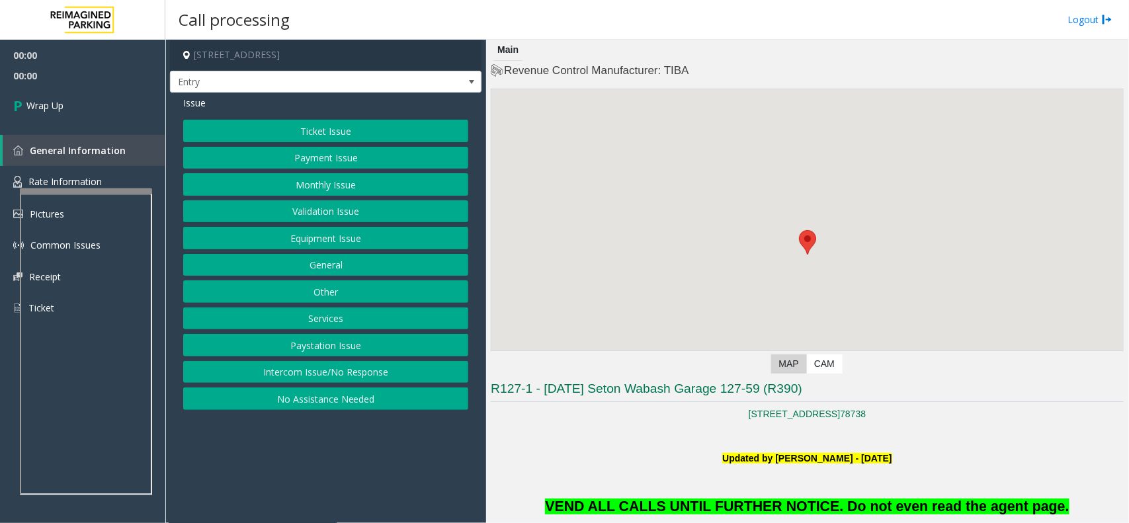
click at [403, 380] on button "Intercom Issue/No Response" at bounding box center [325, 372] width 285 height 22
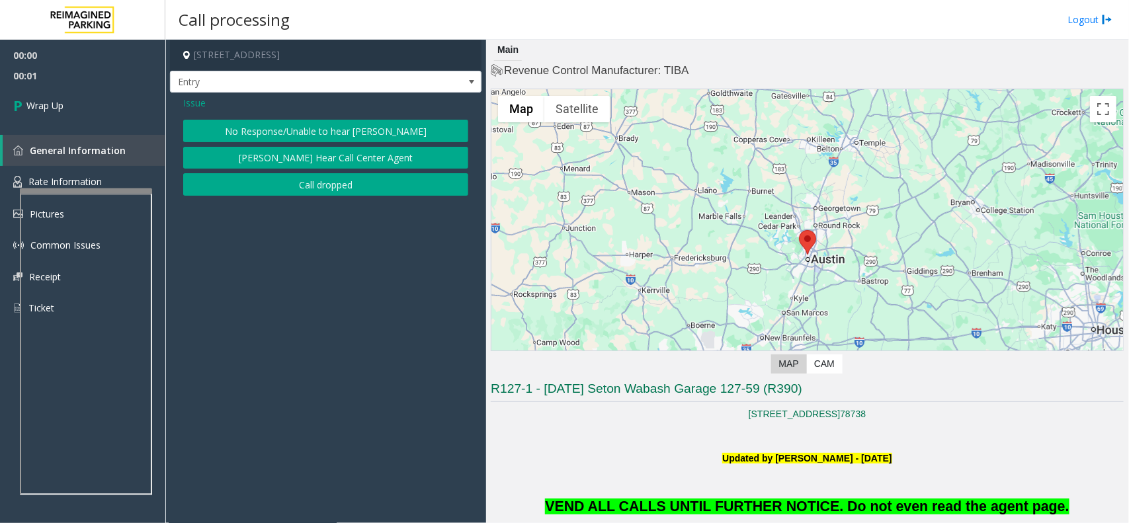
click at [331, 182] on button "Call dropped" at bounding box center [325, 184] width 285 height 22
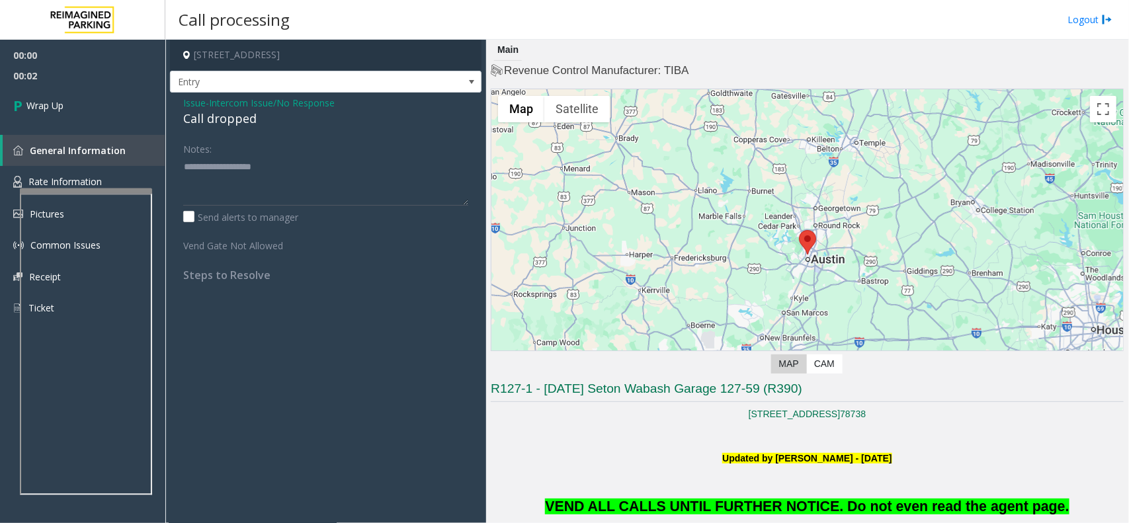
click at [212, 119] on div "Call dropped" at bounding box center [325, 119] width 285 height 18
type textarea "**********"
click at [143, 112] on link "Wrap Up" at bounding box center [82, 105] width 165 height 39
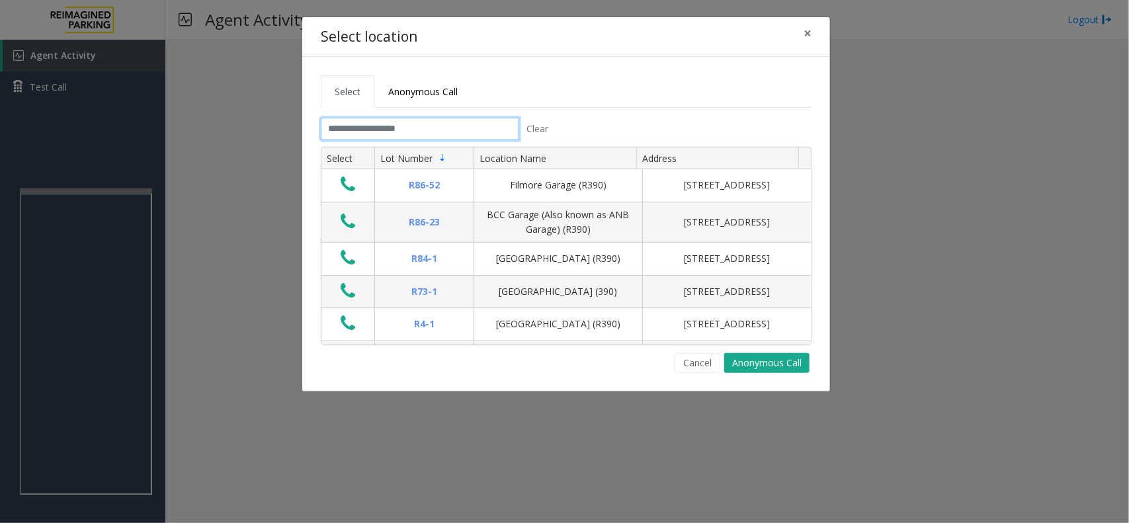
click at [383, 119] on input "text" at bounding box center [420, 129] width 198 height 22
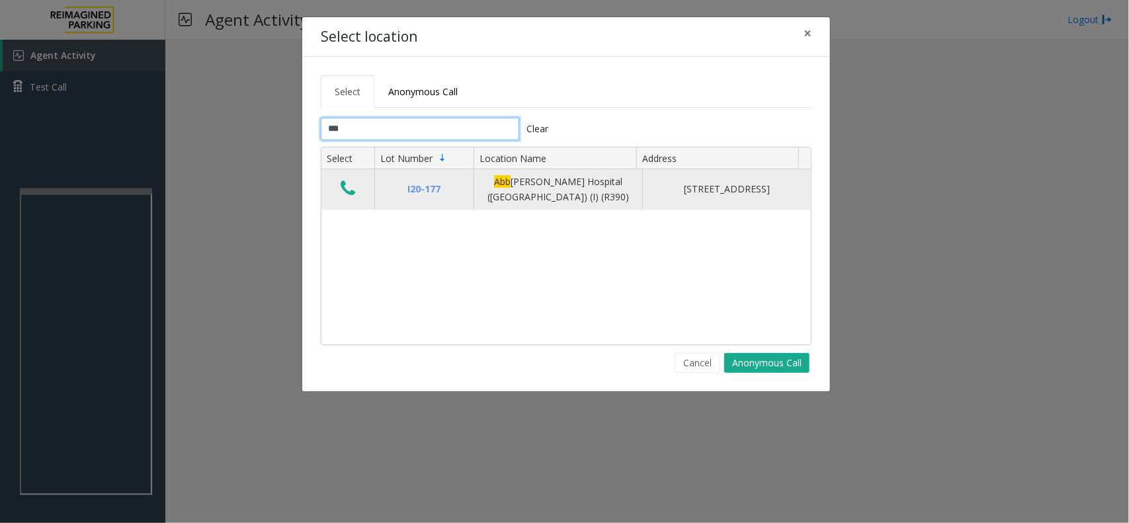
type input "***"
click at [341, 184] on icon "Data table" at bounding box center [347, 188] width 15 height 19
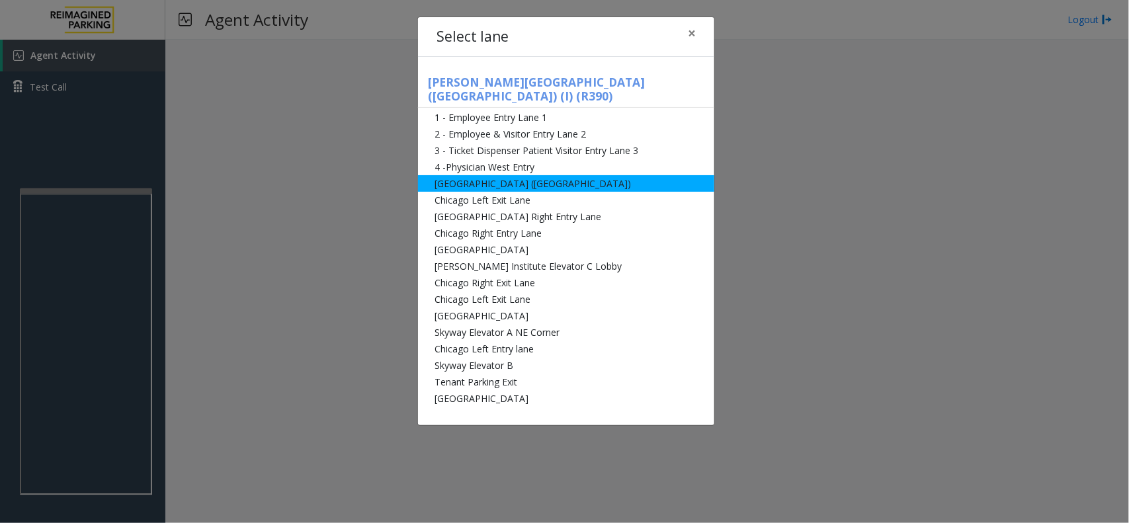
click at [531, 175] on li "[GEOGRAPHIC_DATA] ([GEOGRAPHIC_DATA])" at bounding box center [566, 183] width 296 height 17
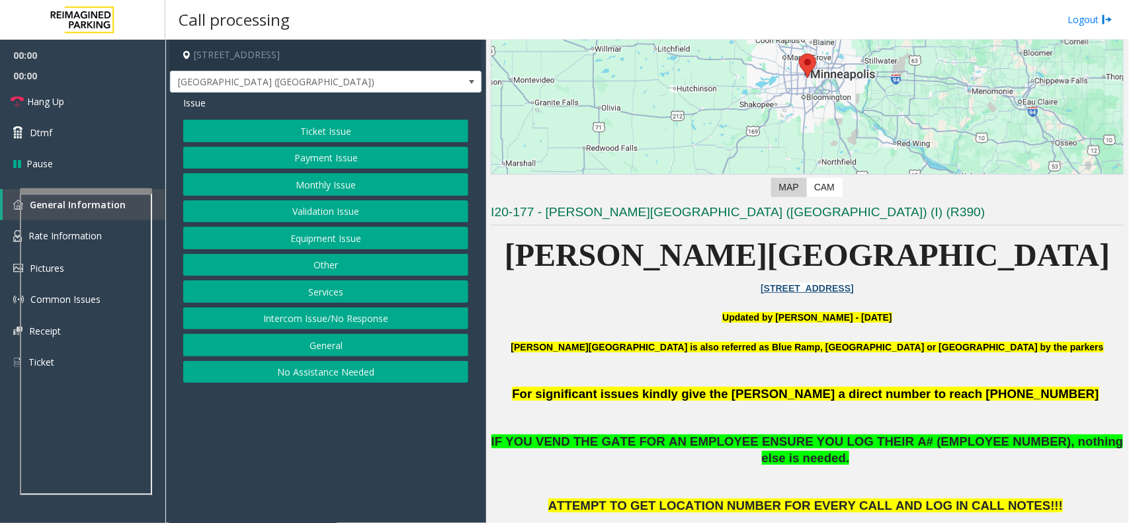
scroll to position [331, 0]
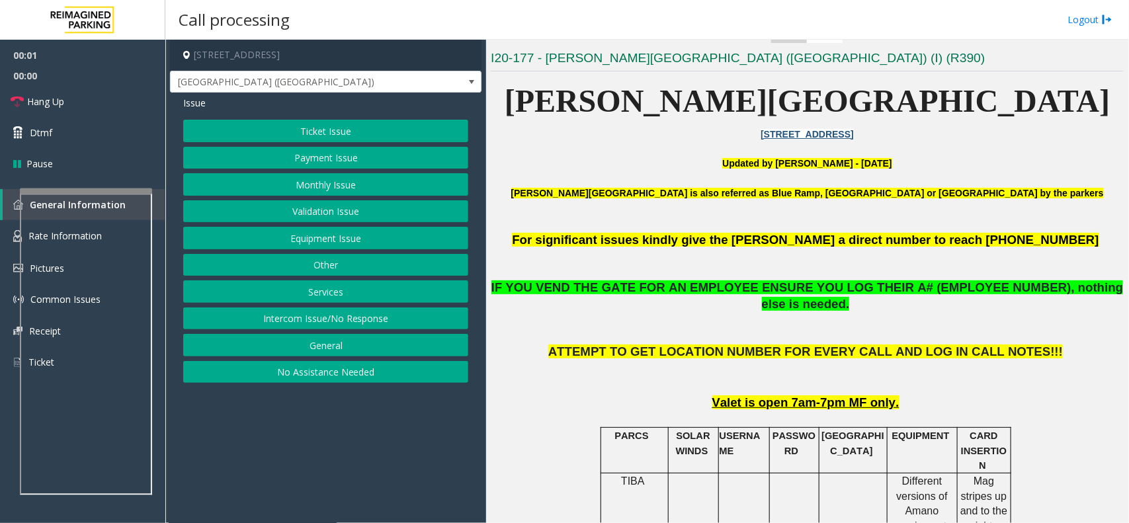
click at [311, 192] on button "Monthly Issue" at bounding box center [325, 184] width 285 height 22
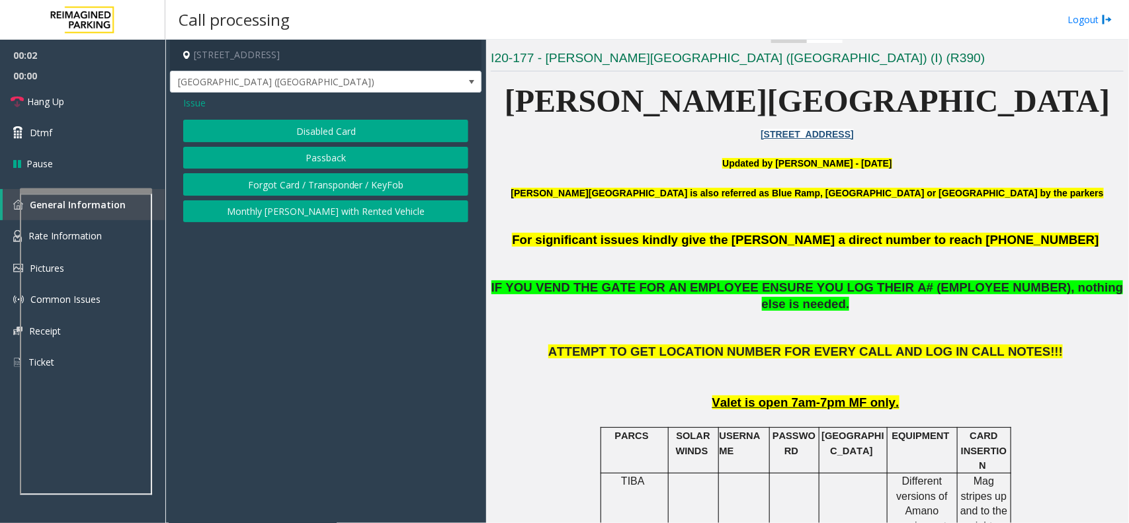
click at [321, 132] on button "Disabled Card" at bounding box center [325, 131] width 285 height 22
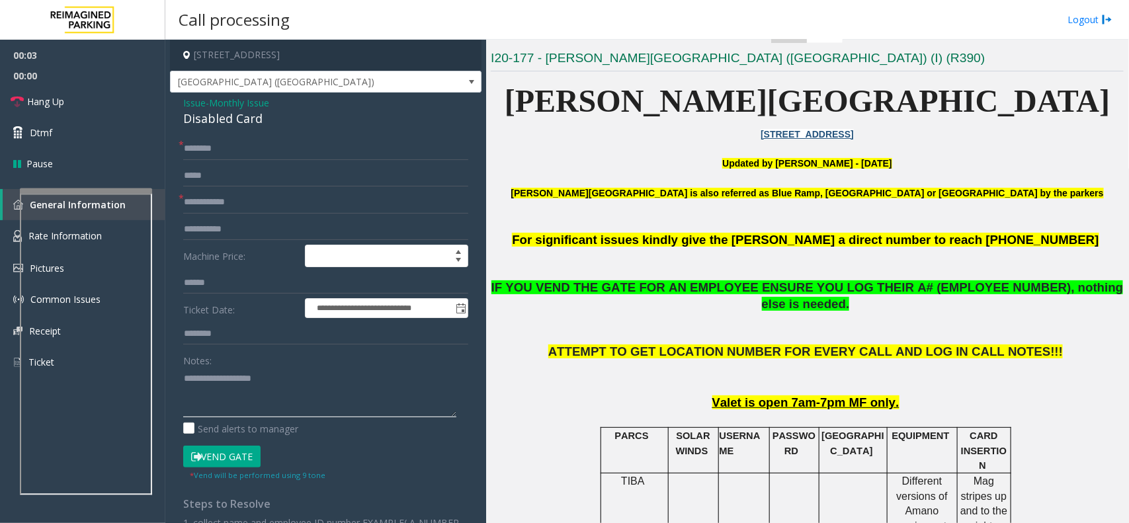
click at [257, 374] on textarea at bounding box center [319, 393] width 273 height 50
click at [210, 126] on div "Disabled Card" at bounding box center [325, 119] width 285 height 18
copy div "Disabled Card"
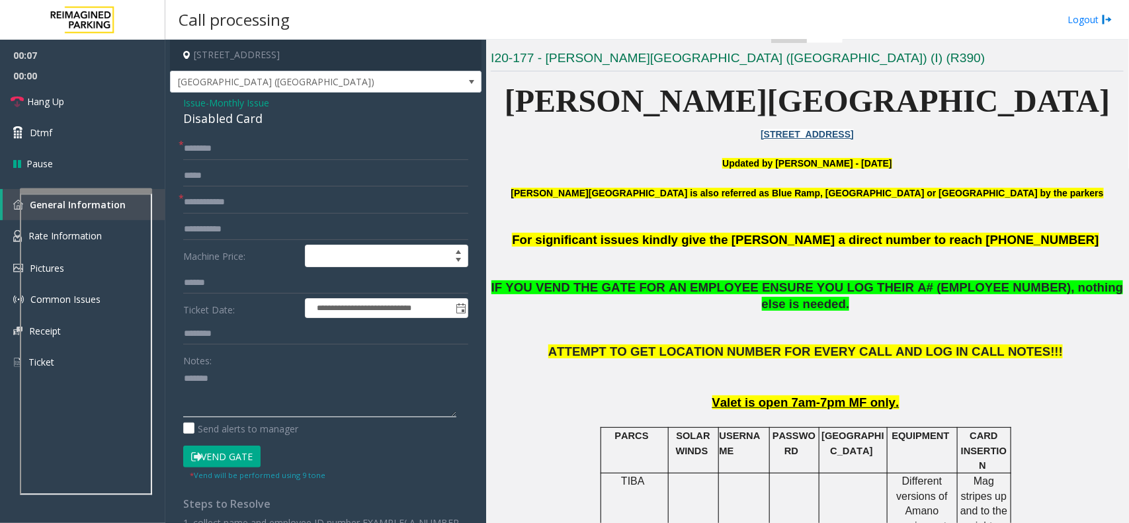
click at [226, 372] on textarea at bounding box center [319, 393] width 273 height 50
paste textarea "**********"
type textarea "**********"
click at [237, 204] on input "text" at bounding box center [325, 202] width 285 height 22
click at [225, 152] on input "text" at bounding box center [325, 149] width 285 height 22
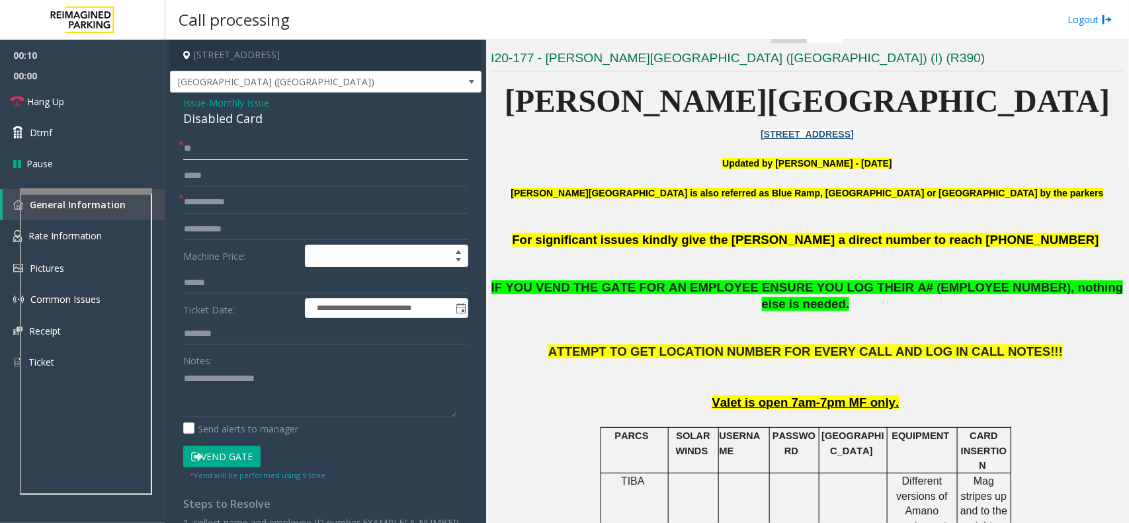
type input "**"
click at [216, 195] on input "text" at bounding box center [325, 202] width 285 height 22
type input "******"
click at [231, 459] on button "Vend Gate" at bounding box center [221, 457] width 77 height 22
click at [159, 348] on link "Ticket" at bounding box center [82, 362] width 165 height 32
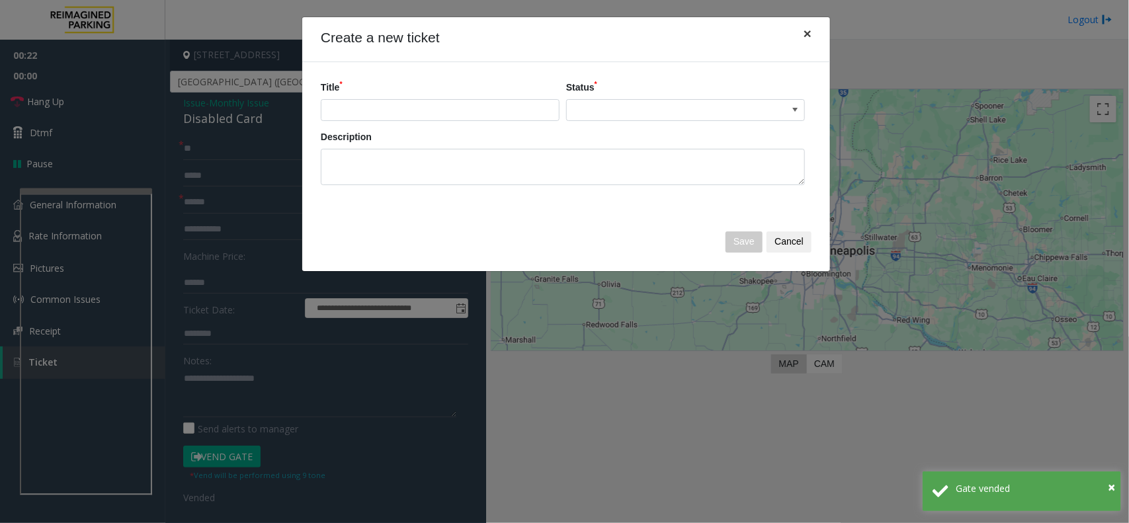
click at [801, 44] on button "×" at bounding box center [807, 33] width 26 height 32
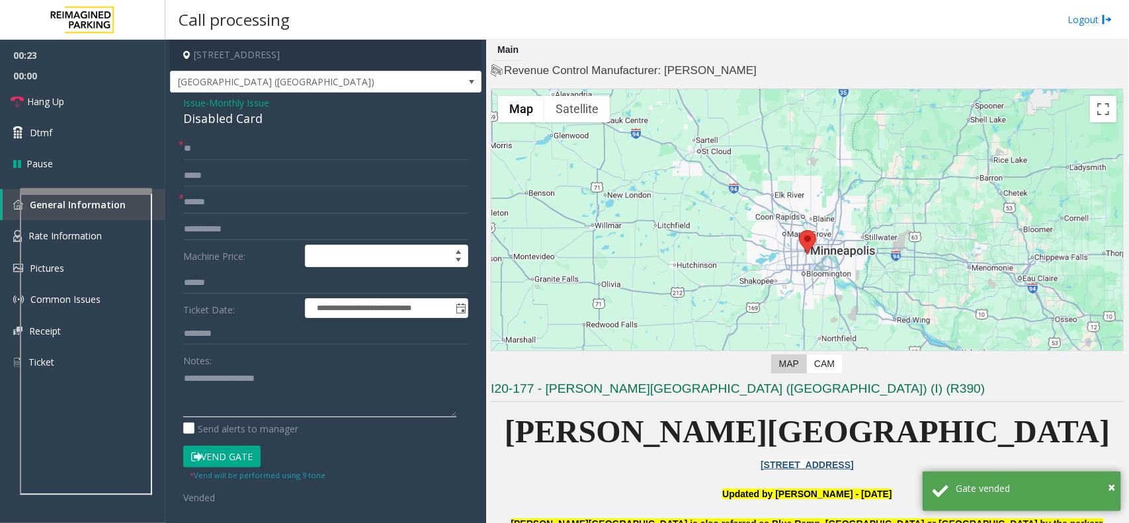
click at [225, 395] on textarea at bounding box center [319, 393] width 273 height 50
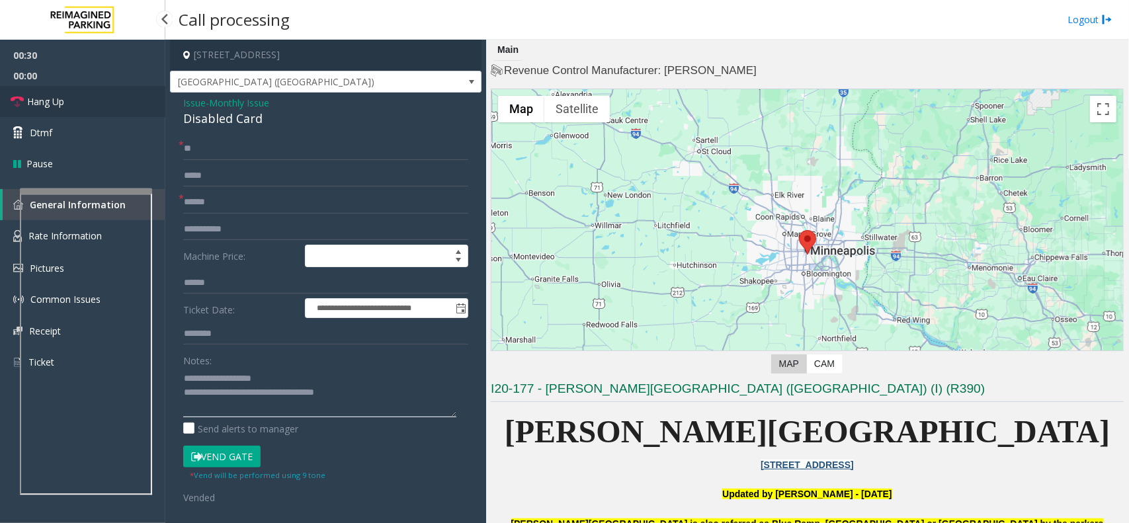
type textarea "**********"
click at [87, 93] on link "Hang Up" at bounding box center [82, 101] width 165 height 31
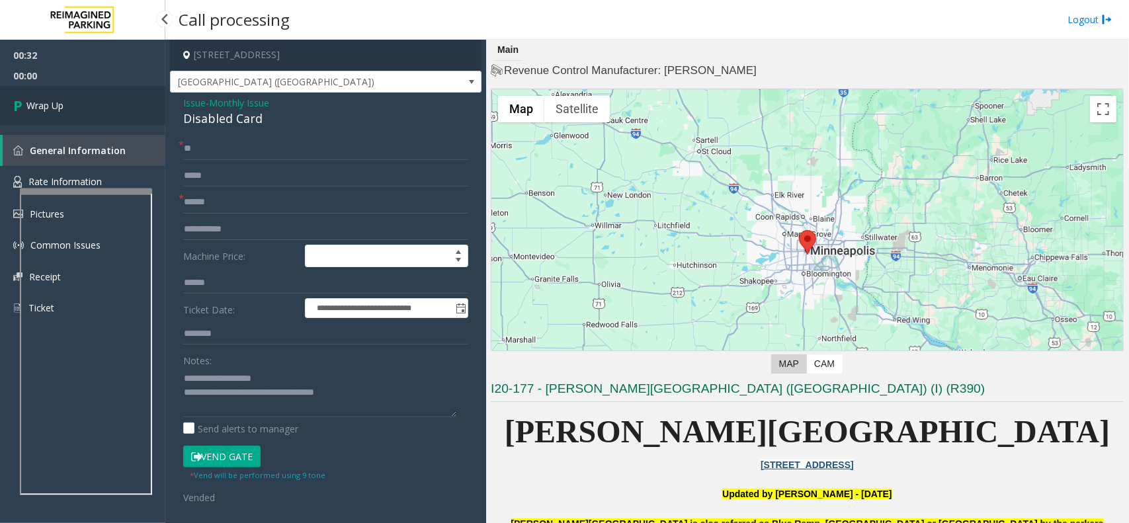
click at [74, 93] on link "Wrap Up" at bounding box center [82, 105] width 165 height 39
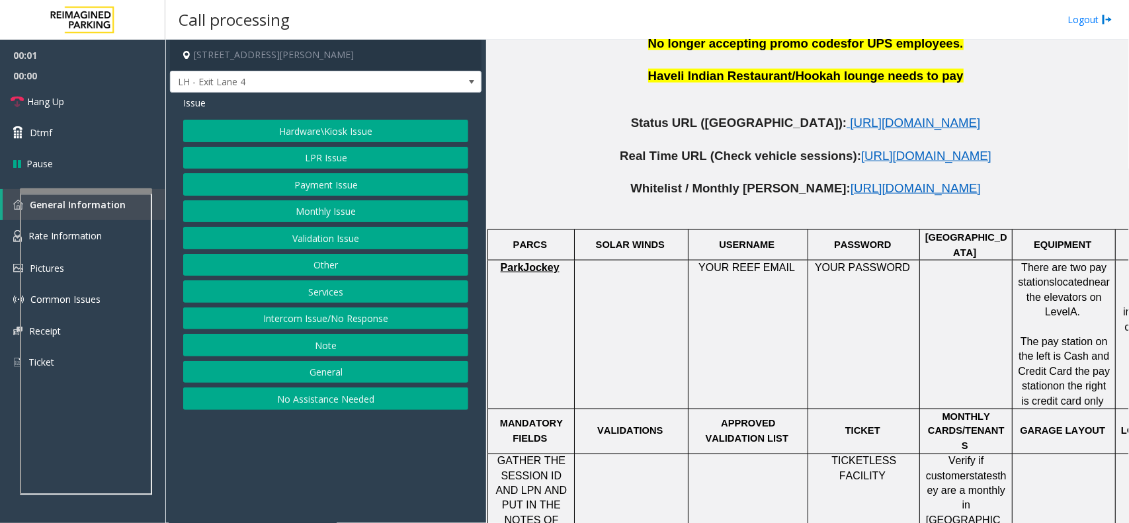
scroll to position [744, 0]
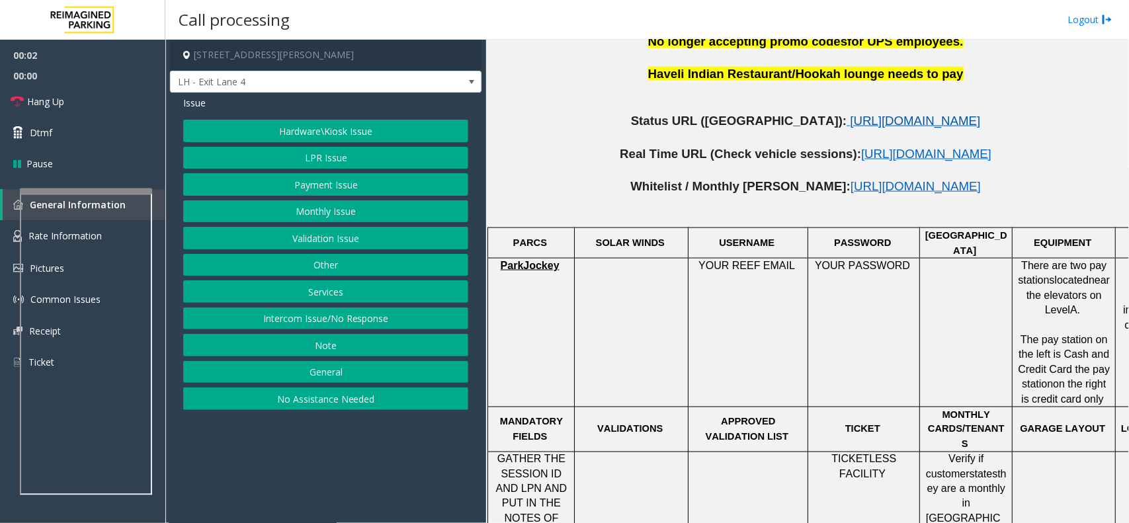
click at [850, 114] on span "https://www.parkjockey.com/en-us/manage/1633/status" at bounding box center [915, 121] width 130 height 14
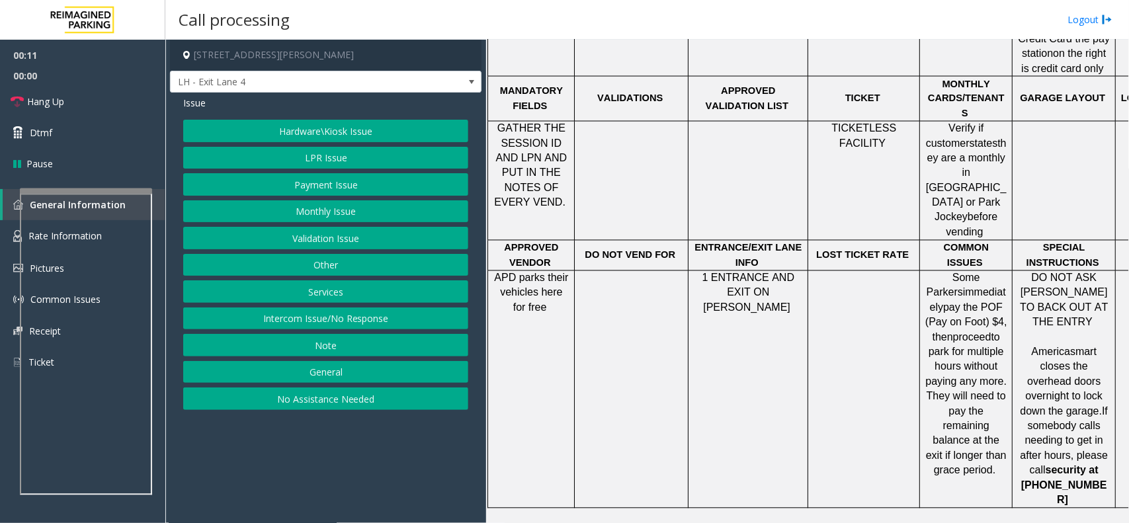
drag, startPoint x: 414, startPoint y: 331, endPoint x: 407, endPoint y: 319, distance: 13.9
click at [414, 330] on button "Intercom Issue/No Response" at bounding box center [325, 318] width 285 height 22
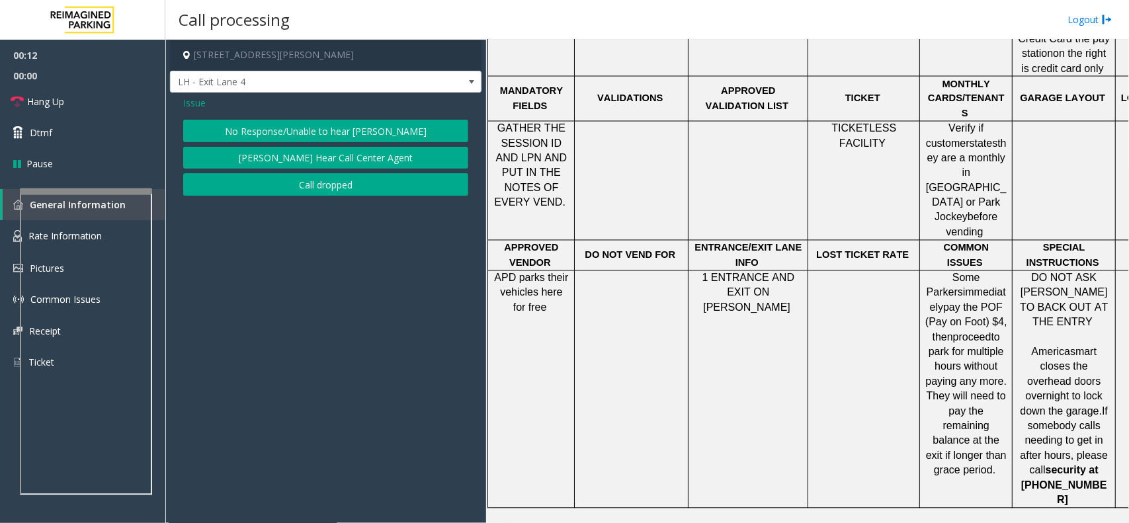
click at [367, 141] on button "No Response/Unable to hear [PERSON_NAME]" at bounding box center [325, 131] width 285 height 22
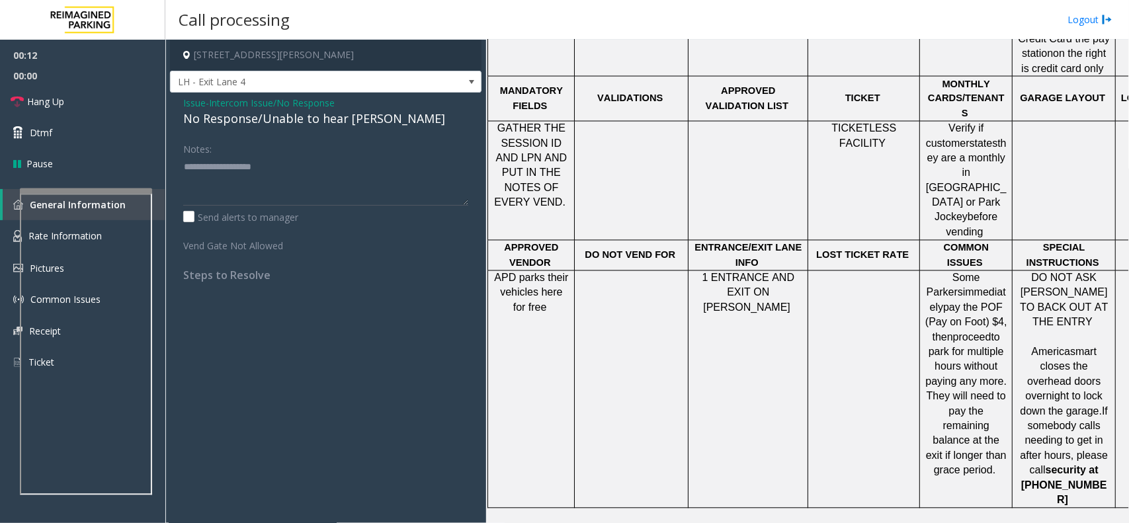
click at [362, 122] on div "No Response/Unable to hear [PERSON_NAME]" at bounding box center [325, 119] width 285 height 18
click at [421, 169] on textarea at bounding box center [325, 181] width 285 height 50
type textarea "**********"
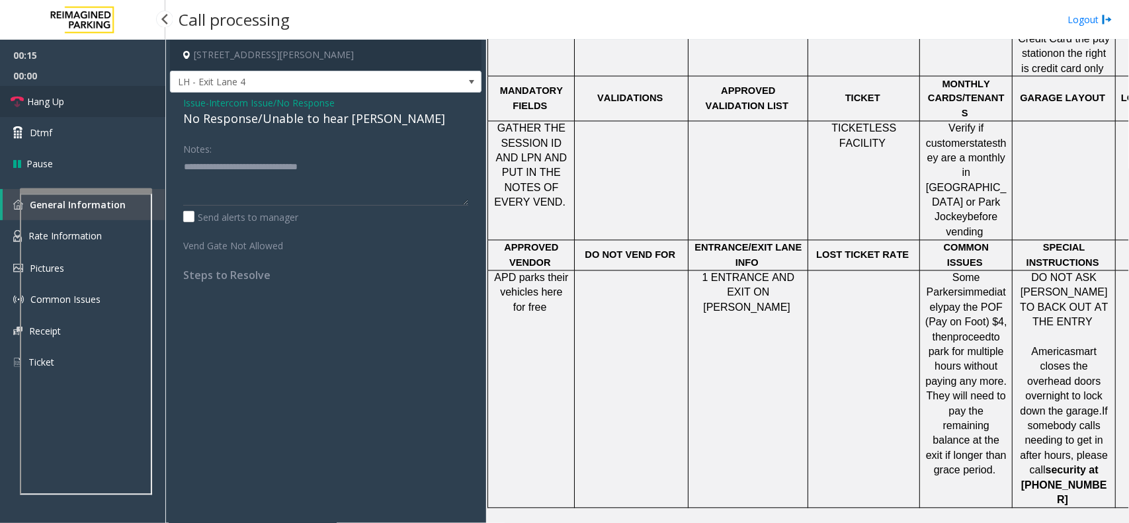
click at [107, 100] on link "Hang Up" at bounding box center [82, 101] width 165 height 31
click at [106, 100] on link "Hang Up" at bounding box center [82, 101] width 165 height 31
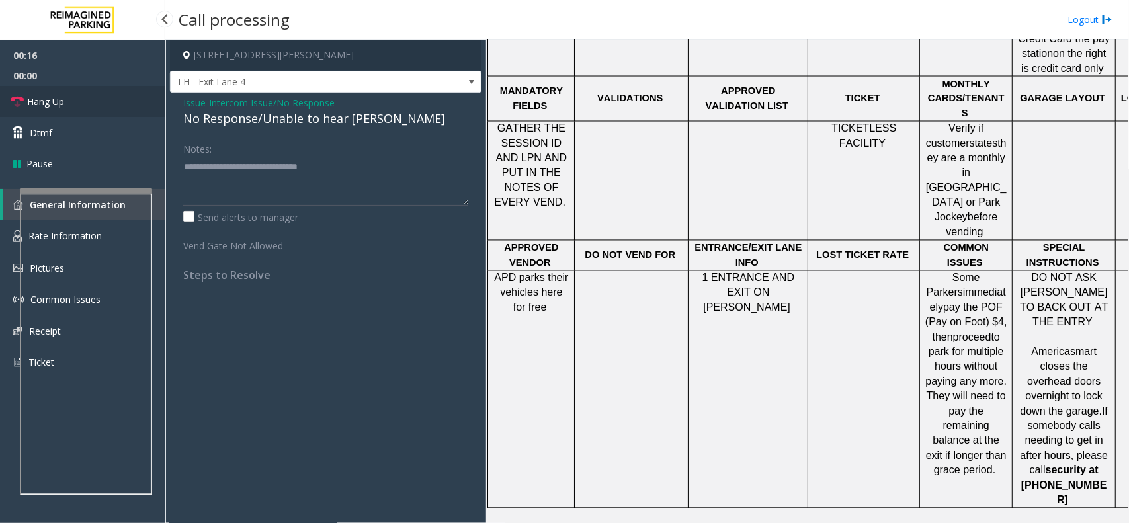
click at [106, 100] on link "Hang Up" at bounding box center [82, 101] width 165 height 31
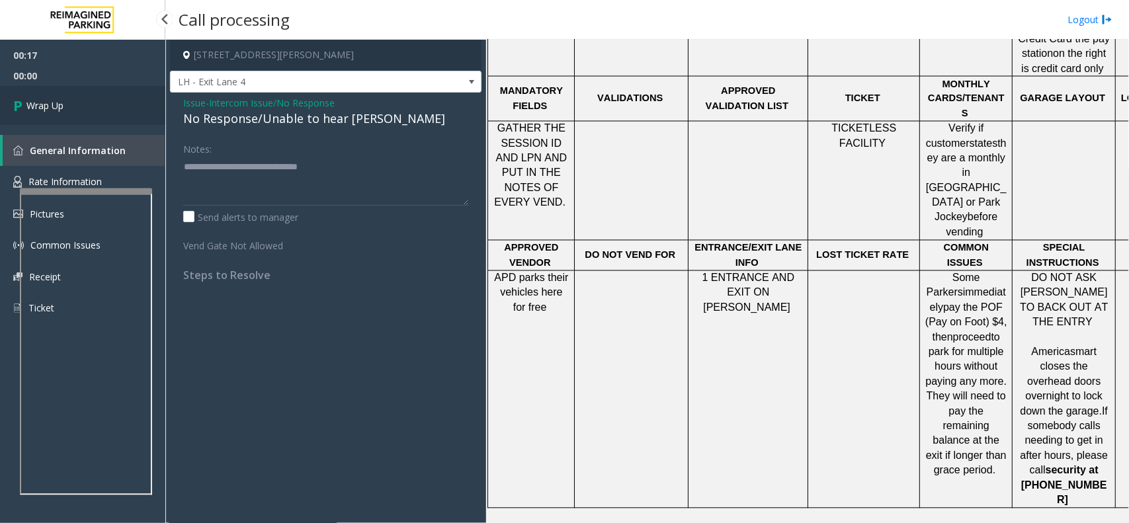
click at [106, 100] on link "Wrap Up" at bounding box center [82, 105] width 165 height 39
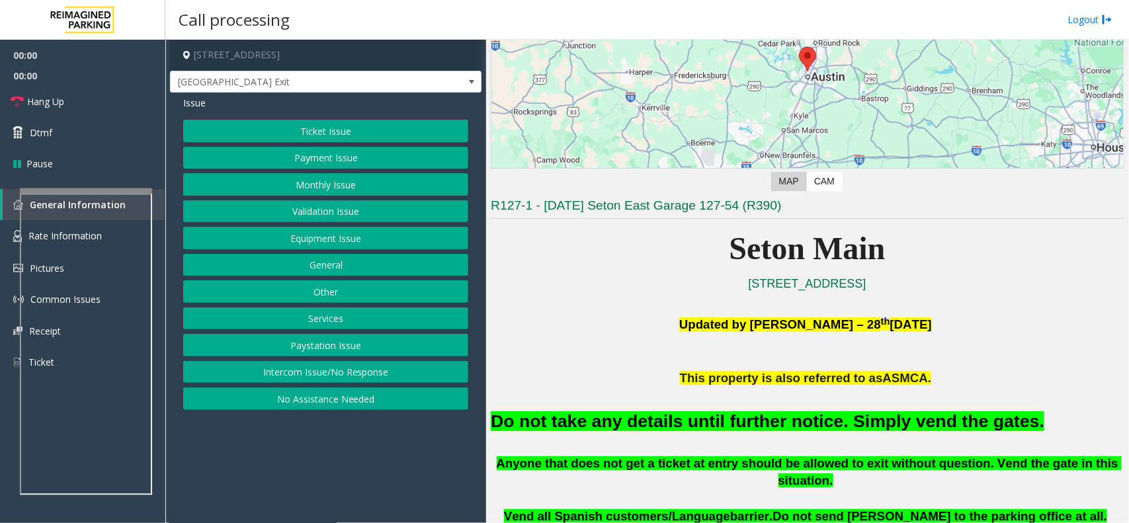
scroll to position [331, 0]
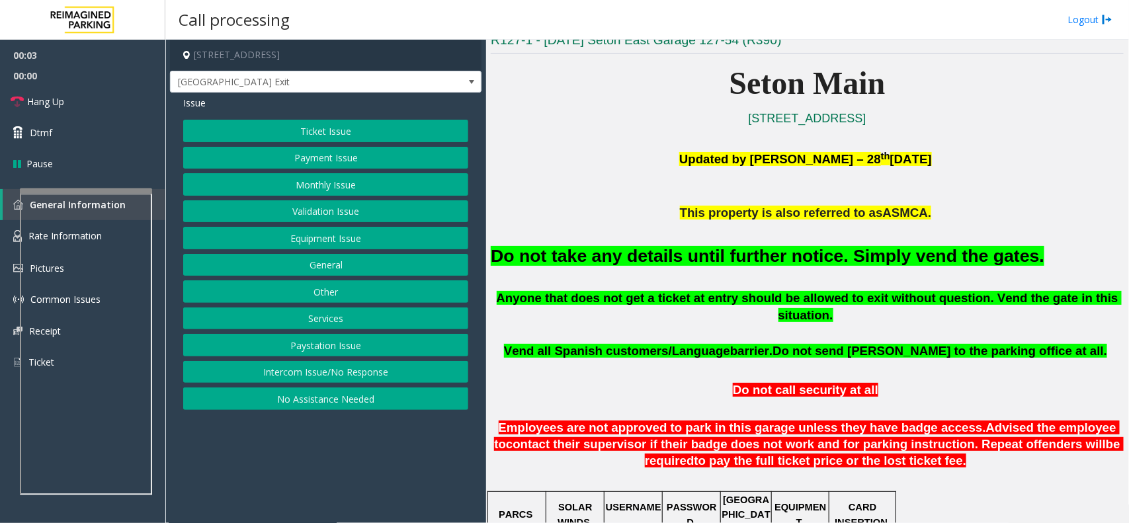
click at [686, 344] on span "Vend all Spanish customers/Language" at bounding box center [617, 351] width 226 height 14
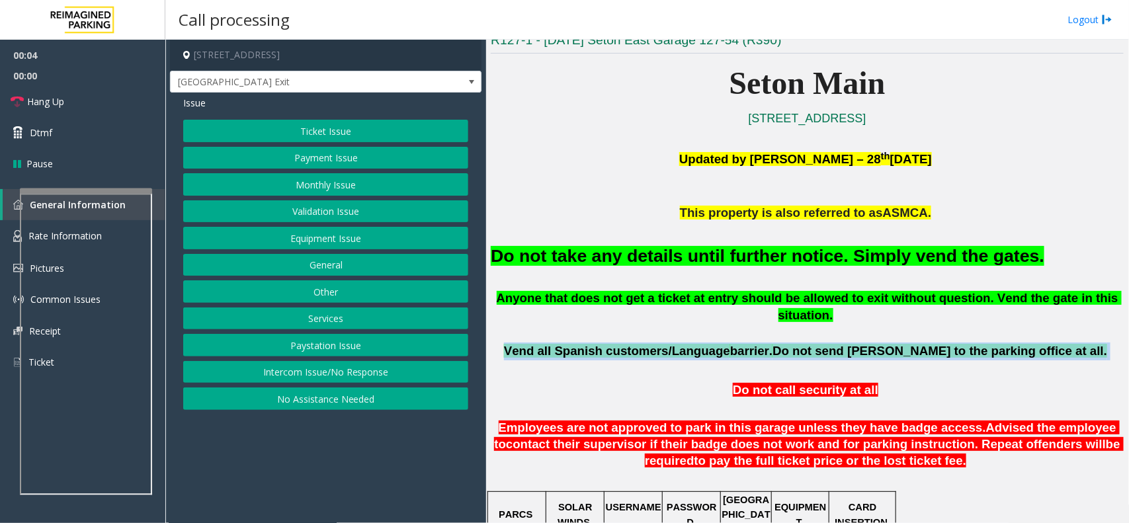
click at [686, 344] on span "Vend all Spanish customers/Language" at bounding box center [617, 351] width 226 height 14
copy p "Vend all Spanish customers/Language barrier. Do not send parkers to the parking…"
click at [372, 233] on button "Equipment Issue" at bounding box center [325, 238] width 285 height 22
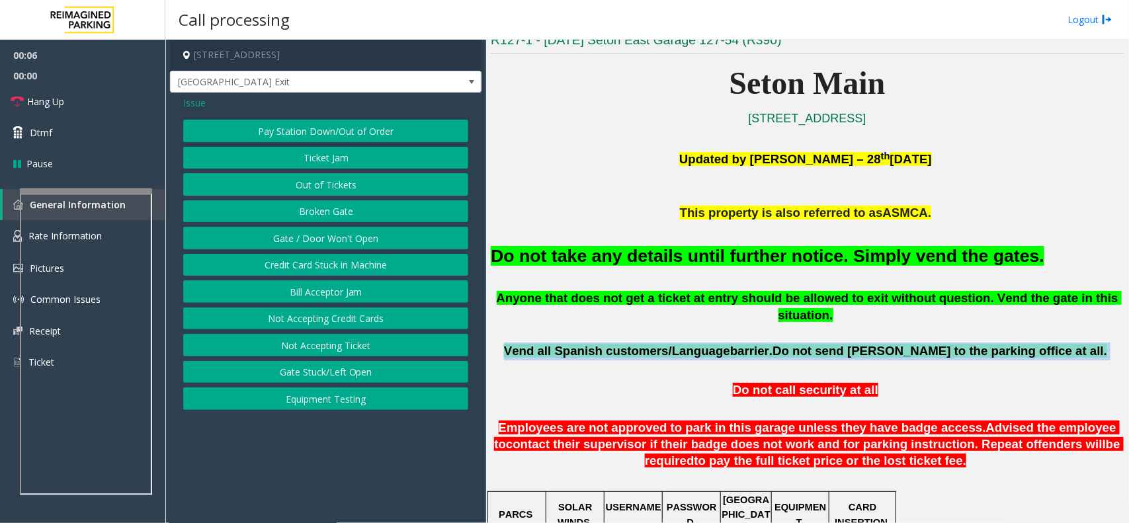
click at [367, 233] on button "Gate / Door Won't Open" at bounding box center [325, 238] width 285 height 22
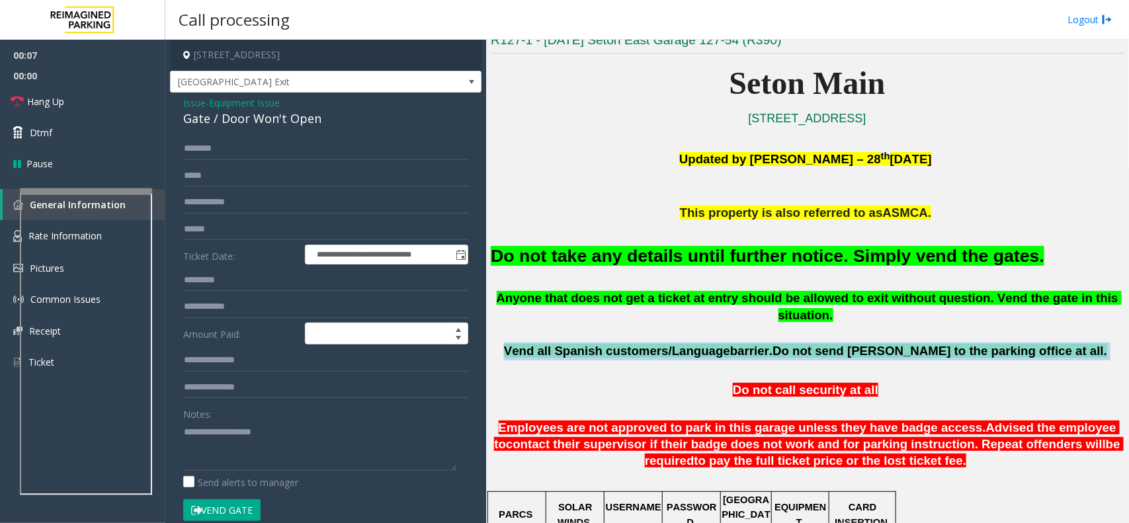
click at [219, 509] on button "Vend Gate" at bounding box center [221, 510] width 77 height 22
click at [219, 507] on button "Vend Gate" at bounding box center [221, 510] width 77 height 22
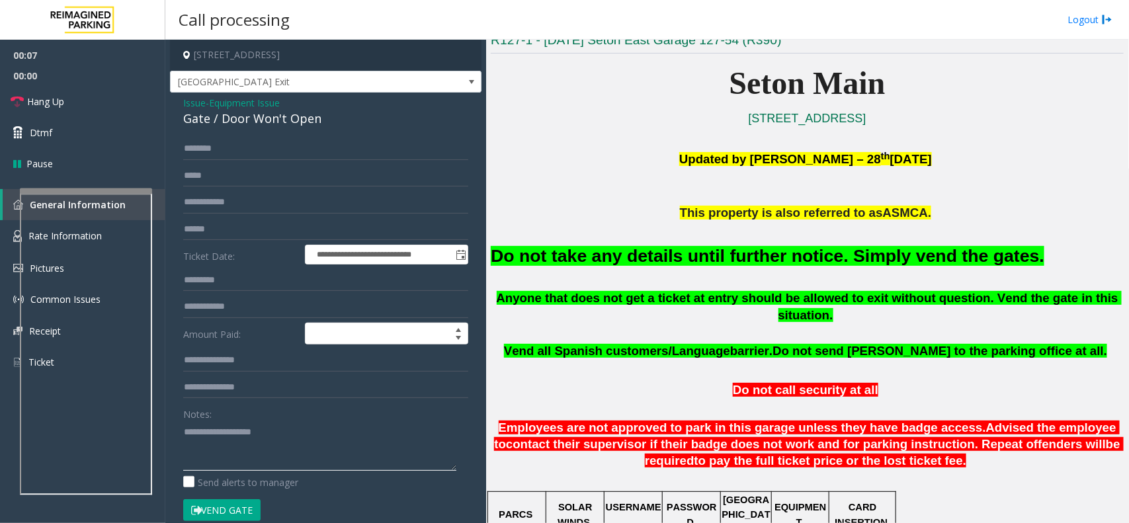
click at [253, 457] on textarea at bounding box center [319, 446] width 273 height 50
paste textarea "**********"
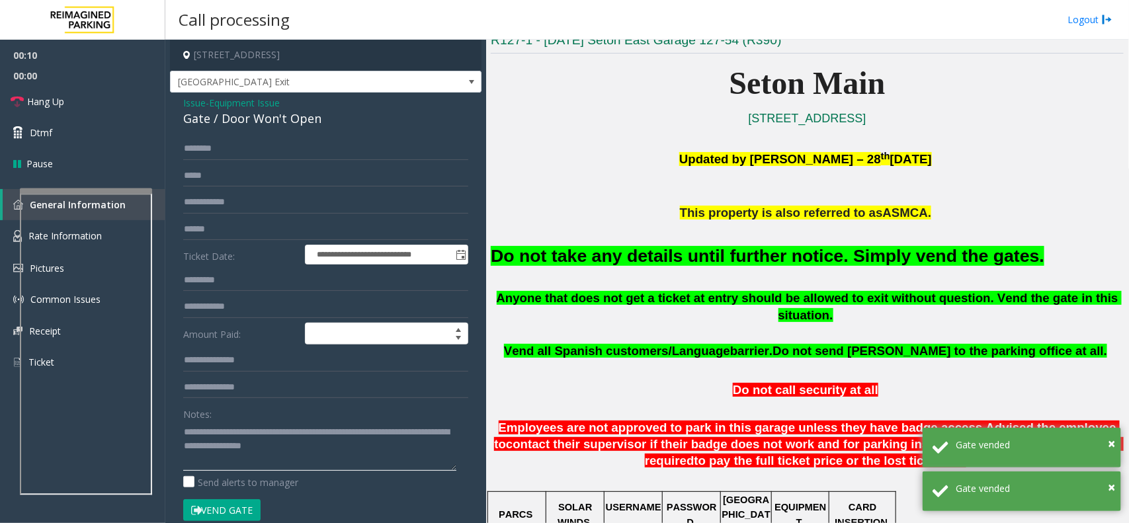
scroll to position [0, 0]
type textarea "**********"
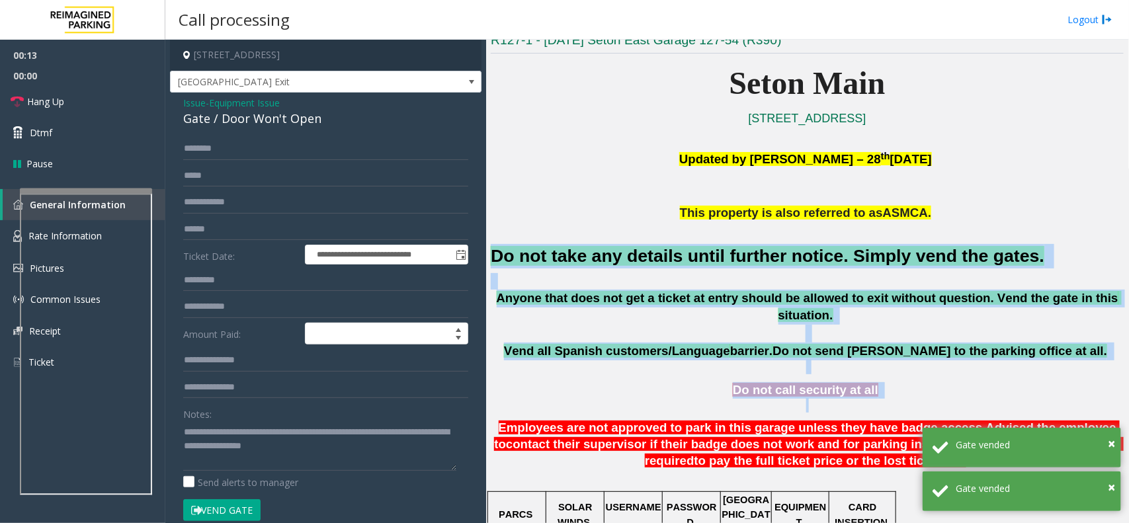
drag, startPoint x: 491, startPoint y: 246, endPoint x: 900, endPoint y: 391, distance: 433.5
click at [894, 398] on p at bounding box center [807, 405] width 633 height 15
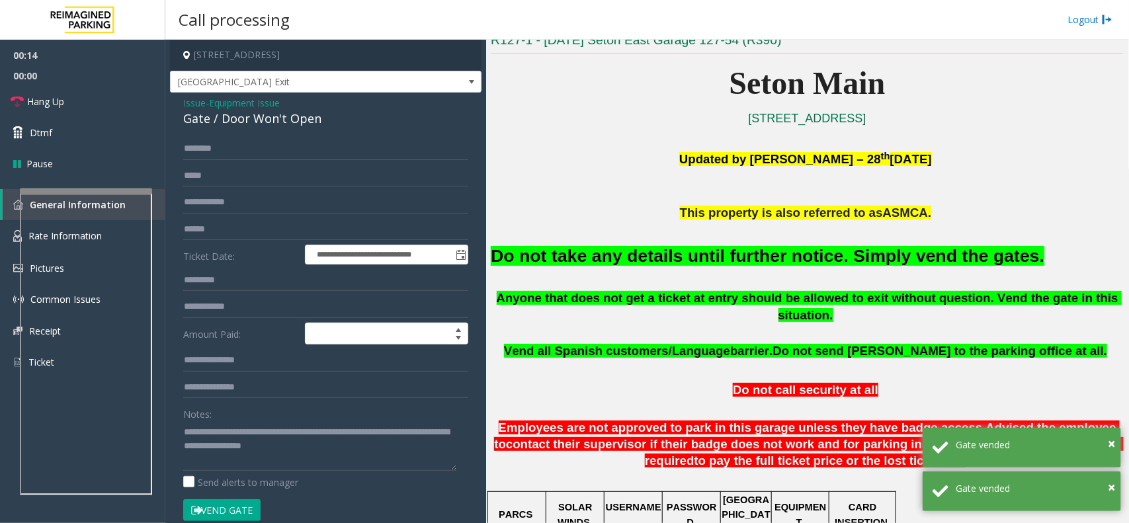
click at [894, 398] on p at bounding box center [807, 405] width 633 height 15
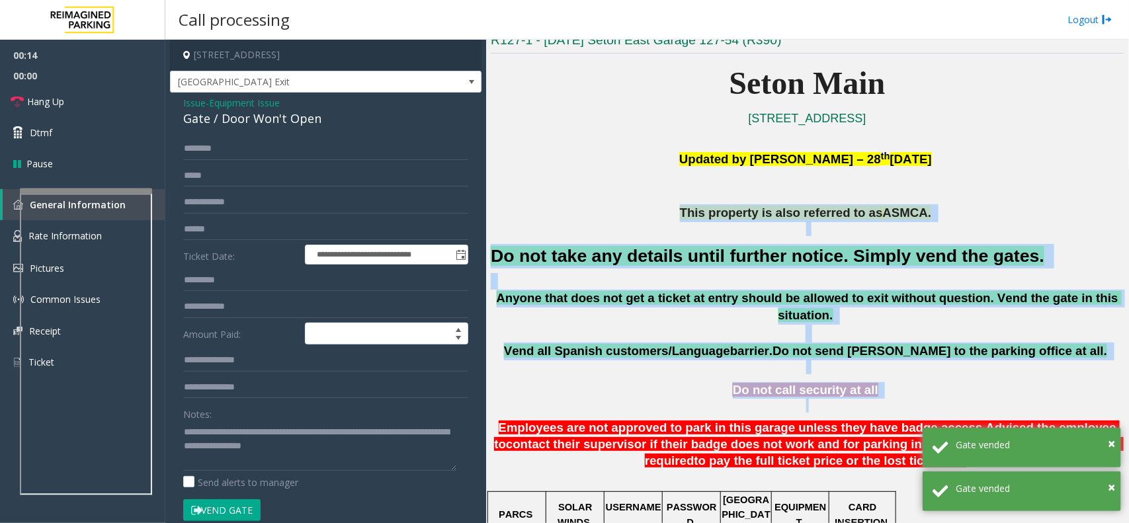
drag, startPoint x: 894, startPoint y: 384, endPoint x: 569, endPoint y: 221, distance: 363.1
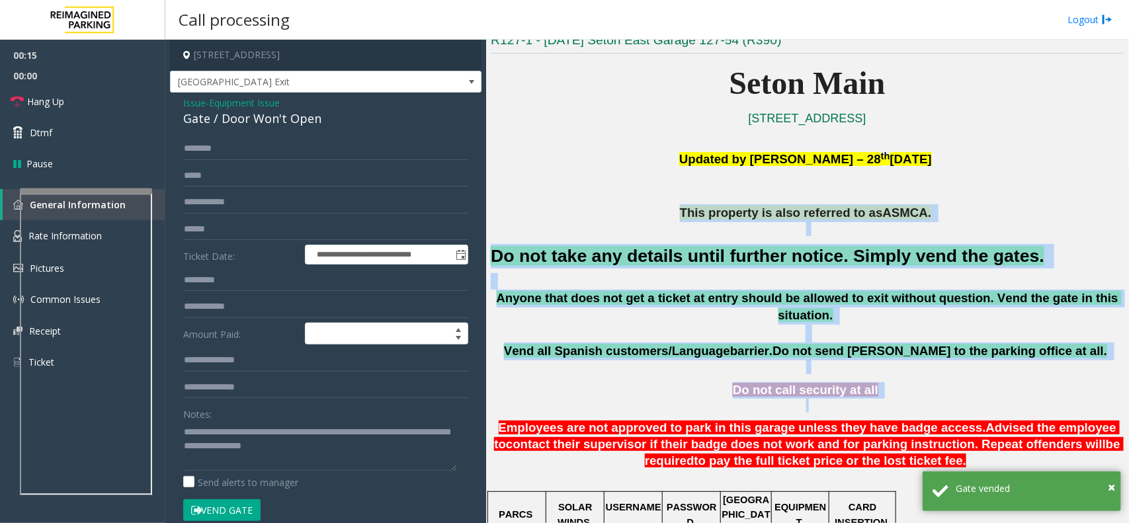
click at [589, 216] on p "This property is also referred to as ASMCA." at bounding box center [807, 213] width 633 height 18
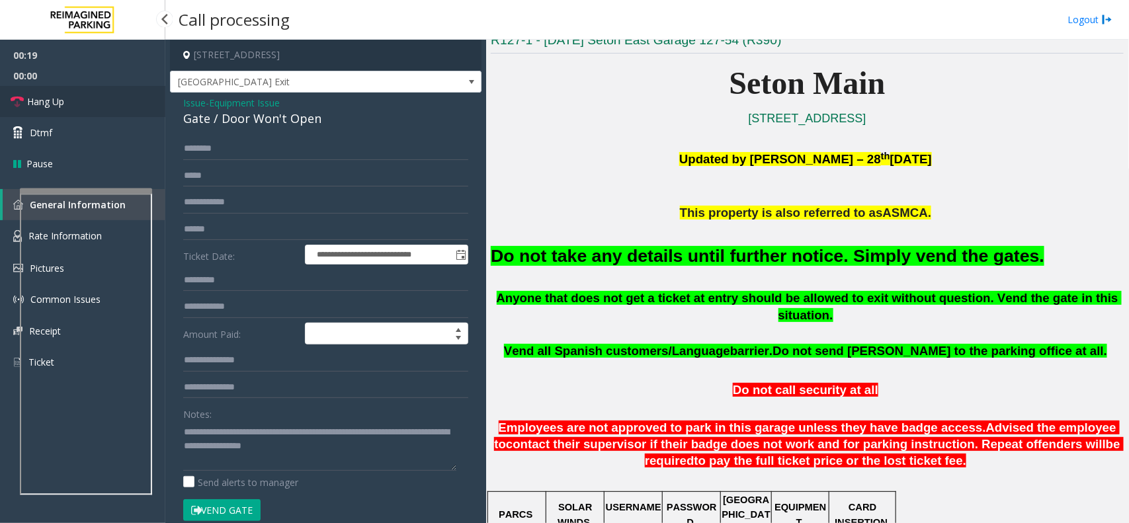
click at [85, 93] on link "Hang Up" at bounding box center [82, 101] width 165 height 31
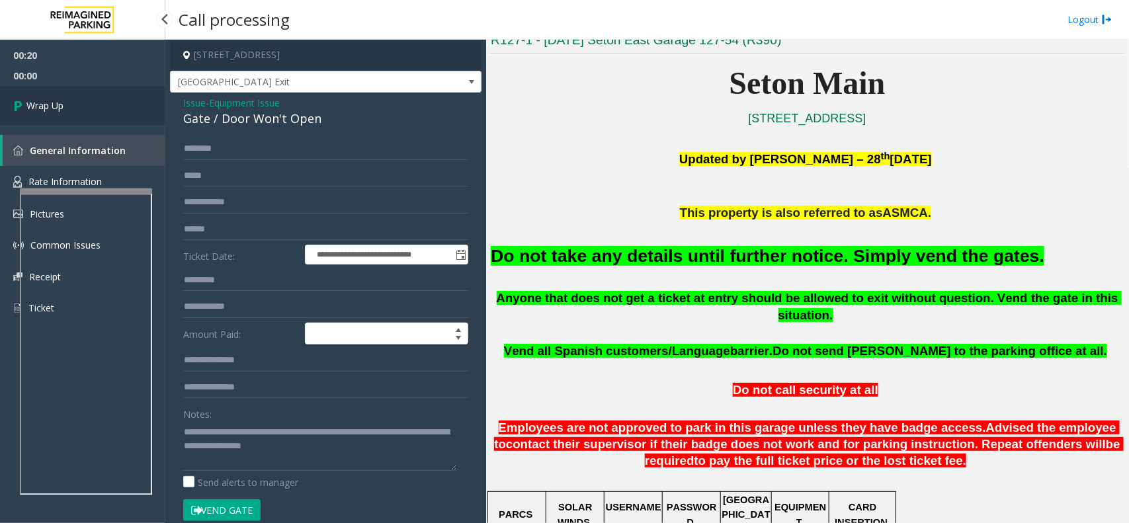
click at [85, 93] on link "Wrap Up" at bounding box center [82, 105] width 165 height 39
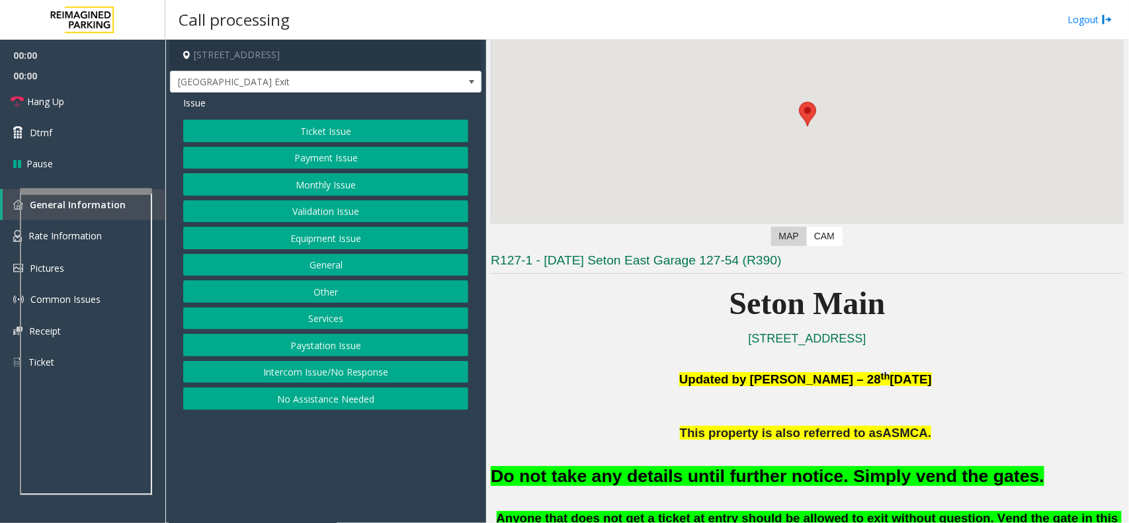
scroll to position [331, 0]
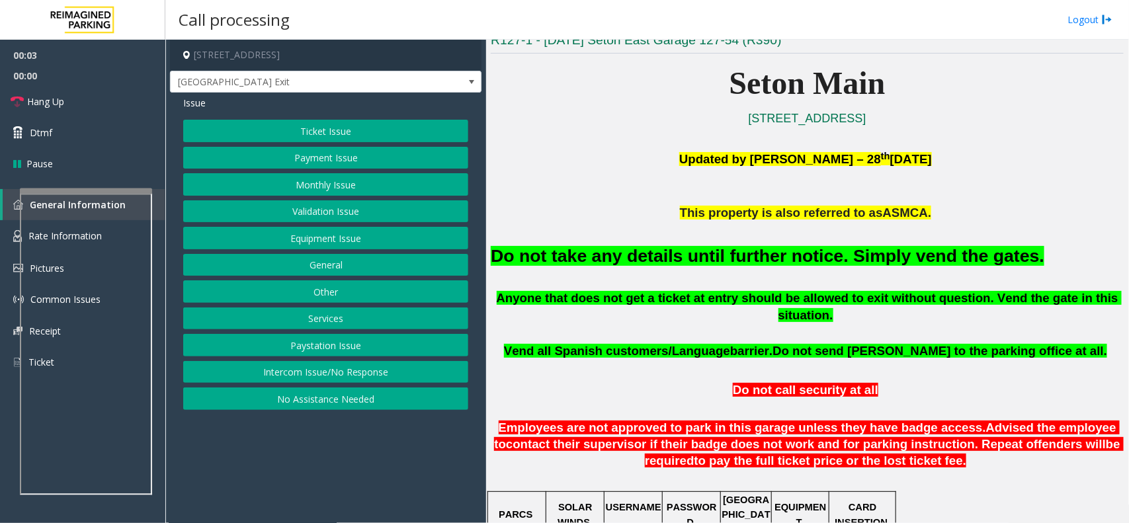
click at [349, 182] on button "Monthly Issue" at bounding box center [325, 184] width 285 height 22
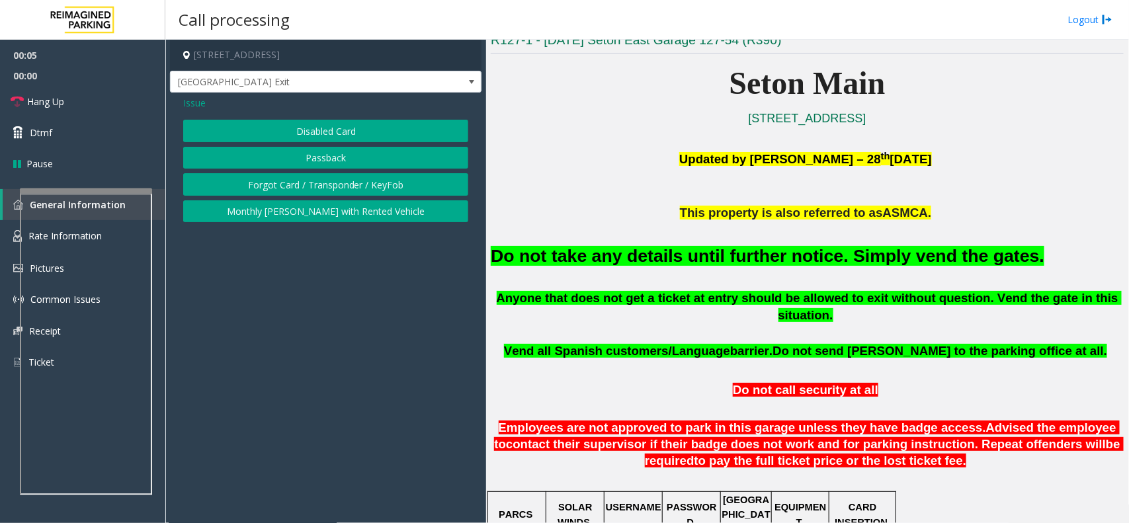
click at [331, 129] on button "Disabled Card" at bounding box center [325, 131] width 285 height 22
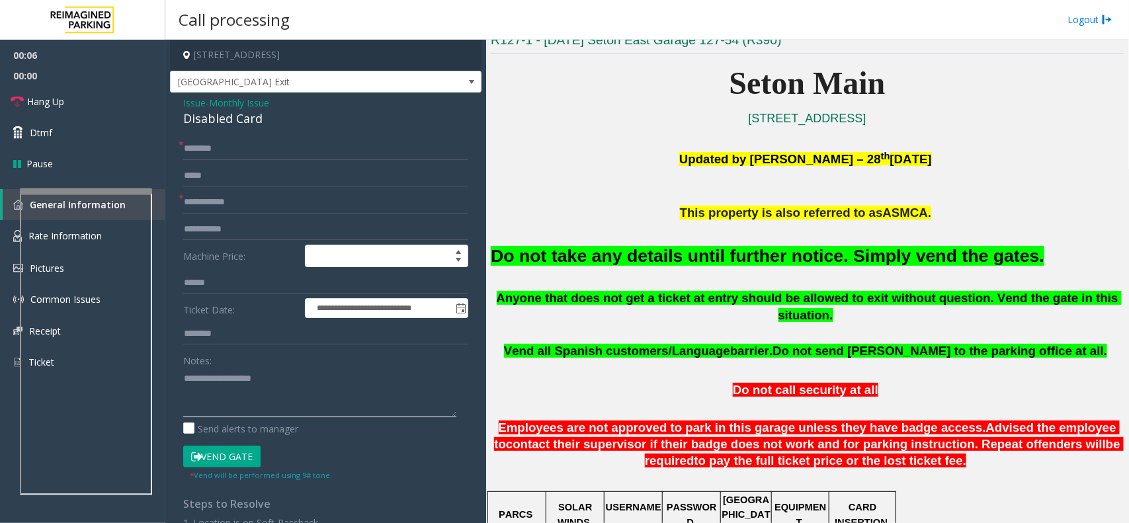
click at [232, 388] on textarea at bounding box center [319, 393] width 273 height 50
click at [559, 273] on div "Do not take any details until further notice. Simply vend the gates." at bounding box center [807, 254] width 633 height 67
click at [578, 266] on h2 "Do not take any details until further notice. Simply vend the gates." at bounding box center [807, 256] width 633 height 24
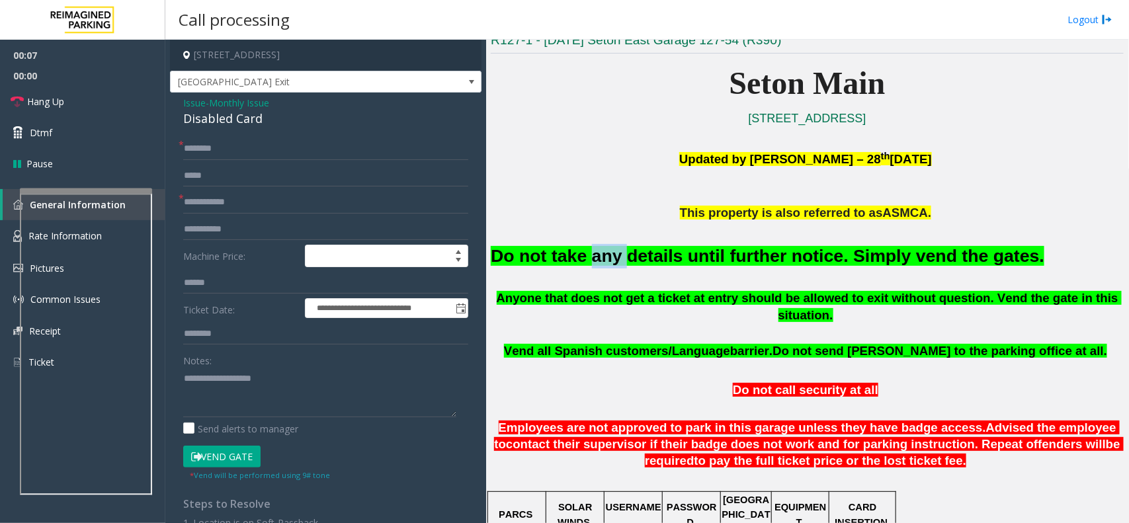
drag, startPoint x: 578, startPoint y: 266, endPoint x: 567, endPoint y: 266, distance: 11.9
click at [577, 266] on h2 "Do not take any details until further notice. Simply vend the gates." at bounding box center [807, 256] width 633 height 24
click at [561, 266] on h2 "Do not take any details until further notice. Simply vend the gates." at bounding box center [807, 256] width 633 height 24
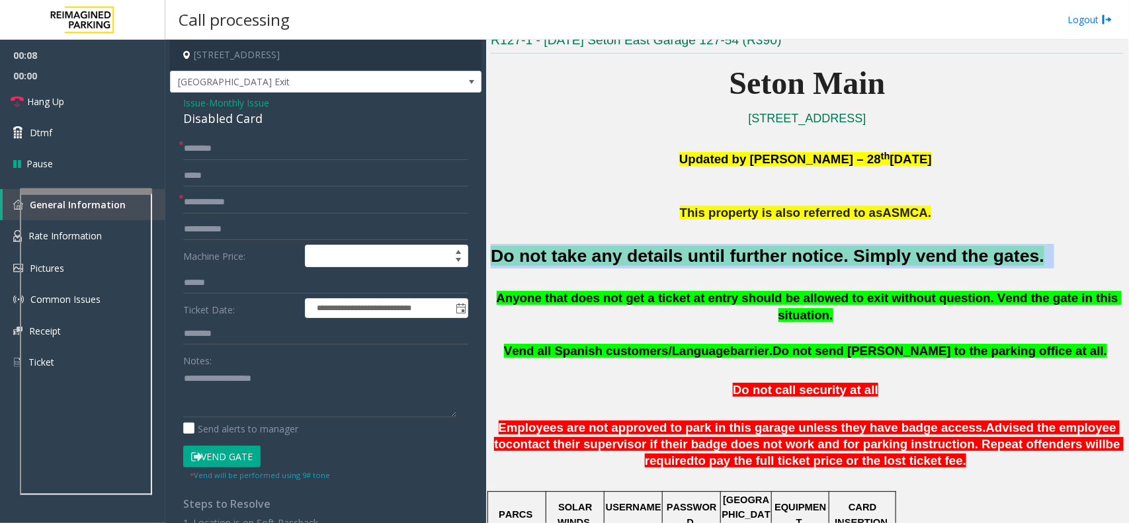
click at [561, 266] on h2 "Do not take any details until further notice. Simply vend the gates." at bounding box center [807, 256] width 633 height 24
copy h2 "Do not take any details until further notice. Simply vend the gates."
click at [210, 451] on button "Vend Gate" at bounding box center [221, 457] width 77 height 22
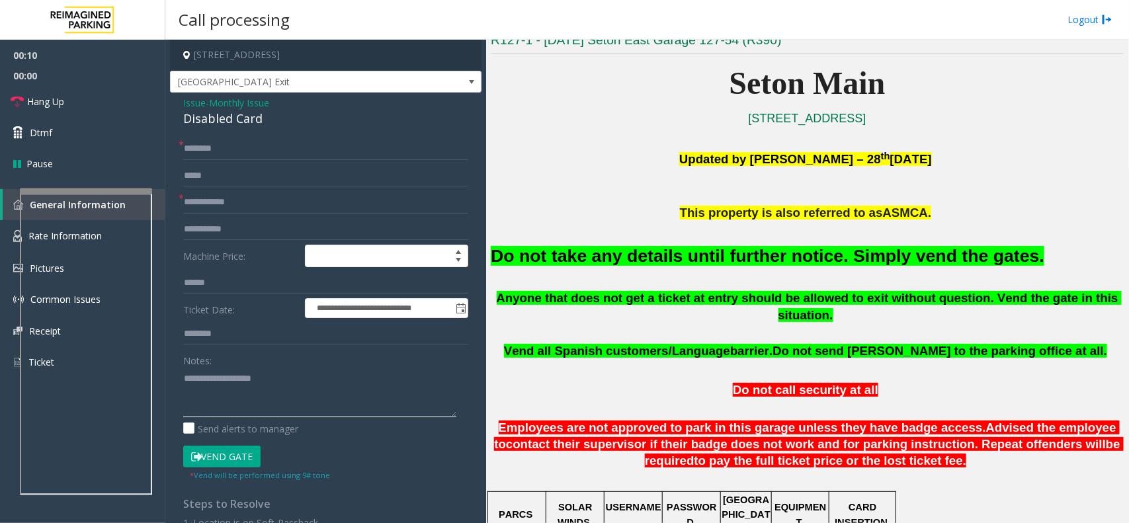
click at [249, 392] on textarea at bounding box center [319, 393] width 273 height 50
paste textarea "**********"
type textarea "**********"
click at [259, 209] on input "text" at bounding box center [325, 202] width 285 height 22
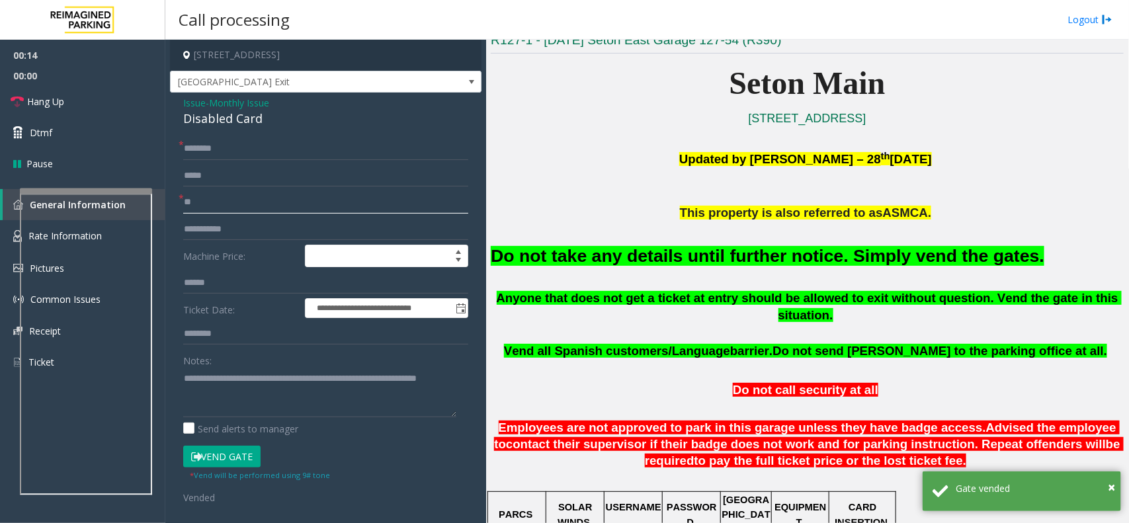
type input "**"
click at [245, 173] on input "text" at bounding box center [325, 176] width 285 height 22
click at [240, 153] on input "text" at bounding box center [325, 149] width 285 height 22
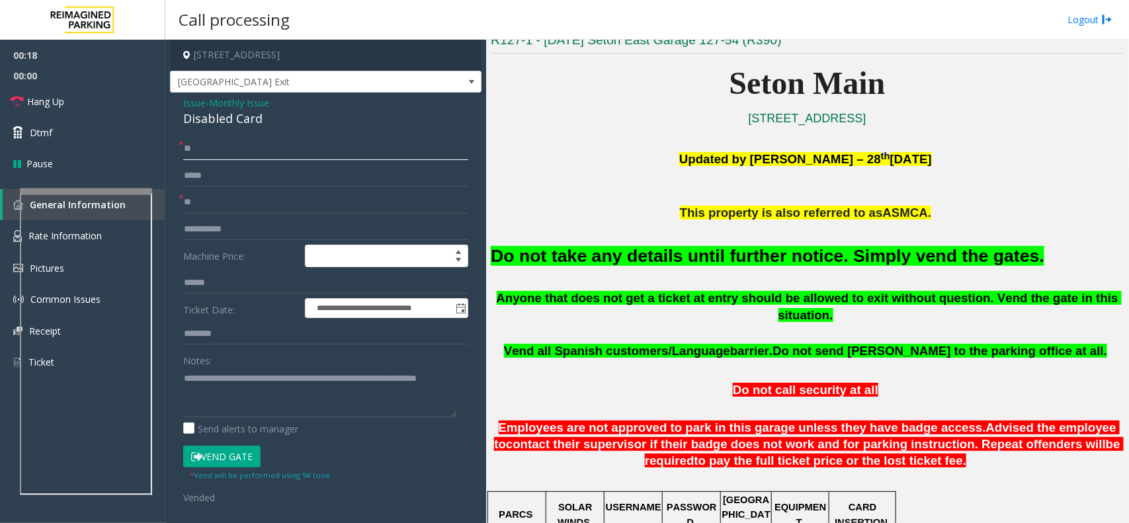
type input "**"
click at [246, 391] on textarea at bounding box center [319, 393] width 273 height 50
click at [91, 106] on link "Hang Up" at bounding box center [82, 101] width 165 height 31
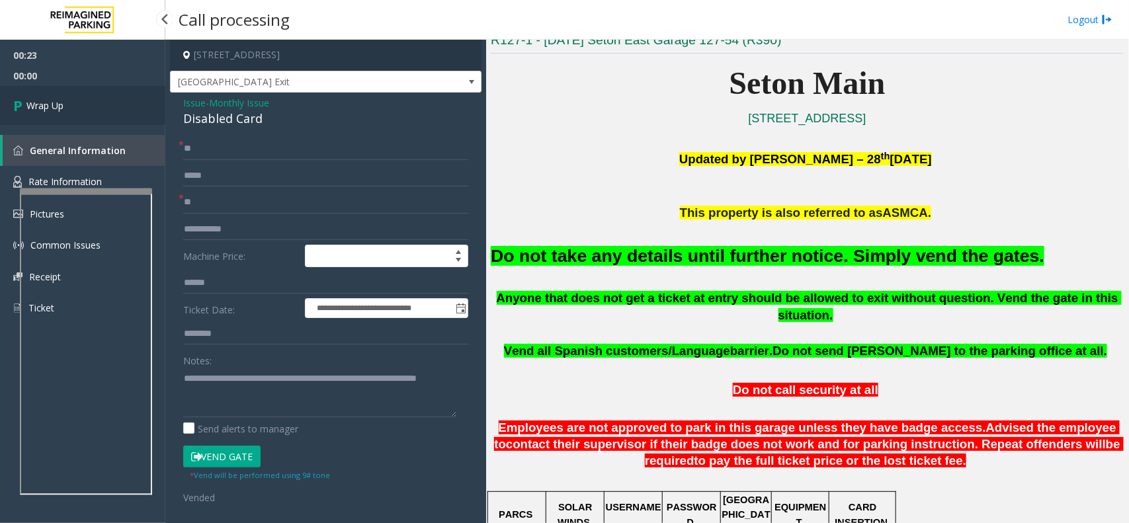
click at [91, 106] on link "Wrap Up" at bounding box center [82, 105] width 165 height 39
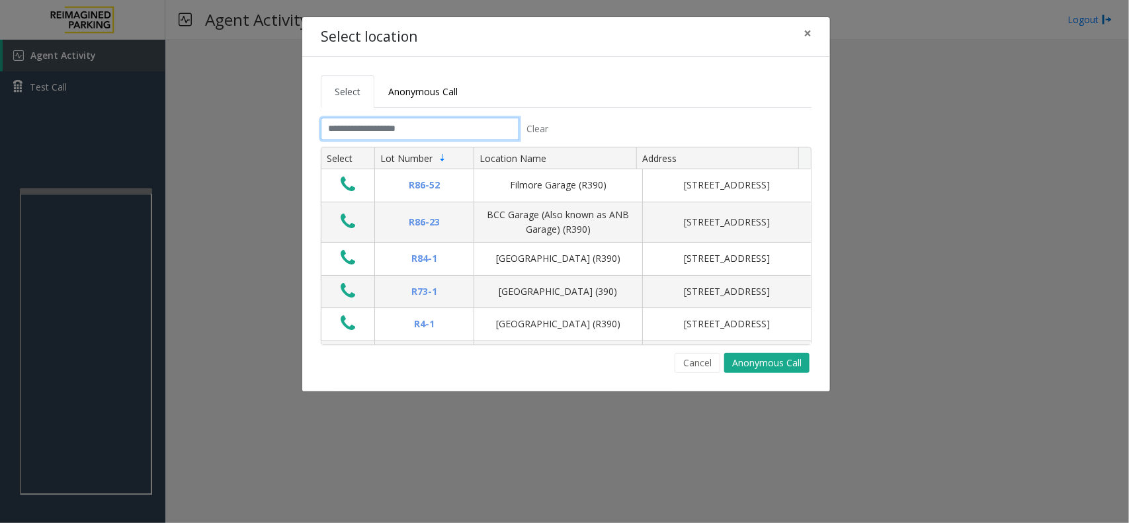
click at [415, 126] on input "text" at bounding box center [420, 129] width 198 height 22
drag, startPoint x: 372, startPoint y: 134, endPoint x: 364, endPoint y: 128, distance: 10.8
click at [372, 134] on input "text" at bounding box center [420, 129] width 198 height 22
drag, startPoint x: 329, startPoint y: 128, endPoint x: 469, endPoint y: 131, distance: 140.9
click at [469, 131] on input "text" at bounding box center [420, 129] width 198 height 22
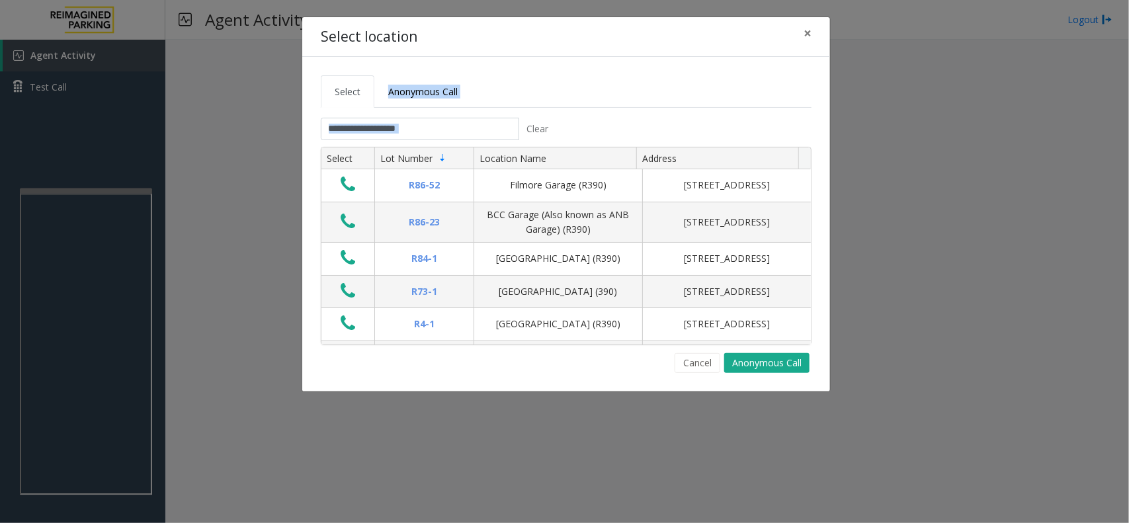
drag, startPoint x: 596, startPoint y: 122, endPoint x: 368, endPoint y: 104, distance: 228.8
click at [368, 104] on tabset "Select Anonymous Call Clear Select Lot Number Location Name Address R86-52 Film…" at bounding box center [566, 223] width 491 height 297
click at [415, 128] on input "text" at bounding box center [420, 129] width 198 height 22
drag, startPoint x: 567, startPoint y: 126, endPoint x: 327, endPoint y: 78, distance: 244.7
click at [327, 78] on tabset "Select Anonymous Call Clear Select Lot Number Location Name Address R86-52 Film…" at bounding box center [566, 223] width 491 height 297
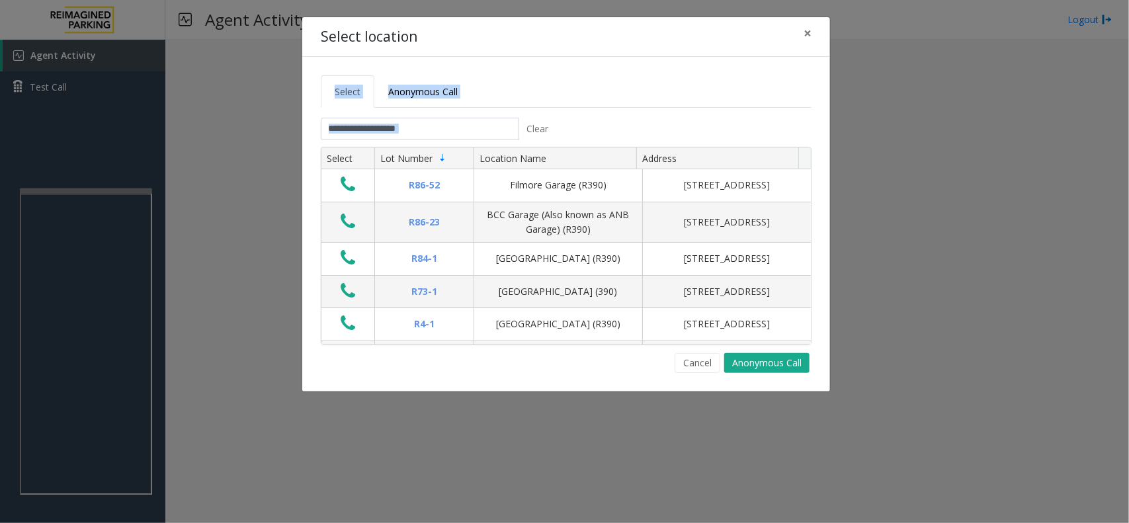
click at [430, 116] on tabset "Select Anonymous Call Clear Select Lot Number Location Name Address R86-52 Film…" at bounding box center [566, 223] width 491 height 297
drag, startPoint x: 418, startPoint y: 133, endPoint x: 298, endPoint y: 55, distance: 142.8
click at [298, 55] on div "Select location × Select Anonymous Call Clear Select Lot Number Location Name A…" at bounding box center [564, 261] width 1129 height 523
click at [812, 34] on button "×" at bounding box center [807, 33] width 26 height 32
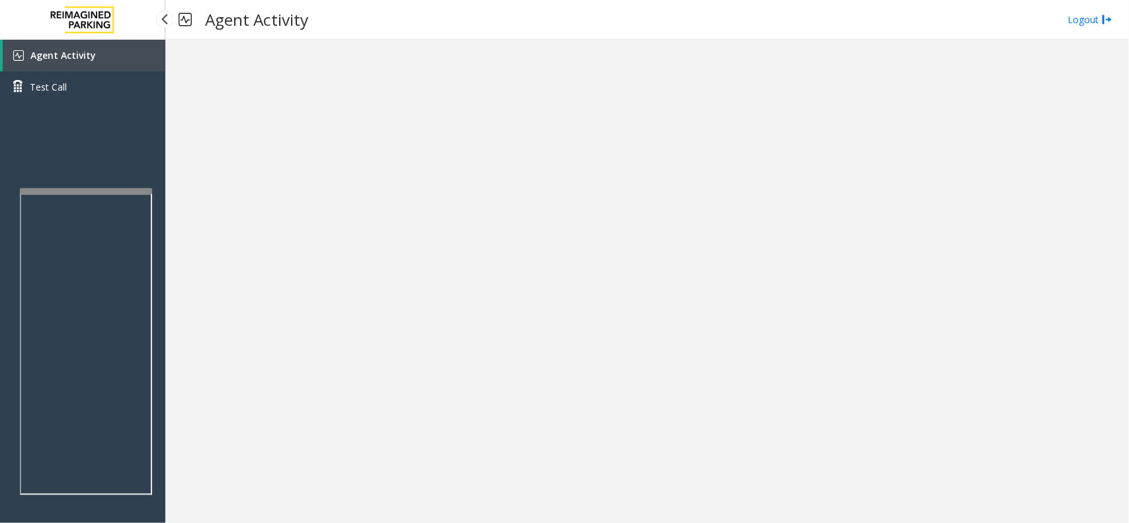
click at [119, 61] on link "Agent Activity" at bounding box center [84, 56] width 163 height 32
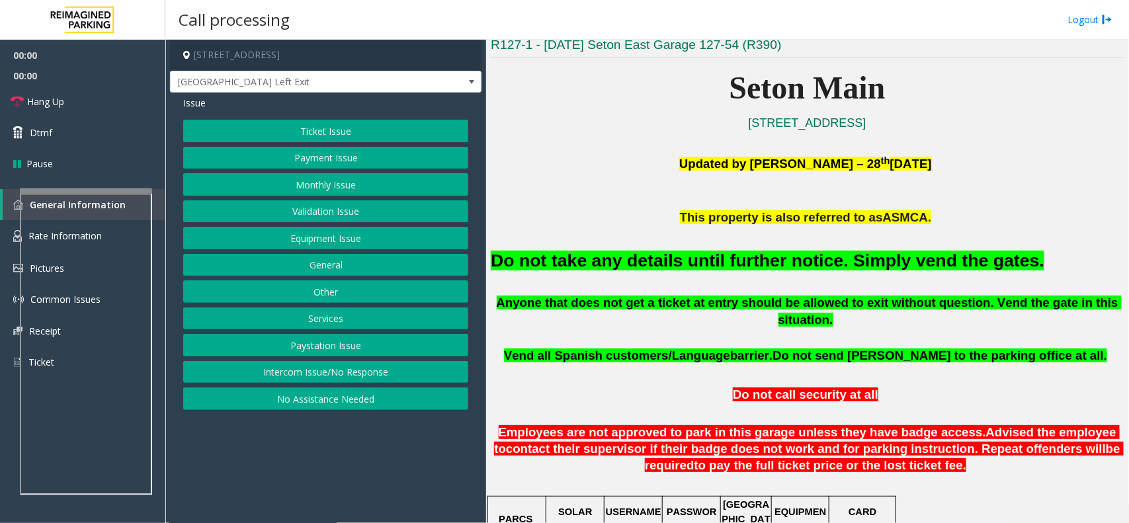
scroll to position [331, 0]
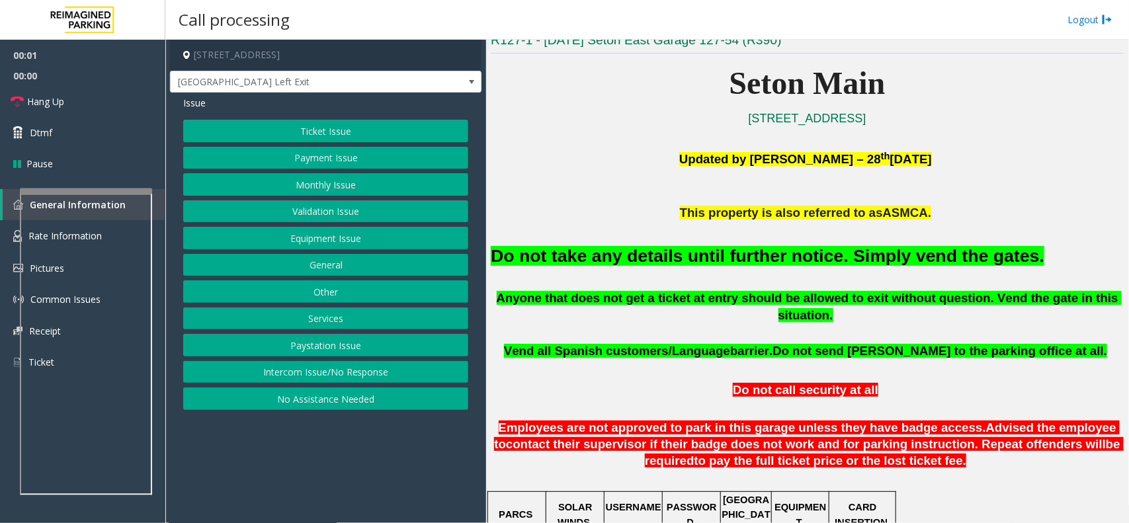
click at [614, 265] on font "Do not take any details until further notice. Simply vend the gates." at bounding box center [767, 256] width 553 height 20
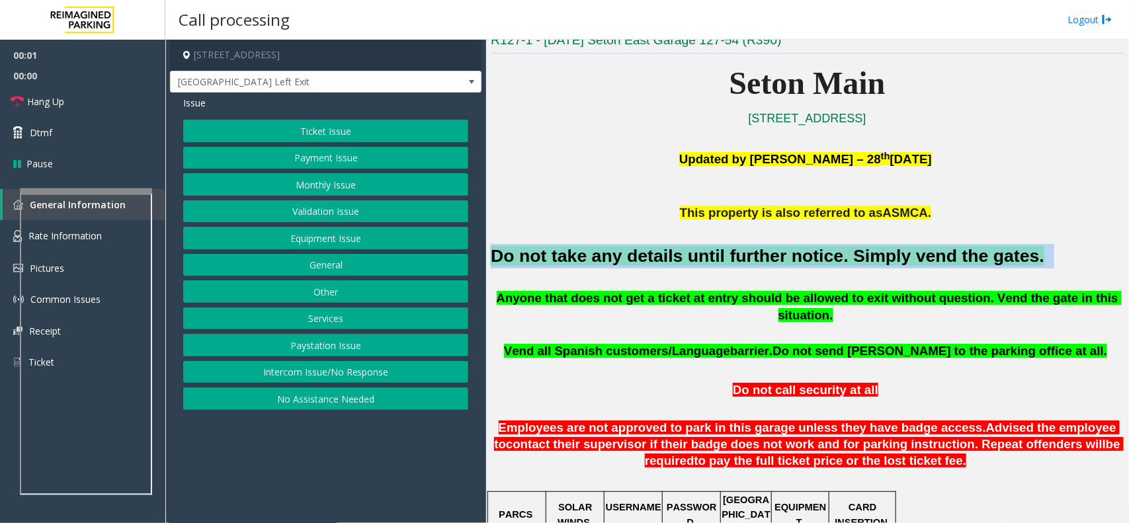
click at [614, 265] on font "Do not take any details until further notice. Simply vend the gates." at bounding box center [767, 256] width 553 height 20
copy h2 "Do not take any details until further notice. Simply vend the gates."
click at [344, 183] on button "Monthly Issue" at bounding box center [325, 184] width 285 height 22
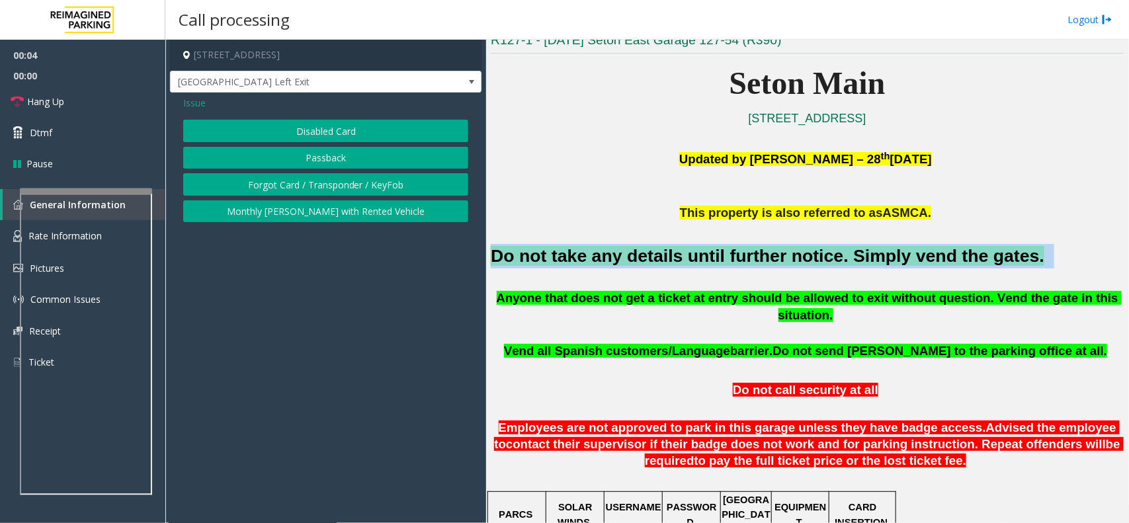
click at [354, 133] on button "Disabled Card" at bounding box center [325, 131] width 285 height 22
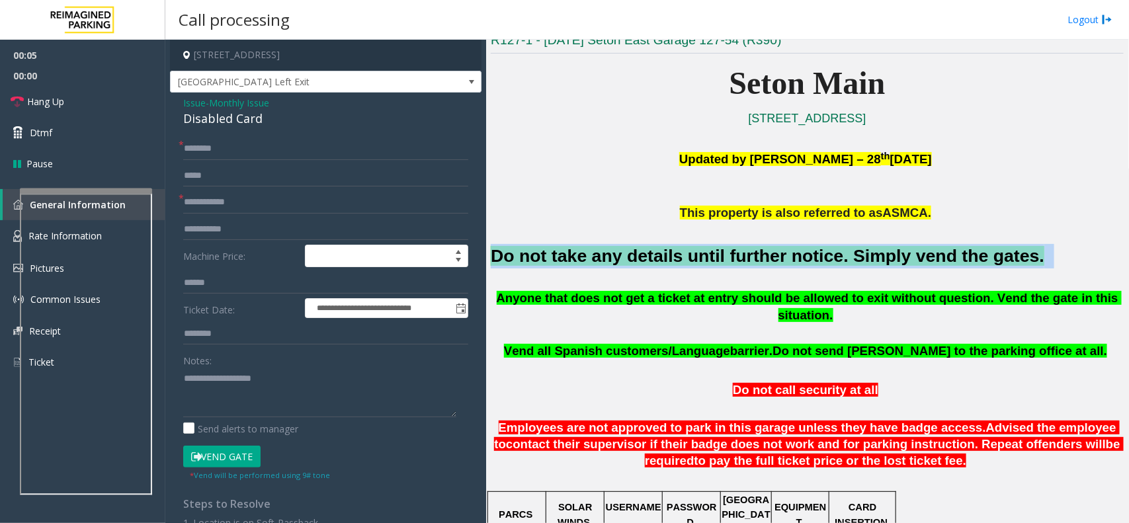
click at [236, 452] on button "Vend Gate" at bounding box center [221, 457] width 77 height 22
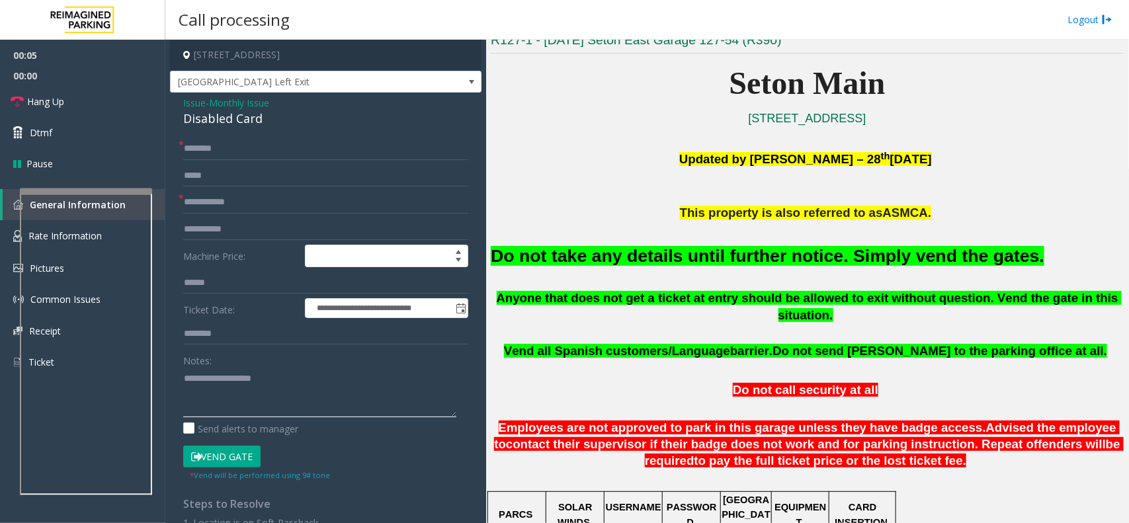
click at [251, 388] on textarea at bounding box center [319, 393] width 273 height 50
paste textarea "**********"
type textarea "**********"
click at [295, 199] on input "text" at bounding box center [325, 202] width 285 height 22
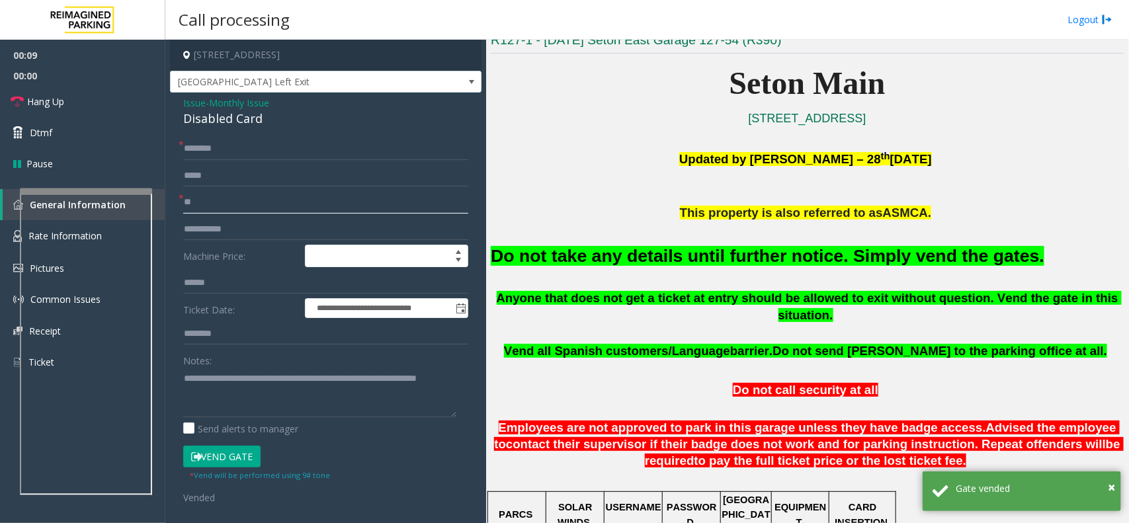
type input "**"
click at [279, 153] on input "text" at bounding box center [325, 149] width 285 height 22
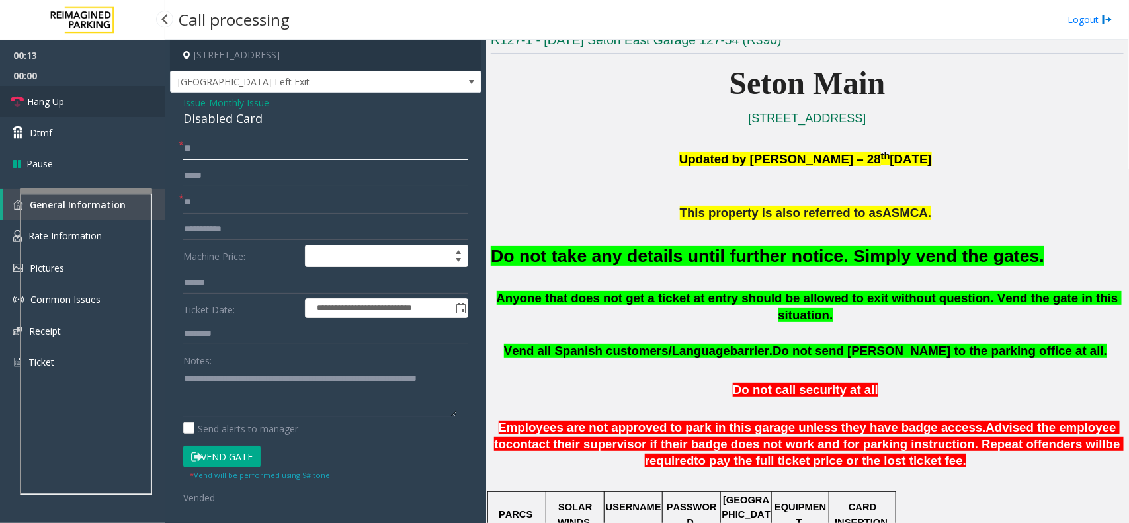
type input "**"
click at [61, 104] on span "Hang Up" at bounding box center [45, 102] width 37 height 14
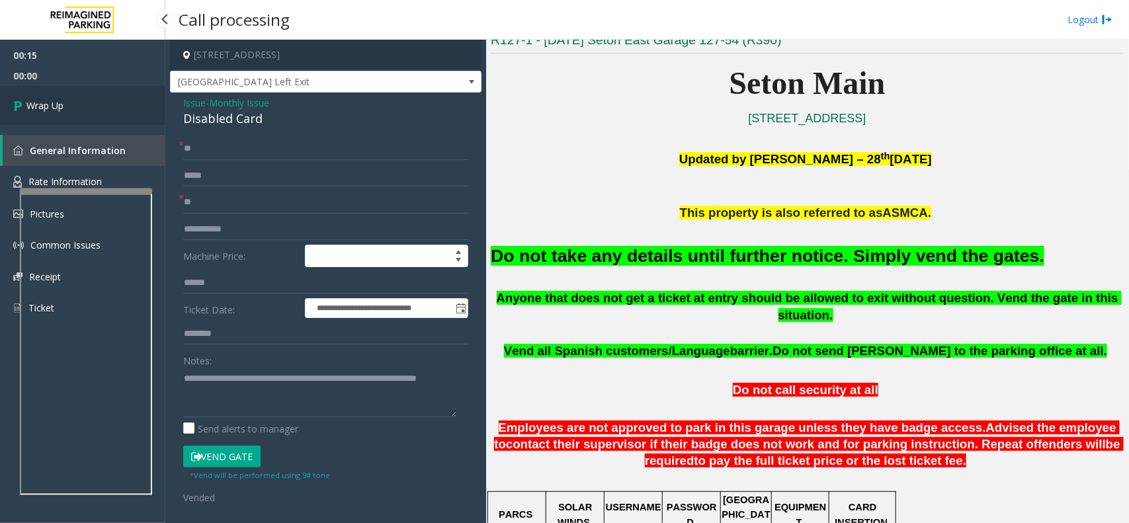
click at [61, 104] on span "Wrap Up" at bounding box center [44, 106] width 37 height 14
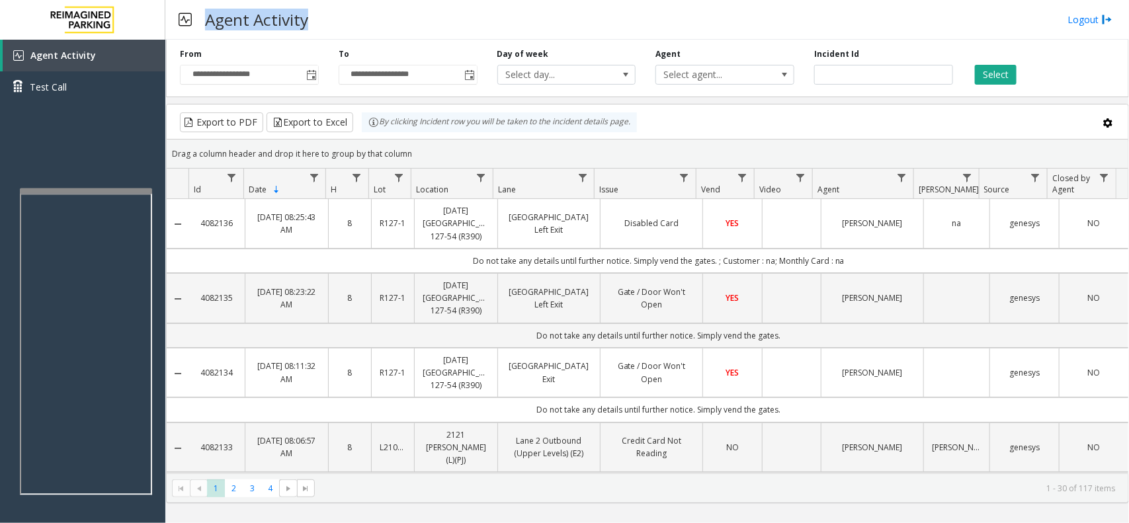
drag, startPoint x: 207, startPoint y: 24, endPoint x: 436, endPoint y: 18, distance: 229.5
click at [436, 18] on div "Agent Activity Logout" at bounding box center [646, 20] width 963 height 40
drag, startPoint x: 210, startPoint y: 25, endPoint x: 403, endPoint y: 20, distance: 193.8
click at [403, 20] on div "Agent Activity Logout" at bounding box center [646, 20] width 963 height 40
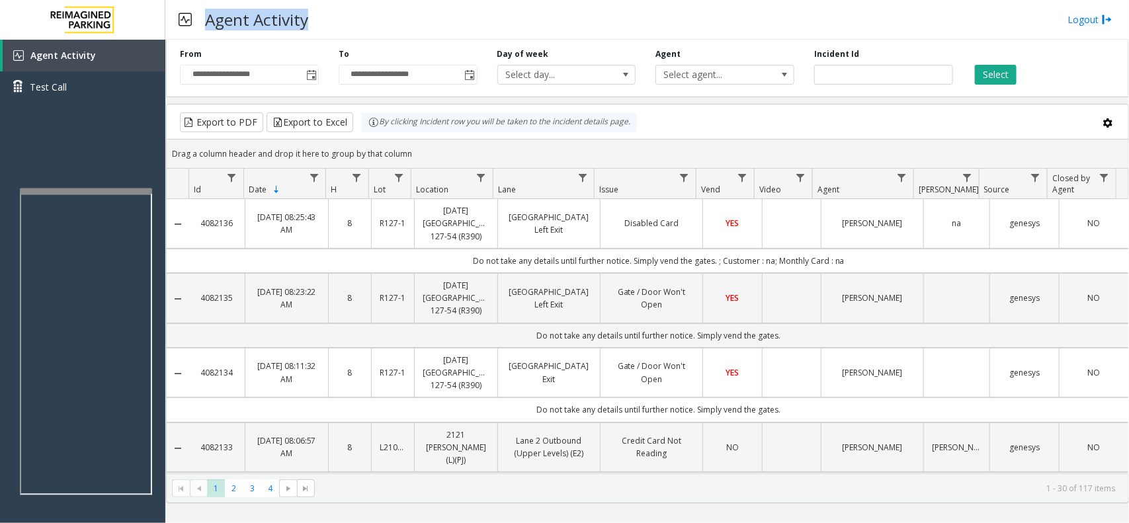
click at [403, 20] on div "Agent Activity Logout" at bounding box center [646, 20] width 963 height 40
drag, startPoint x: 431, startPoint y: 152, endPoint x: 368, endPoint y: 124, distance: 68.7
click at [368, 124] on kendo-grid "Export to PDF Export to Excel By clicking Incident row you will be taken to the…" at bounding box center [647, 303] width 963 height 399
click at [407, 155] on div "Drag a column header and drop it here to group by that column" at bounding box center [647, 153] width 961 height 23
drag, startPoint x: 409, startPoint y: 156, endPoint x: 362, endPoint y: 137, distance: 50.7
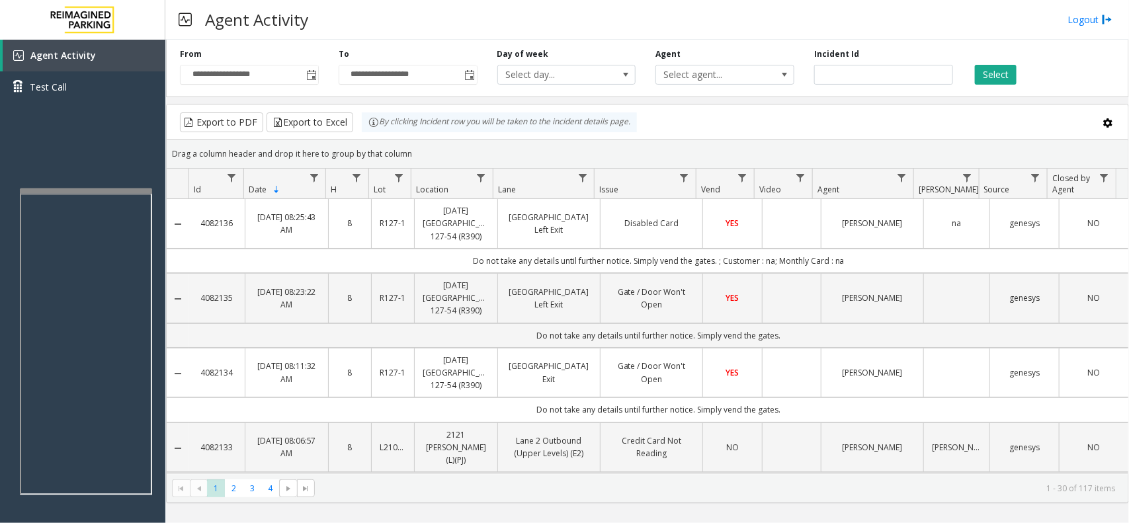
click at [362, 137] on kendo-grid "Export to PDF Export to Excel By clicking Incident row you will be taken to the…" at bounding box center [647, 303] width 963 height 399
click at [421, 156] on div "Drag a column header and drop it here to group by that column" at bounding box center [647, 153] width 961 height 23
drag, startPoint x: 421, startPoint y: 156, endPoint x: 357, endPoint y: 128, distance: 70.1
click at [357, 128] on kendo-grid "Export to PDF Export to Excel By clicking Incident row you will be taken to the…" at bounding box center [647, 303] width 963 height 399
click at [408, 159] on div "Drag a column header and drop it here to group by that column" at bounding box center [647, 153] width 961 height 23
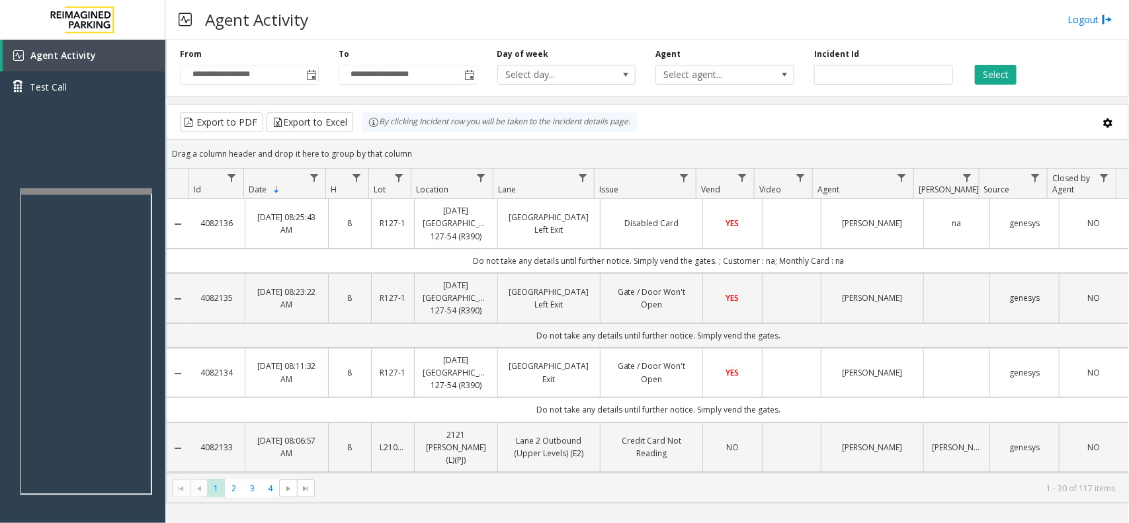
drag, startPoint x: 416, startPoint y: 154, endPoint x: 358, endPoint y: 129, distance: 64.0
click at [358, 129] on kendo-grid "Export to PDF Export to Excel By clicking Incident row you will be taken to the…" at bounding box center [647, 303] width 963 height 399
click at [415, 156] on div "Drag a column header and drop it here to group by that column" at bounding box center [647, 153] width 961 height 23
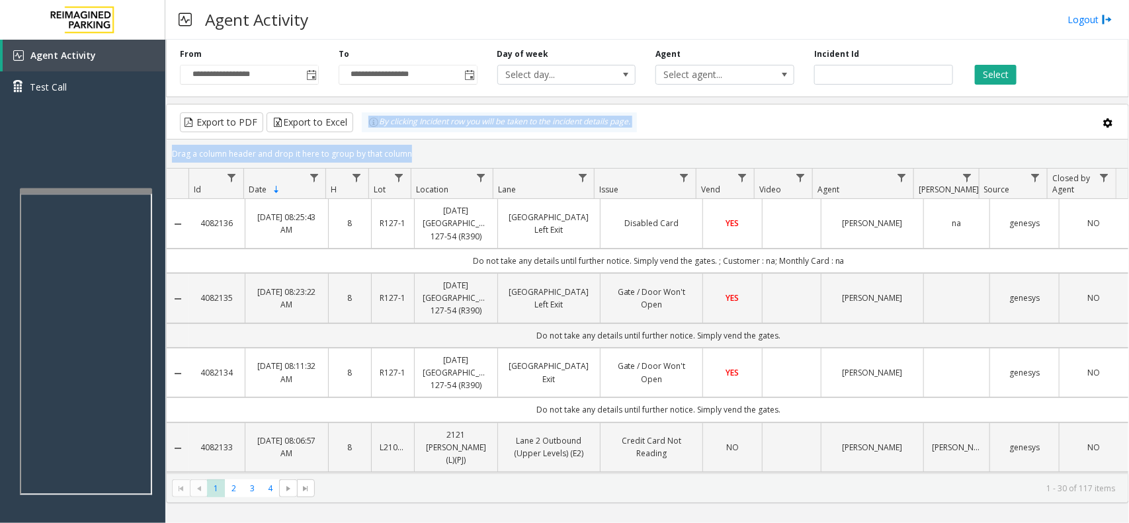
drag, startPoint x: 415, startPoint y: 156, endPoint x: 366, endPoint y: 130, distance: 55.3
click at [366, 130] on kendo-grid "Export to PDF Export to Excel By clicking Incident row you will be taken to the…" at bounding box center [647, 303] width 963 height 399
click at [415, 159] on div "Drag a column header and drop it here to group by that column" at bounding box center [647, 153] width 961 height 23
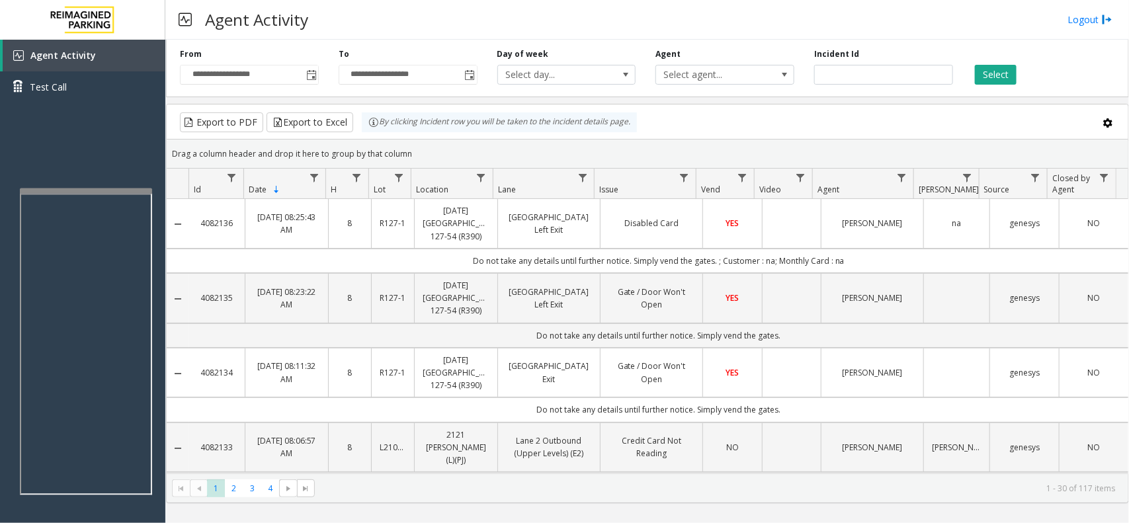
drag, startPoint x: 415, startPoint y: 159, endPoint x: 362, endPoint y: 131, distance: 60.0
click at [362, 131] on kendo-grid "Export to PDF Export to Excel By clicking Incident row you will be taken to the…" at bounding box center [647, 303] width 963 height 399
click at [410, 159] on div "Drag a column header and drop it here to group by that column" at bounding box center [647, 153] width 961 height 23
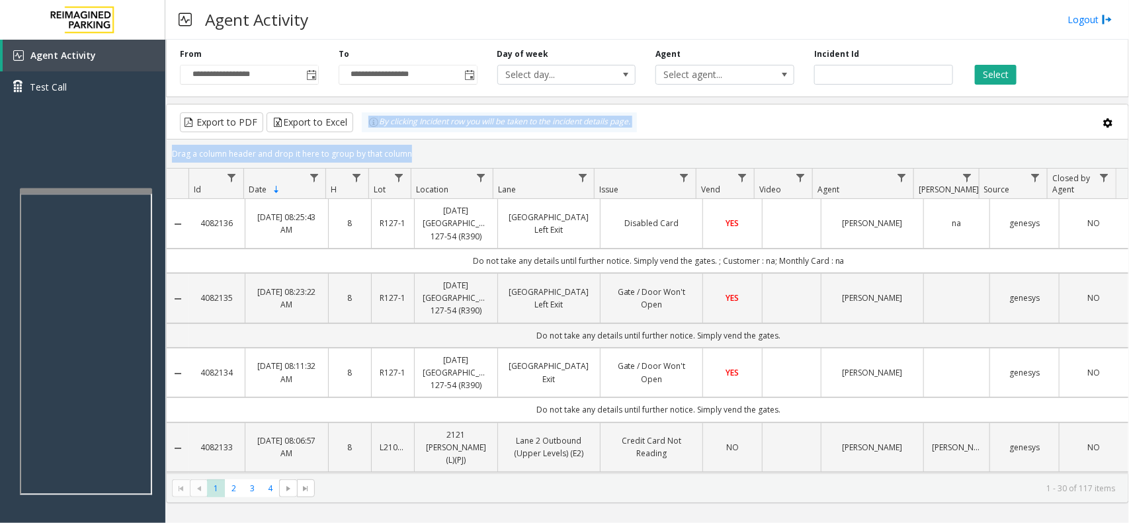
drag, startPoint x: 410, startPoint y: 159, endPoint x: 364, endPoint y: 130, distance: 54.1
click at [364, 130] on kendo-grid "Export to PDF Export to Excel By clicking Incident row you will be taken to the…" at bounding box center [647, 303] width 963 height 399
click at [412, 159] on div "Drag a column header and drop it here to group by that column" at bounding box center [647, 153] width 961 height 23
drag, startPoint x: 412, startPoint y: 159, endPoint x: 354, endPoint y: 124, distance: 68.3
click at [354, 124] on kendo-grid "Export to PDF Export to Excel By clicking Incident row you will be taken to the…" at bounding box center [647, 303] width 963 height 399
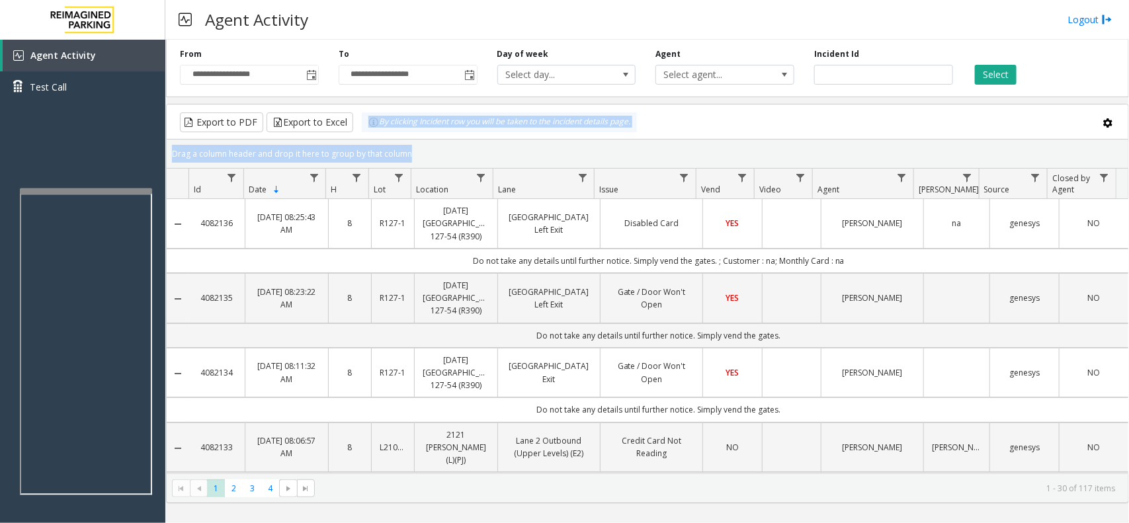
click at [411, 159] on div "Drag a column header and drop it here to group by that column" at bounding box center [647, 153] width 961 height 23
drag, startPoint x: 411, startPoint y: 159, endPoint x: 362, endPoint y: 130, distance: 57.8
click at [362, 130] on kendo-grid "Export to PDF Export to Excel By clicking Incident row you will be taken to the…" at bounding box center [647, 303] width 963 height 399
click at [407, 156] on div "Drag a column header and drop it here to group by that column" at bounding box center [647, 153] width 961 height 23
drag, startPoint x: 411, startPoint y: 157, endPoint x: 369, endPoint y: 130, distance: 49.7
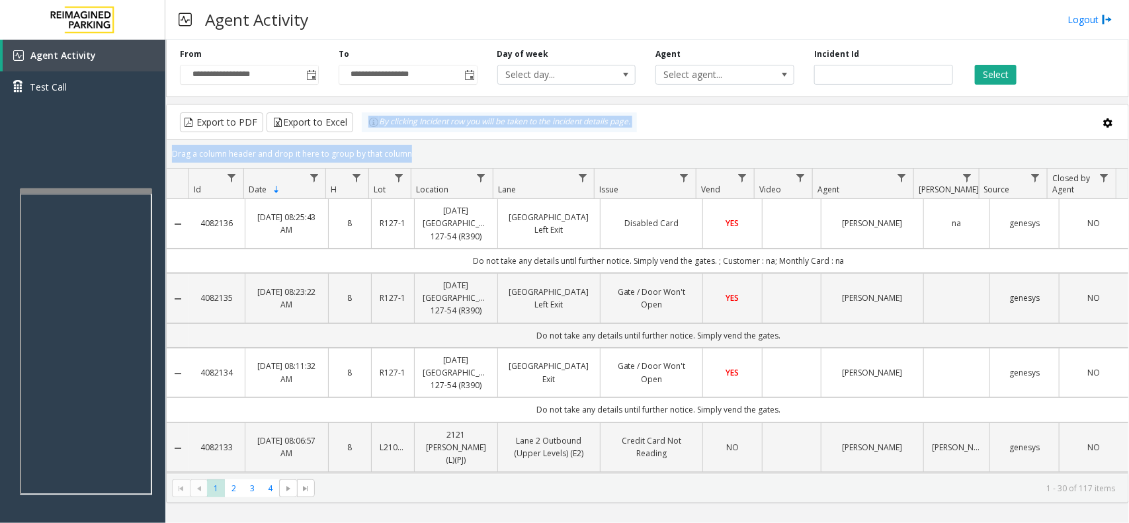
click at [369, 130] on kendo-grid "Export to PDF Export to Excel By clicking Incident row you will be taken to the…" at bounding box center [647, 303] width 963 height 399
click at [412, 157] on div "Drag a column header and drop it here to group by that column" at bounding box center [647, 153] width 961 height 23
drag, startPoint x: 412, startPoint y: 157, endPoint x: 360, endPoint y: 127, distance: 59.9
click at [360, 127] on kendo-grid "Export to PDF Export to Excel By clicking Incident row you will be taken to the…" at bounding box center [647, 303] width 963 height 399
click at [407, 154] on div "Drag a column header and drop it here to group by that column" at bounding box center [647, 153] width 961 height 23
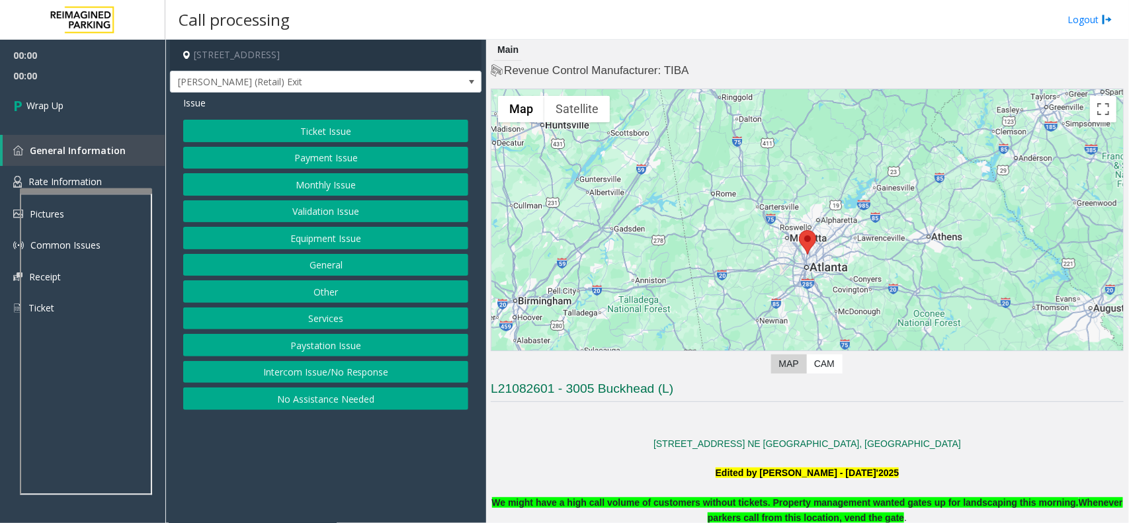
click at [352, 378] on button "Intercom Issue/No Response" at bounding box center [325, 372] width 285 height 22
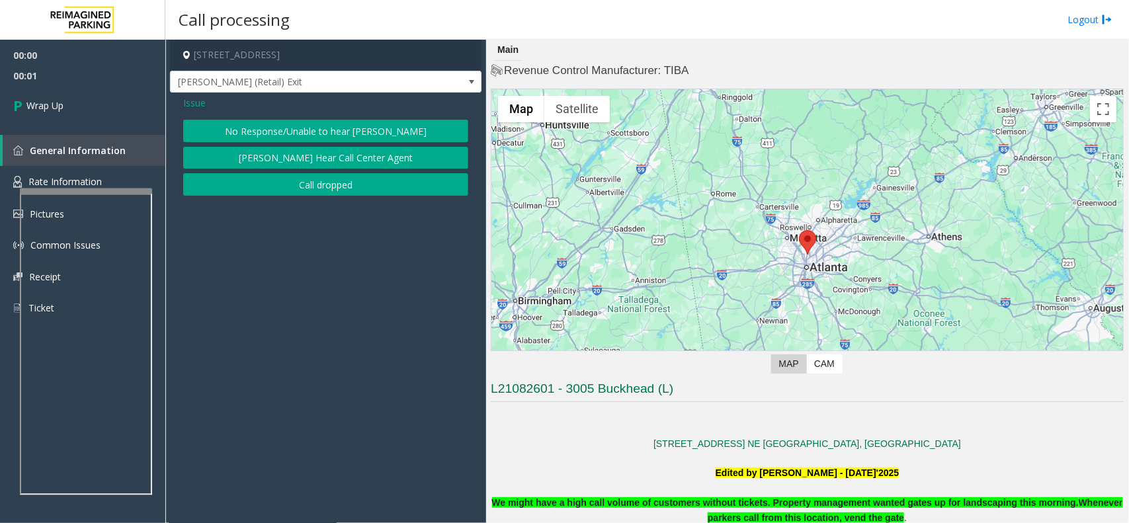
click at [304, 190] on button "Call dropped" at bounding box center [325, 184] width 285 height 22
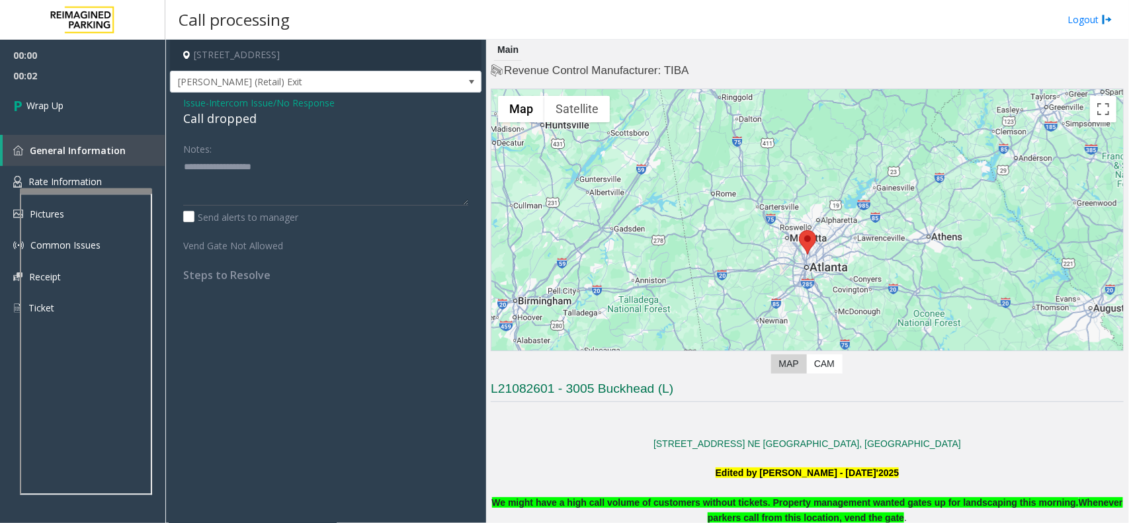
click at [216, 126] on div "Call dropped" at bounding box center [325, 119] width 285 height 18
type textarea "**********"
click at [91, 113] on link "Wrap Up" at bounding box center [82, 105] width 165 height 39
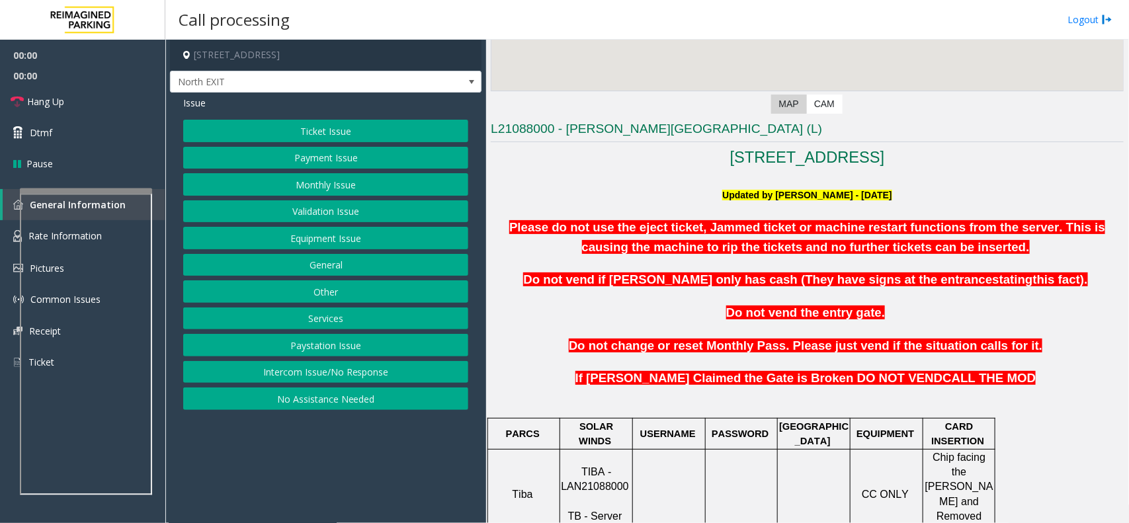
scroll to position [496, 0]
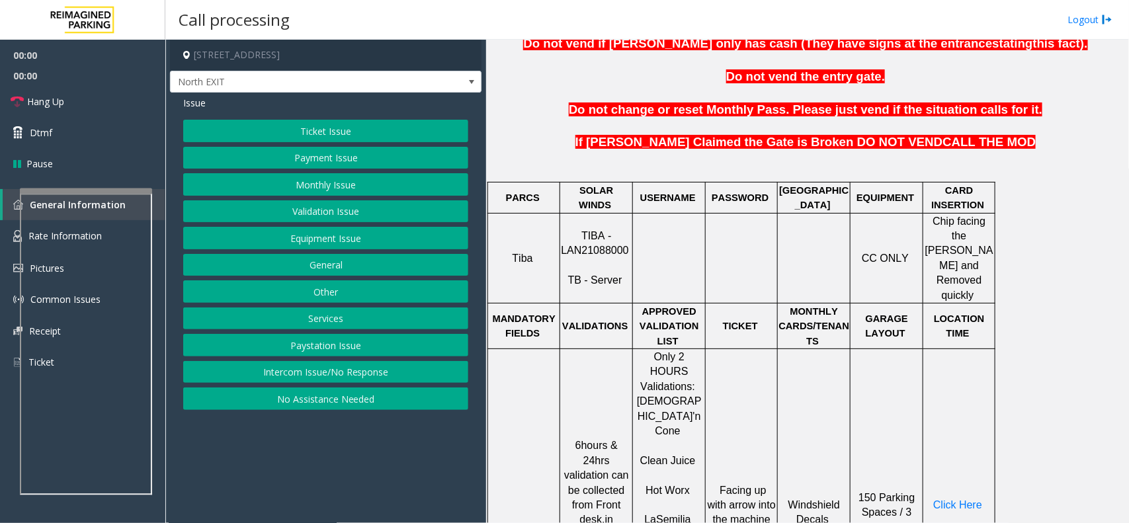
click at [586, 230] on span "TIBA - LAN21088000" at bounding box center [594, 243] width 67 height 26
click at [590, 235] on span "TIBA - LAN21088000" at bounding box center [594, 243] width 67 height 26
copy p "LAN21088000"
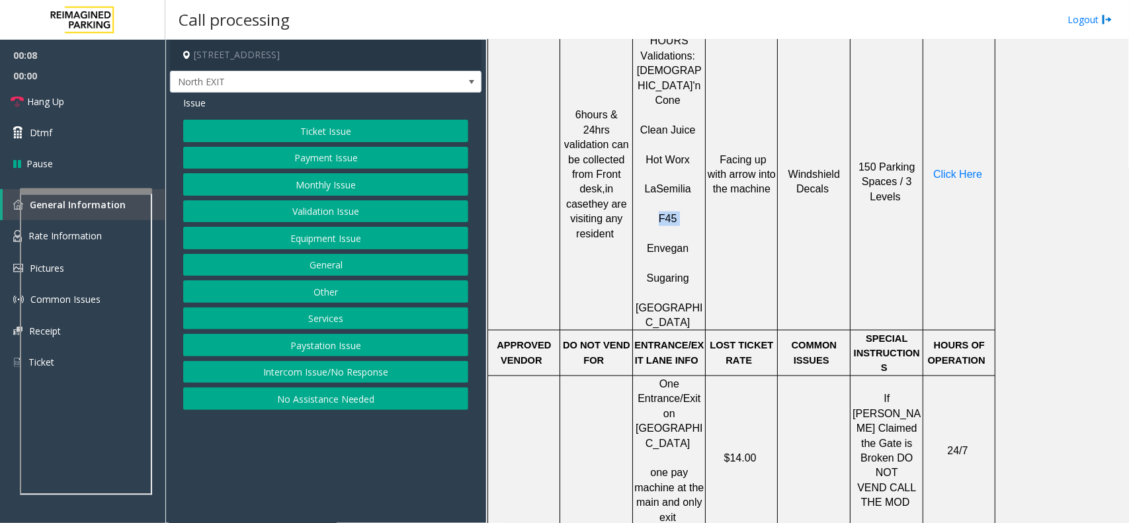
copy p "F45"
drag, startPoint x: 683, startPoint y: 149, endPoint x: 650, endPoint y: 146, distance: 33.2
click at [650, 197] on p "F45" at bounding box center [668, 212] width 71 height 30
click at [321, 206] on button "Validation Issue" at bounding box center [325, 211] width 285 height 22
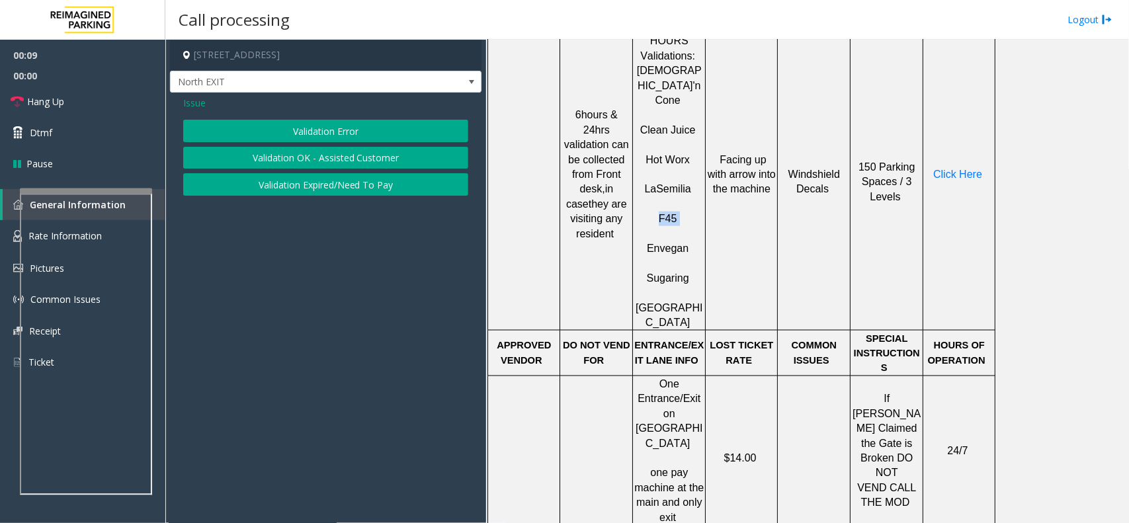
click at [314, 134] on button "Validation Error" at bounding box center [325, 131] width 285 height 22
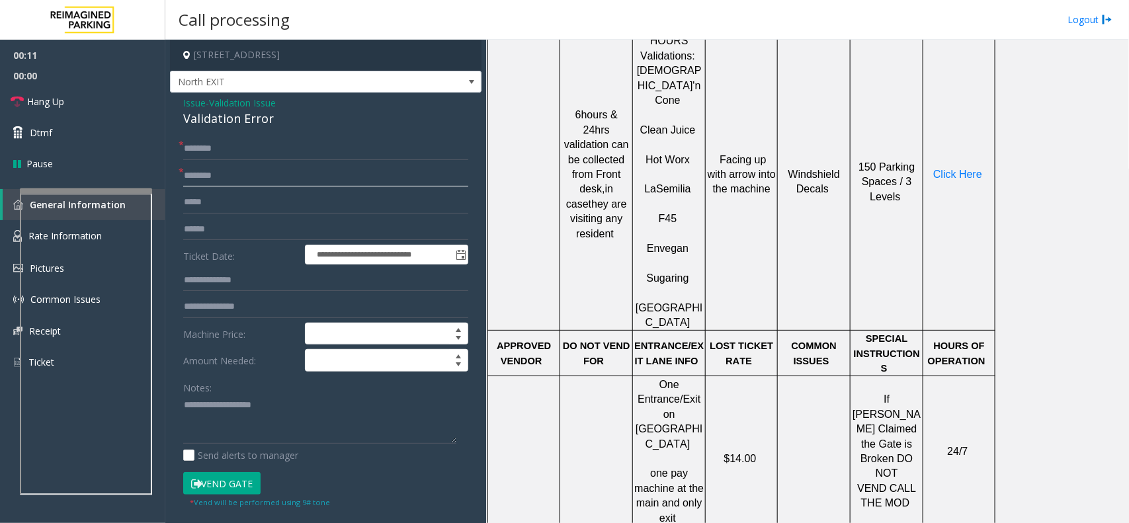
click at [210, 175] on input "text" at bounding box center [325, 176] width 285 height 22
paste input "***"
type input "***"
click at [223, 408] on textarea at bounding box center [319, 420] width 273 height 50
click at [258, 124] on div "Validation Error" at bounding box center [325, 119] width 285 height 18
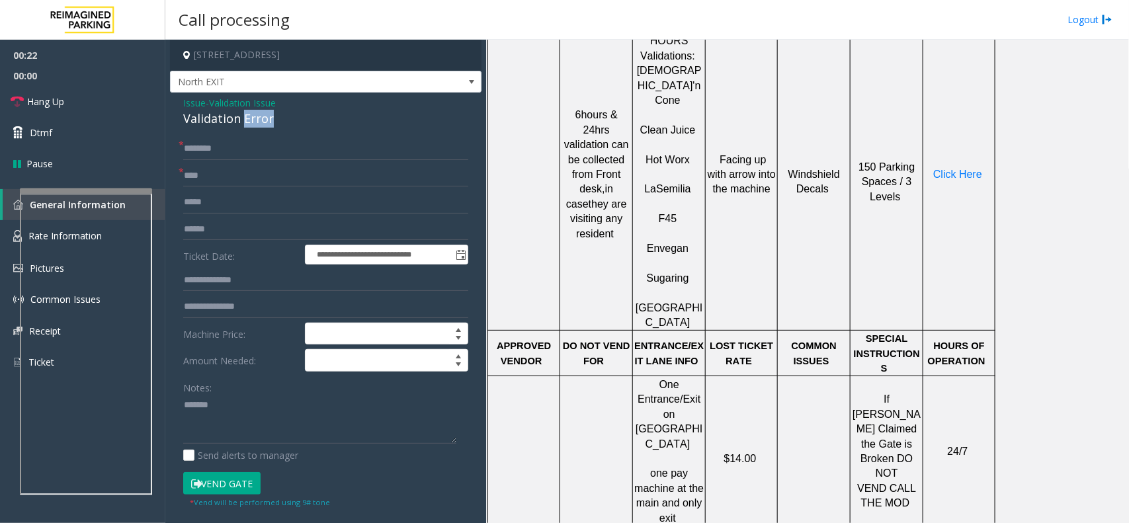
click at [258, 124] on div "Validation Error" at bounding box center [325, 119] width 285 height 18
copy div "Validation Error"
click at [266, 410] on textarea at bounding box center [319, 420] width 273 height 50
paste textarea "**********"
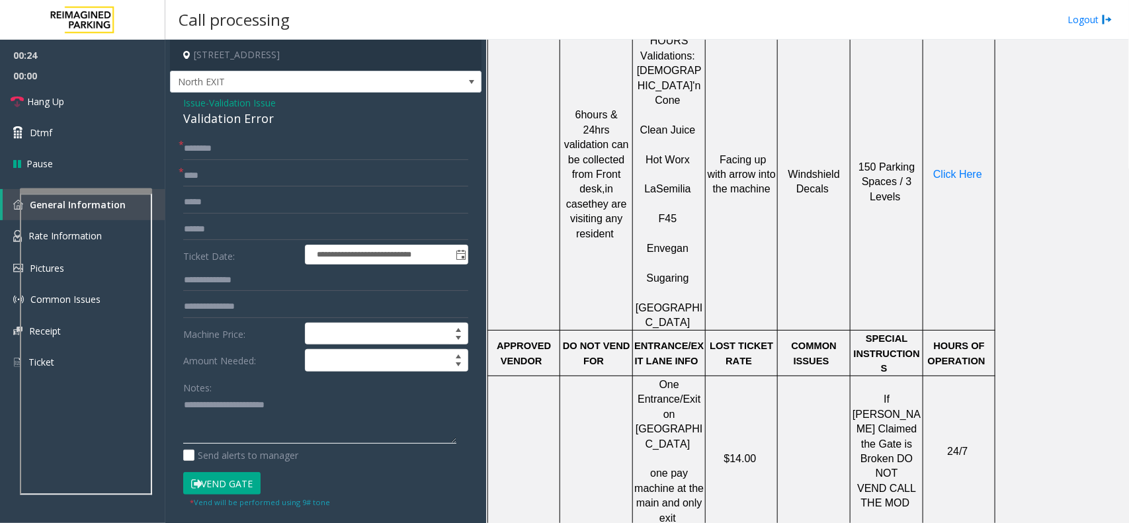
type textarea "**********"
click at [263, 227] on input "text" at bounding box center [325, 229] width 285 height 22
type input "******"
click at [226, 430] on textarea at bounding box center [319, 420] width 273 height 50
type textarea "**********"
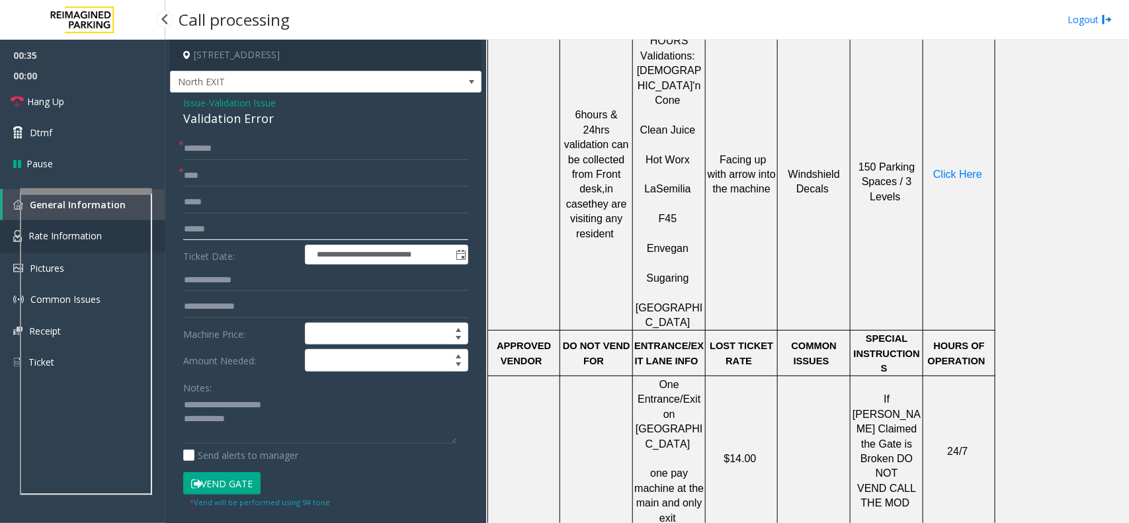
drag, startPoint x: 243, startPoint y: 226, endPoint x: 153, endPoint y: 226, distance: 89.2
click at [153, 226] on app-root "**********" at bounding box center [564, 261] width 1129 height 523
click at [235, 279] on input "text" at bounding box center [325, 280] width 285 height 22
paste input "******"
type input "******"
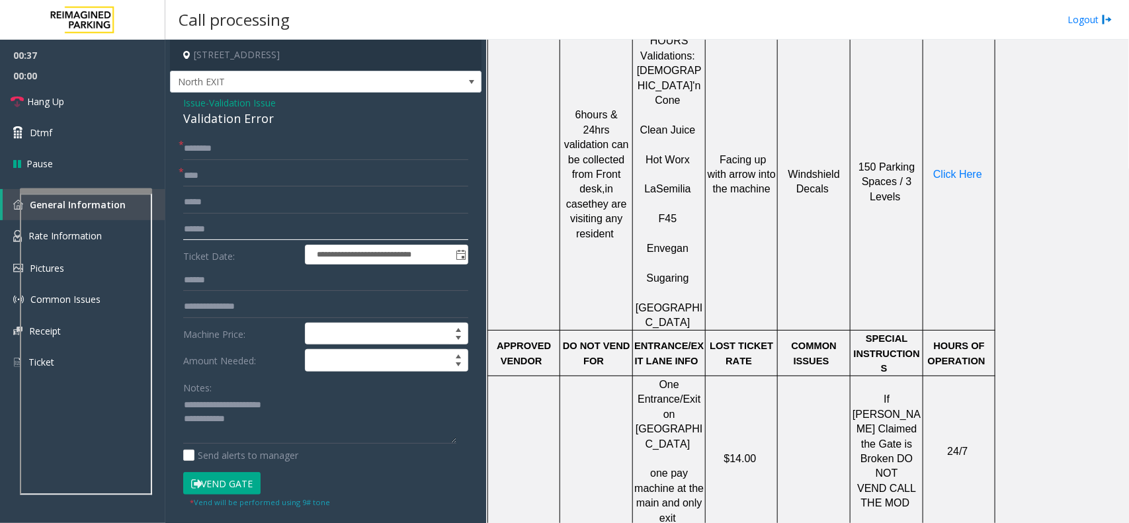
click at [235, 231] on input "******" at bounding box center [325, 229] width 285 height 22
type input "*"
click at [212, 233] on input "text" at bounding box center [325, 229] width 285 height 22
click at [204, 235] on input "*******" at bounding box center [325, 229] width 285 height 22
type input "*******"
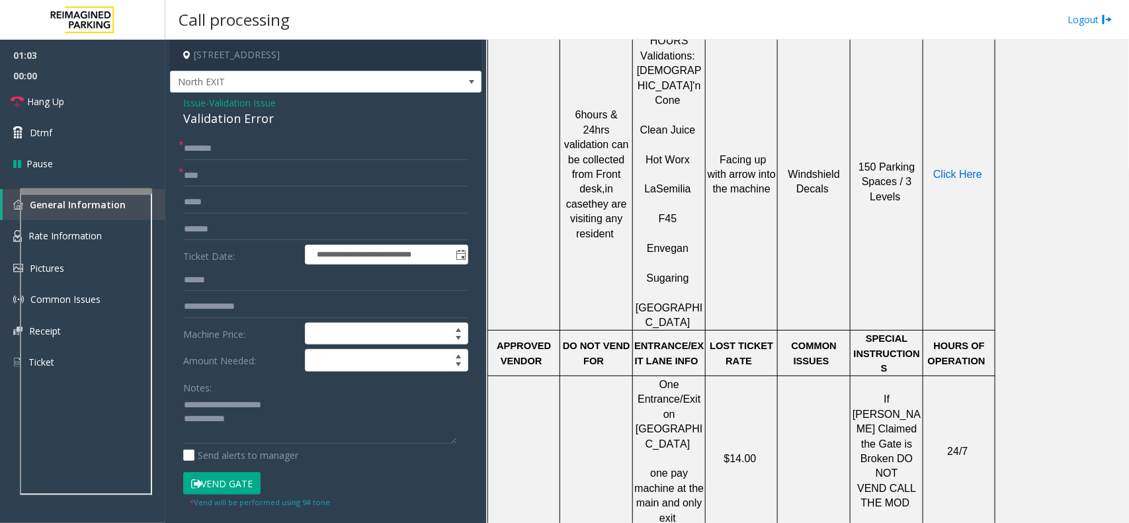
click at [944, 169] on span "Click Here" at bounding box center [957, 174] width 49 height 11
click at [225, 150] on input "text" at bounding box center [325, 149] width 285 height 22
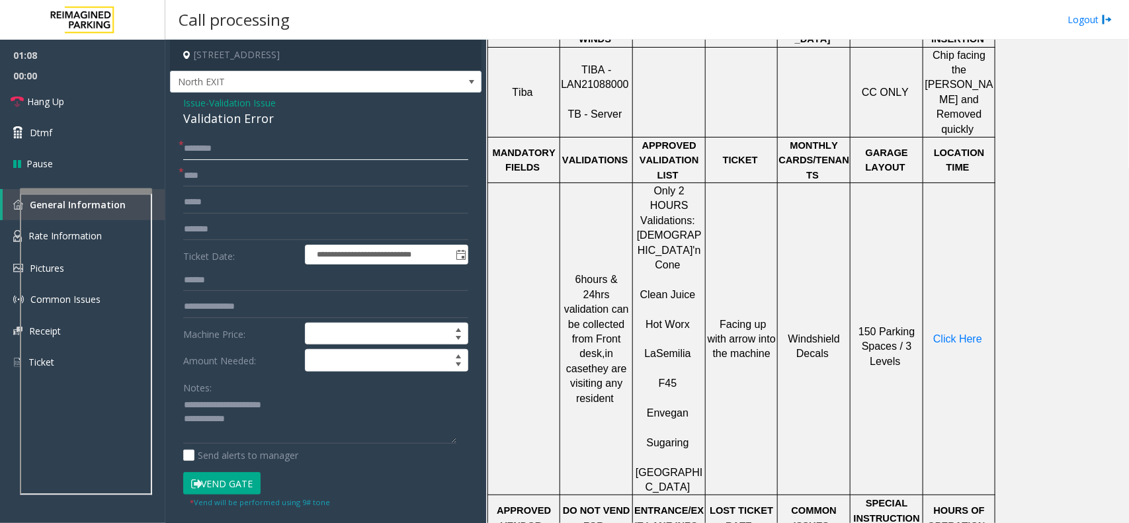
scroll to position [661, 0]
type input "**"
click at [252, 480] on button "Vend Gate" at bounding box center [221, 483] width 77 height 22
click at [271, 433] on textarea at bounding box center [319, 420] width 273 height 50
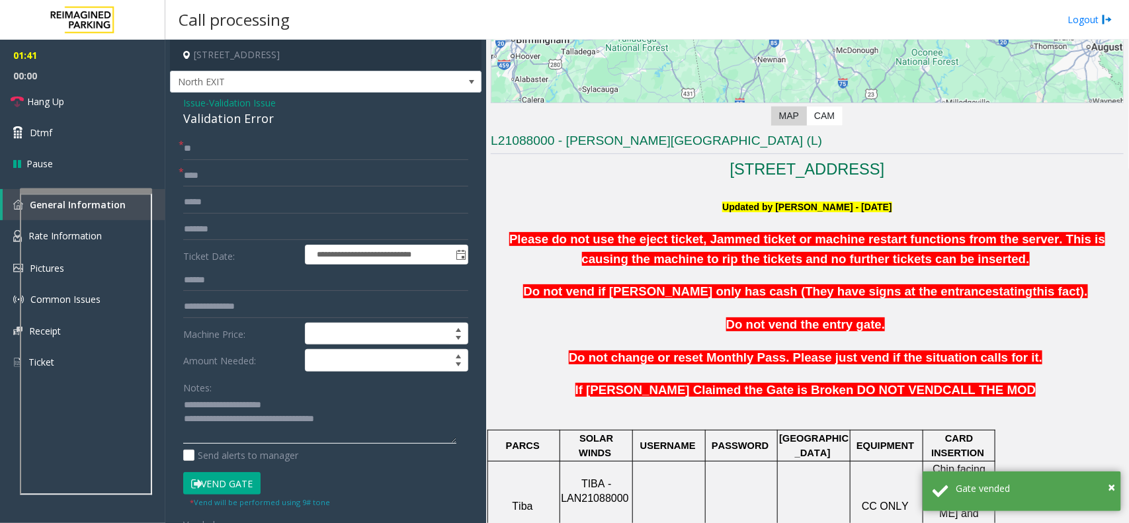
scroll to position [744, 0]
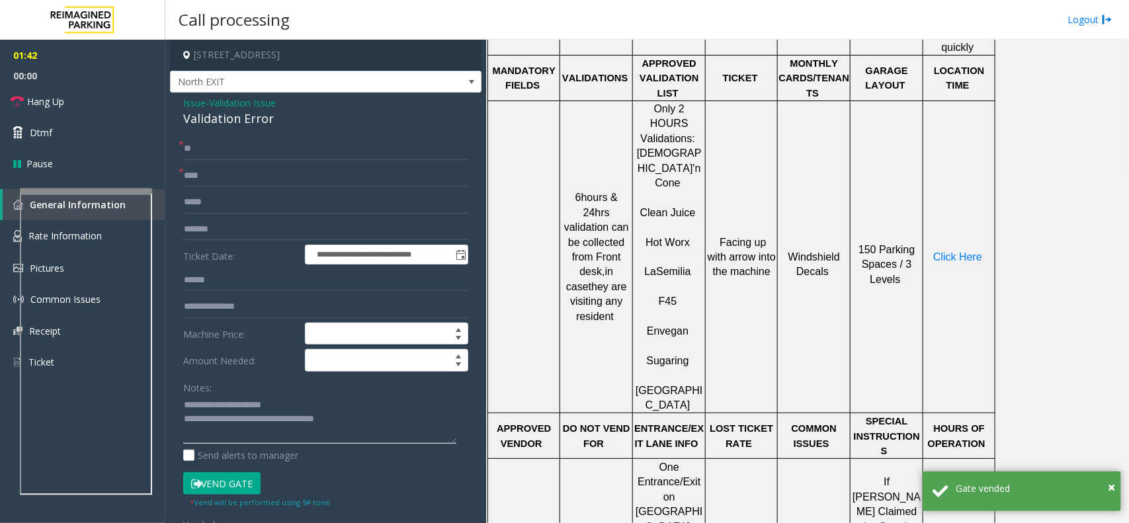
click at [364, 423] on textarea at bounding box center [319, 420] width 273 height 50
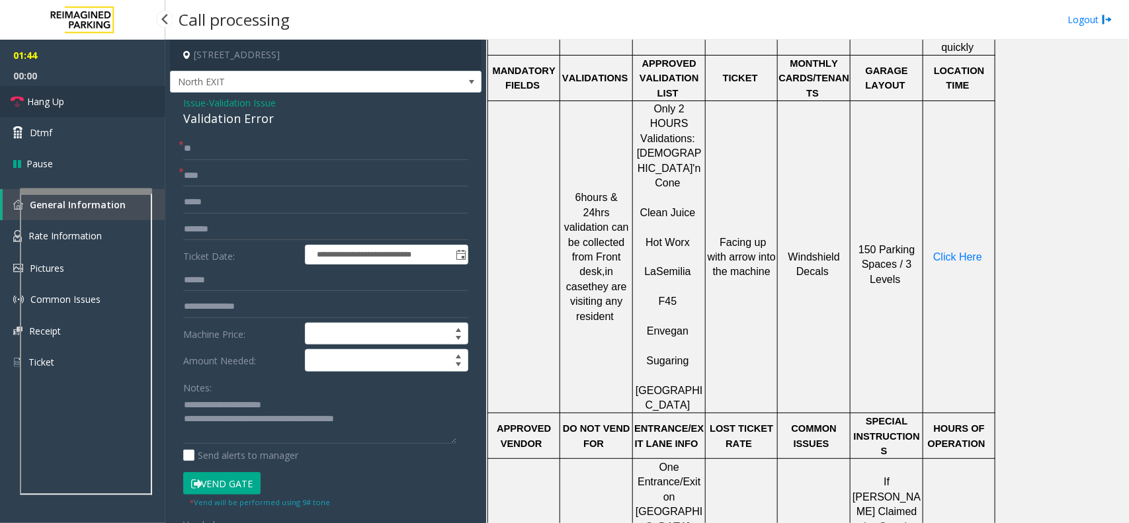
click at [67, 104] on link "Hang Up" at bounding box center [82, 101] width 165 height 31
click at [389, 426] on textarea at bounding box center [319, 420] width 273 height 50
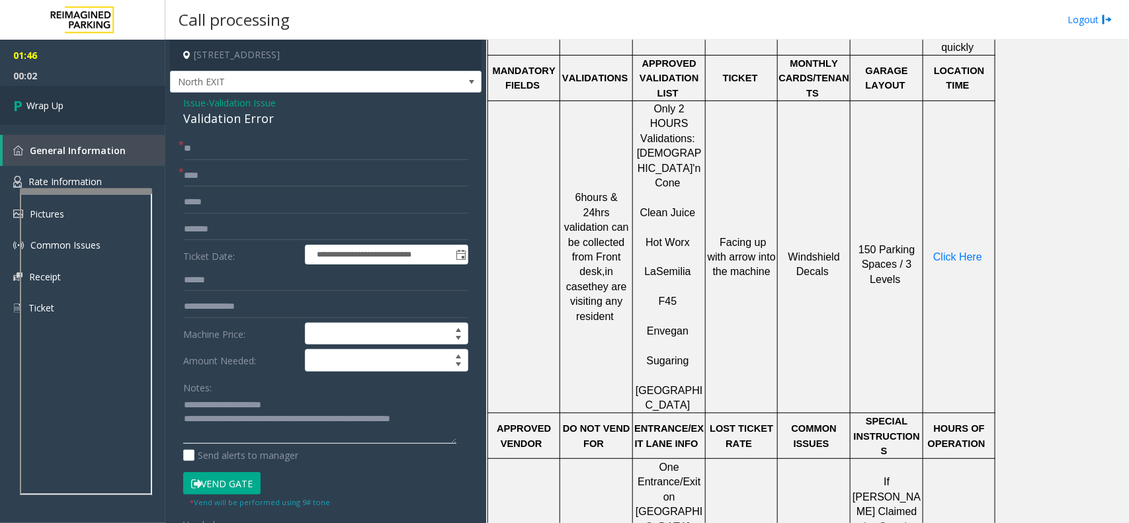
type textarea "**********"
click at [77, 124] on link "Wrap Up" at bounding box center [82, 105] width 165 height 39
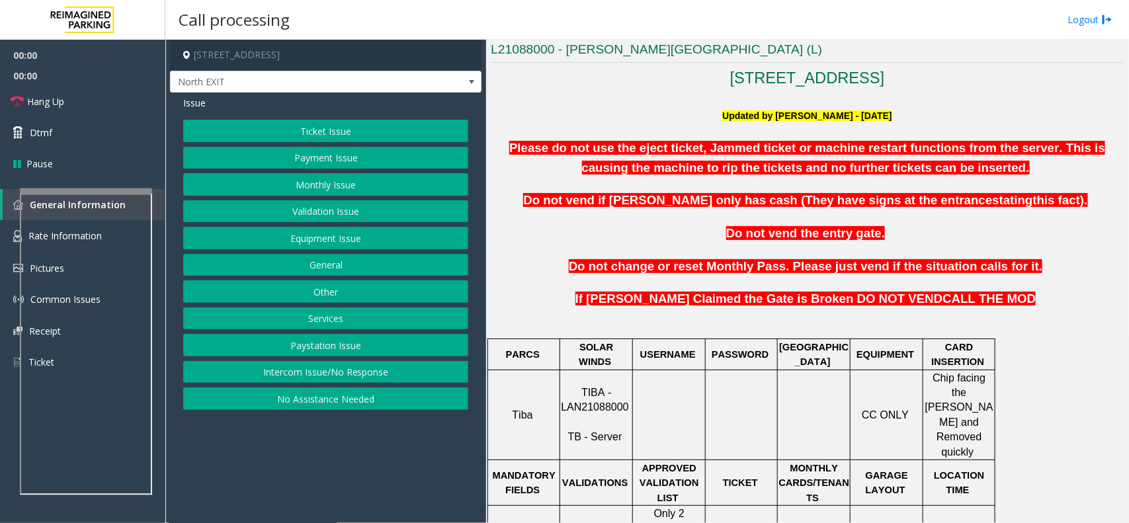
scroll to position [413, 0]
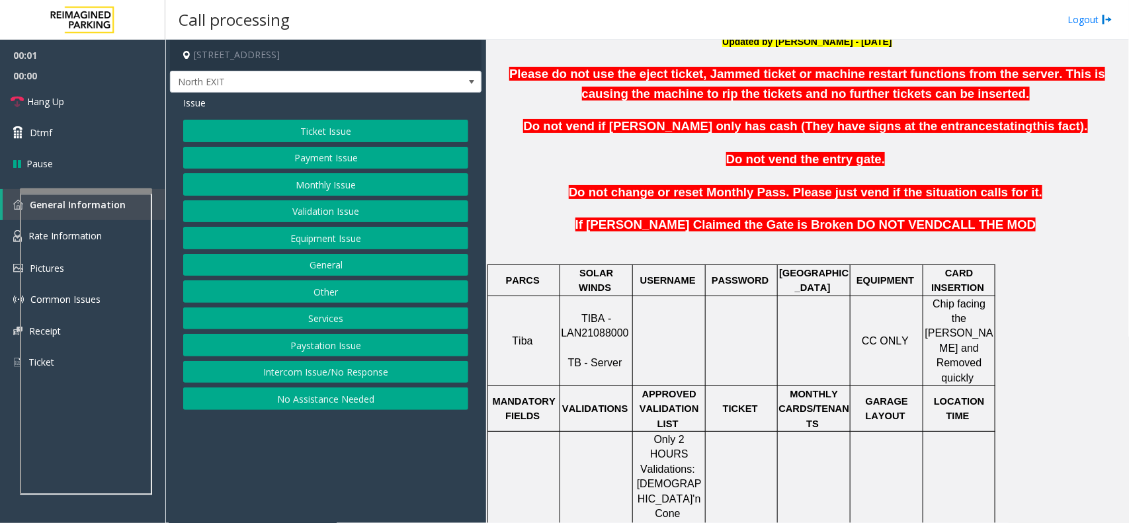
click at [592, 324] on span "TIBA - LAN21088000" at bounding box center [594, 326] width 67 height 26
copy p "LAN21088000"
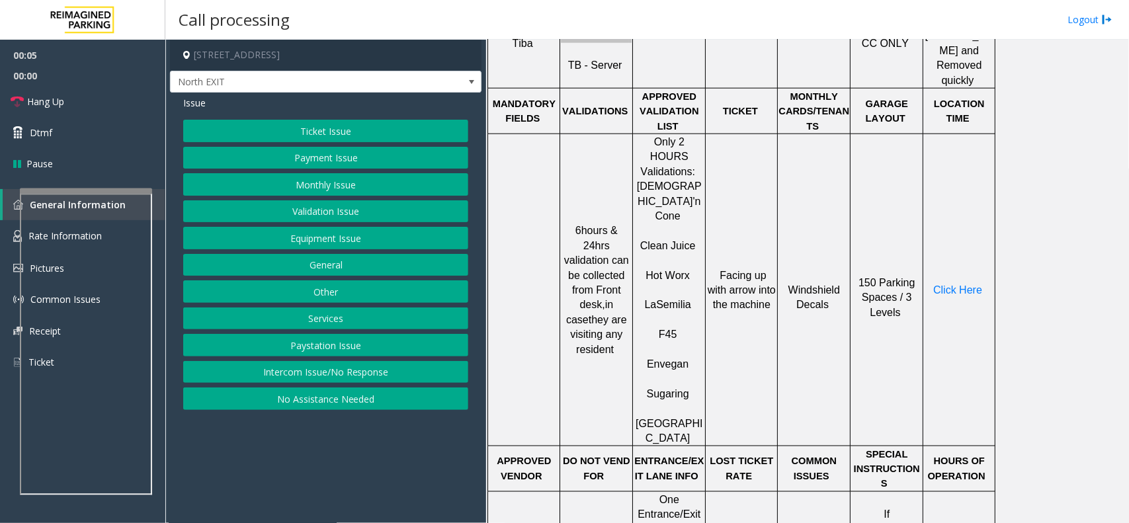
scroll to position [826, 0]
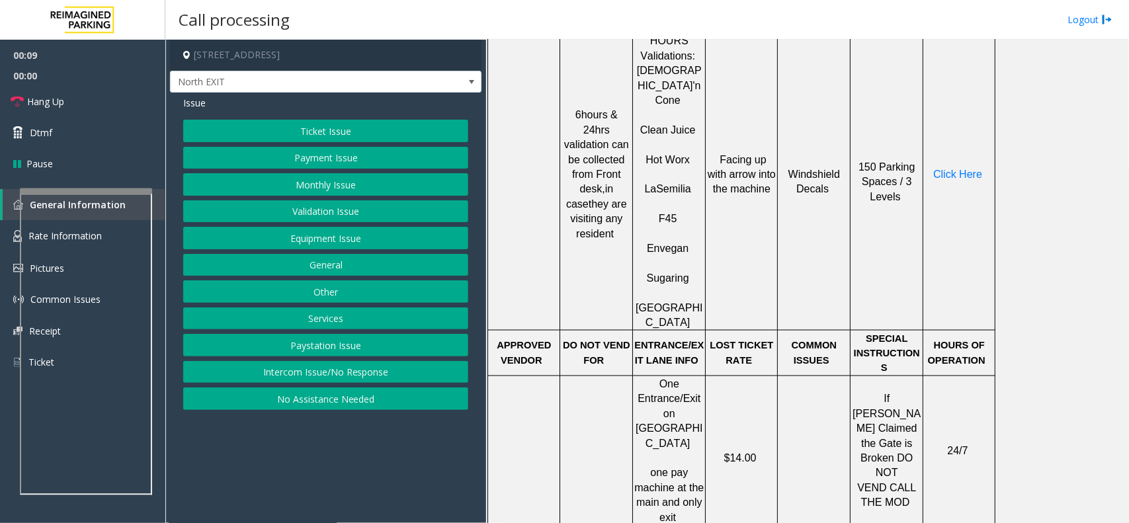
click at [301, 209] on button "Validation Issue" at bounding box center [325, 211] width 285 height 22
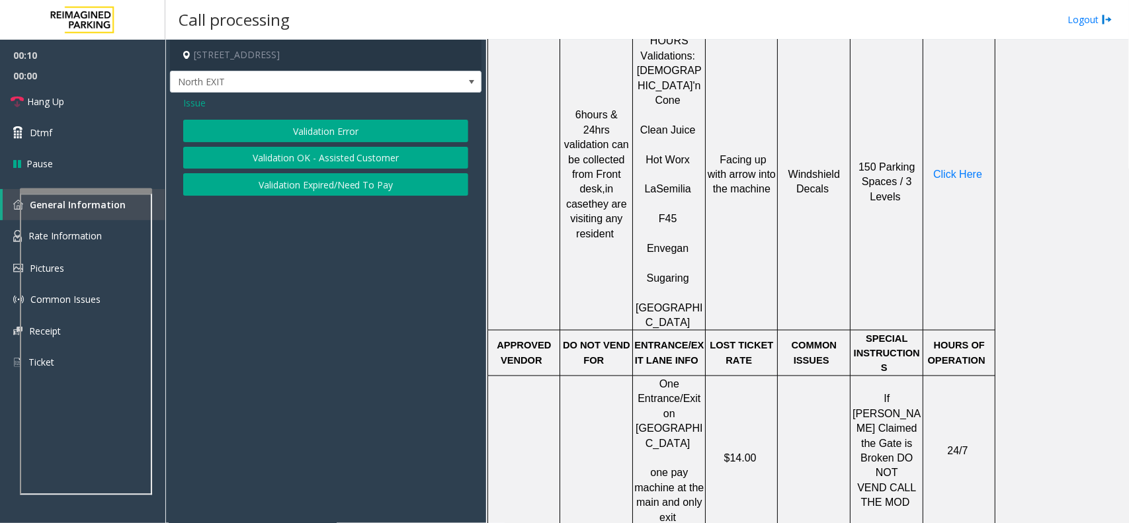
click at [317, 136] on button "Validation Error" at bounding box center [325, 131] width 285 height 22
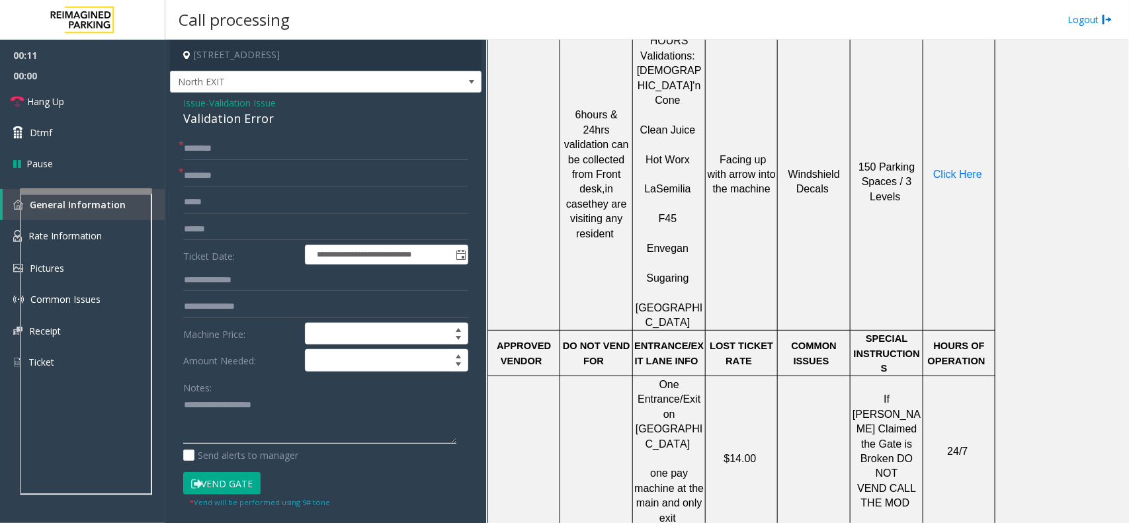
click at [272, 397] on textarea at bounding box center [319, 420] width 273 height 50
click at [231, 131] on div "**********" at bounding box center [325, 477] width 311 height 768
click at [240, 116] on div "Validation Error" at bounding box center [325, 119] width 285 height 18
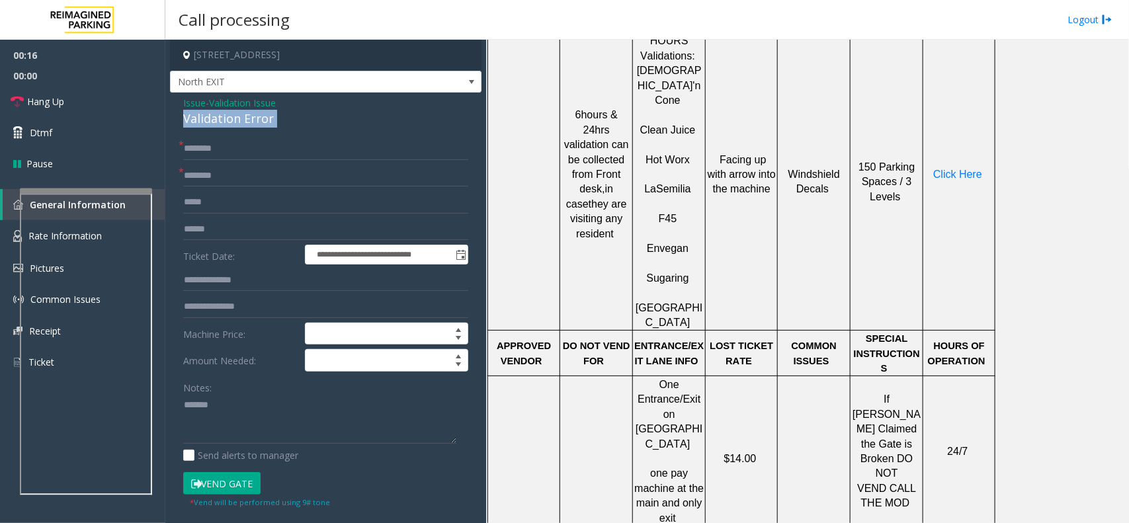
copy div "Validation Error"
click at [253, 420] on textarea at bounding box center [319, 420] width 273 height 50
paste textarea "**********"
type textarea "**********"
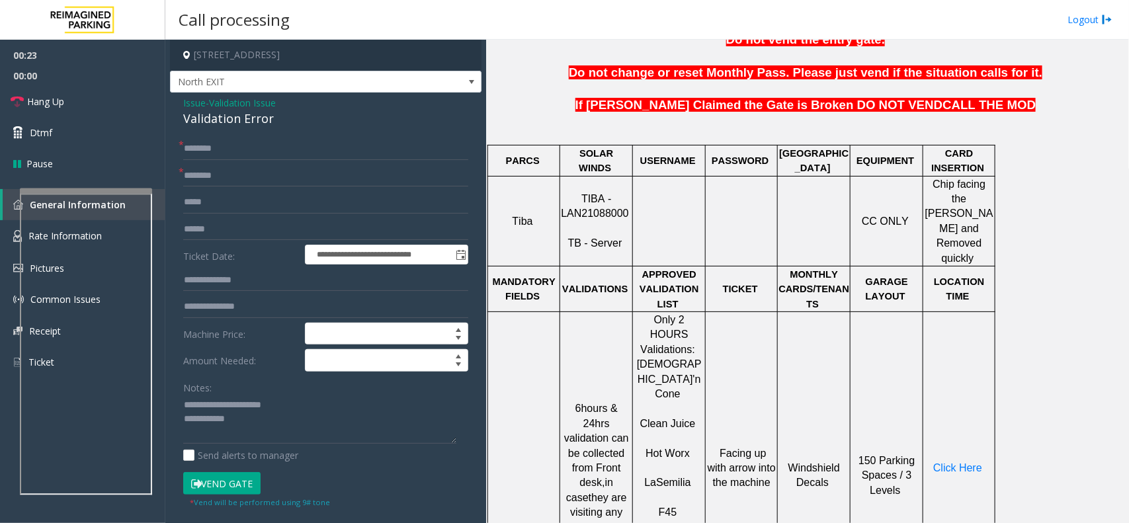
scroll to position [496, 0]
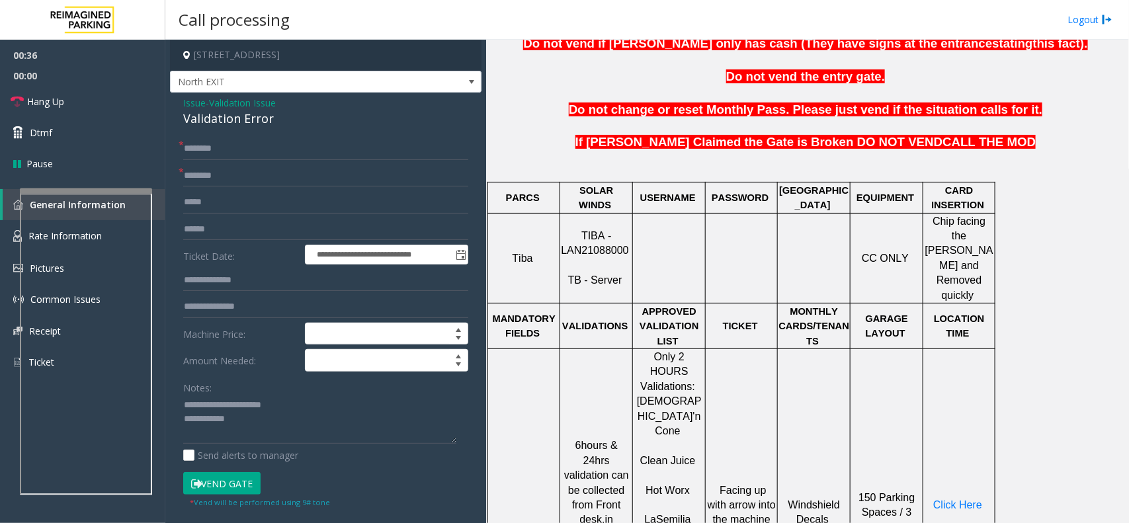
click at [193, 101] on span "Issue" at bounding box center [194, 103] width 22 height 14
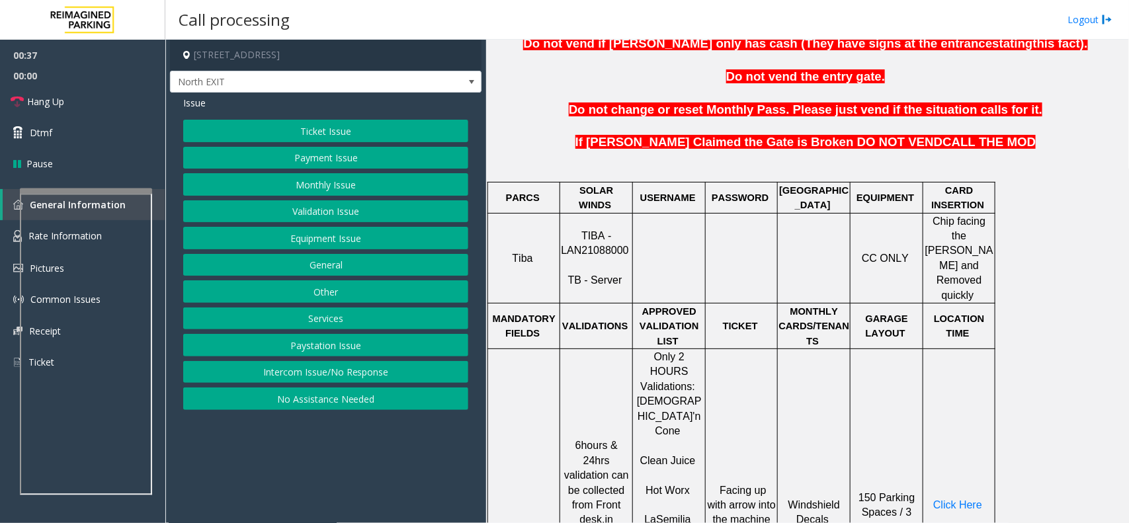
click at [333, 131] on button "Ticket Issue" at bounding box center [325, 131] width 285 height 22
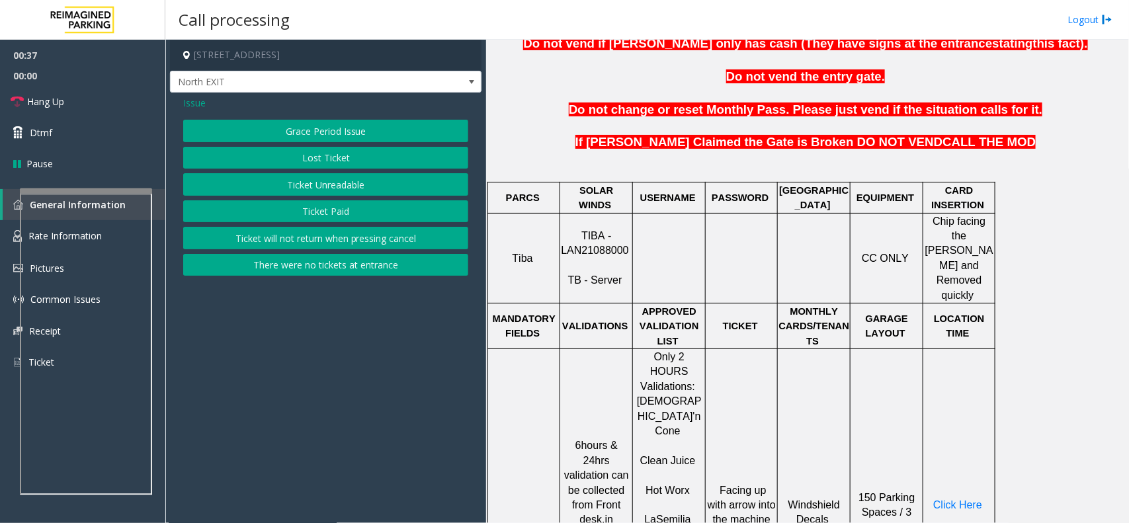
click at [325, 180] on button "Ticket Unreadable" at bounding box center [325, 184] width 285 height 22
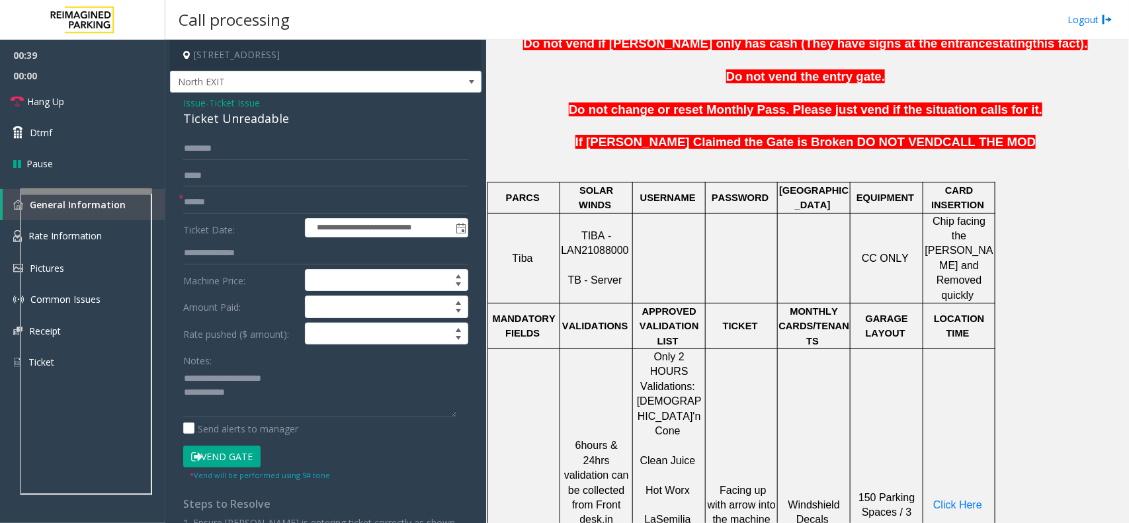
click at [271, 127] on div "Ticket Unreadable" at bounding box center [325, 119] width 285 height 18
copy div "Ticket Unreadable"
drag, startPoint x: 210, startPoint y: 379, endPoint x: 348, endPoint y: 375, distance: 138.9
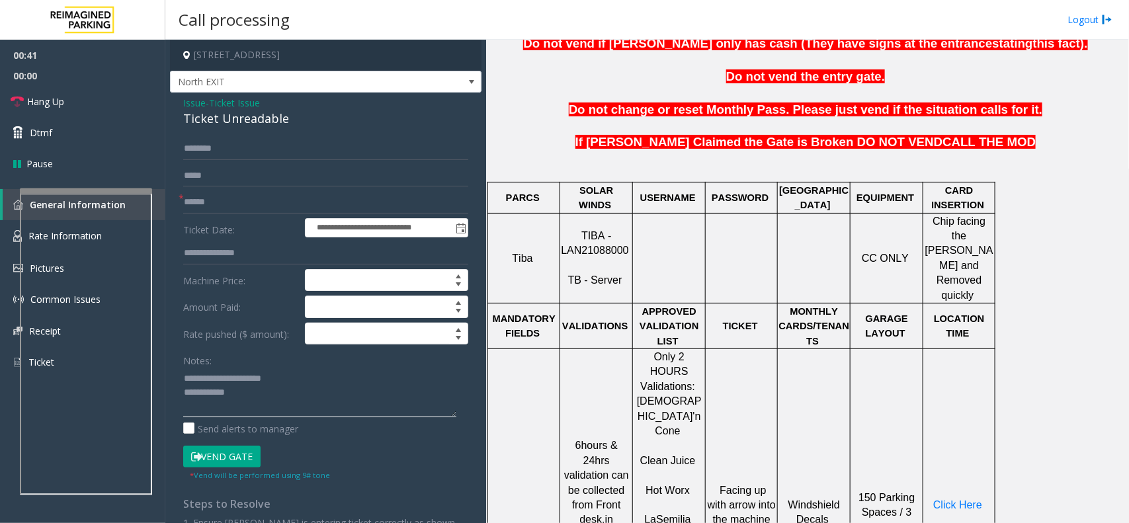
click at [348, 375] on textarea at bounding box center [319, 393] width 273 height 50
paste textarea "*"
click at [278, 411] on textarea at bounding box center [319, 393] width 273 height 50
type textarea "**********"
click at [225, 206] on input "text" at bounding box center [325, 202] width 285 height 22
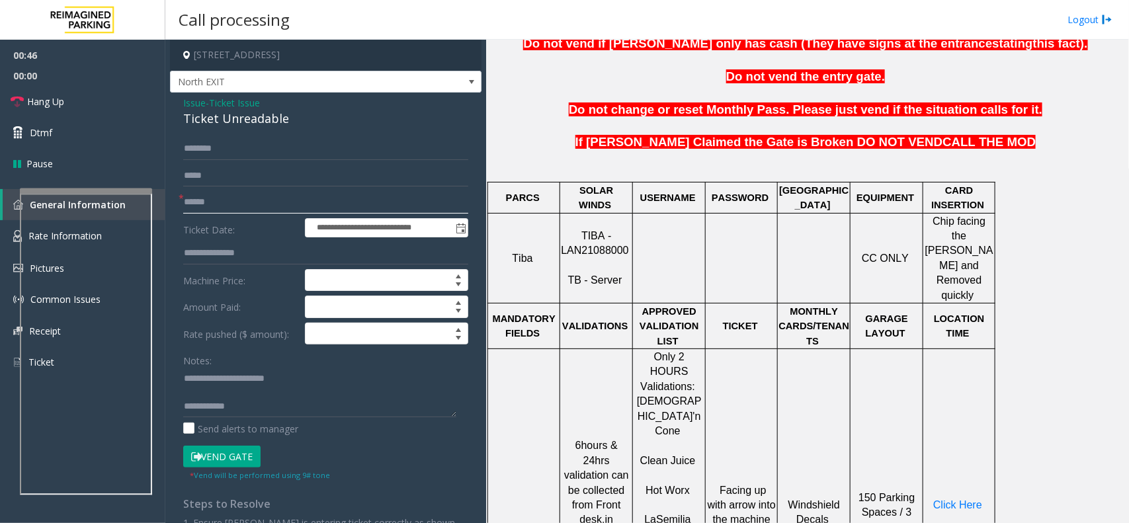
click at [253, 213] on input "text" at bounding box center [325, 202] width 285 height 22
type input "*******"
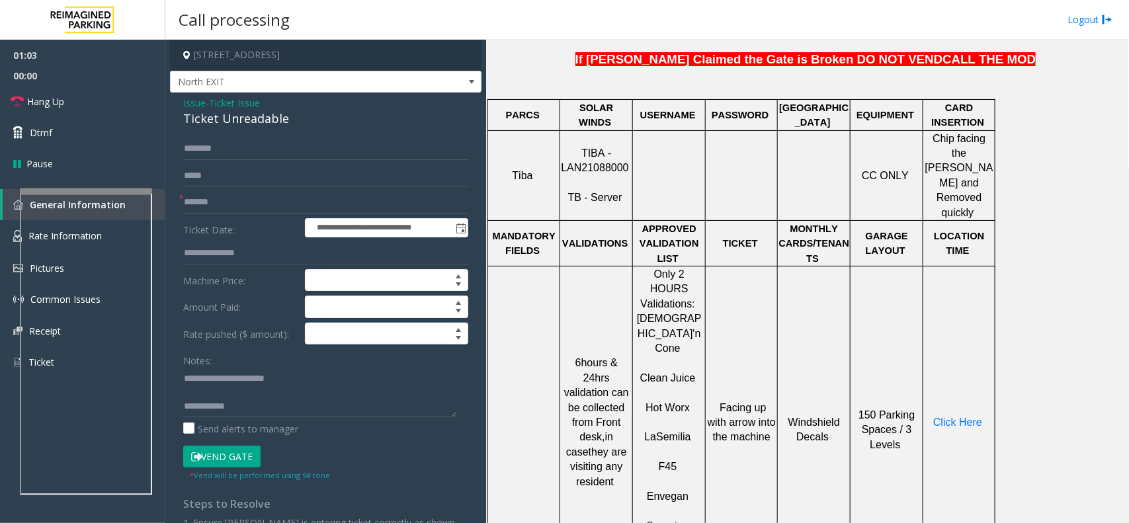
click at [963, 415] on div "Click Here" at bounding box center [958, 422] width 71 height 15
click at [957, 416] on span "Click Here" at bounding box center [957, 421] width 49 height 11
click at [86, 194] on div at bounding box center [86, 190] width 132 height 5
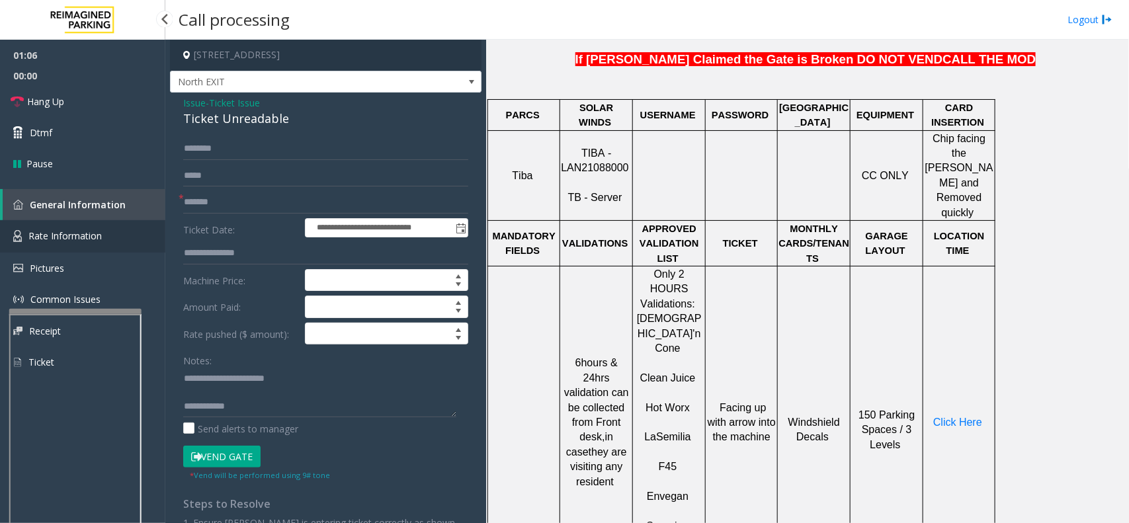
click at [98, 238] on span "Rate Information" at bounding box center [64, 235] width 73 height 13
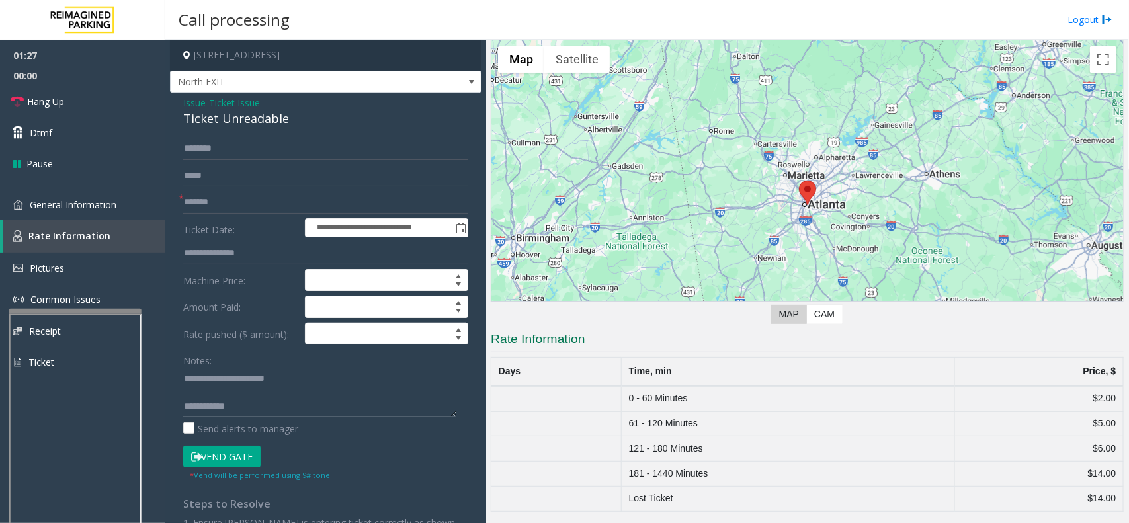
click at [262, 413] on textarea at bounding box center [319, 393] width 273 height 50
click at [266, 401] on textarea at bounding box center [319, 393] width 273 height 50
click at [247, 457] on button "Vend Gate" at bounding box center [221, 457] width 77 height 22
click at [122, 202] on link "General Information" at bounding box center [82, 204] width 165 height 31
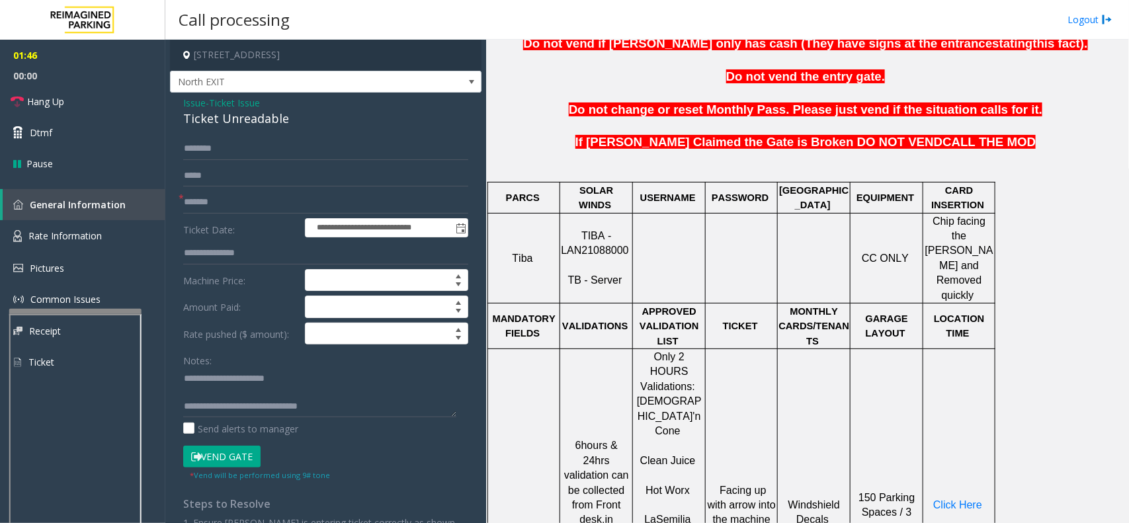
scroll to position [413, 0]
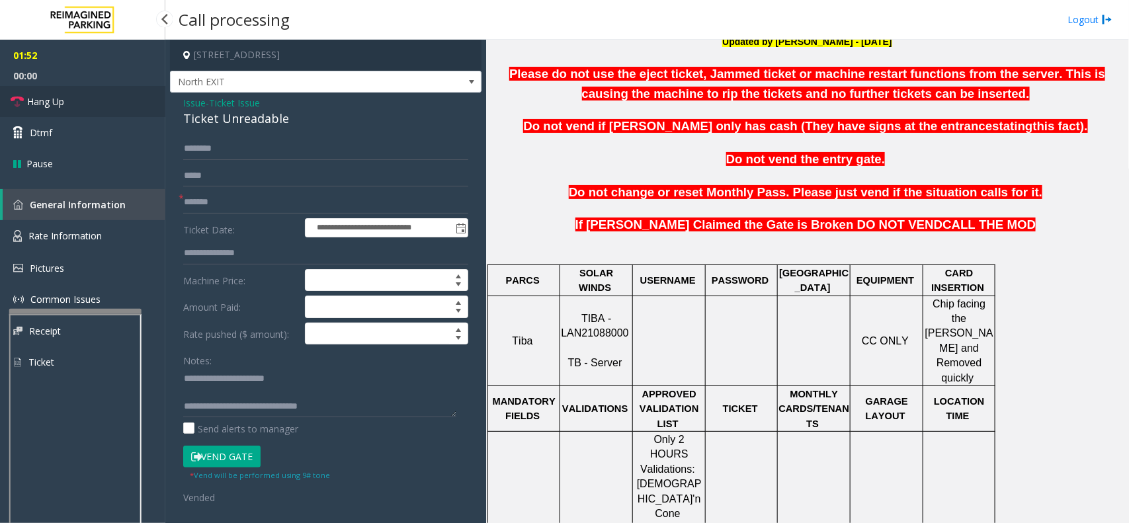
click at [87, 102] on link "Hang Up" at bounding box center [82, 101] width 165 height 31
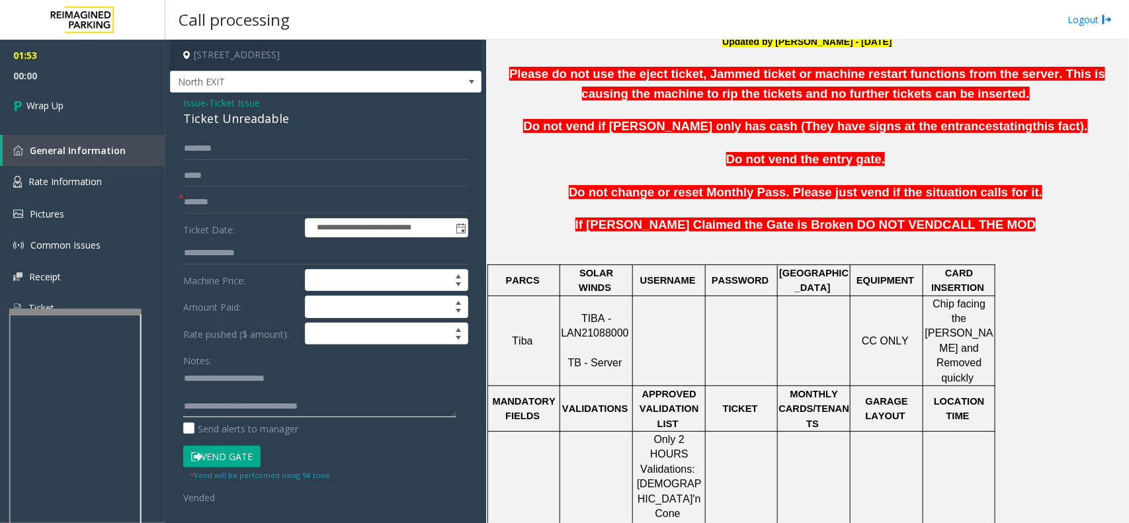
click at [333, 409] on textarea at bounding box center [319, 393] width 273 height 50
type textarea "**********"
click at [67, 83] on span "00:15" at bounding box center [82, 75] width 165 height 20
click at [69, 98] on link "Wrap Up" at bounding box center [82, 105] width 165 height 39
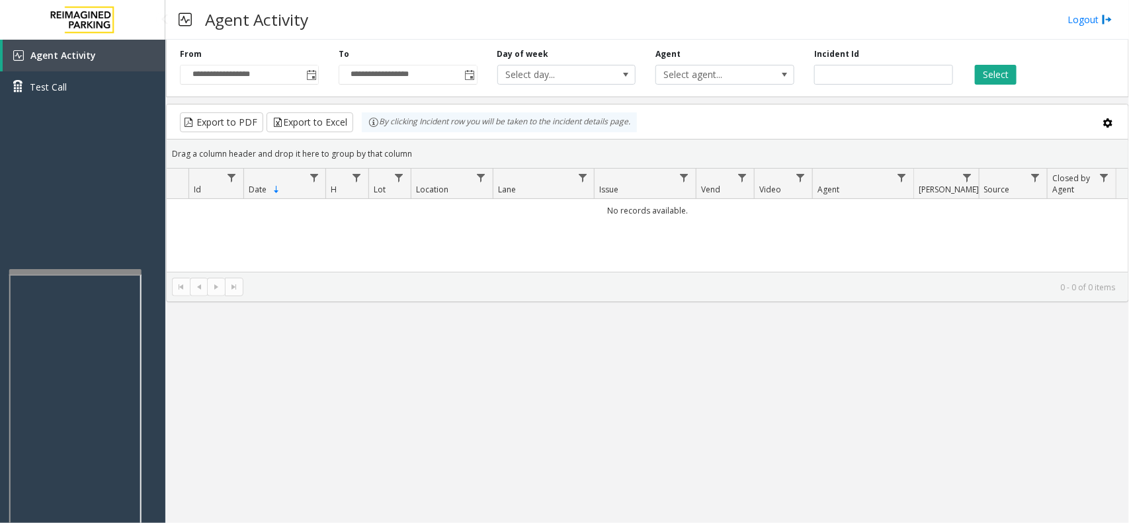
click at [96, 206] on app-root "**********" at bounding box center [564, 261] width 1129 height 523
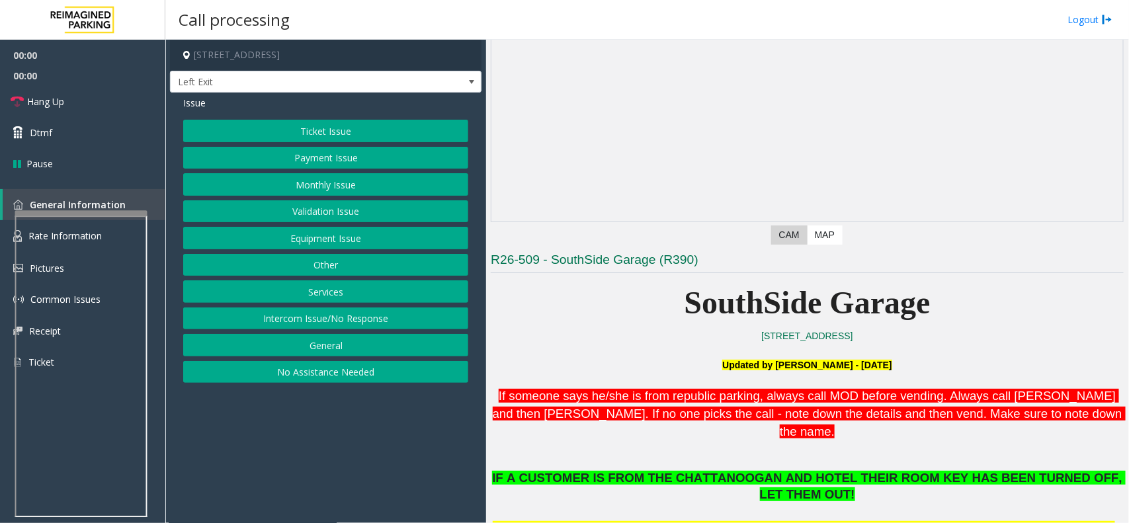
scroll to position [413, 0]
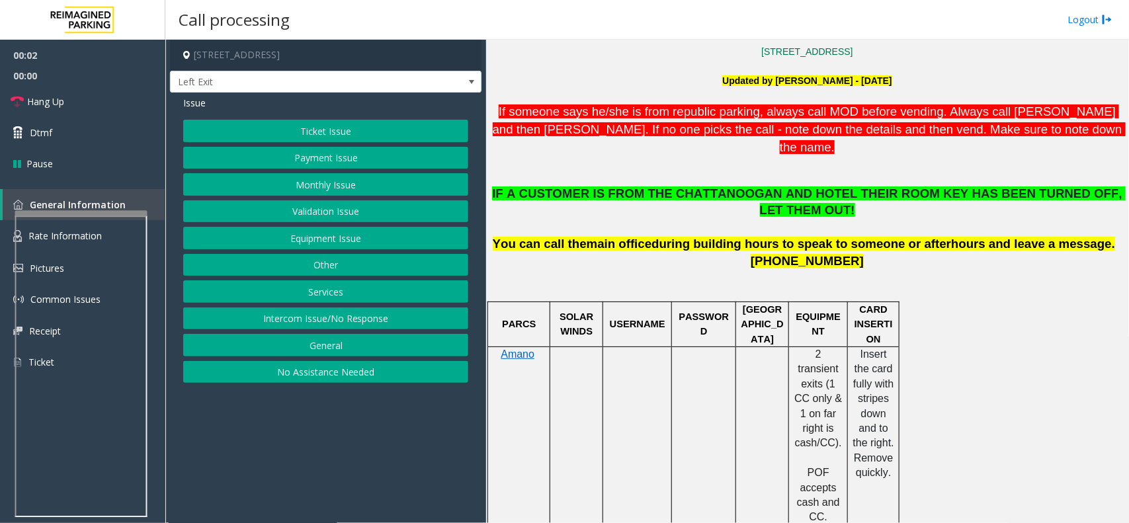
drag, startPoint x: 332, startPoint y: 298, endPoint x: 329, endPoint y: 291, distance: 7.7
click at [332, 298] on button "Services" at bounding box center [325, 291] width 285 height 22
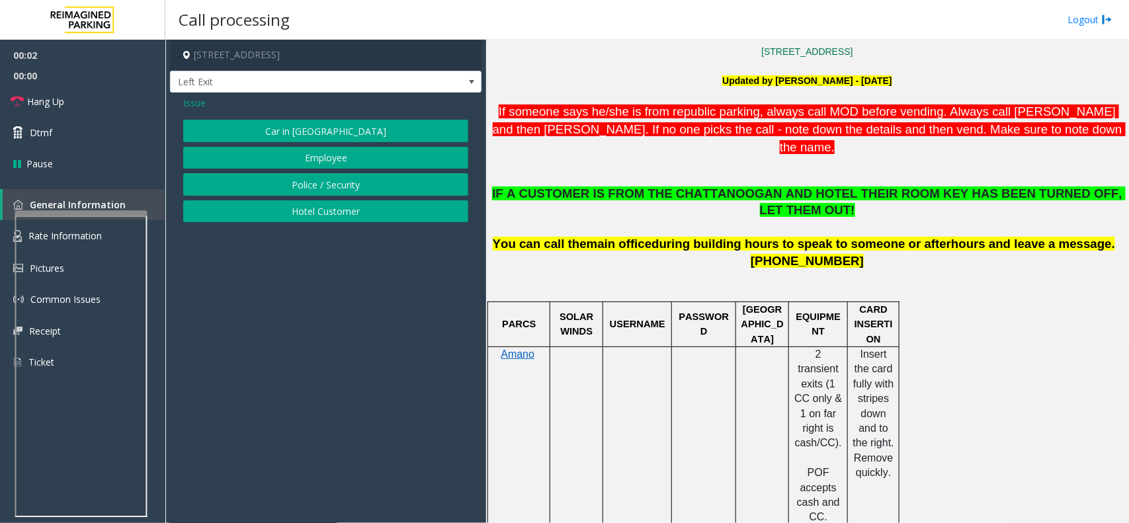
click at [311, 212] on button "Hotel Customer" at bounding box center [325, 211] width 285 height 22
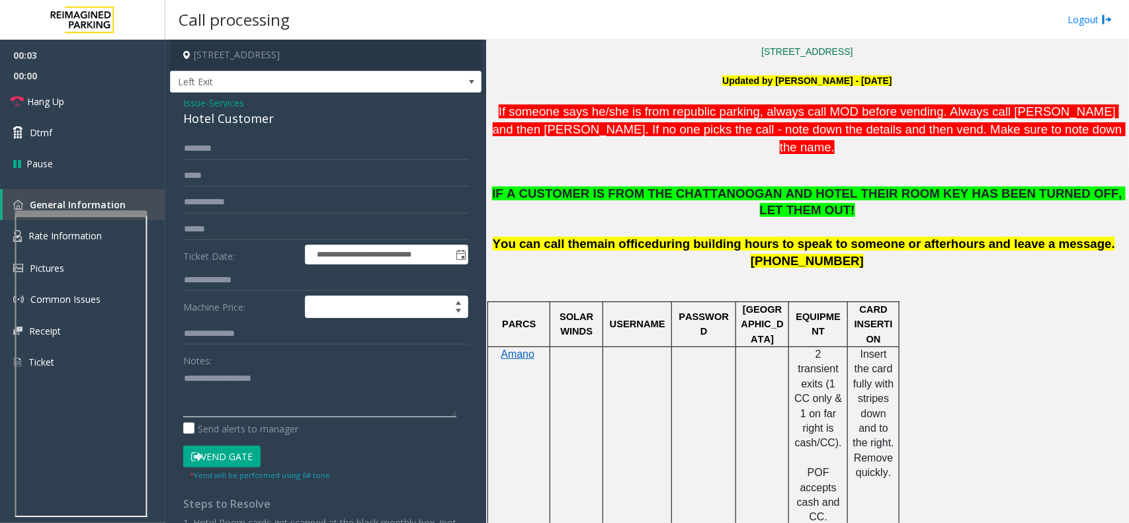
click at [264, 395] on textarea at bounding box center [319, 393] width 273 height 50
click at [255, 126] on div "Hotel Customer" at bounding box center [325, 119] width 285 height 18
click at [257, 381] on textarea at bounding box center [319, 393] width 273 height 50
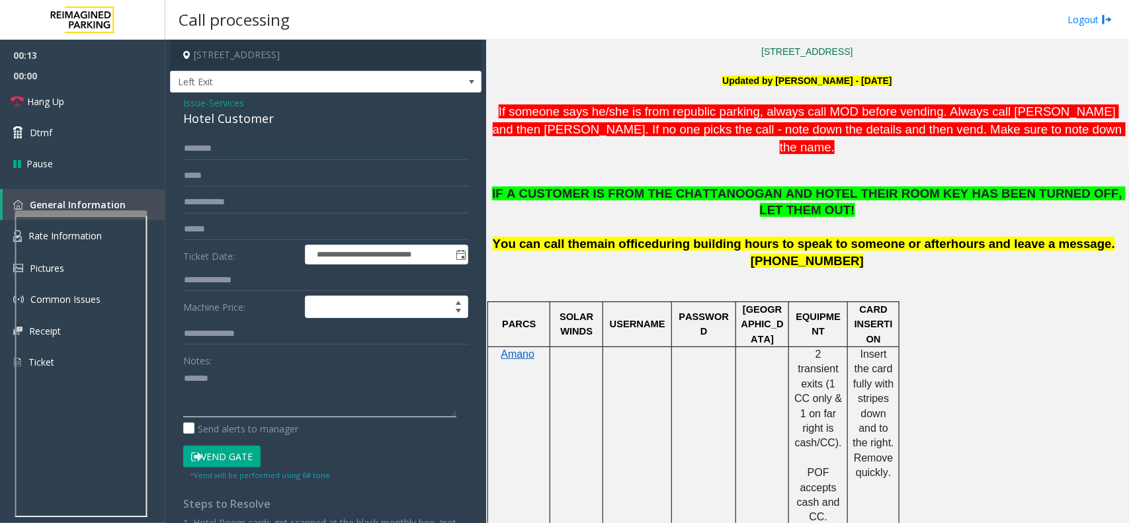
paste textarea "**********"
drag, startPoint x: 213, startPoint y: 381, endPoint x: 309, endPoint y: 377, distance: 95.9
click at [309, 377] on textarea at bounding box center [319, 393] width 273 height 50
type textarea "******"
click at [196, 106] on span "Issue" at bounding box center [194, 103] width 22 height 14
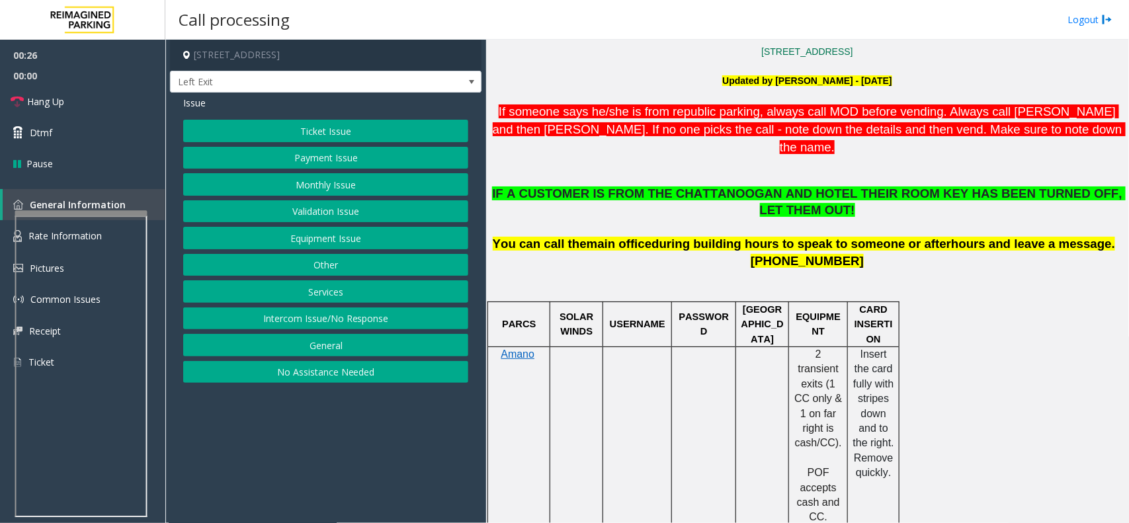
click at [392, 157] on button "Payment Issue" at bounding box center [325, 158] width 285 height 22
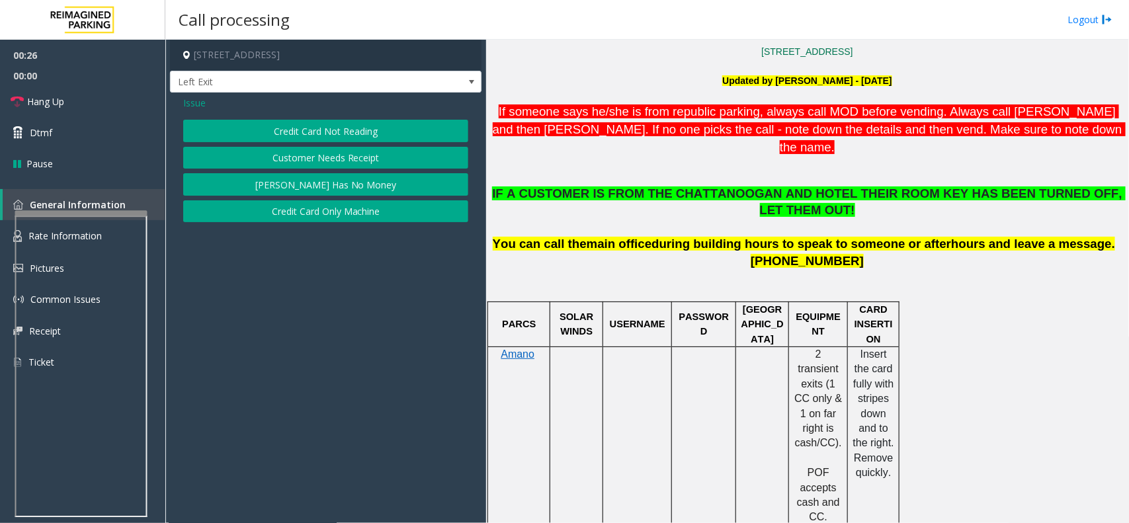
click at [362, 139] on button "Credit Card Not Reading" at bounding box center [325, 131] width 285 height 22
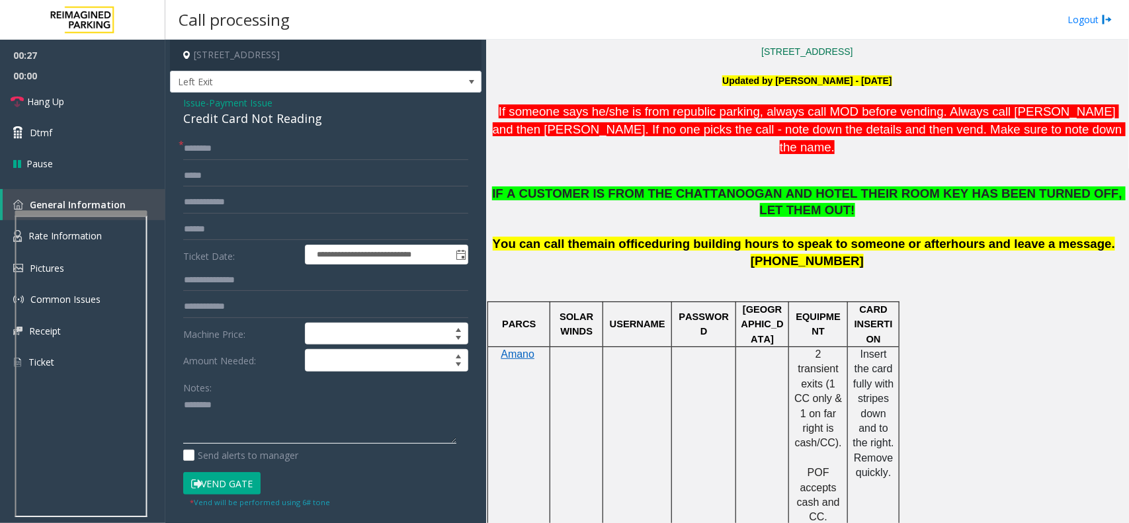
click at [253, 415] on textarea at bounding box center [319, 420] width 273 height 50
click at [276, 116] on div "Credit Card Not Reading" at bounding box center [325, 119] width 285 height 18
click at [292, 409] on textarea at bounding box center [319, 420] width 273 height 50
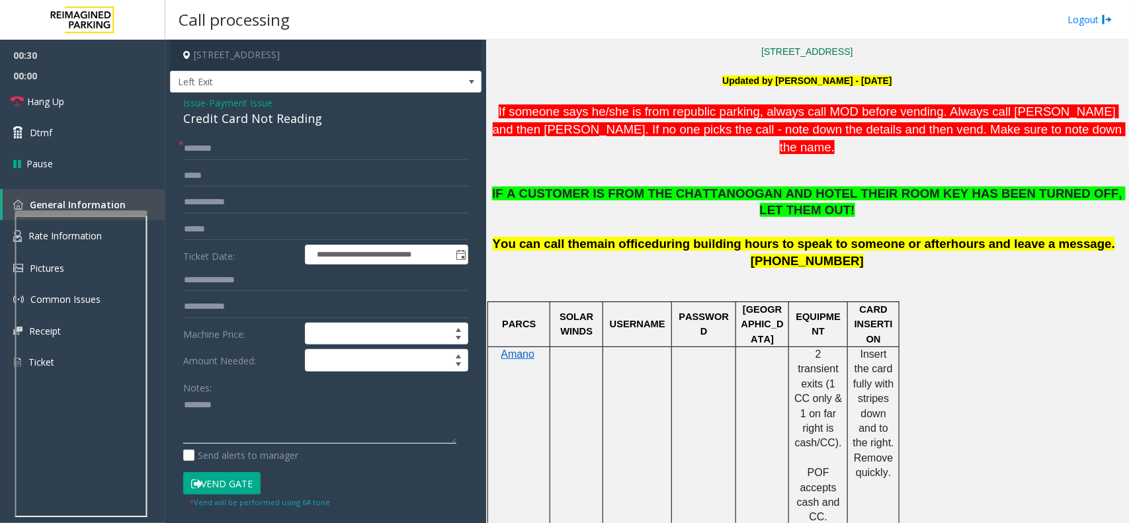
paste textarea "**********"
type textarea "**********"
click at [246, 241] on form "**********" at bounding box center [325, 323] width 285 height 371
click at [245, 233] on input "text" at bounding box center [325, 229] width 285 height 22
click at [193, 104] on span "Issue" at bounding box center [194, 103] width 22 height 14
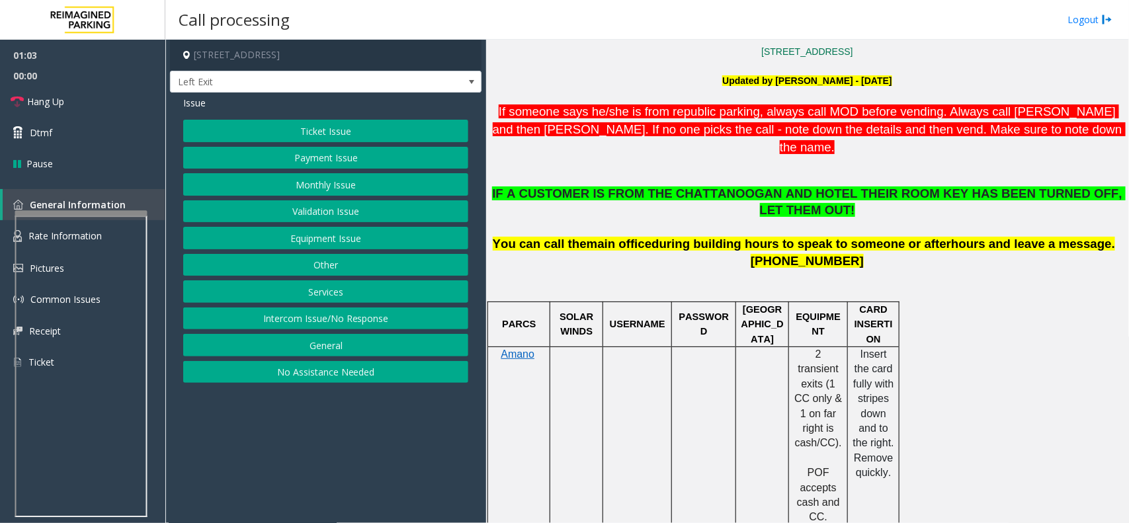
click at [321, 288] on button "Services" at bounding box center [325, 291] width 285 height 22
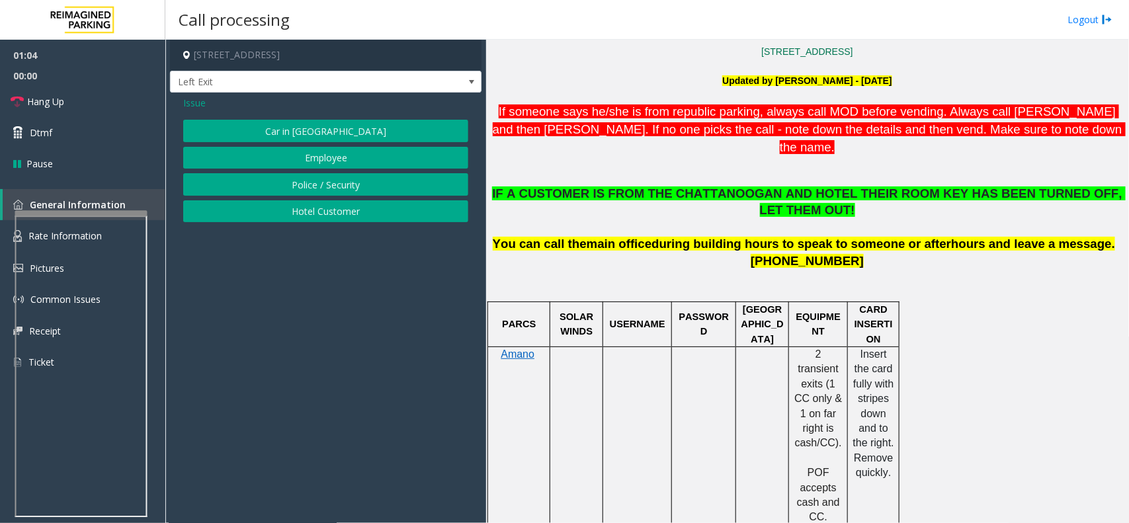
click at [329, 219] on button "Hotel Customer" at bounding box center [325, 211] width 285 height 22
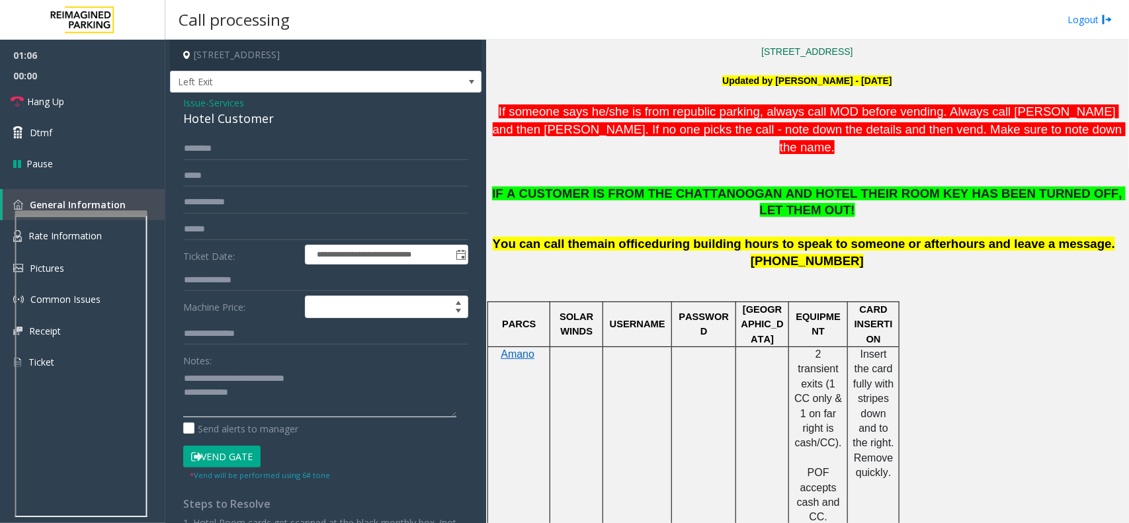
drag, startPoint x: 212, startPoint y: 379, endPoint x: 394, endPoint y: 391, distance: 182.2
click at [394, 391] on textarea at bounding box center [319, 393] width 273 height 50
click at [337, 376] on textarea at bounding box center [319, 393] width 273 height 50
drag, startPoint x: 212, startPoint y: 377, endPoint x: 374, endPoint y: 371, distance: 162.1
click at [374, 371] on textarea at bounding box center [319, 393] width 273 height 50
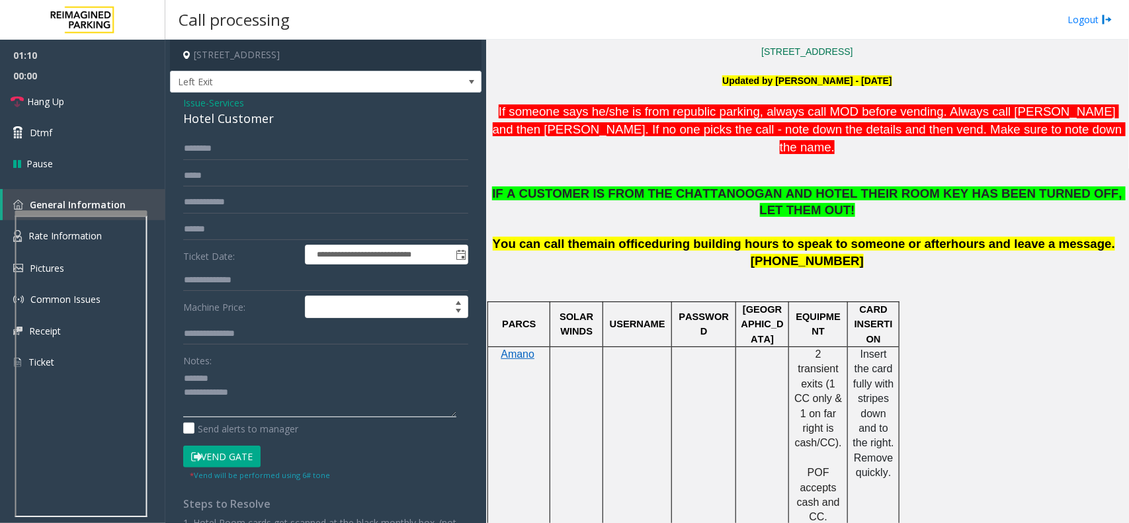
type textarea "**********"
click at [205, 286] on input "text" at bounding box center [325, 280] width 285 height 22
type input "***"
click at [249, 370] on textarea at bounding box center [319, 393] width 273 height 50
click at [258, 123] on div "Hotel Customer" at bounding box center [325, 119] width 285 height 18
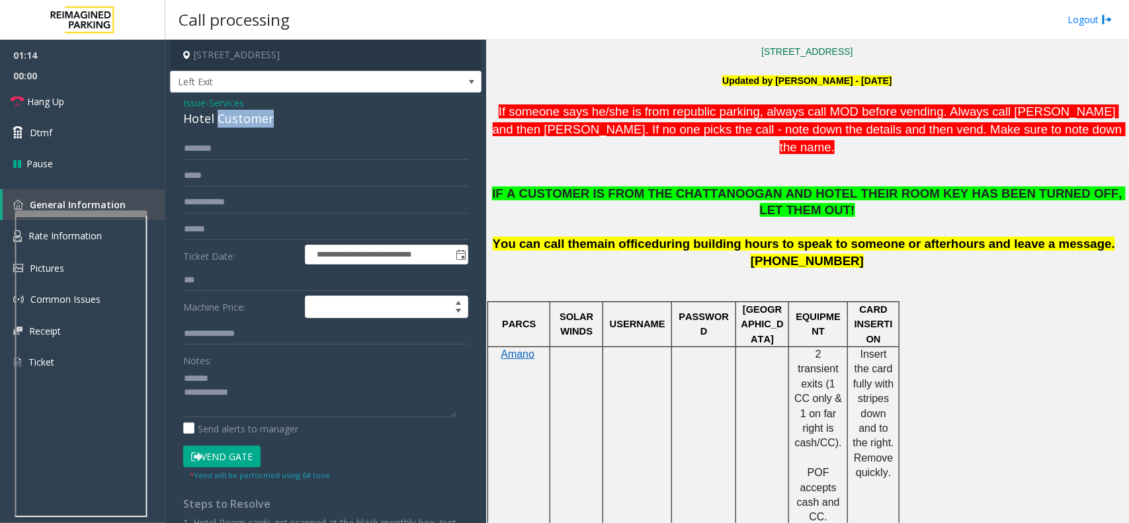
click at [258, 123] on div "Hotel Customer" at bounding box center [325, 119] width 285 height 18
click at [253, 384] on textarea at bounding box center [319, 393] width 273 height 50
paste textarea "**********"
click at [238, 445] on form "**********" at bounding box center [325, 310] width 285 height 344
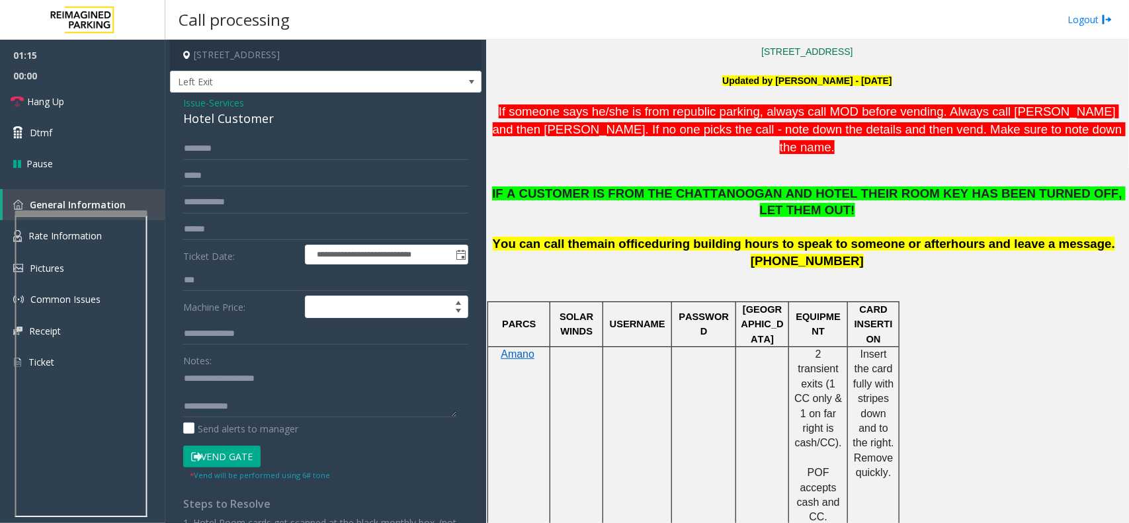
click at [235, 453] on button "Vend Gate" at bounding box center [221, 457] width 77 height 22
click at [260, 420] on div "Notes: Send alerts to manager" at bounding box center [325, 392] width 285 height 87
click at [266, 412] on textarea at bounding box center [319, 393] width 273 height 50
type textarea "**********"
click at [106, 110] on link "Hang Up" at bounding box center [82, 101] width 165 height 31
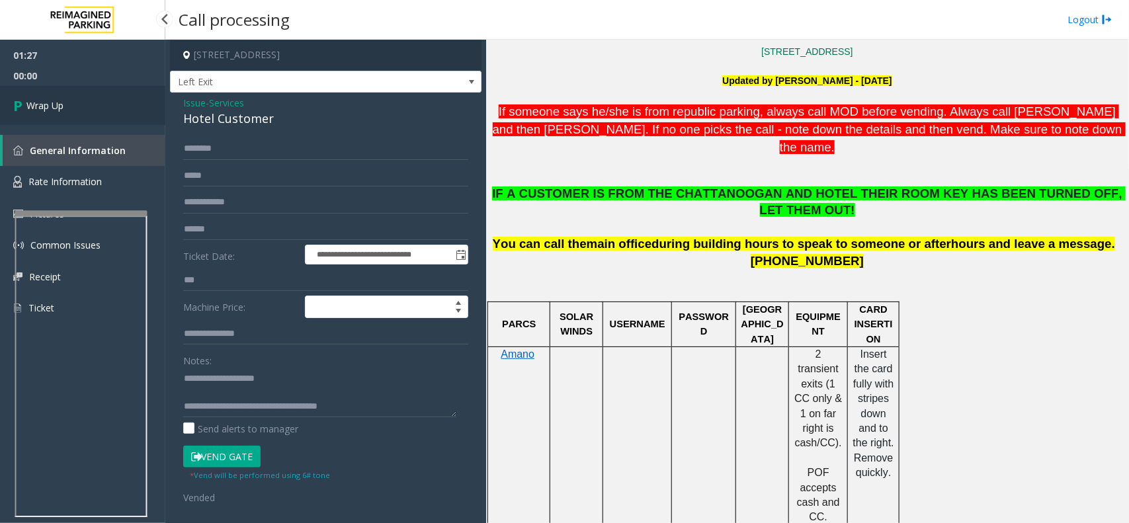
click at [106, 110] on link "Wrap Up" at bounding box center [82, 105] width 165 height 39
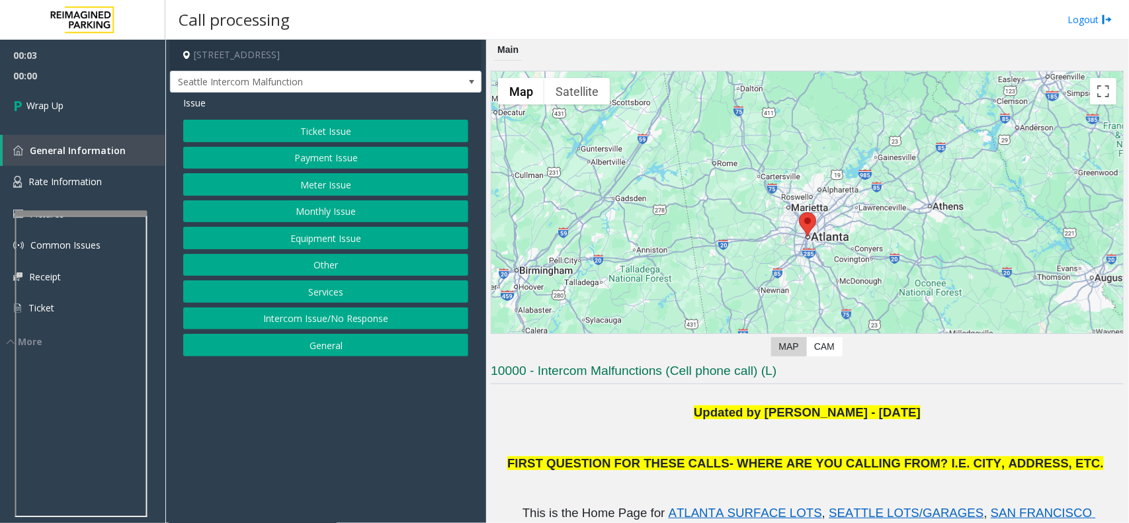
click at [385, 323] on button "Intercom Issue/No Response" at bounding box center [325, 318] width 285 height 22
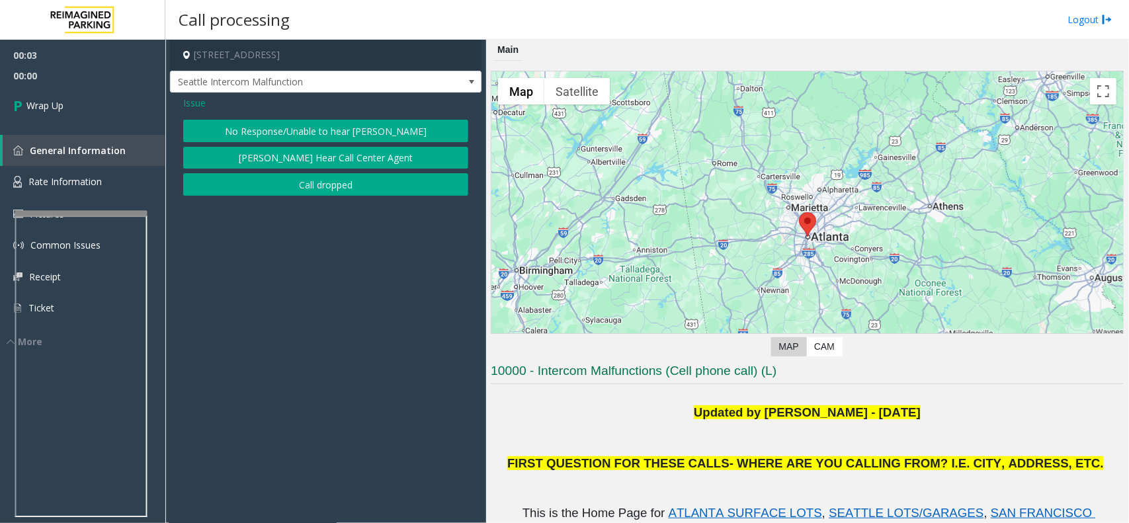
click at [332, 169] on button "[PERSON_NAME] Hear Call Center Agent" at bounding box center [325, 158] width 285 height 22
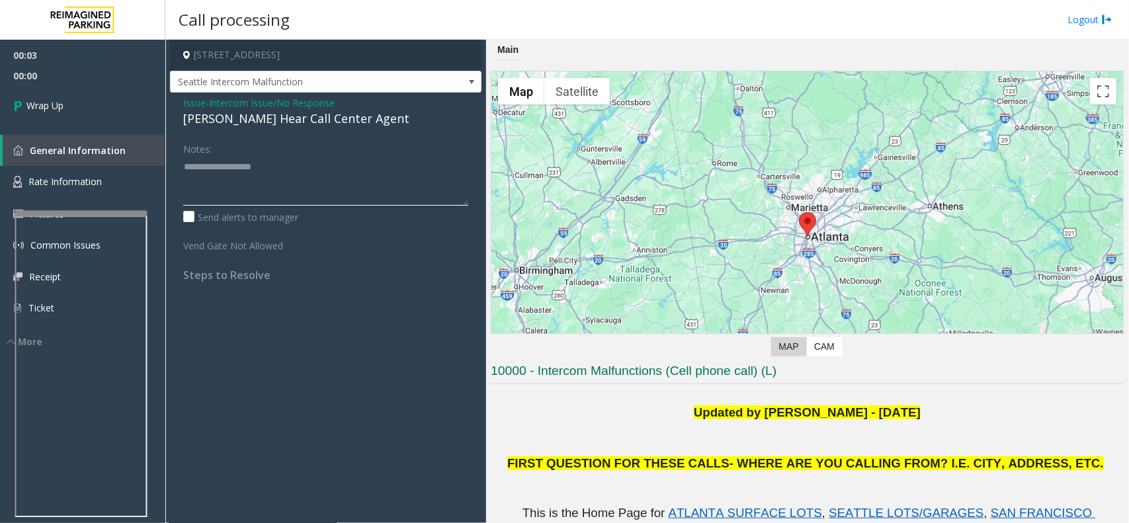
click at [298, 186] on textarea at bounding box center [325, 181] width 285 height 50
click at [192, 100] on span "Issue" at bounding box center [194, 103] width 22 height 14
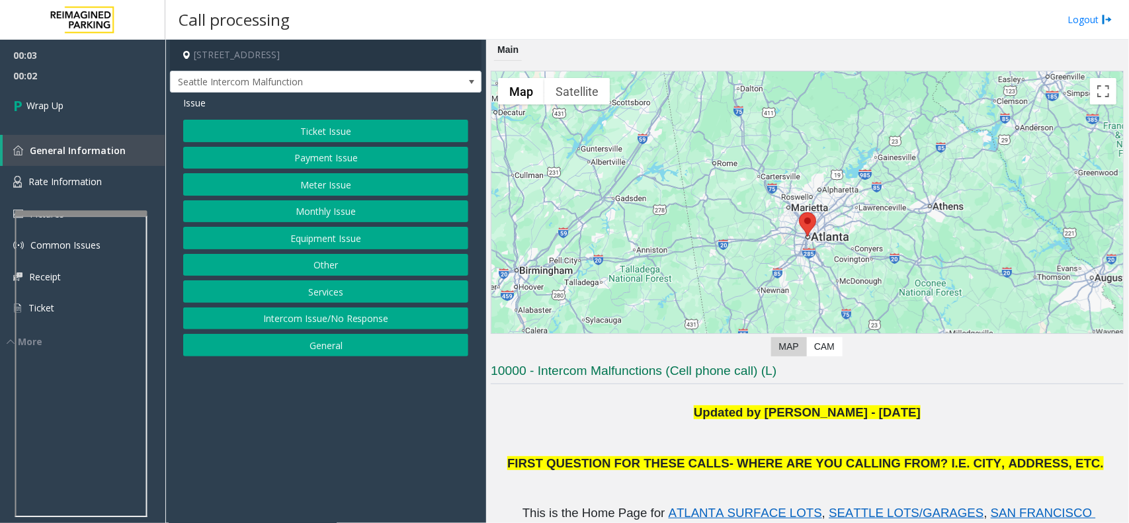
click at [331, 317] on button "Intercom Issue/No Response" at bounding box center [325, 318] width 285 height 22
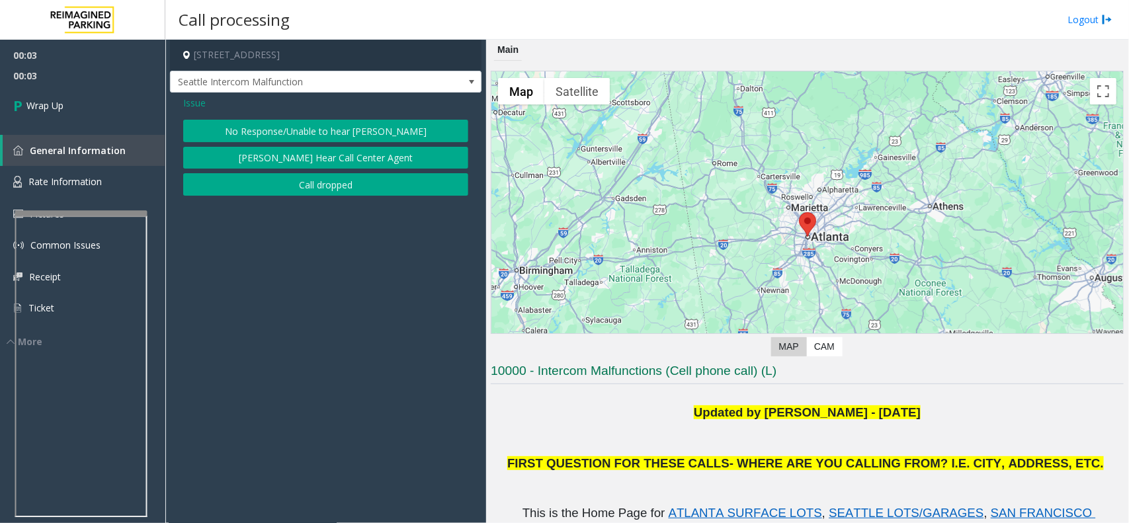
click at [333, 183] on button "Call dropped" at bounding box center [325, 184] width 285 height 22
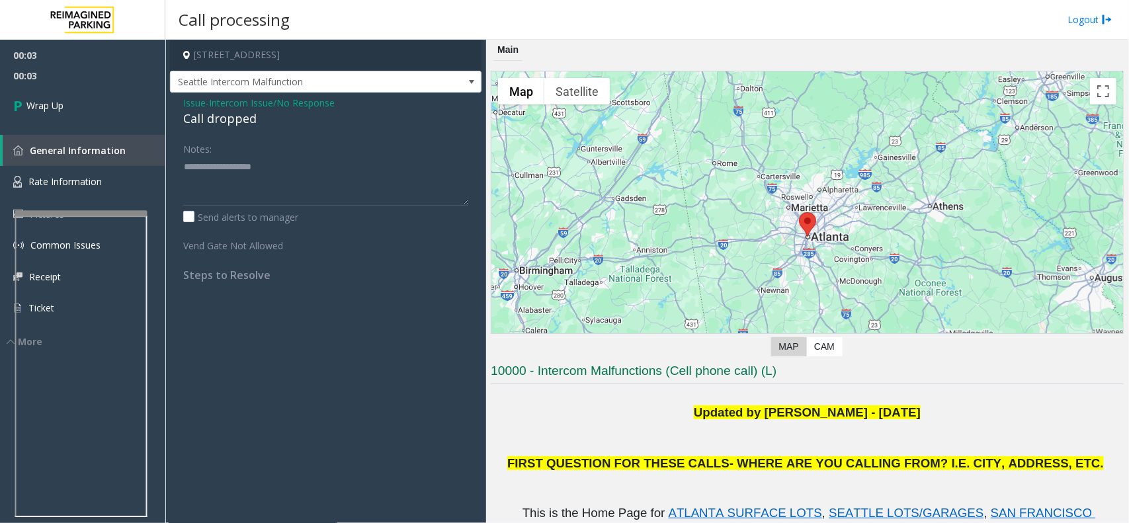
click at [225, 127] on div "Call dropped" at bounding box center [325, 119] width 285 height 18
type textarea "**********"
click at [58, 93] on link "Wrap Up" at bounding box center [82, 105] width 165 height 39
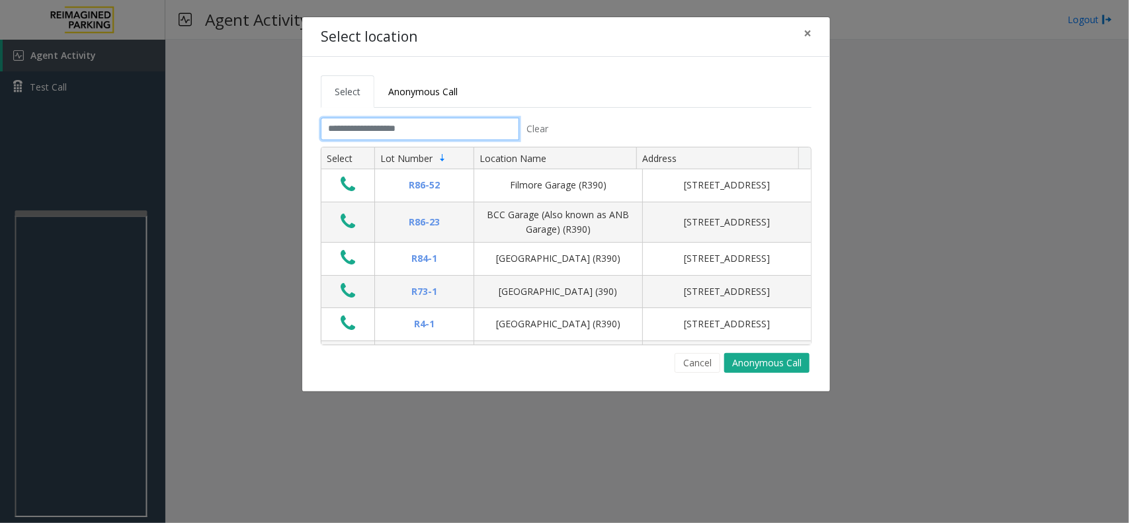
click at [336, 127] on input "text" at bounding box center [420, 129] width 198 height 22
click at [350, 131] on input "text" at bounding box center [420, 129] width 198 height 22
click at [358, 134] on input "text" at bounding box center [420, 129] width 198 height 22
click at [803, 28] on span "×" at bounding box center [807, 33] width 8 height 19
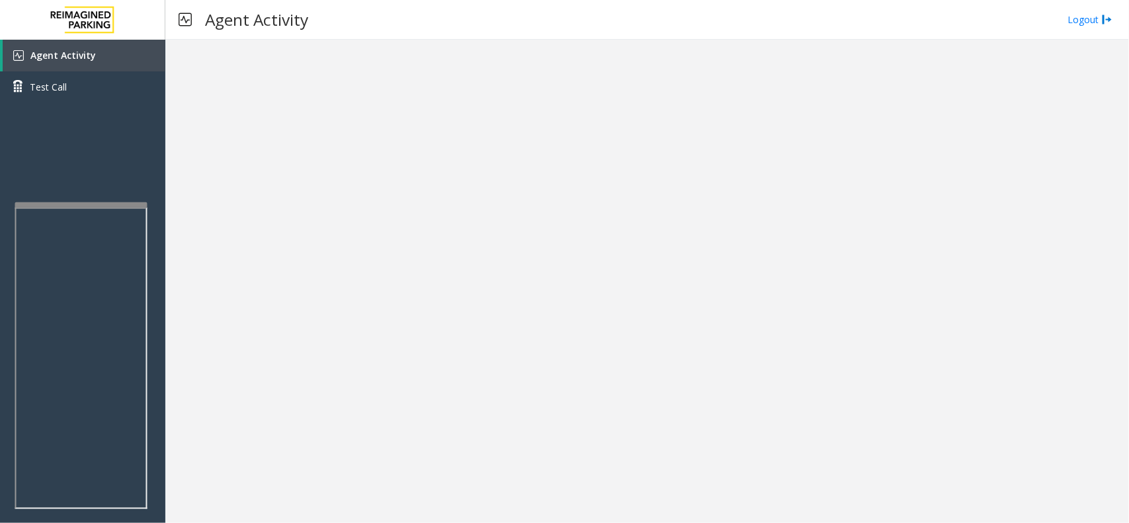
click at [106, 202] on div at bounding box center [81, 204] width 132 height 5
click at [128, 46] on link "Agent Activity" at bounding box center [84, 56] width 163 height 32
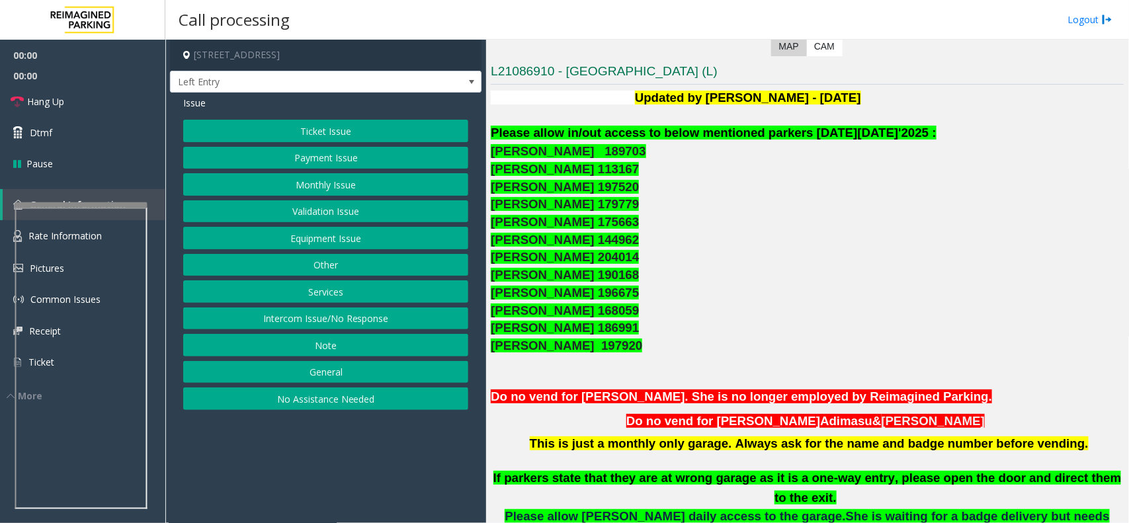
scroll to position [331, 0]
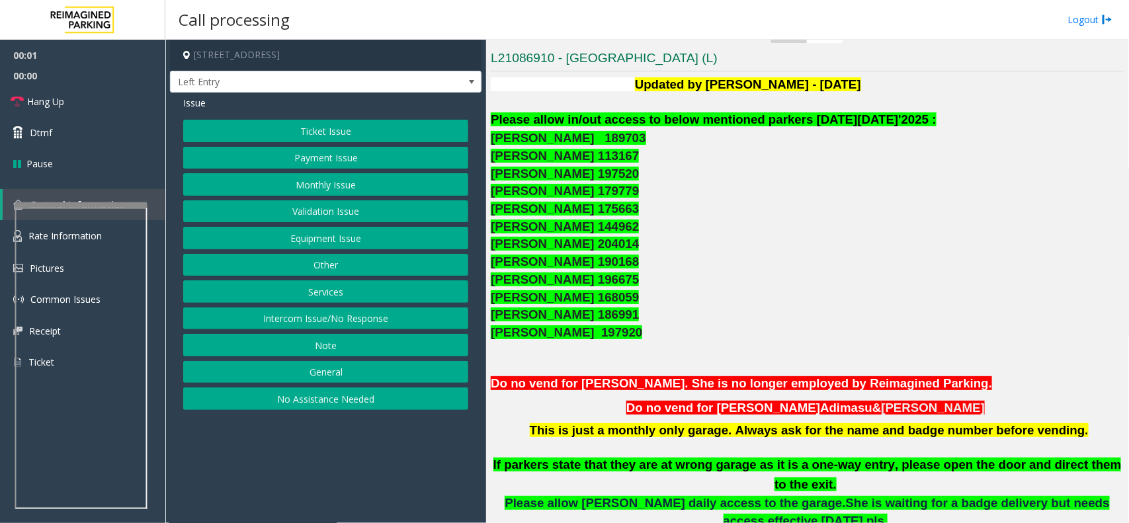
click at [311, 192] on button "Monthly Issue" at bounding box center [325, 184] width 285 height 22
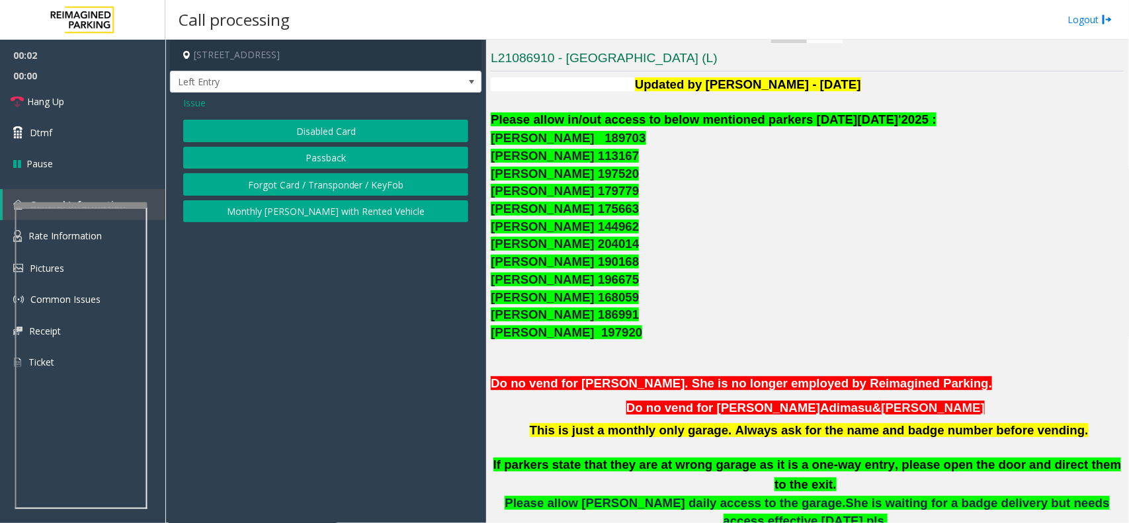
click at [326, 129] on button "Disabled Card" at bounding box center [325, 131] width 285 height 22
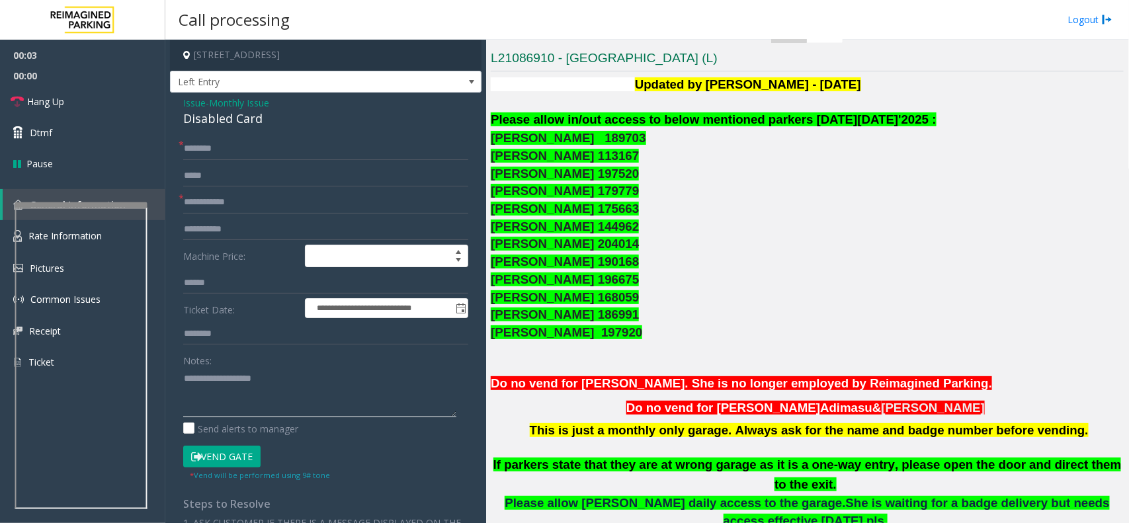
click at [259, 387] on textarea at bounding box center [319, 393] width 273 height 50
click at [242, 120] on div "Disabled Card" at bounding box center [325, 119] width 285 height 18
click at [238, 372] on textarea at bounding box center [319, 393] width 273 height 50
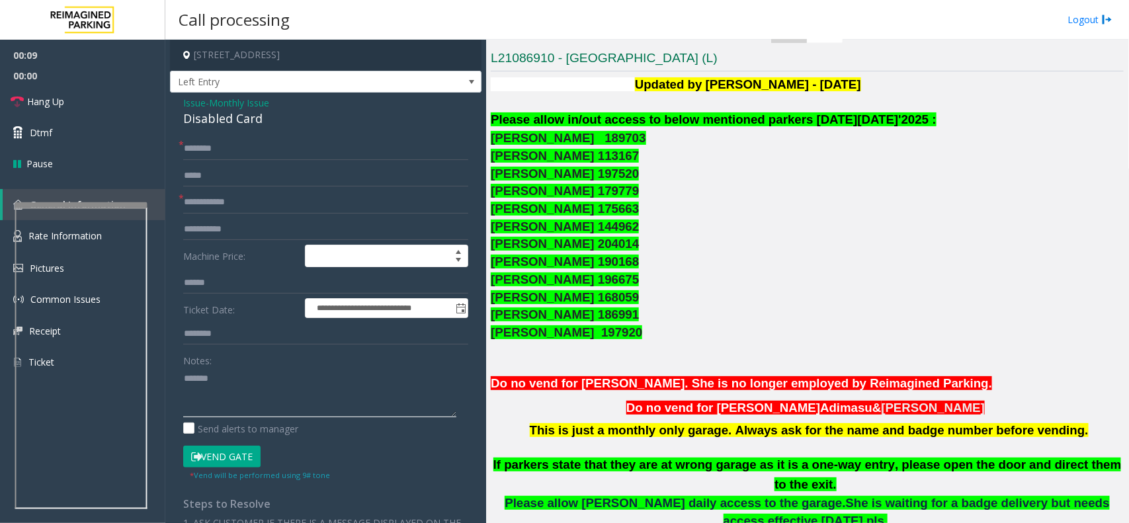
paste textarea "**********"
type textarea "**********"
click at [209, 216] on form "**********" at bounding box center [325, 310] width 285 height 344
click at [219, 196] on input "text" at bounding box center [325, 202] width 285 height 22
type input "******"
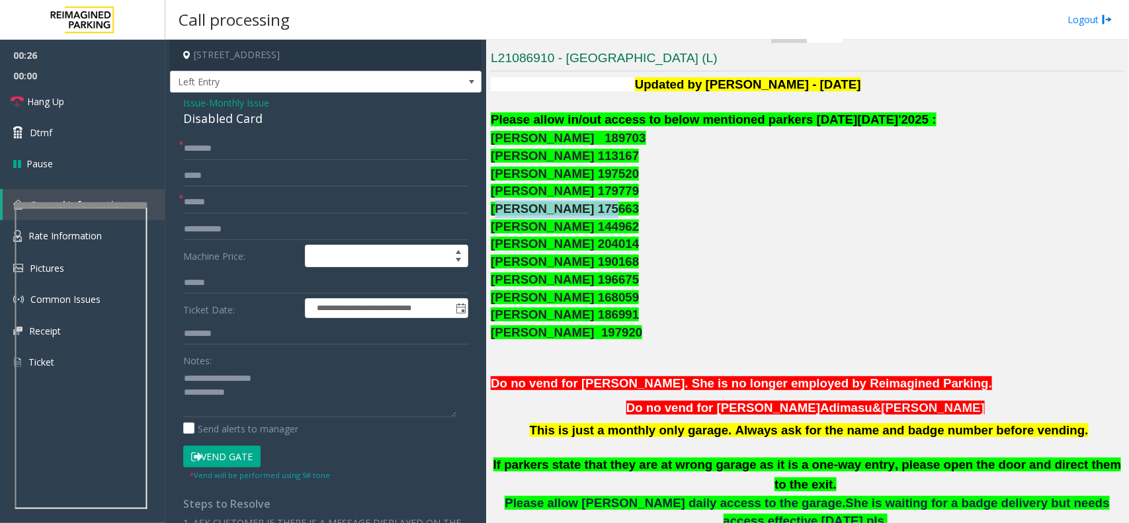
drag, startPoint x: 584, startPoint y: 210, endPoint x: 496, endPoint y: 212, distance: 88.0
click at [496, 212] on span "Schronda Williams 175663" at bounding box center [565, 209] width 148 height 14
click at [223, 139] on input "text" at bounding box center [325, 149] width 285 height 22
paste input "**********"
click at [184, 150] on input "**********" at bounding box center [325, 149] width 285 height 22
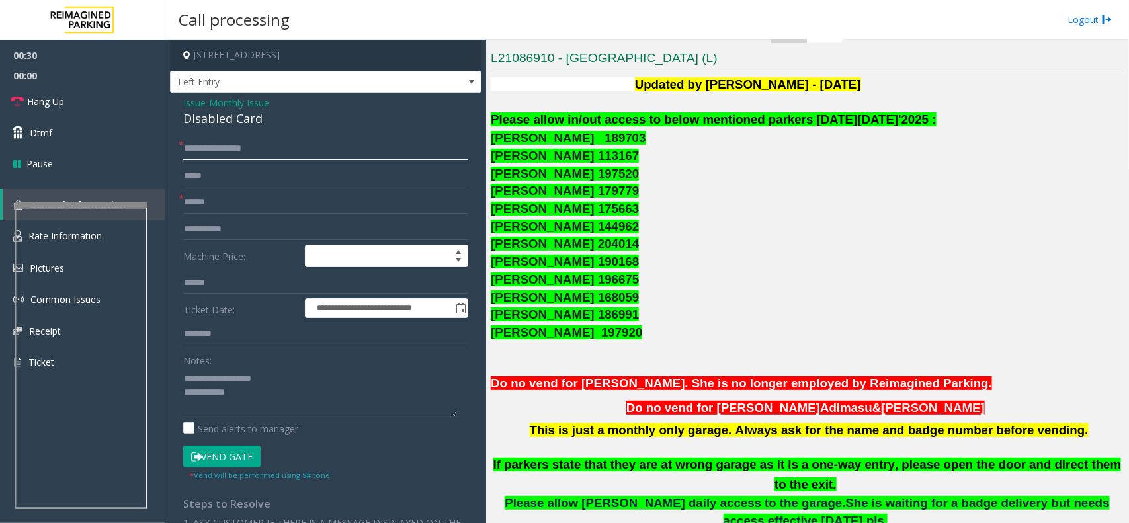
type input "**********"
click at [232, 461] on button "Vend Gate" at bounding box center [221, 457] width 77 height 22
click at [266, 402] on textarea at bounding box center [319, 393] width 273 height 50
type textarea "**********"
click at [120, 113] on link "Hang Up" at bounding box center [82, 101] width 165 height 31
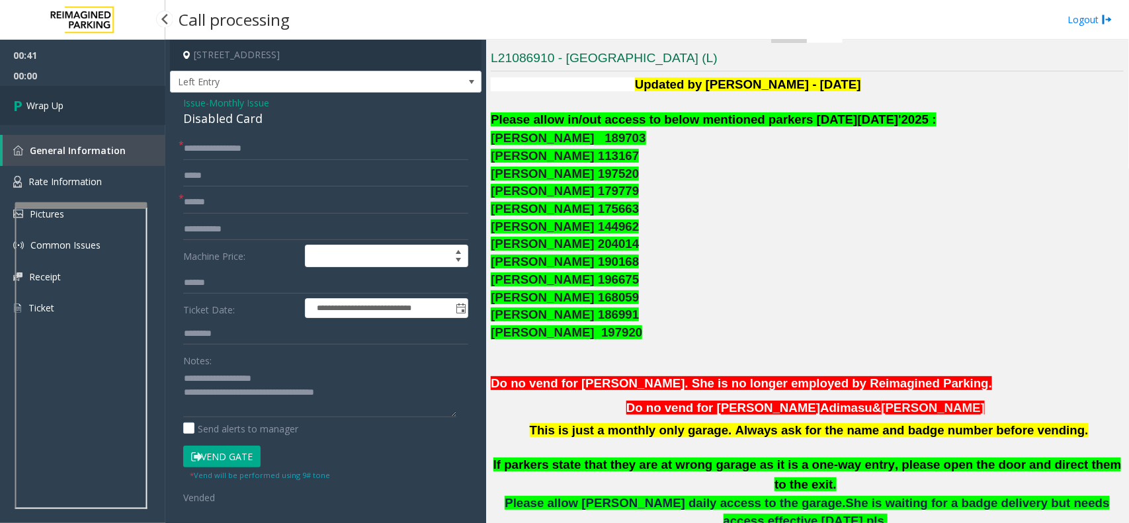
click at [120, 113] on link "Wrap Up" at bounding box center [82, 105] width 165 height 39
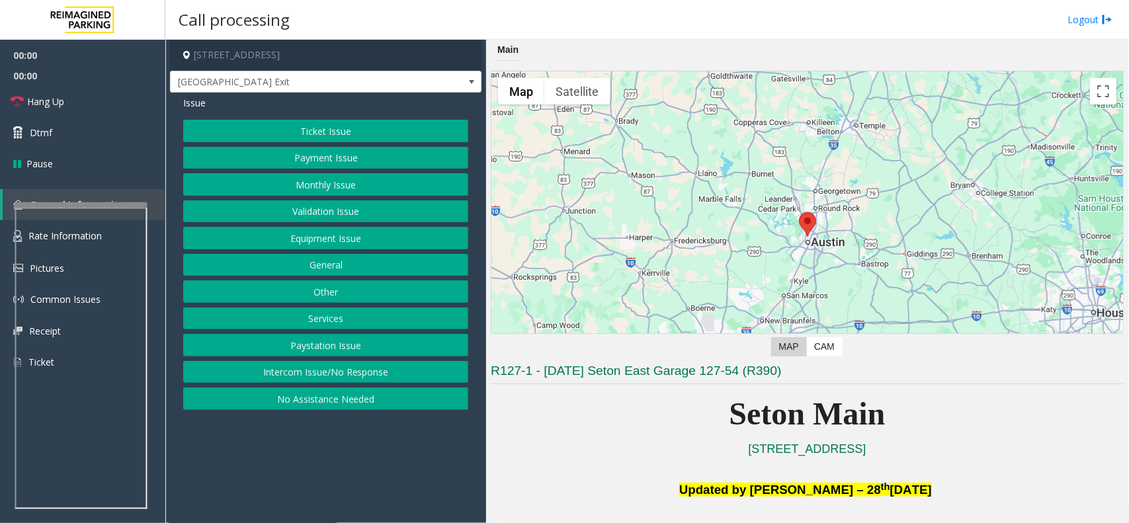
scroll to position [331, 0]
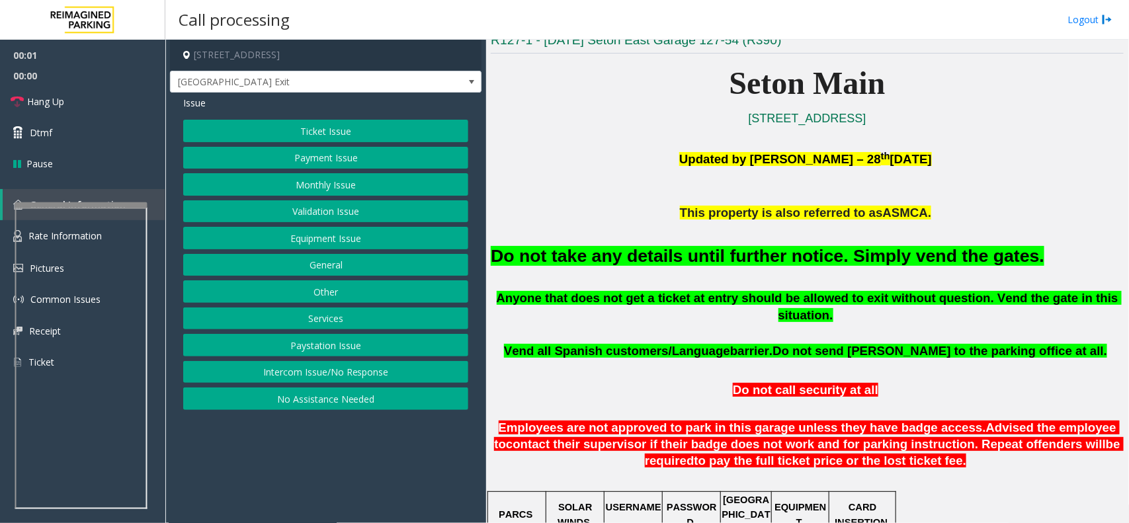
click at [709, 255] on font "Do not take any details until further notice. Simply vend the gates." at bounding box center [767, 256] width 553 height 20
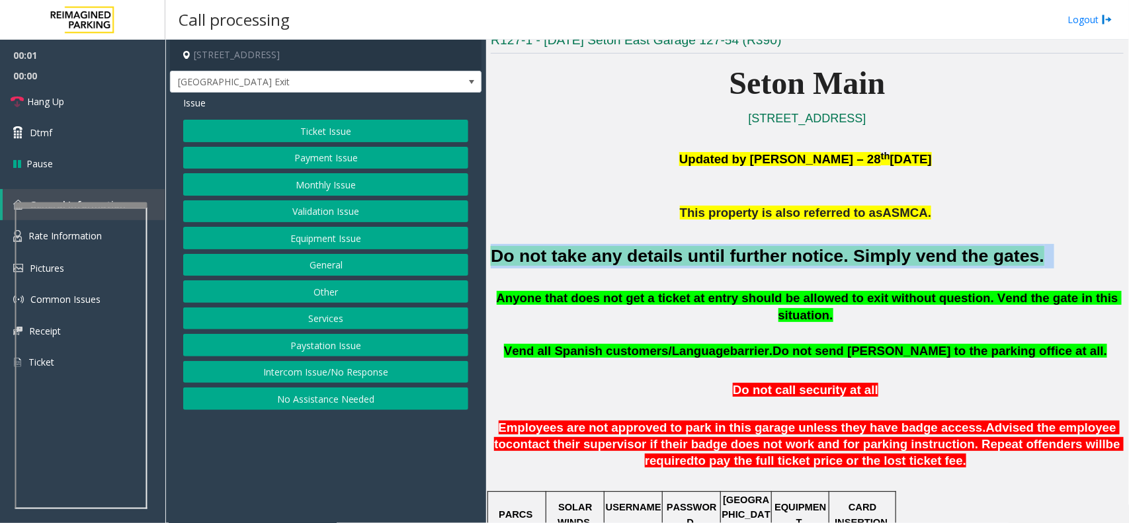
click at [709, 255] on font "Do not take any details until further notice. Simply vend the gates." at bounding box center [767, 256] width 553 height 20
click at [365, 368] on button "Intercom Issue/No Response" at bounding box center [325, 372] width 285 height 22
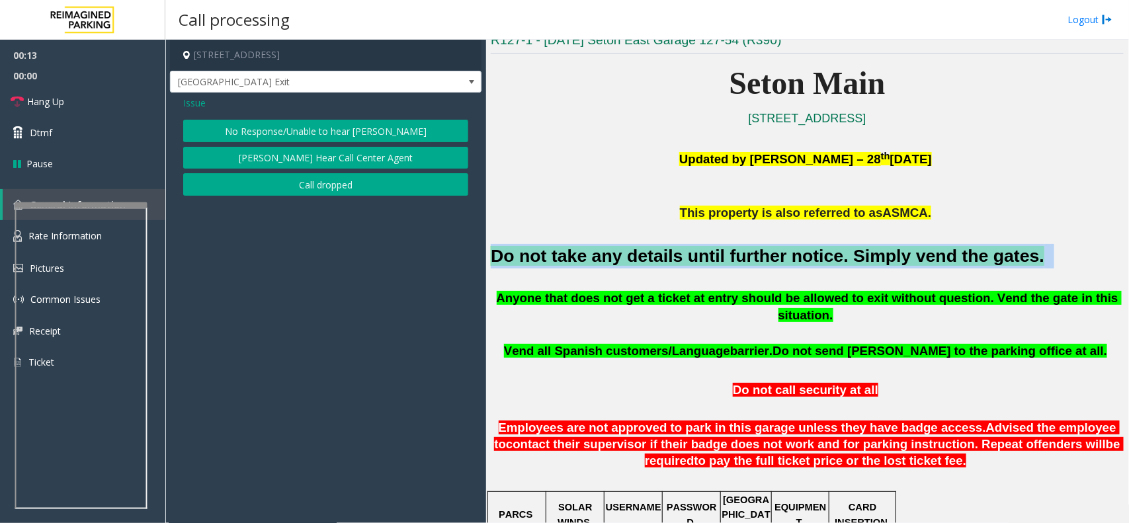
click at [289, 131] on button "No Response/Unable to hear [PERSON_NAME]" at bounding box center [325, 131] width 285 height 22
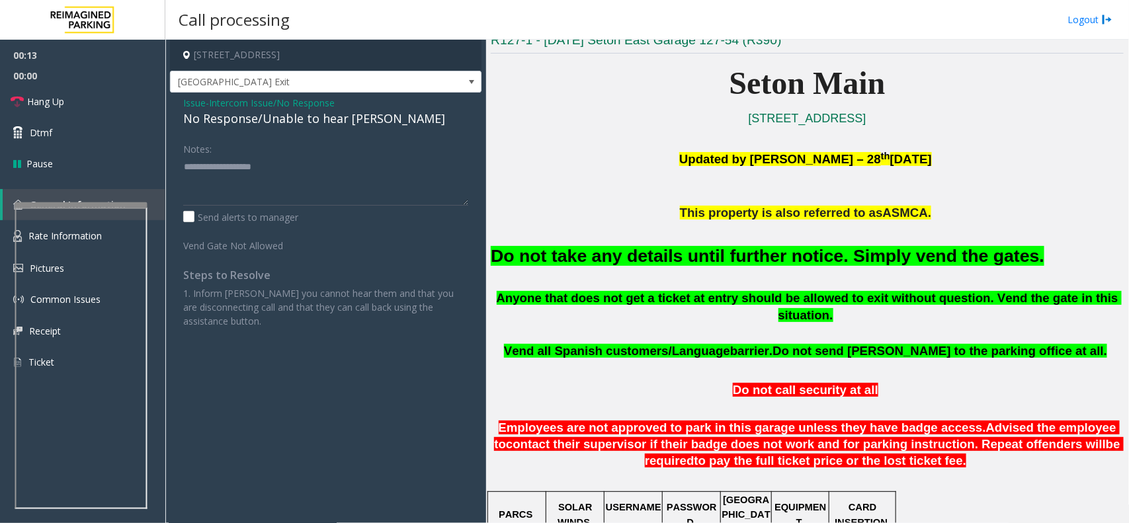
click at [293, 124] on div "No Response/Unable to hear [PERSON_NAME]" at bounding box center [325, 119] width 285 height 18
click at [379, 157] on textarea at bounding box center [325, 181] width 285 height 50
type textarea "**********"
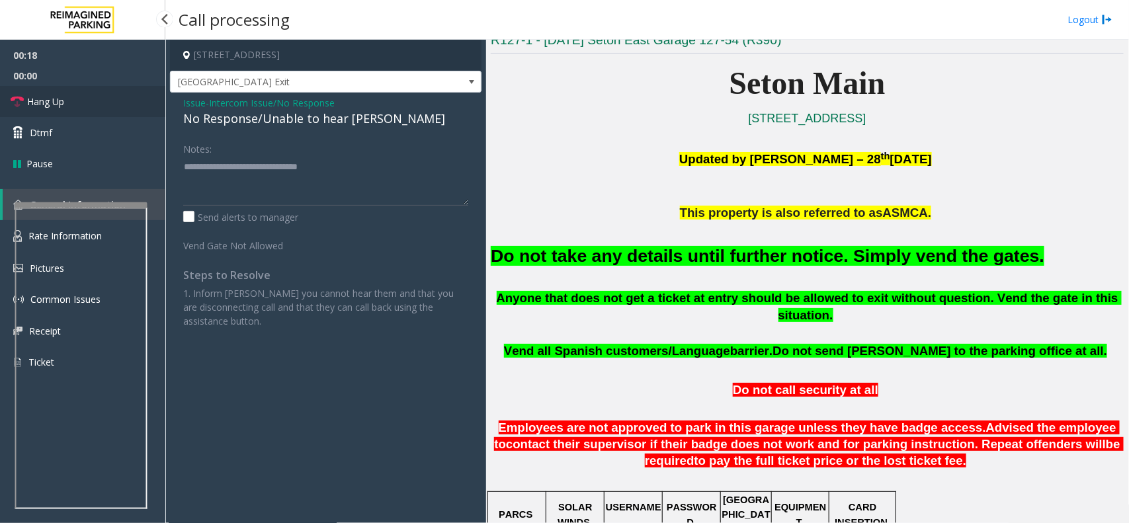
click at [95, 102] on link "Hang Up" at bounding box center [82, 101] width 165 height 31
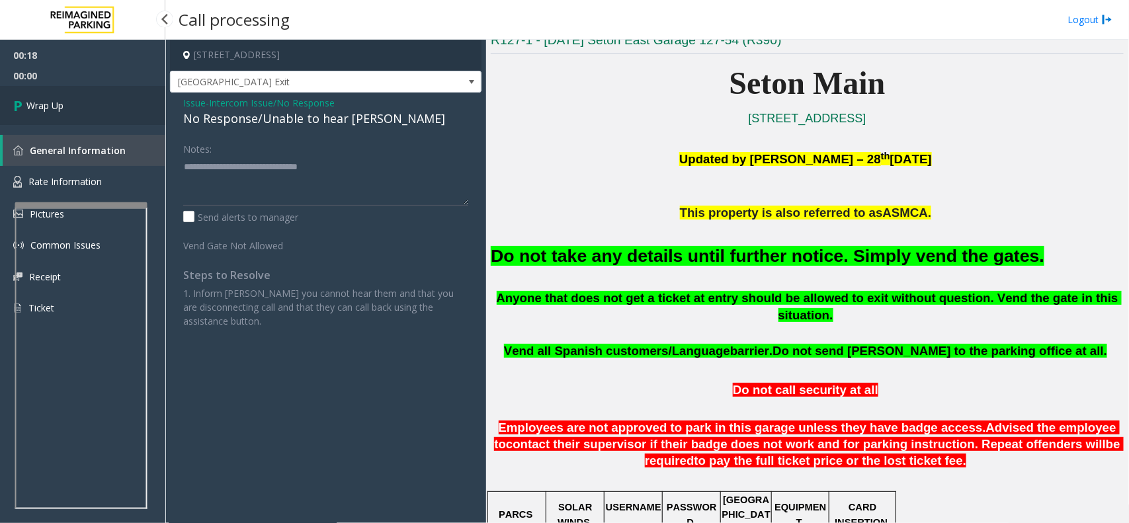
click at [95, 102] on link "Wrap Up" at bounding box center [82, 105] width 165 height 39
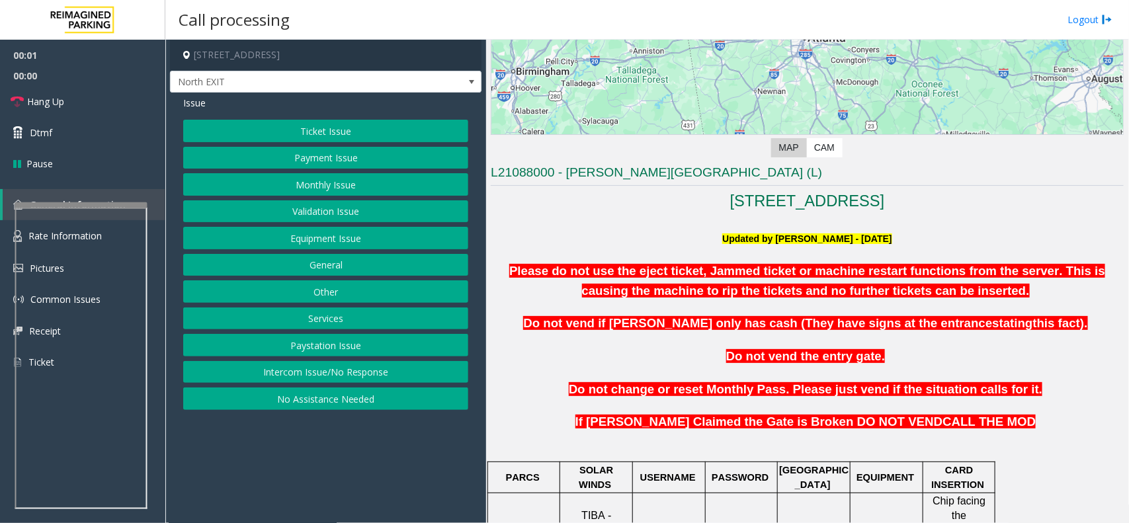
scroll to position [413, 0]
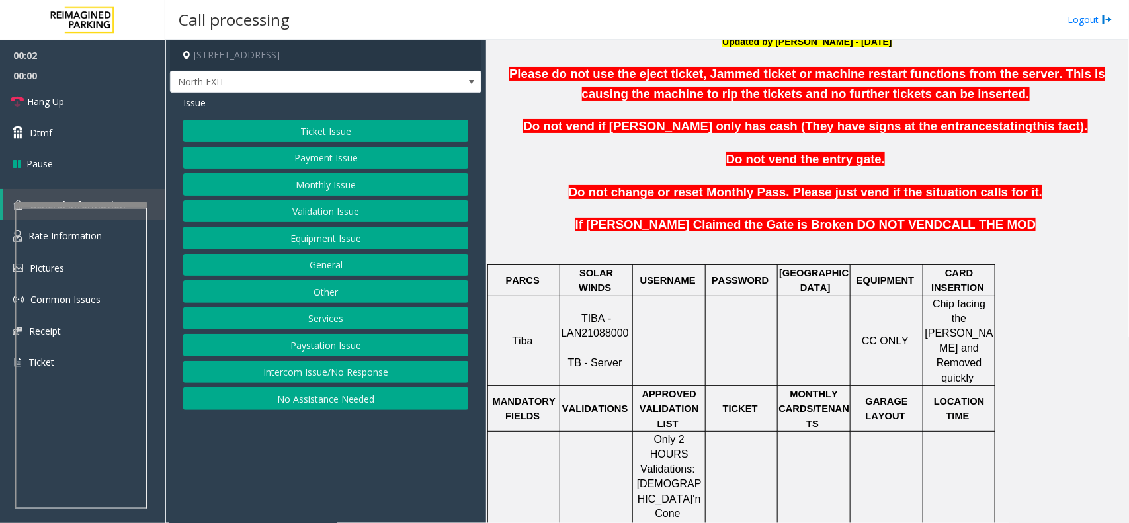
click at [614, 314] on span "TIBA - LAN21088000" at bounding box center [594, 326] width 67 height 26
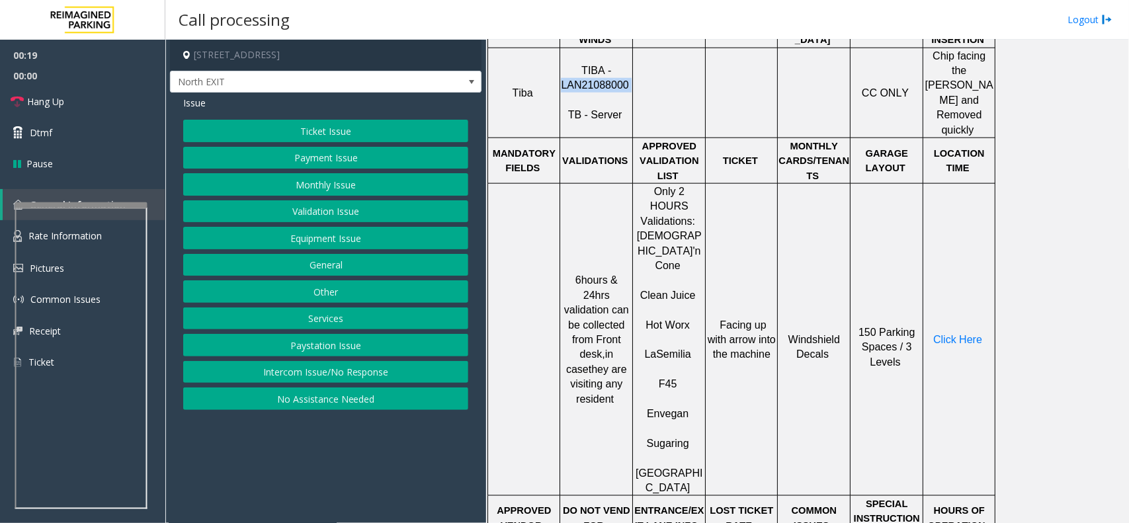
drag, startPoint x: 715, startPoint y: 265, endPoint x: 775, endPoint y: 296, distance: 68.0
click at [775, 318] on p "Facing up with arrow into the machine" at bounding box center [741, 340] width 70 height 44
click at [768, 311] on td "Facing up with arrow into the machine" at bounding box center [741, 340] width 72 height 312
drag, startPoint x: 768, startPoint y: 311, endPoint x: 707, endPoint y: 252, distance: 85.1
click at [707, 252] on td "Facing up with arrow into the machine" at bounding box center [741, 340] width 72 height 312
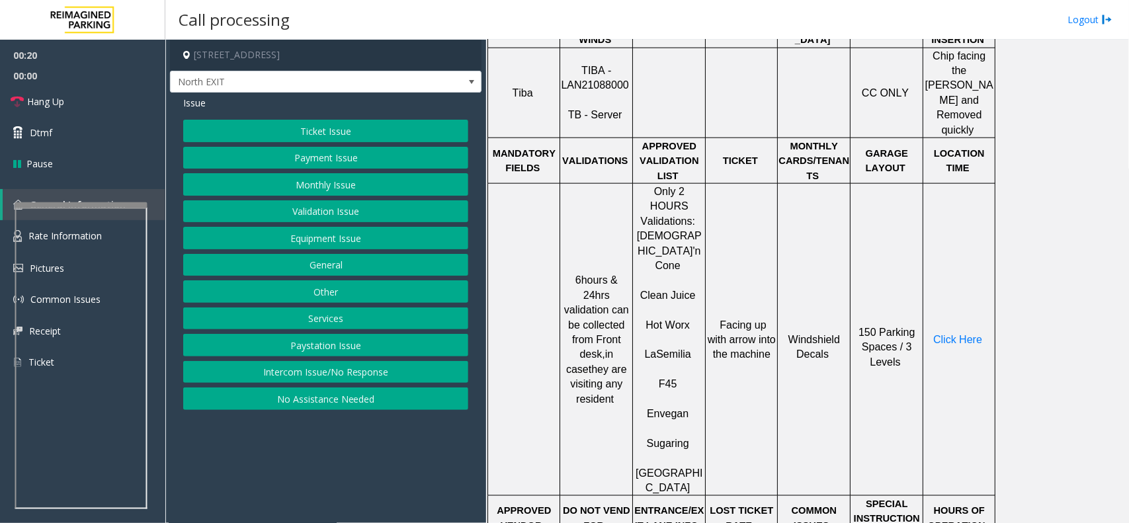
click at [707, 252] on td "Facing up with arrow into the machine" at bounding box center [741, 340] width 72 height 312
drag, startPoint x: 708, startPoint y: 265, endPoint x: 760, endPoint y: 305, distance: 65.6
click at [755, 318] on p "Facing up with arrow into the machine" at bounding box center [741, 340] width 70 height 44
click at [767, 307] on td "Facing up with arrow into the machine" at bounding box center [741, 340] width 72 height 312
drag, startPoint x: 765, startPoint y: 306, endPoint x: 703, endPoint y: 264, distance: 74.8
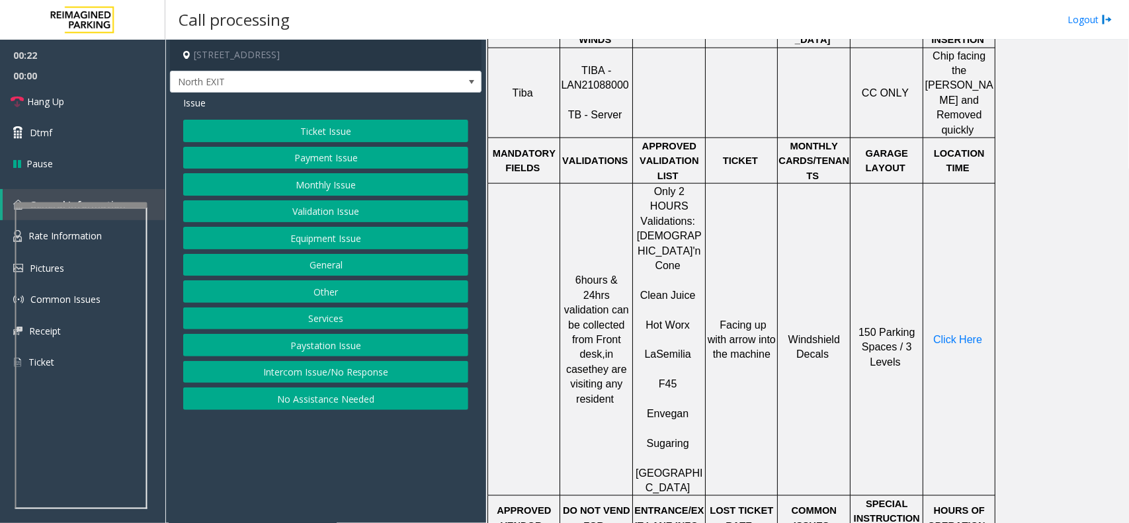
click at [703, 264] on tr "6hours & 24hrs validation can be collected from Front desk, in case they are vi…" at bounding box center [741, 340] width 507 height 312
click at [725, 319] on span "Facing up with arrow into the machine" at bounding box center [741, 339] width 68 height 41
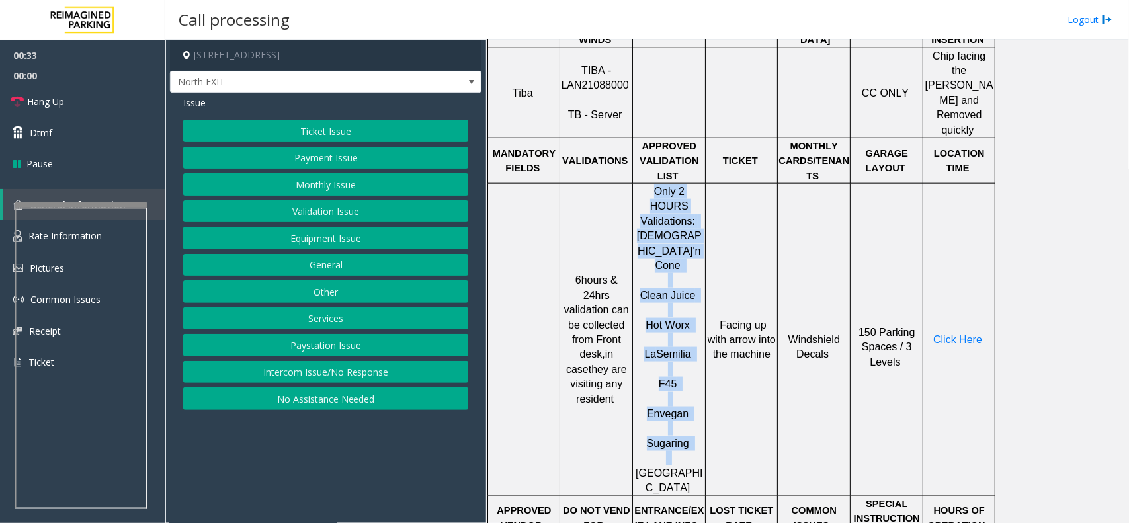
drag, startPoint x: 639, startPoint y: 166, endPoint x: 704, endPoint y: 387, distance: 230.9
click at [704, 387] on div "Only 2 HOURS Validations: Chick'n Cone Clean Juice Hot Worx La Semilia F45 Enve…" at bounding box center [669, 339] width 72 height 311
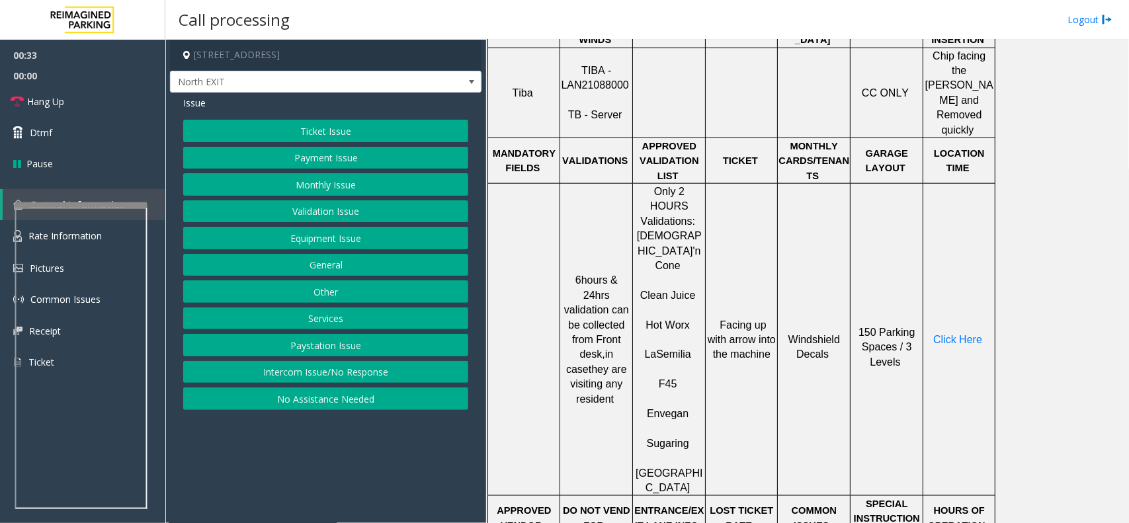
click at [696, 466] on p "[GEOGRAPHIC_DATA]" at bounding box center [668, 481] width 71 height 30
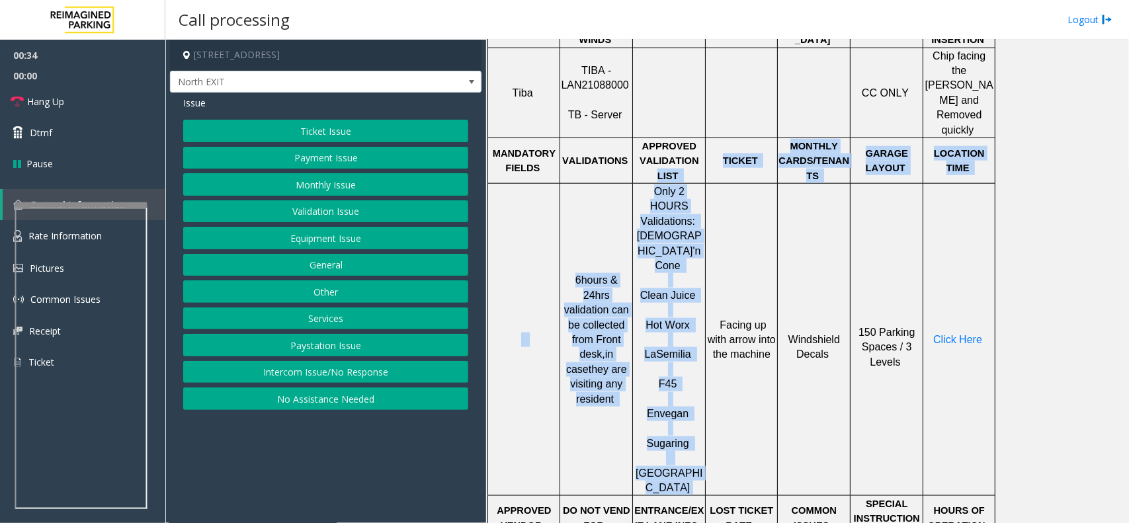
drag, startPoint x: 689, startPoint y: 392, endPoint x: 649, endPoint y: 151, distance: 244.7
click at [649, 151] on tbody "PARCS SOLAR WINDS USERNAME PASSWORD PARIS EQUIPMENT CARD INSERTION Tiba TIBA - …" at bounding box center [741, 354] width 507 height 675
click at [643, 186] on span "Only 2 HOURS Validations:" at bounding box center [667, 206] width 55 height 41
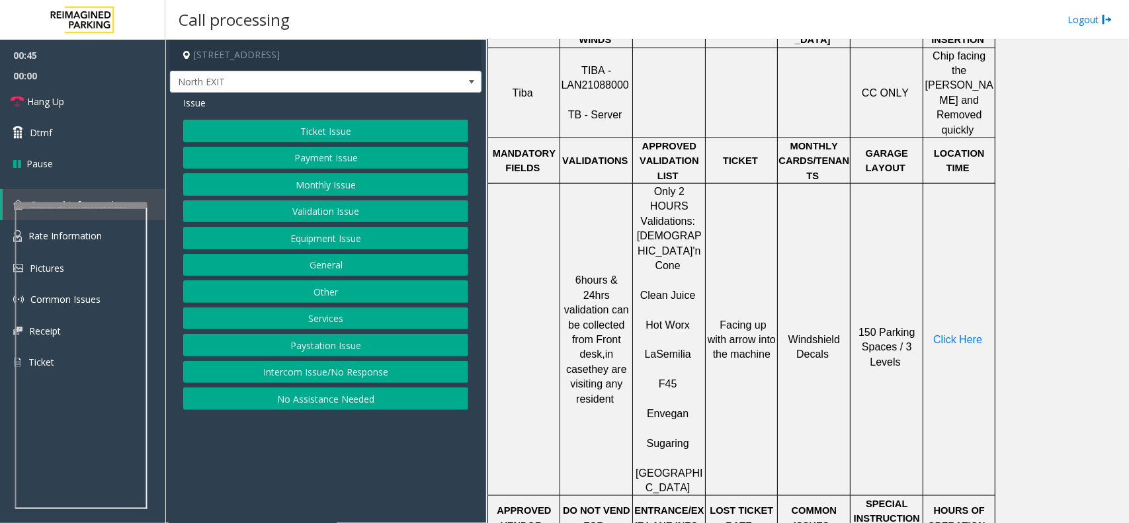
click at [333, 207] on button "Validation Issue" at bounding box center [325, 211] width 285 height 22
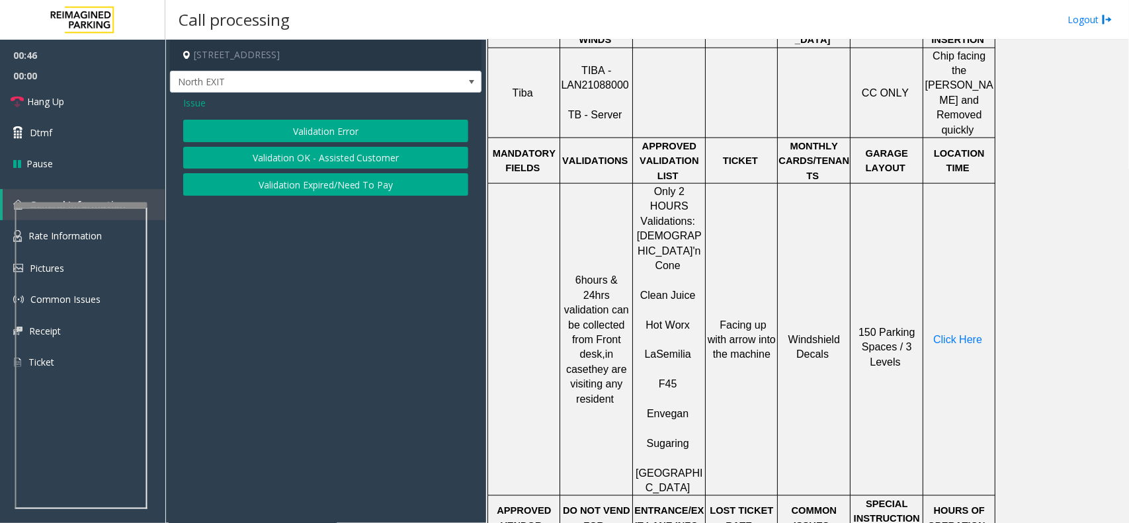
click at [346, 138] on button "Validation Error" at bounding box center [325, 131] width 285 height 22
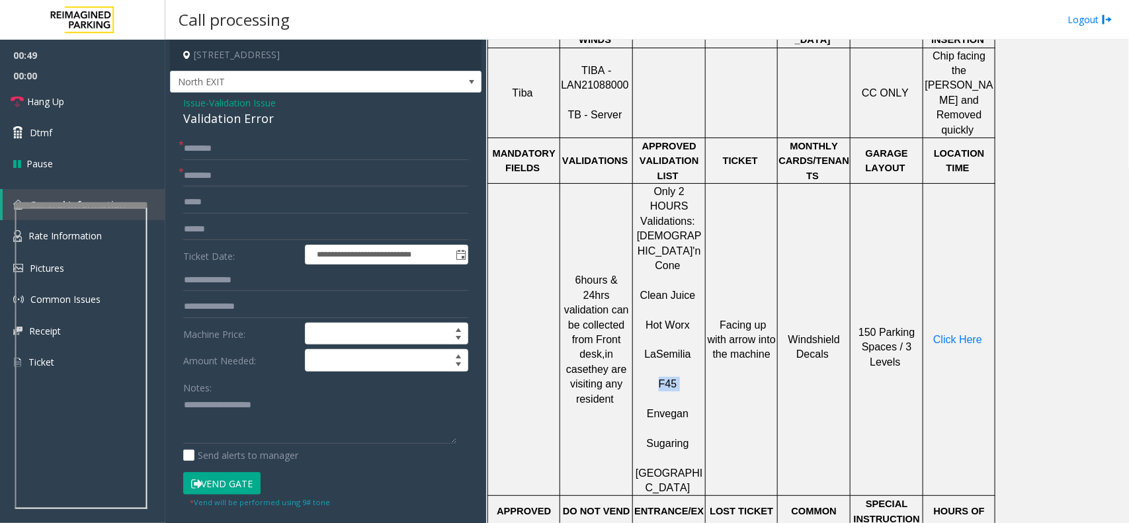
drag, startPoint x: 683, startPoint y: 309, endPoint x: 654, endPoint y: 305, distance: 28.8
click at [654, 362] on p "F45" at bounding box center [668, 377] width 71 height 30
click at [268, 165] on input "text" at bounding box center [325, 176] width 285 height 22
paste input "***"
type input "***"
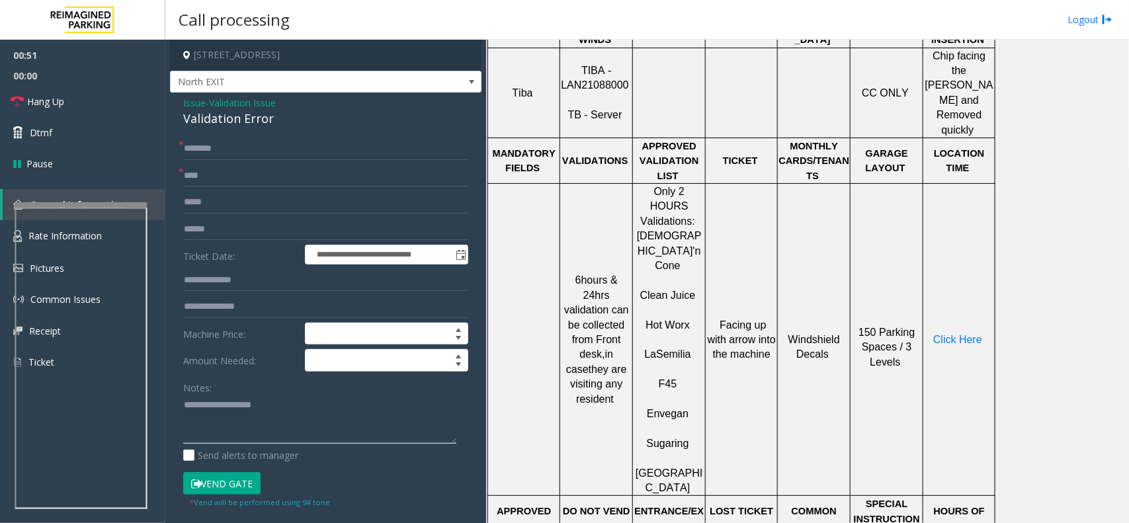
click at [238, 416] on textarea at bounding box center [319, 420] width 273 height 50
click at [243, 120] on div "Validation Error" at bounding box center [325, 119] width 285 height 18
click at [288, 421] on textarea at bounding box center [319, 420] width 273 height 50
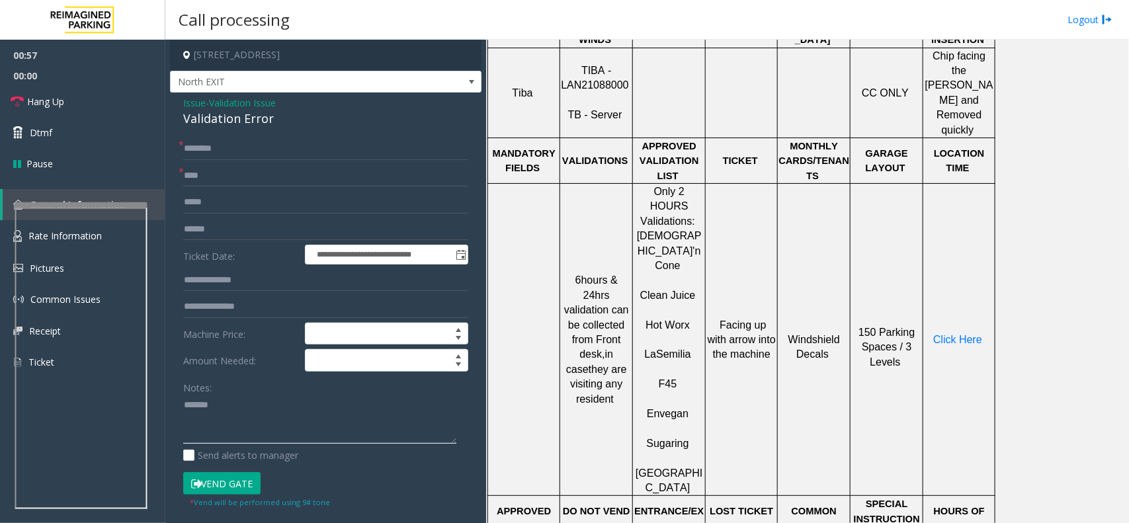
paste textarea "**********"
type textarea "**********"
click at [216, 228] on input "text" at bounding box center [325, 229] width 285 height 22
type input "*******"
click at [955, 334] on span "Click Here" at bounding box center [957, 339] width 49 height 11
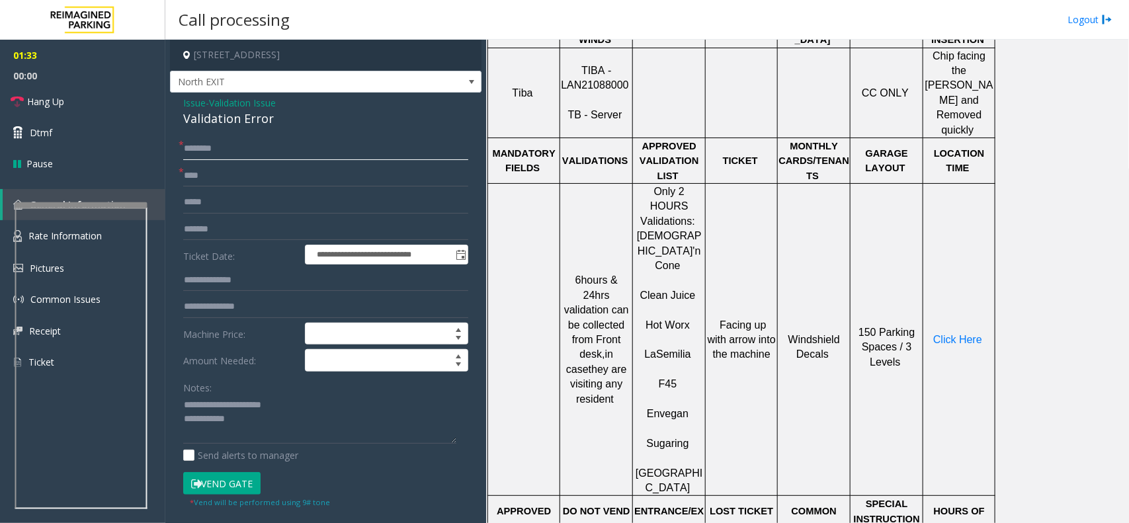
click at [232, 156] on input "text" at bounding box center [325, 149] width 285 height 22
click at [266, 420] on textarea at bounding box center [319, 420] width 273 height 50
click at [216, 150] on input "text" at bounding box center [325, 149] width 285 height 22
type input "**"
click at [263, 430] on textarea at bounding box center [319, 420] width 273 height 50
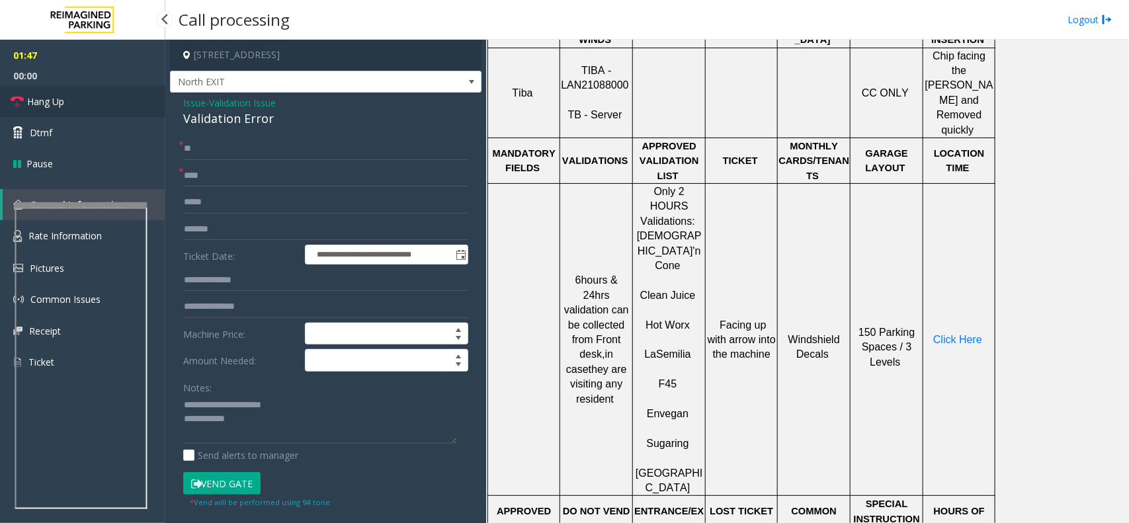
click at [130, 114] on link "Hang Up" at bounding box center [82, 101] width 165 height 31
click at [250, 421] on textarea at bounding box center [319, 420] width 273 height 50
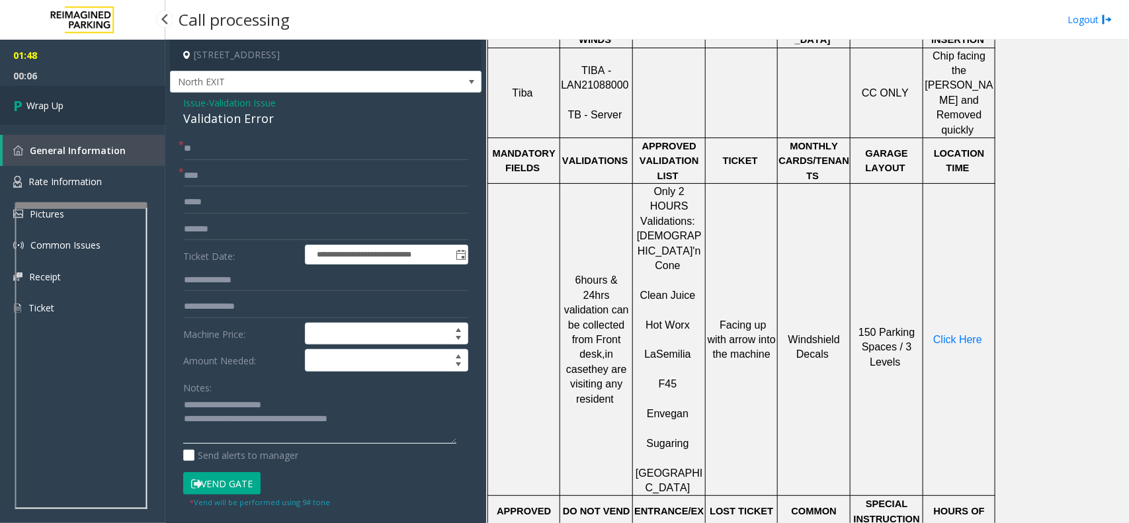
type textarea "**********"
click at [71, 112] on link "Wrap Up" at bounding box center [82, 105] width 165 height 39
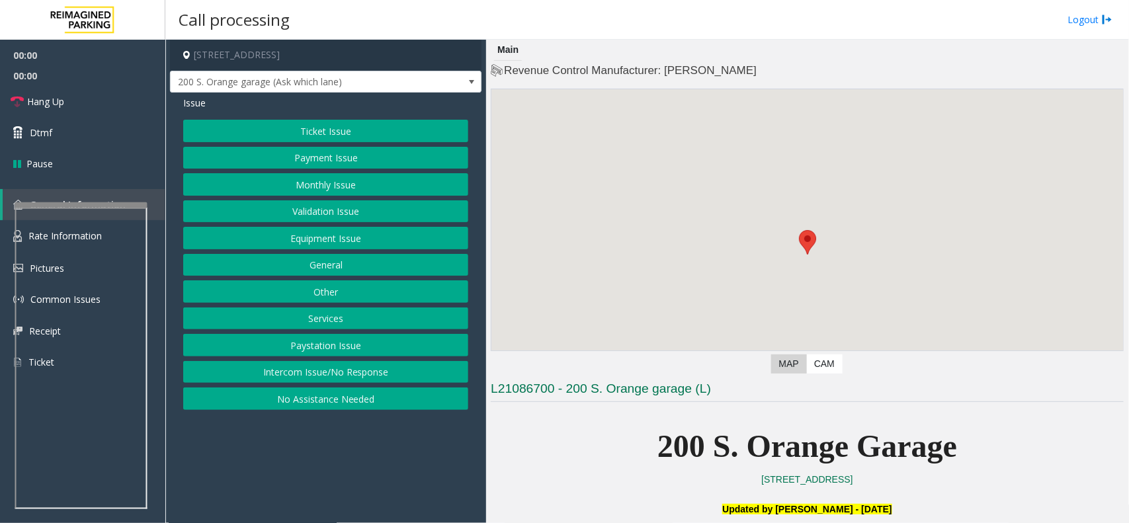
scroll to position [331, 0]
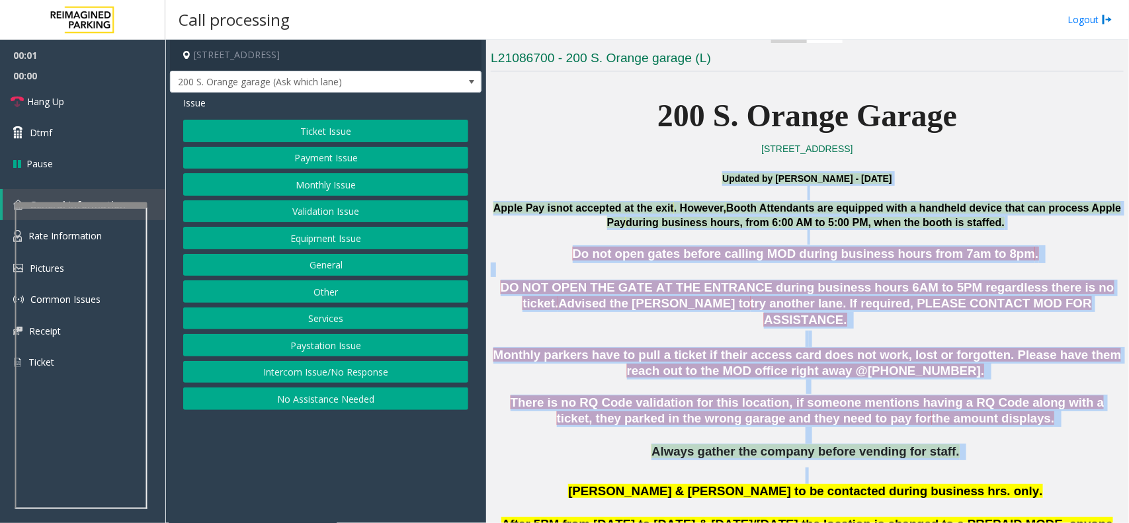
drag, startPoint x: 626, startPoint y: 182, endPoint x: 980, endPoint y: 466, distance: 453.8
click at [980, 467] on p at bounding box center [807, 475] width 633 height 17
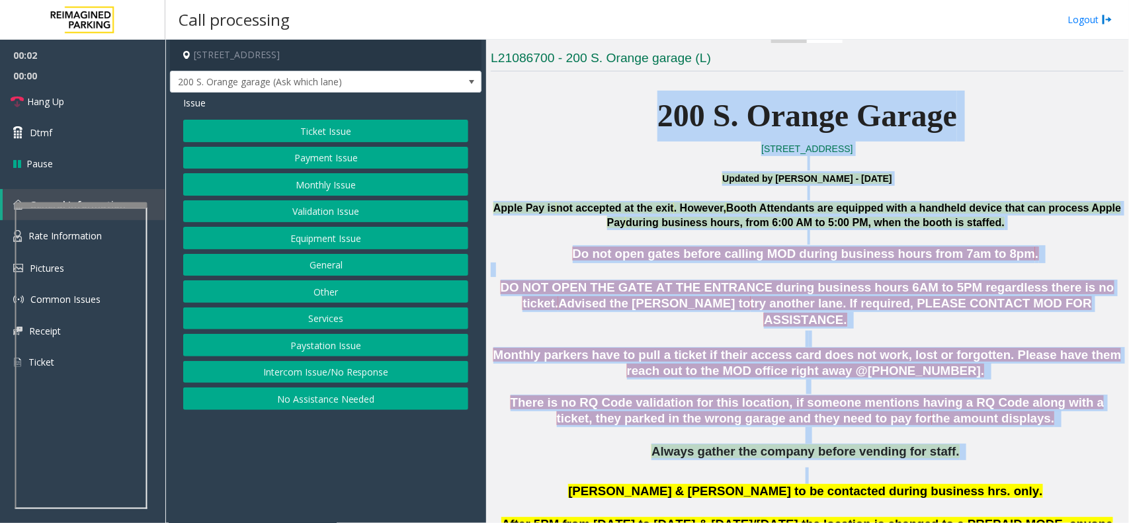
drag, startPoint x: 716, startPoint y: 190, endPoint x: 614, endPoint y: 104, distance: 133.7
click at [589, 171] on p "Updated by Sunil Dhyani - 24th June 2025" at bounding box center [807, 178] width 633 height 15
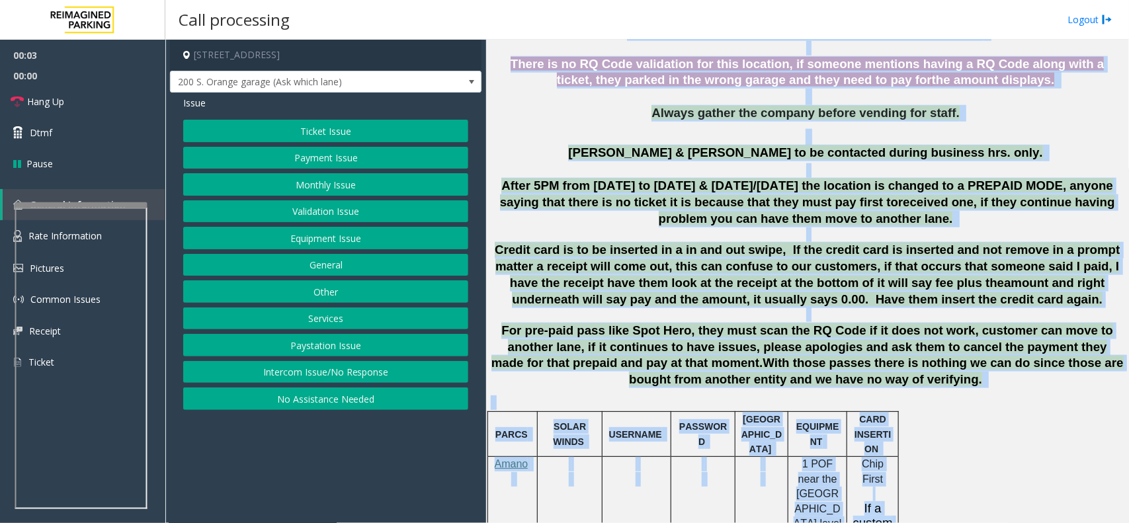
drag, startPoint x: 589, startPoint y: 171, endPoint x: 1072, endPoint y: 562, distance: 621.9
click at [1072, 522] on html "00:03 00:00 Hang Up Dtmf Pause General Information Rate Information Pictures Co…" at bounding box center [564, 261] width 1129 height 523
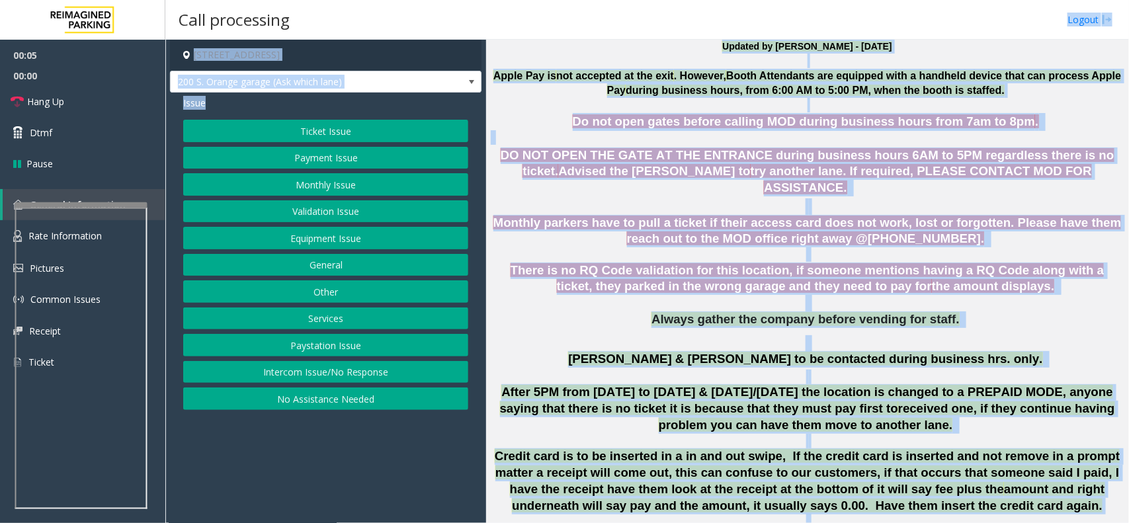
scroll to position [0, 0]
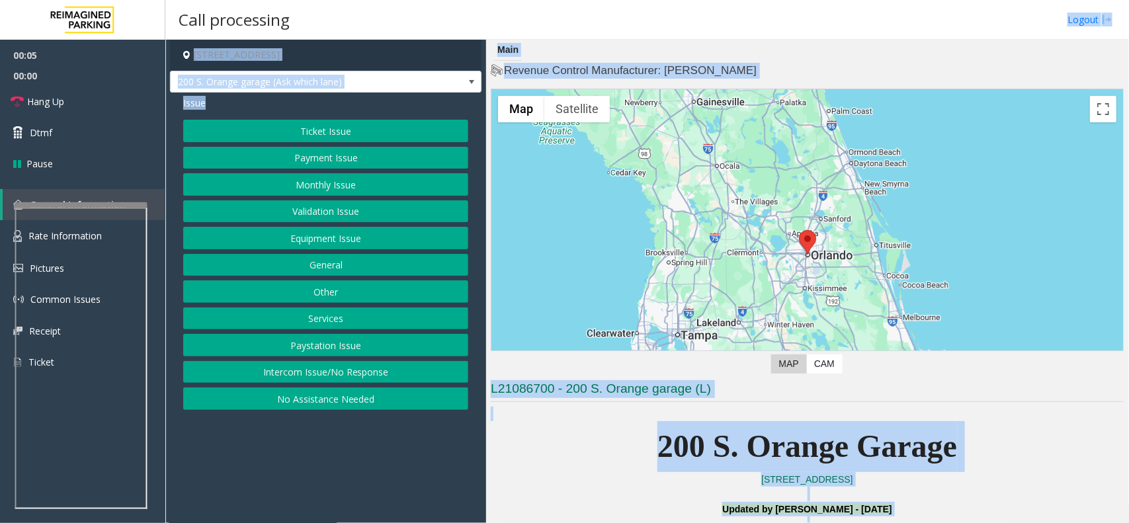
drag, startPoint x: 1022, startPoint y: 440, endPoint x: 684, endPoint y: -18, distance: 568.7
click at [684, 0] on html "00:05 00:00 Hang Up Dtmf Pause General Information Rate Information Pictures Co…" at bounding box center [564, 261] width 1129 height 523
click at [595, 467] on p "200 S. Orange Garage" at bounding box center [807, 446] width 633 height 51
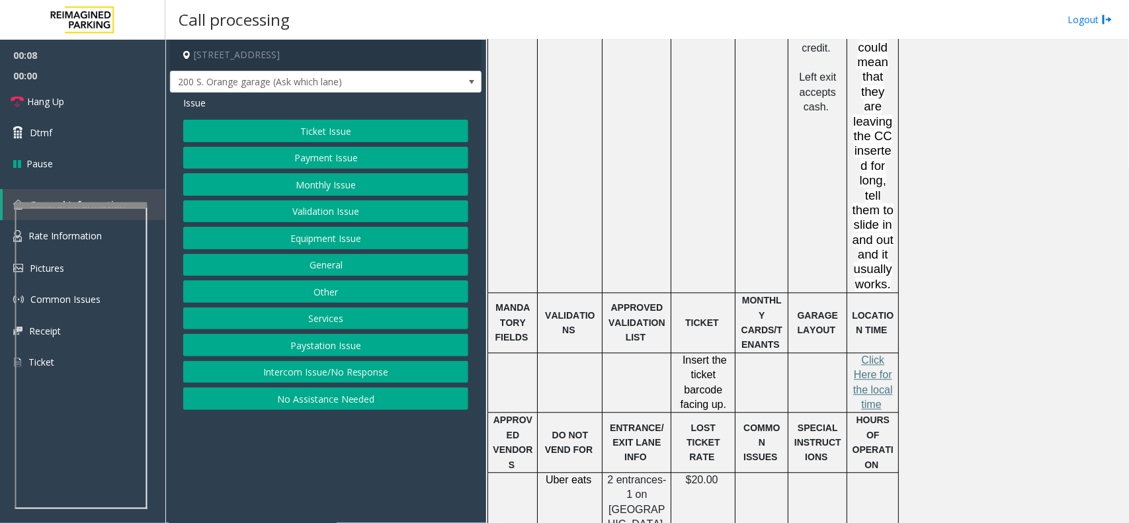
scroll to position [1492, 0]
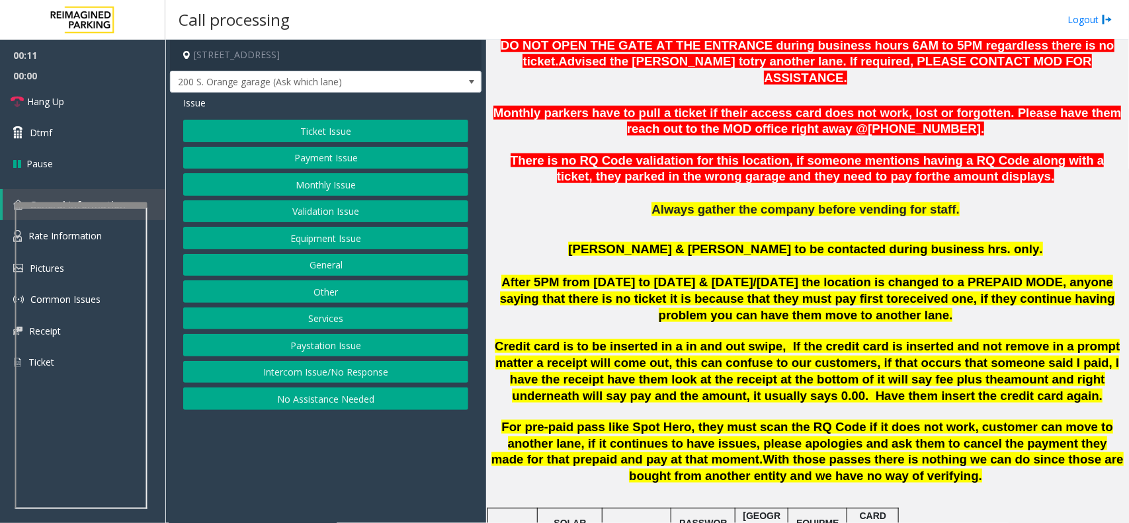
drag, startPoint x: 1040, startPoint y: 398, endPoint x: 942, endPoint y: 44, distance: 367.6
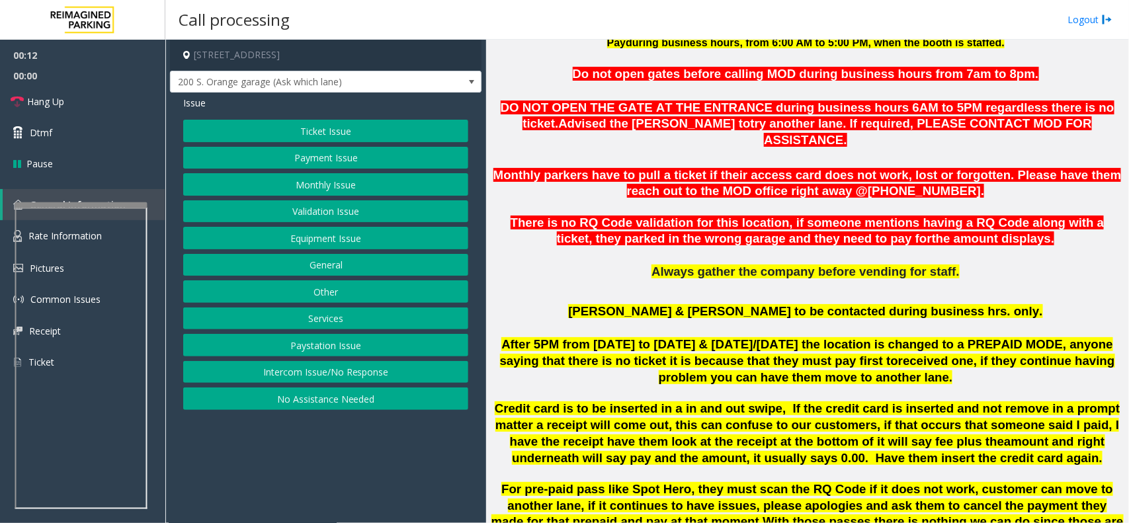
click at [582, 264] on p "Always gather the company before vending for staff." at bounding box center [807, 272] width 633 height 17
click at [372, 377] on button "Intercom Issue/No Response" at bounding box center [325, 372] width 285 height 22
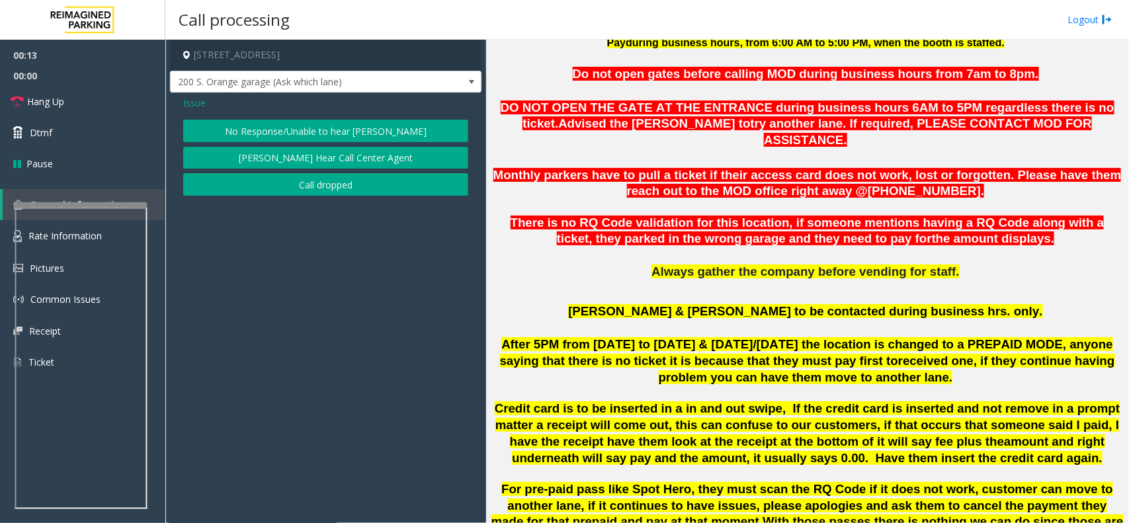
click at [344, 120] on button "No Response/Unable to hear [PERSON_NAME]" at bounding box center [325, 131] width 285 height 22
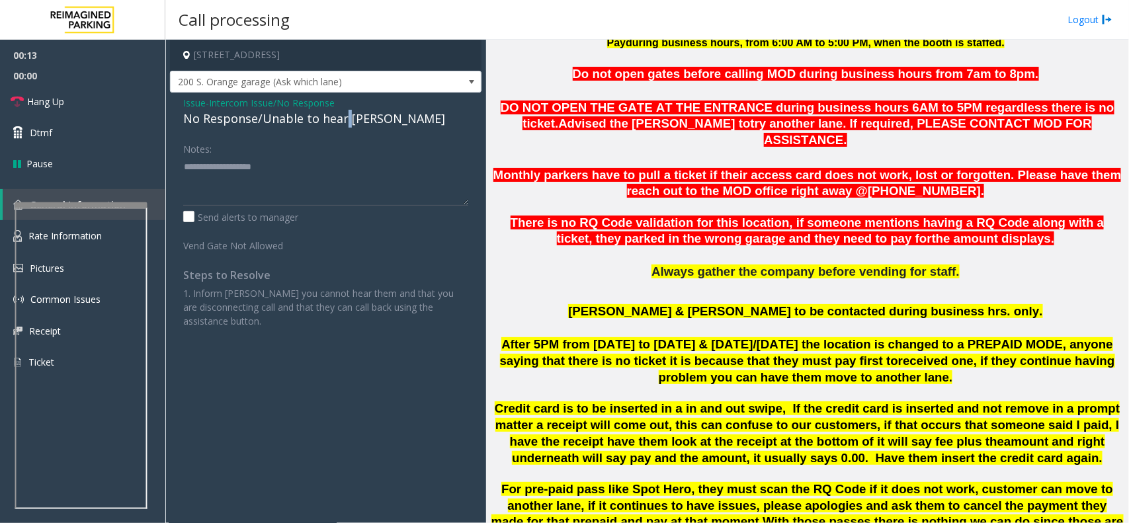
click at [344, 120] on div "No Response/Unable to hear [PERSON_NAME]" at bounding box center [325, 119] width 285 height 18
click at [382, 178] on textarea at bounding box center [325, 181] width 285 height 50
type textarea "**********"
click at [104, 109] on link "Hang Up" at bounding box center [82, 101] width 165 height 31
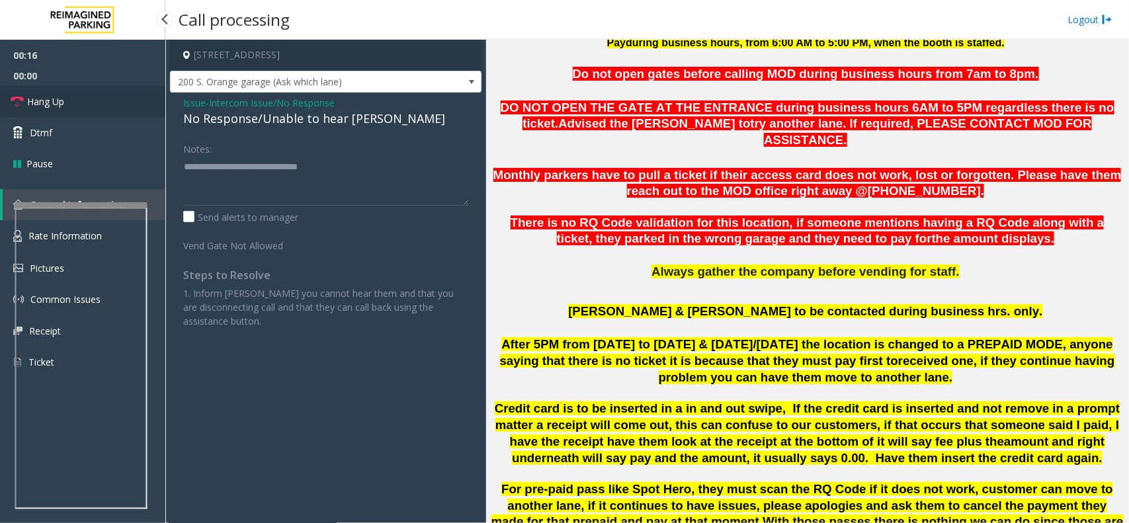
click at [104, 109] on link "Hang Up" at bounding box center [82, 101] width 165 height 31
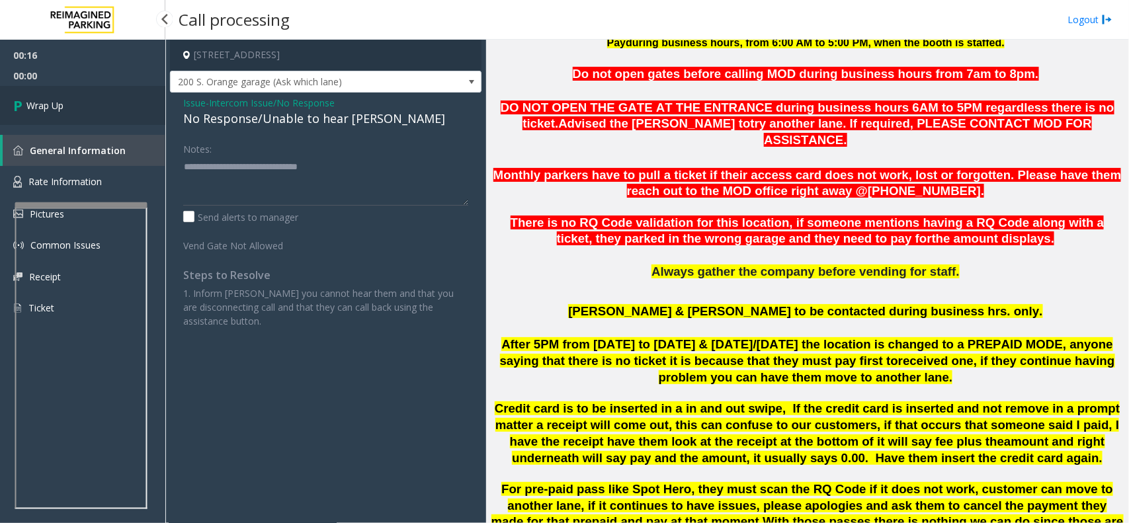
click at [104, 109] on link "Wrap Up" at bounding box center [82, 105] width 165 height 39
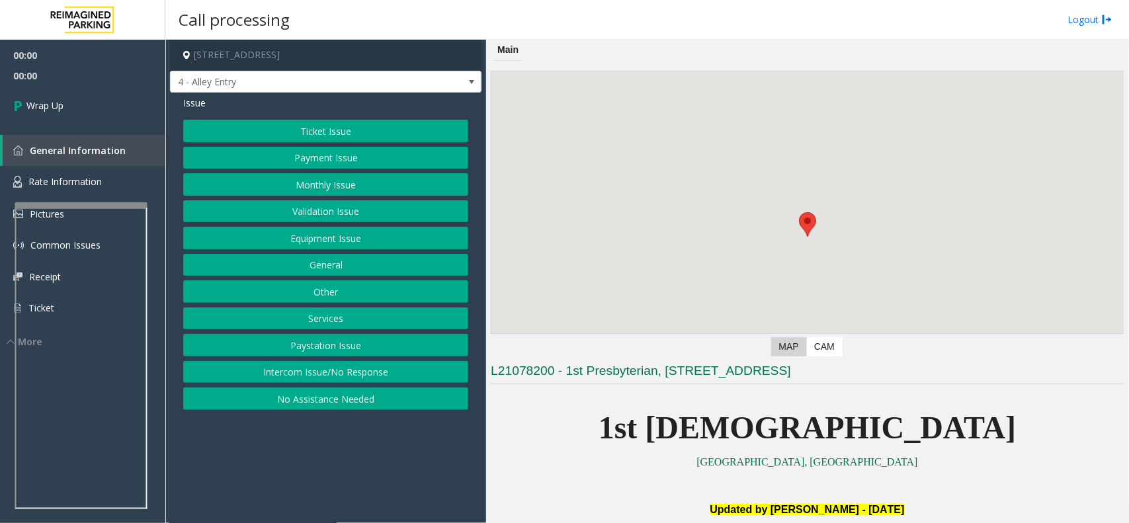
click at [339, 377] on button "Intercom Issue/No Response" at bounding box center [325, 372] width 285 height 22
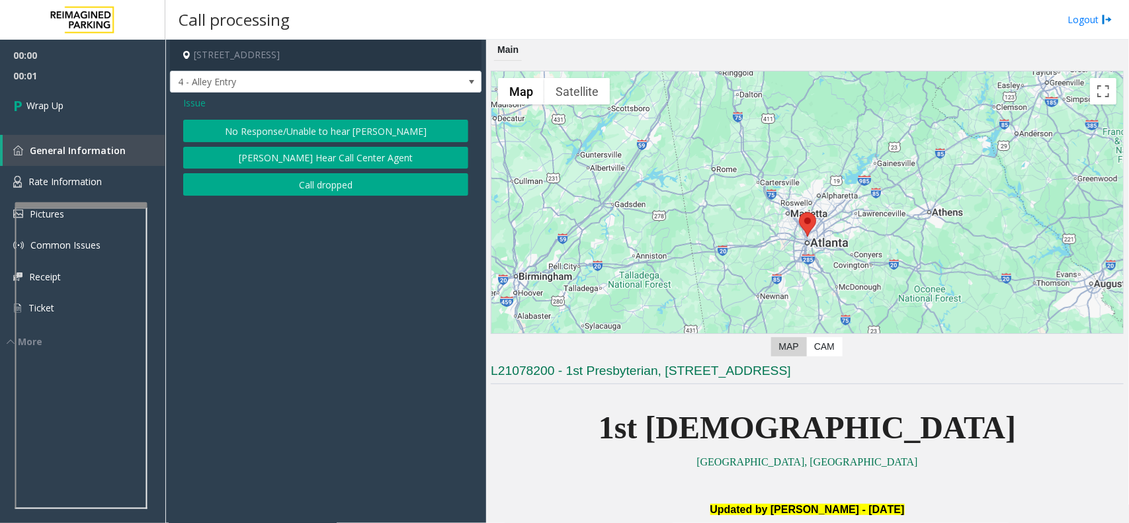
click at [297, 178] on button "Call dropped" at bounding box center [325, 184] width 285 height 22
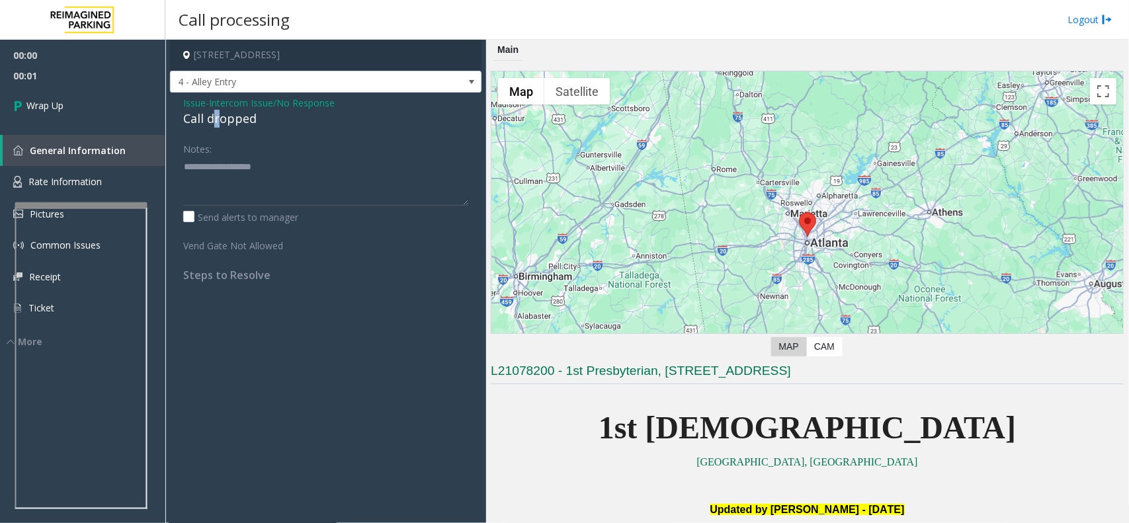
click at [216, 120] on div "Call dropped" at bounding box center [325, 119] width 285 height 18
type textarea "**********"
click at [73, 78] on span "00:03" at bounding box center [82, 75] width 165 height 20
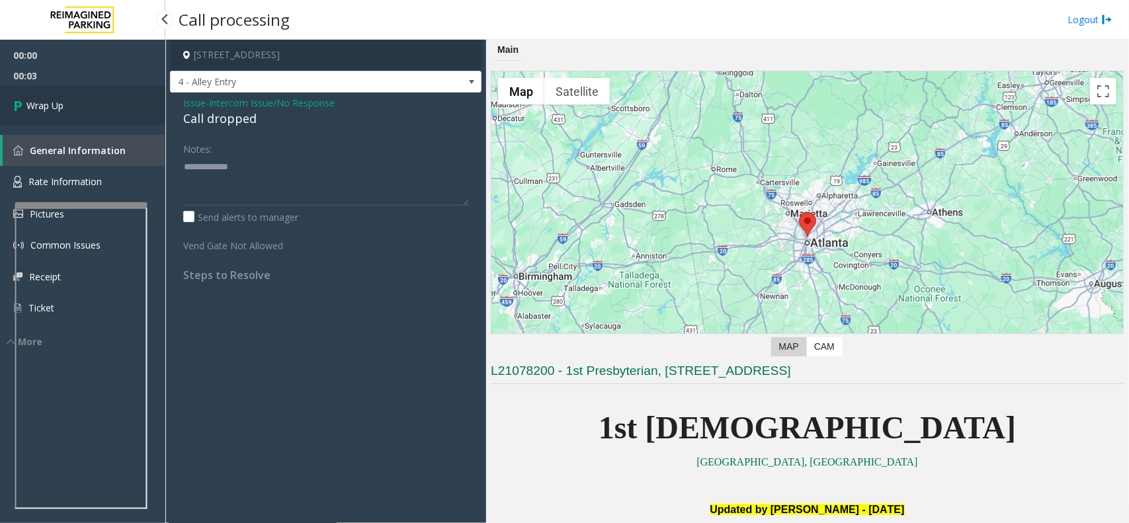
click at [77, 100] on link "Wrap Up" at bounding box center [82, 105] width 165 height 39
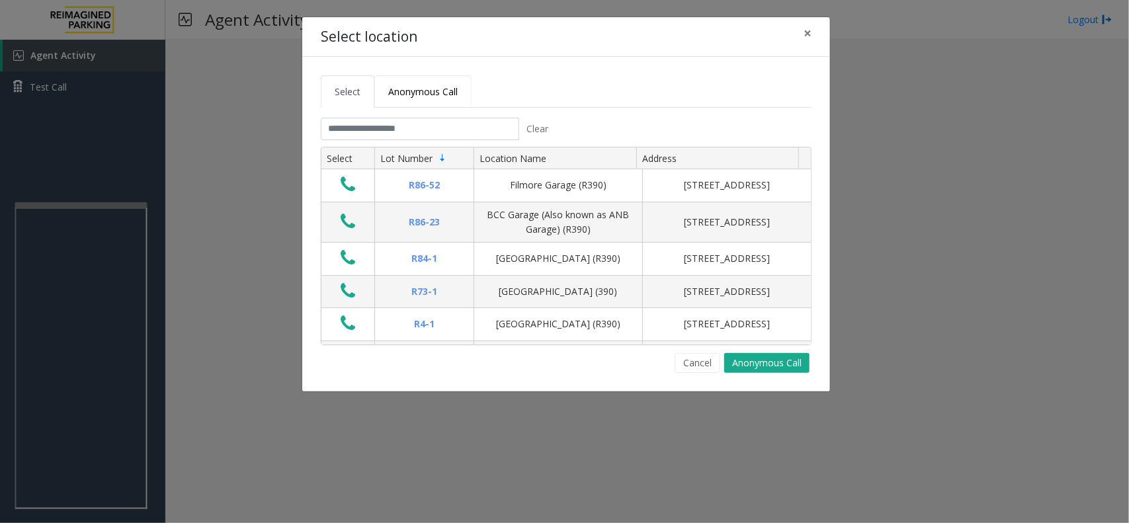
click at [397, 108] on link "Anonymous Call" at bounding box center [422, 91] width 97 height 32
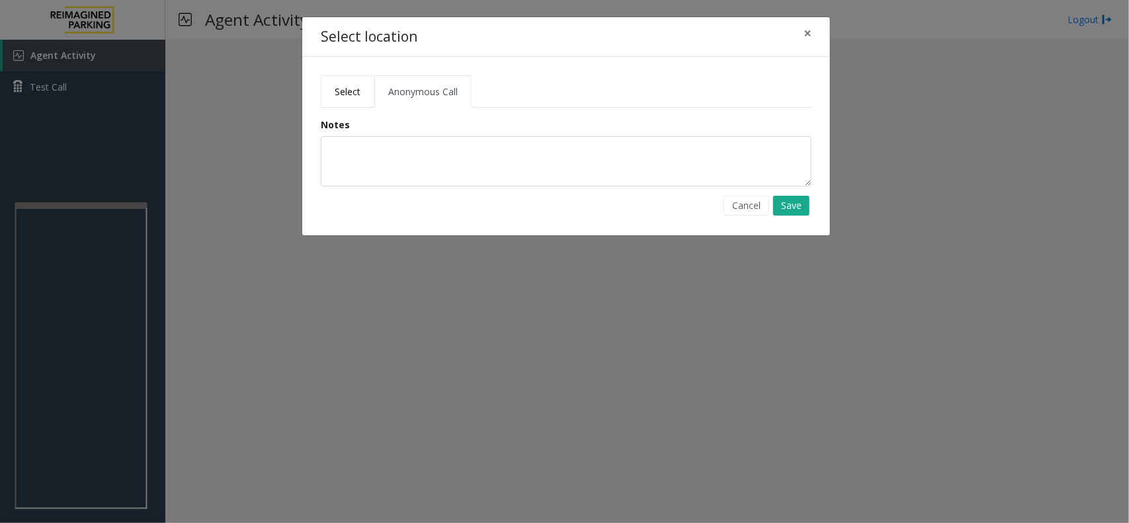
click at [337, 95] on span "Select" at bounding box center [348, 91] width 26 height 13
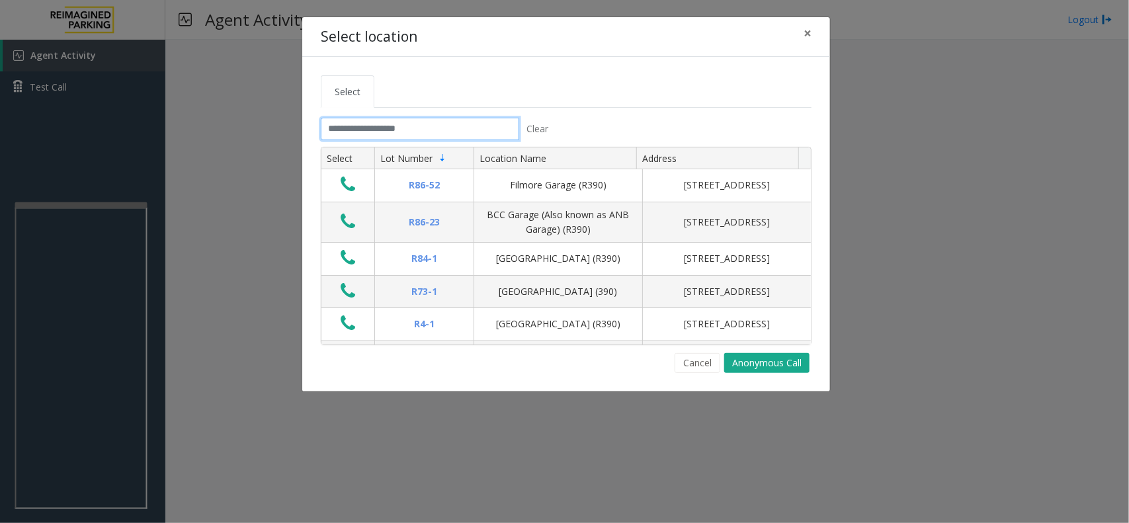
click at [374, 133] on input "text" at bounding box center [420, 129] width 198 height 22
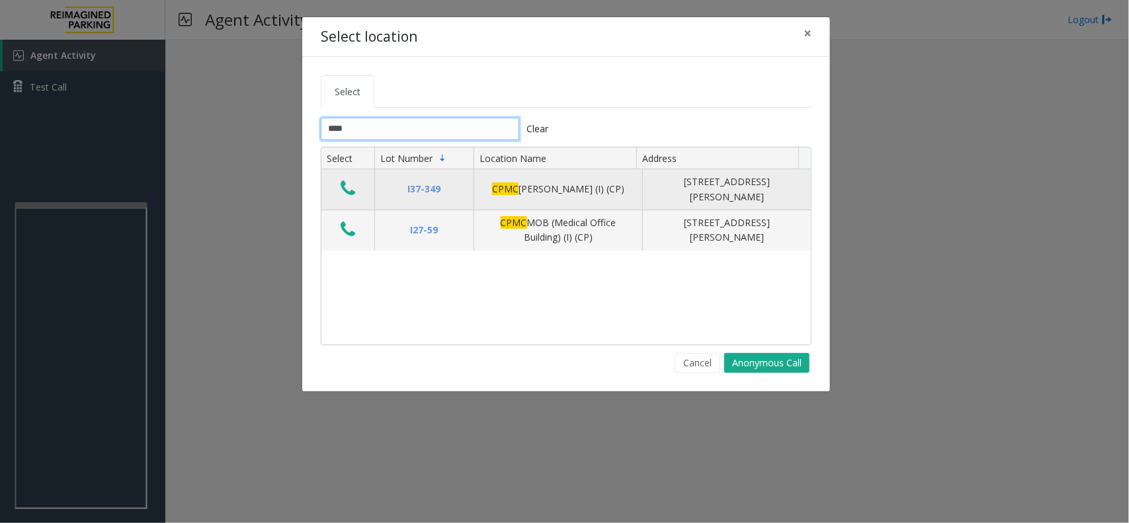
type input "****"
click at [348, 186] on icon "Data table" at bounding box center [347, 188] width 15 height 19
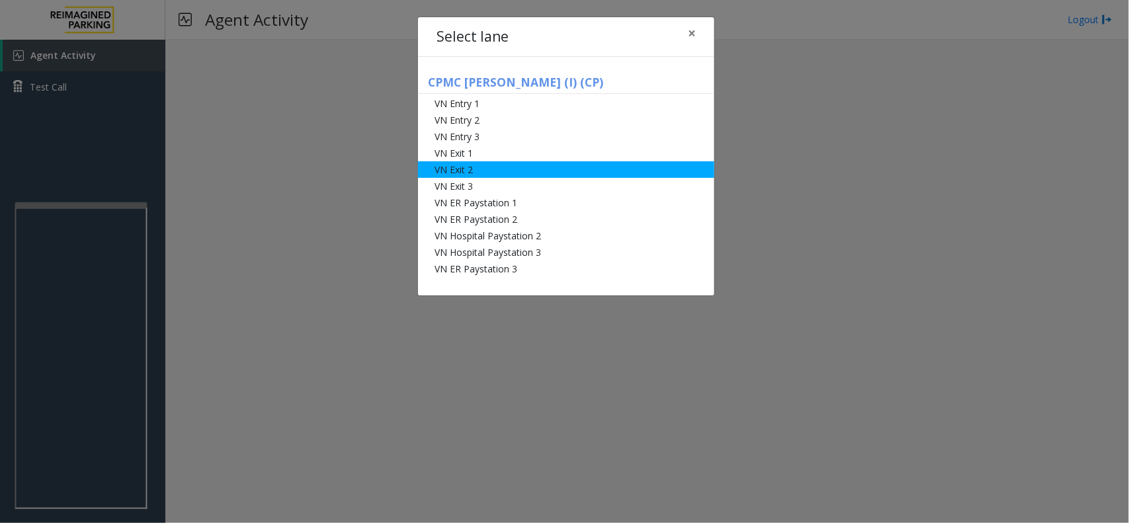
click at [440, 167] on li "VN Exit 2" at bounding box center [566, 169] width 296 height 17
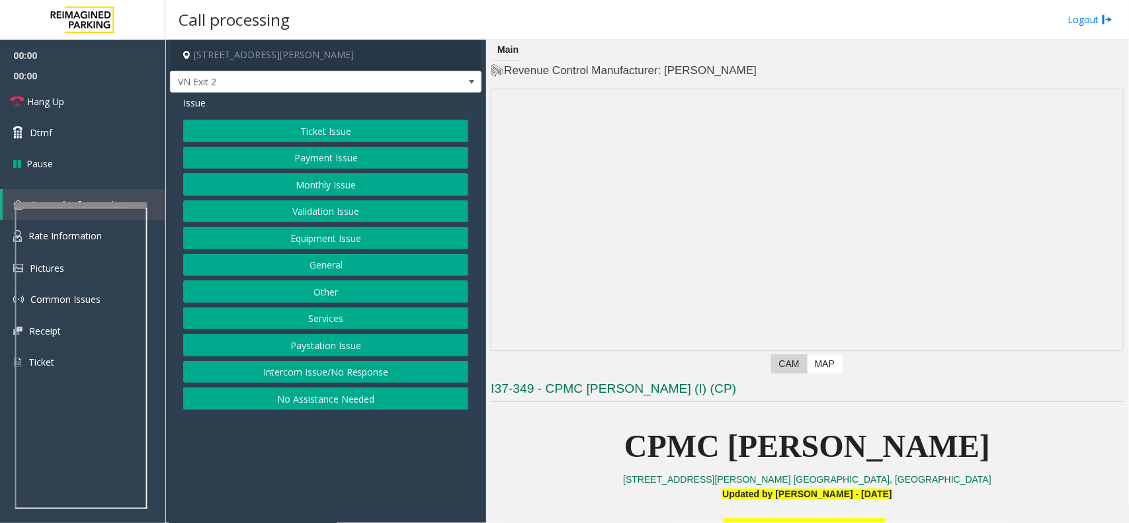
click at [325, 190] on button "Monthly Issue" at bounding box center [325, 184] width 285 height 22
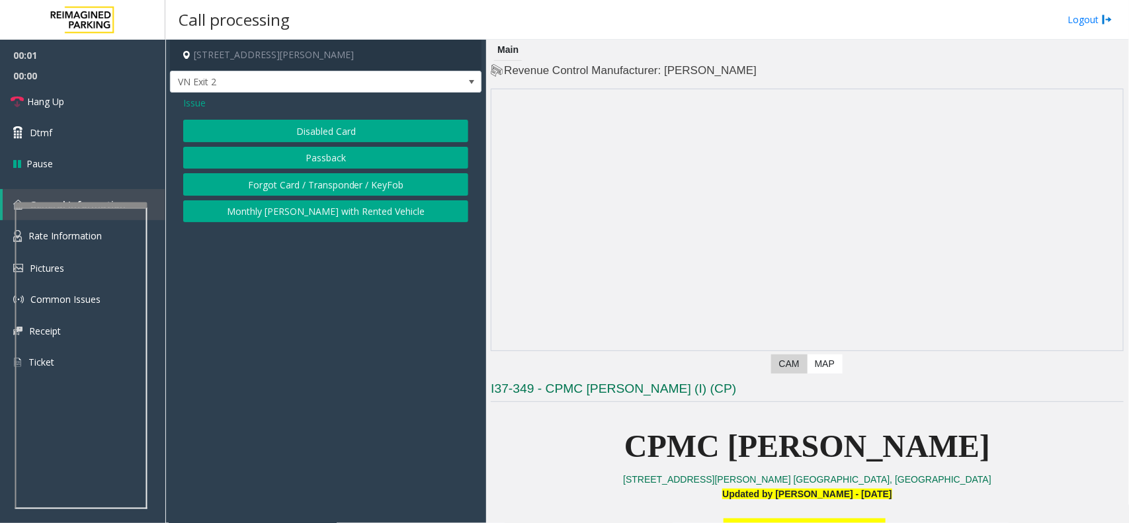
click at [323, 128] on button "Disabled Card" at bounding box center [325, 131] width 285 height 22
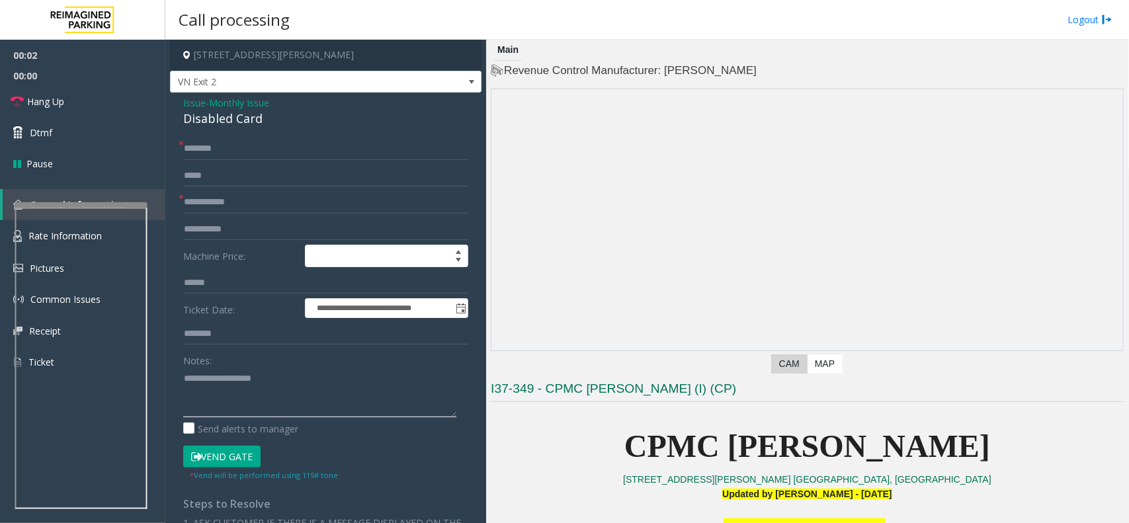
click at [257, 393] on textarea at bounding box center [319, 393] width 273 height 50
click at [243, 126] on div "Disabled Card" at bounding box center [325, 119] width 285 height 18
paste textarea "**********"
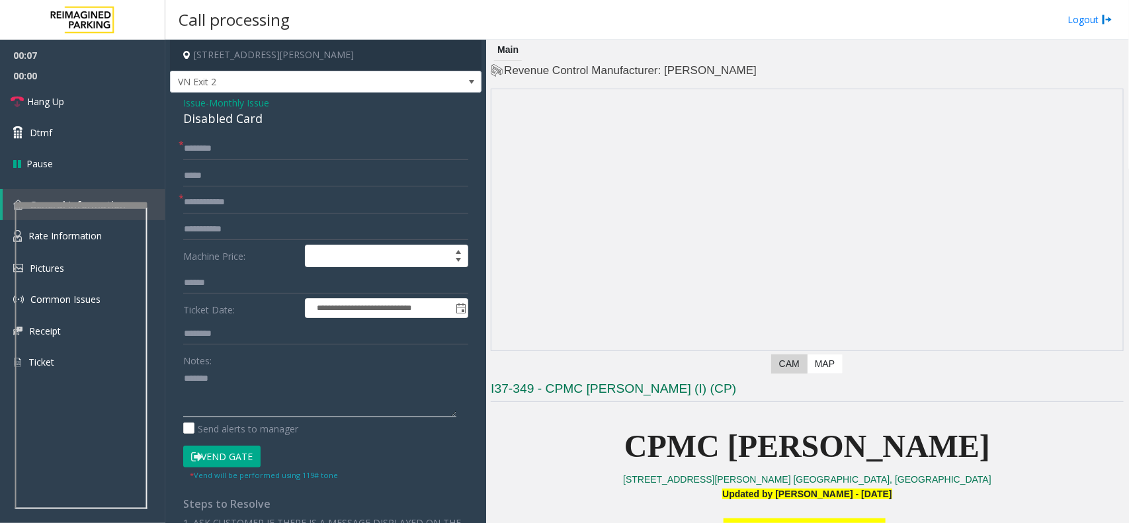
click at [261, 380] on textarea at bounding box center [319, 393] width 273 height 50
type textarea "**********"
click at [206, 202] on input "text" at bounding box center [325, 202] width 285 height 22
type input "*********"
click at [206, 144] on input "text" at bounding box center [325, 149] width 285 height 22
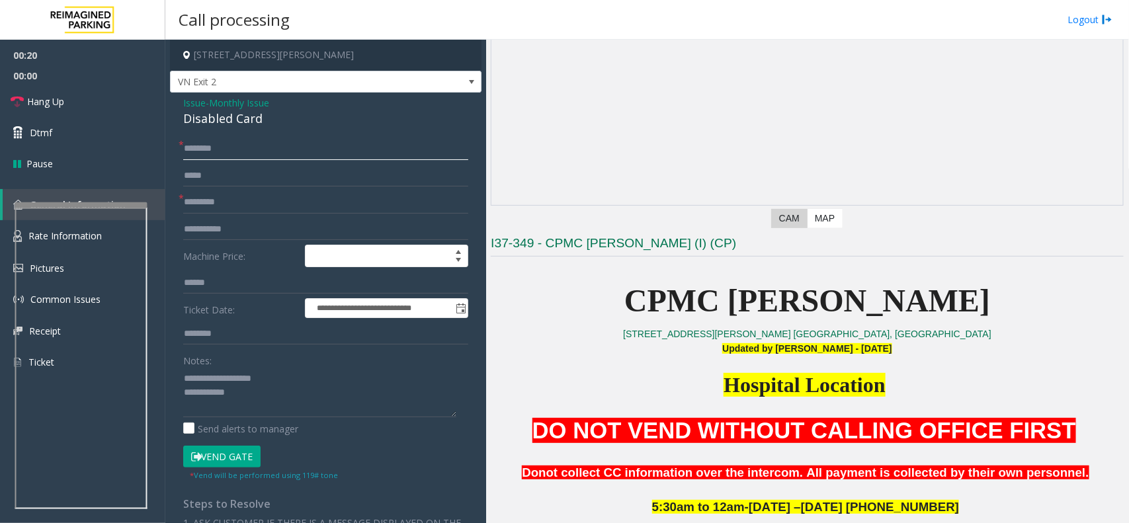
scroll to position [413, 0]
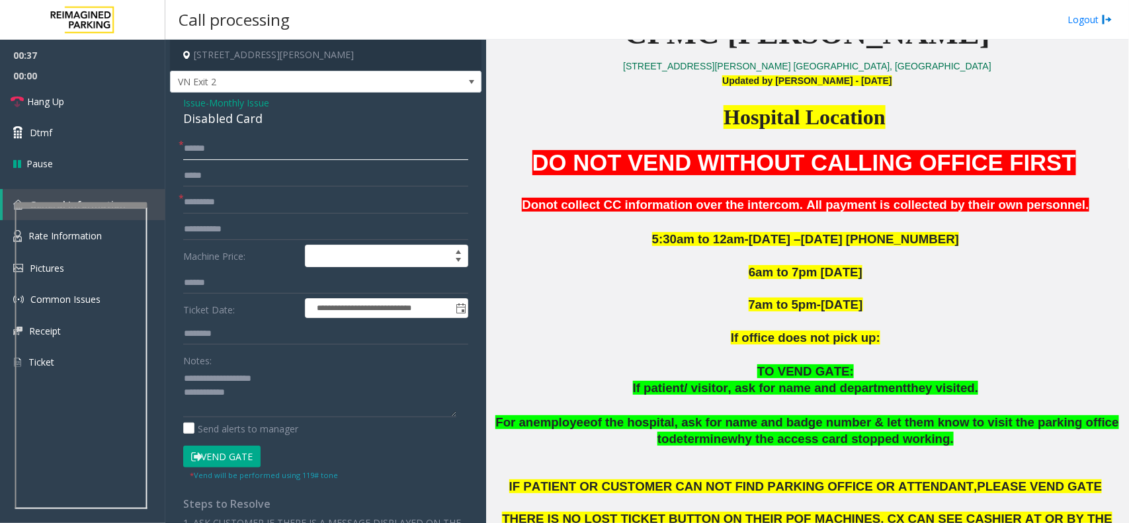
drag, startPoint x: 209, startPoint y: 153, endPoint x: 434, endPoint y: 143, distance: 225.7
click at [434, 143] on input "******" at bounding box center [325, 149] width 285 height 22
type input "******"
click at [289, 420] on div "Notes: Send alerts to manager" at bounding box center [325, 392] width 285 height 87
click at [299, 395] on textarea at bounding box center [319, 393] width 273 height 50
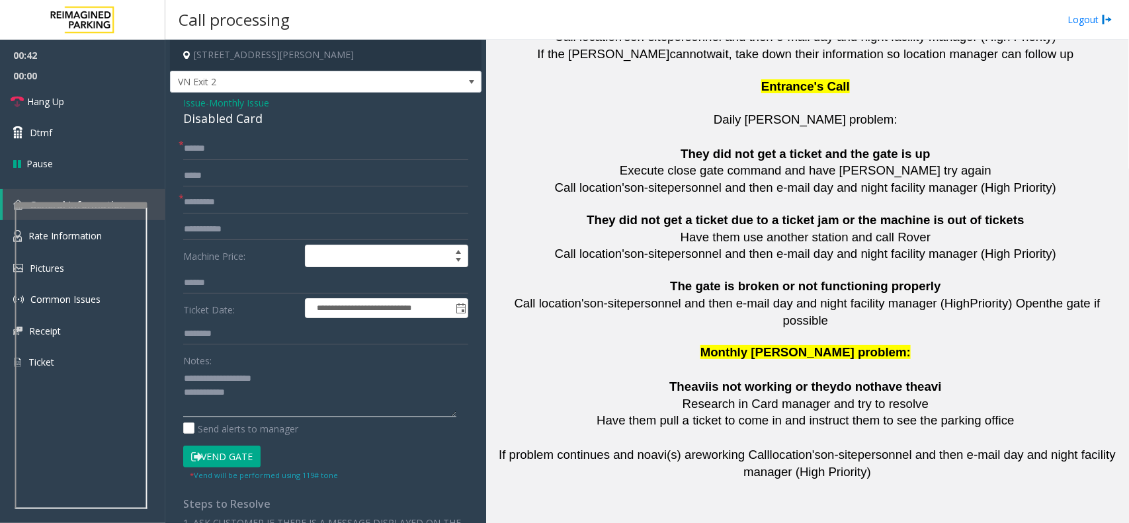
scroll to position [2940, 0]
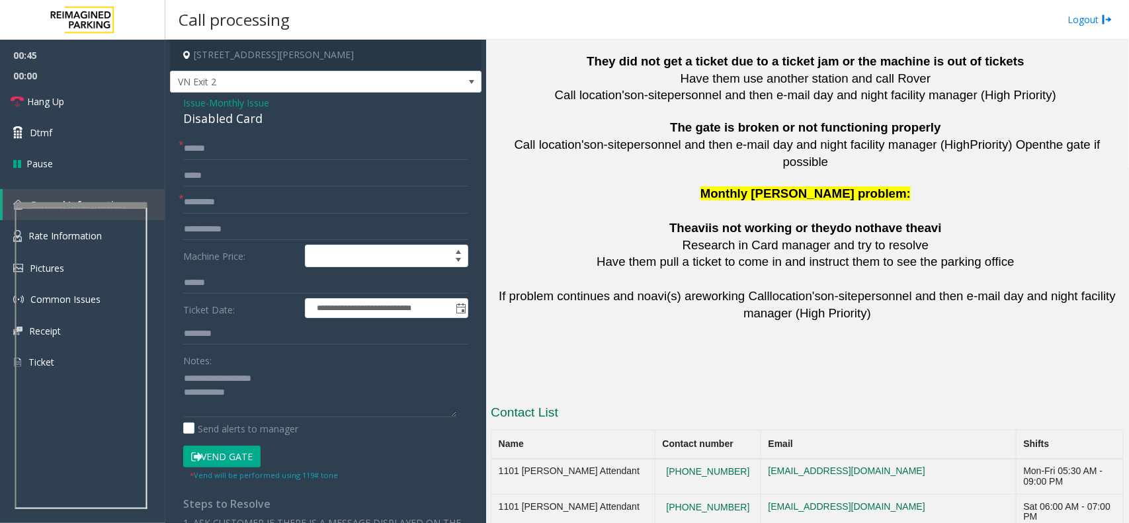
drag, startPoint x: 731, startPoint y: 435, endPoint x: 659, endPoint y: 442, distance: 71.7
click at [271, 391] on textarea at bounding box center [319, 393] width 273 height 50
drag, startPoint x: 736, startPoint y: 441, endPoint x: 491, endPoint y: 430, distance: 245.5
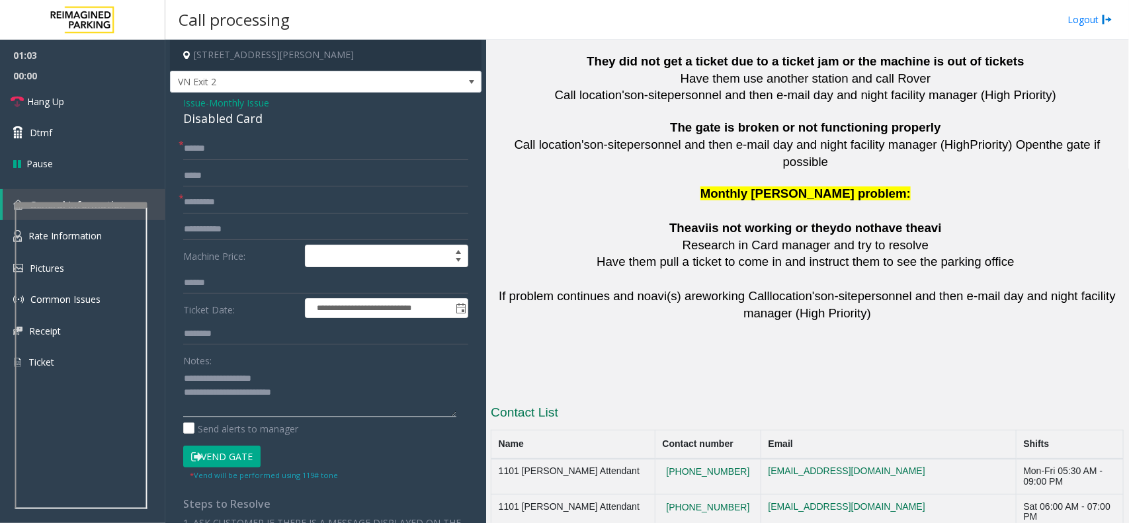
click at [359, 395] on textarea at bounding box center [319, 393] width 273 height 50
paste textarea "**********"
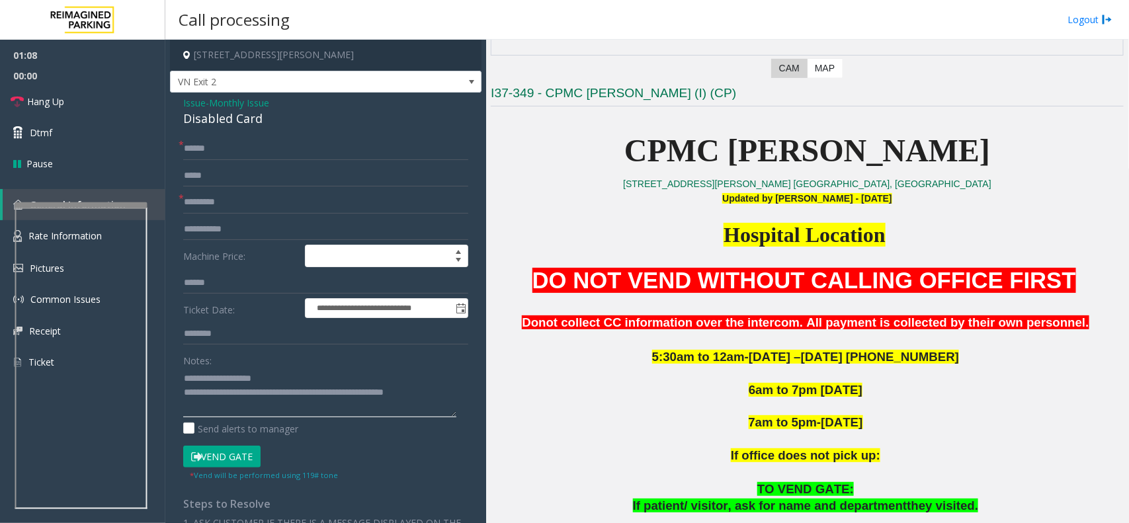
scroll to position [378, 0]
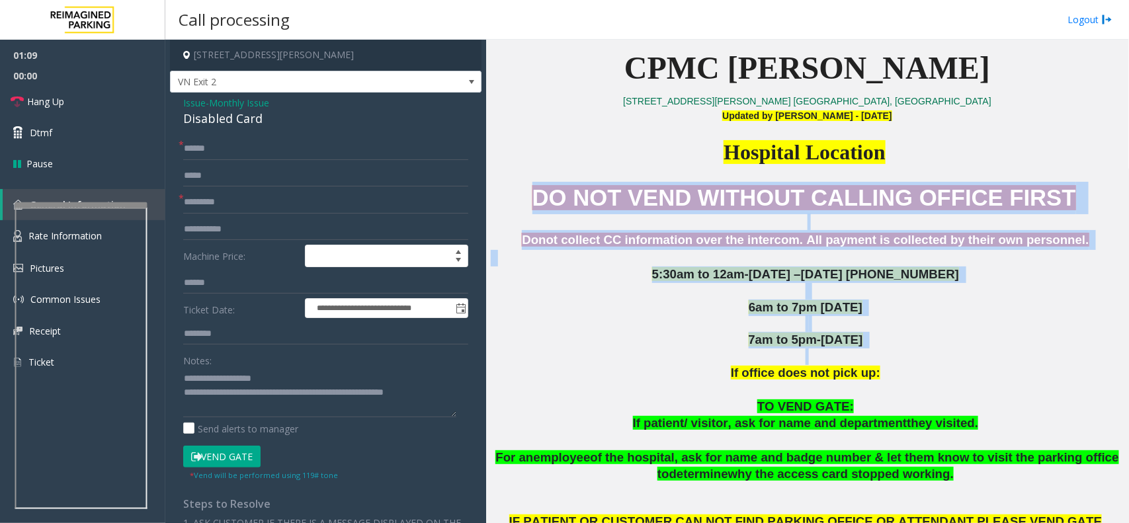
drag, startPoint x: 547, startPoint y: 190, endPoint x: 966, endPoint y: 362, distance: 452.7
click at [966, 362] on div "DO NOT VEND WITHOUT CALLING OFFICE FIRST Donot collect CC information over the …" at bounding box center [807, 407] width 633 height 450
click at [966, 362] on p at bounding box center [807, 356] width 633 height 17
drag, startPoint x: 966, startPoint y: 362, endPoint x: 596, endPoint y: 180, distance: 412.5
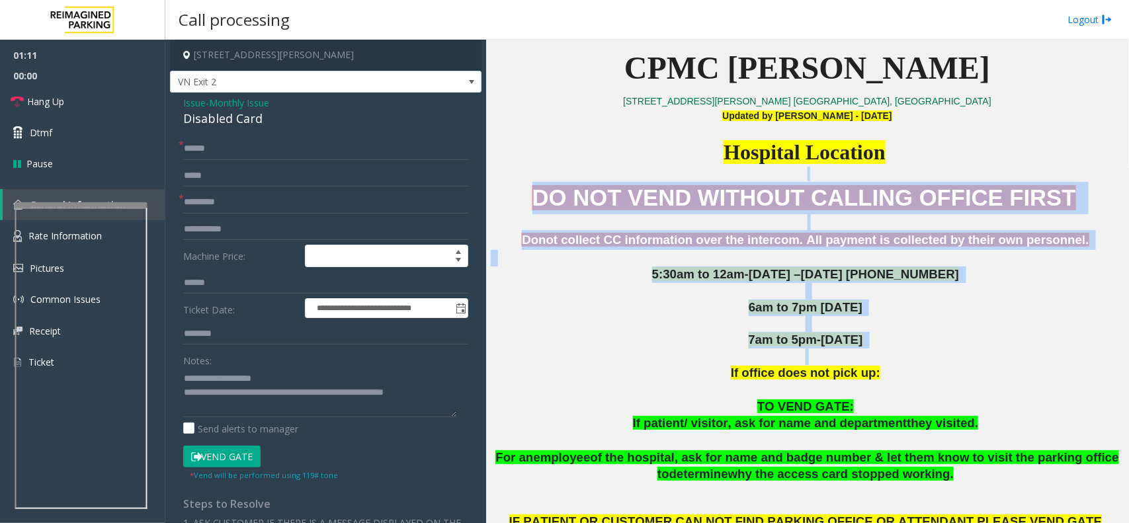
click at [573, 185] on span "DO NOT VEND WITHOUT CALLING OFFICE FIRST" at bounding box center [803, 197] width 543 height 25
drag, startPoint x: 595, startPoint y: 202, endPoint x: 973, endPoint y: 403, distance: 428.6
click at [973, 403] on div "DO NOT VEND WITHOUT CALLING OFFICE FIRST Donot collect CC information over the …" at bounding box center [807, 407] width 633 height 450
click at [973, 403] on p "TO VEND GATE:" at bounding box center [807, 407] width 633 height 17
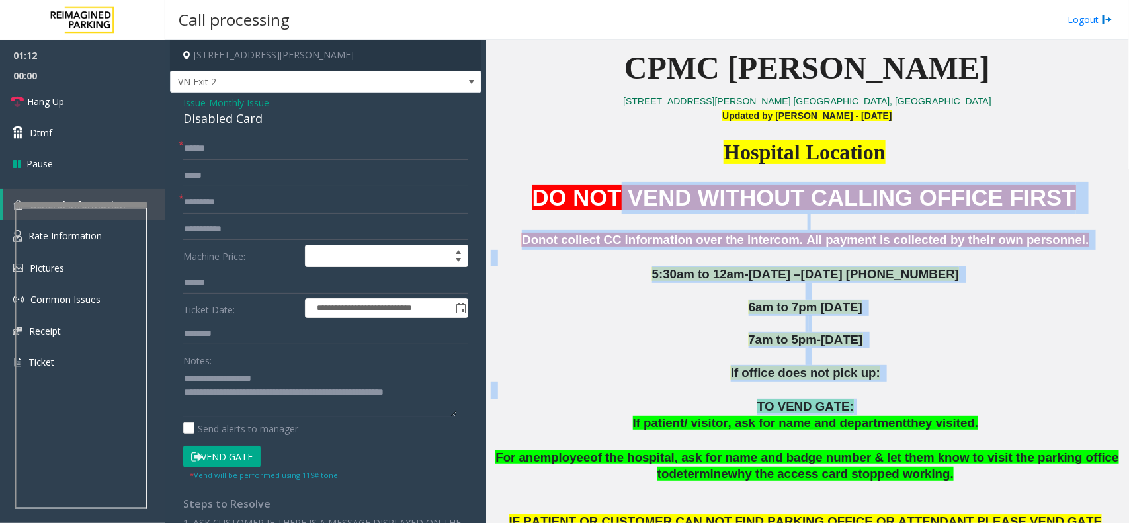
drag, startPoint x: 973, startPoint y: 403, endPoint x: 645, endPoint y: 202, distance: 385.5
click at [645, 202] on div "DO NOT VEND WITHOUT CALLING OFFICE FIRST Donot collect CC information over the …" at bounding box center [807, 407] width 633 height 450
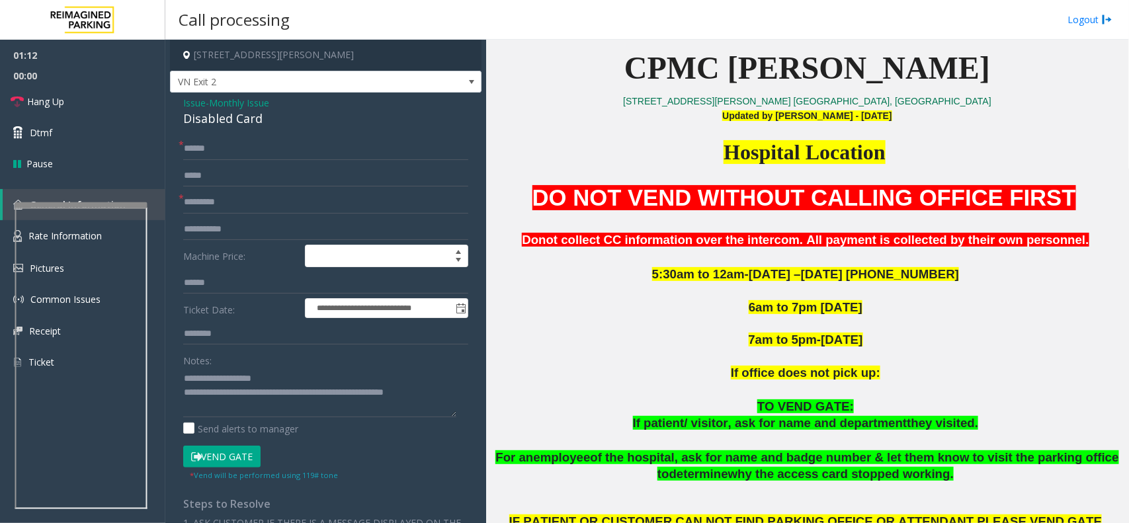
click at [553, 208] on p "DO NOT VEND WITHOUT CALLING OFFICE FIRST" at bounding box center [807, 198] width 633 height 32
click at [286, 414] on textarea at bounding box center [319, 393] width 273 height 50
click at [239, 405] on textarea at bounding box center [319, 393] width 273 height 50
click at [247, 454] on button "Vend Gate" at bounding box center [221, 457] width 77 height 22
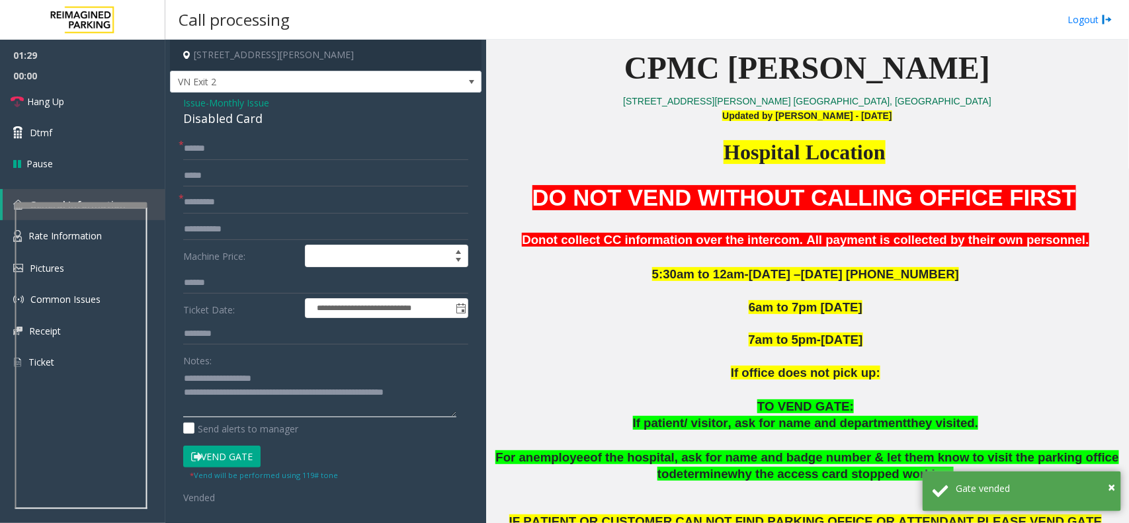
click at [262, 412] on textarea at bounding box center [319, 393] width 273 height 50
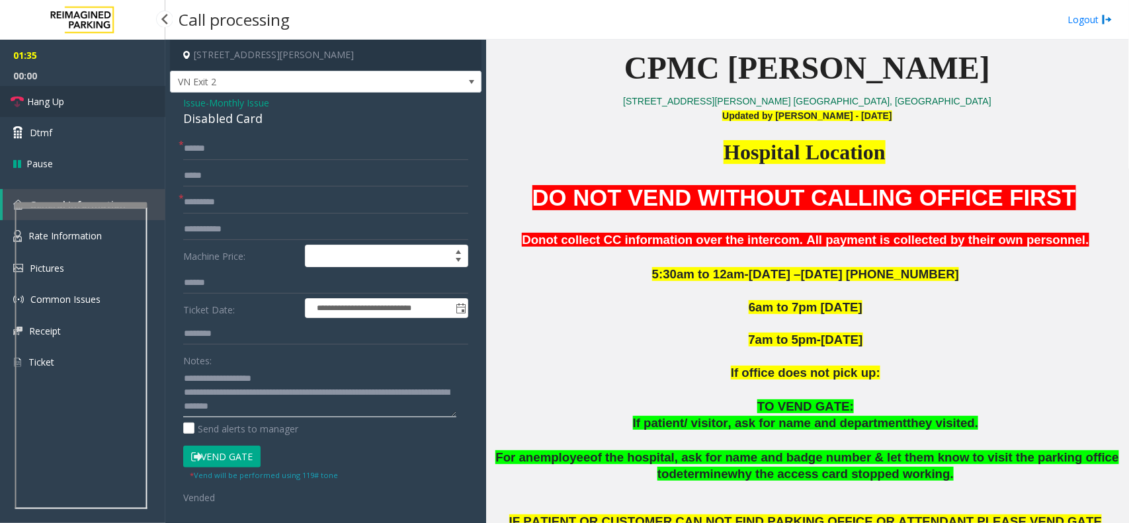
type textarea "**********"
click at [77, 90] on link "Hang Up" at bounding box center [82, 101] width 165 height 31
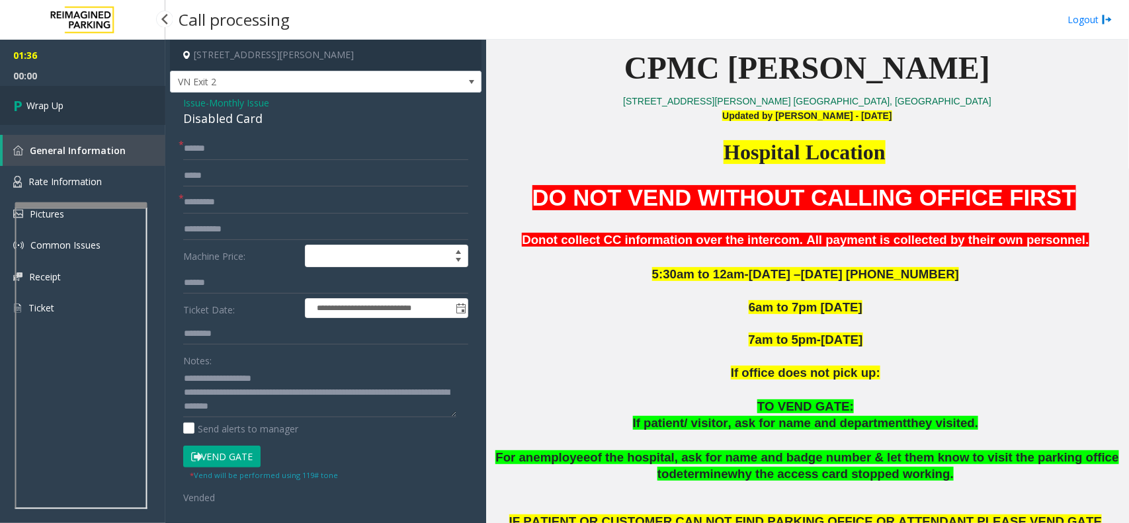
click at [77, 90] on link "Wrap Up" at bounding box center [82, 105] width 165 height 39
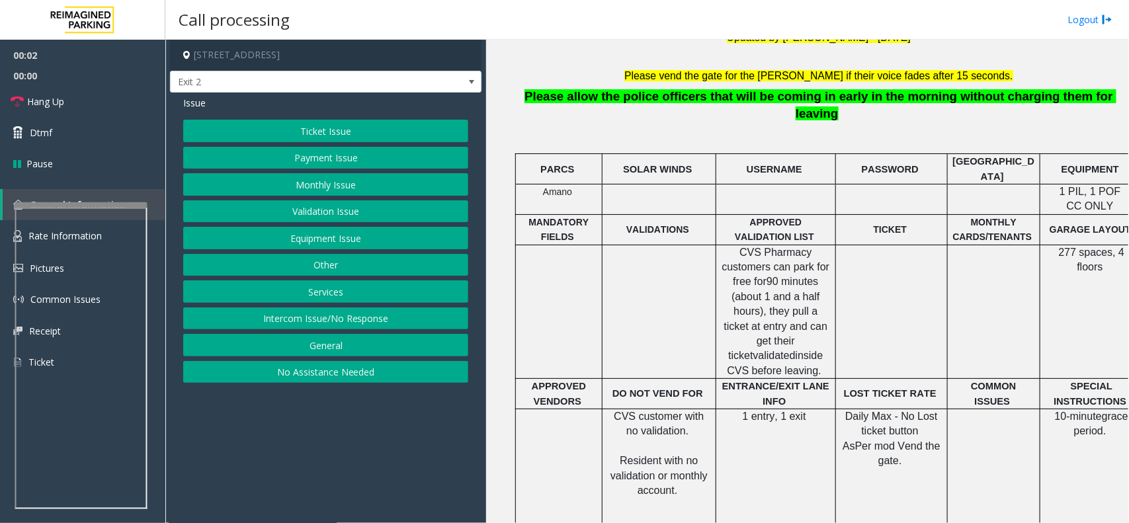
scroll to position [744, 0]
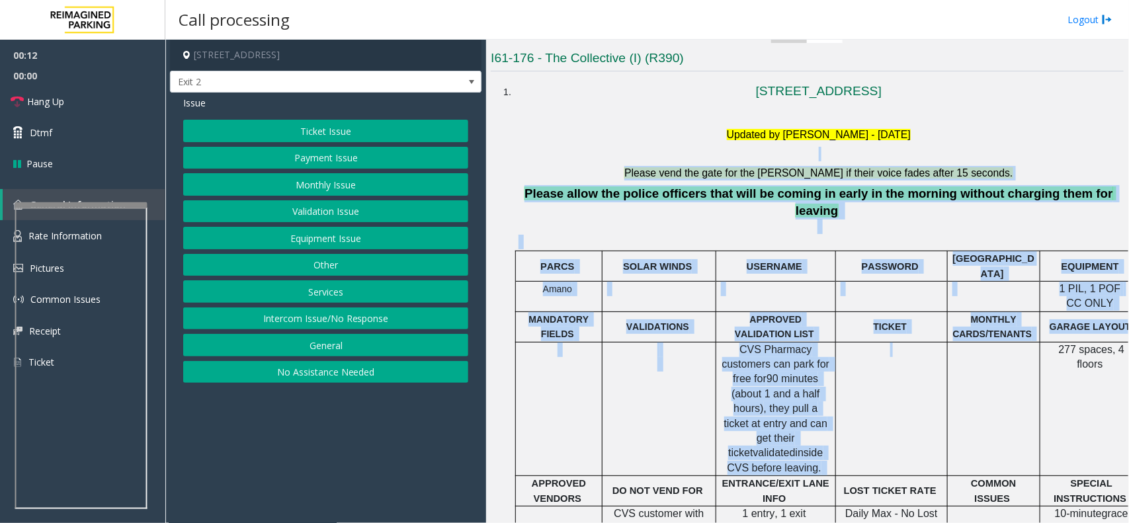
drag, startPoint x: 639, startPoint y: 153, endPoint x: 909, endPoint y: 393, distance: 361.5
click at [909, 393] on li "[STREET_ADDRESS] Updated by [PERSON_NAME] - [DATE] Please vend the gate for the…" at bounding box center [819, 460] width 610 height 768
click at [909, 393] on td at bounding box center [891, 409] width 112 height 134
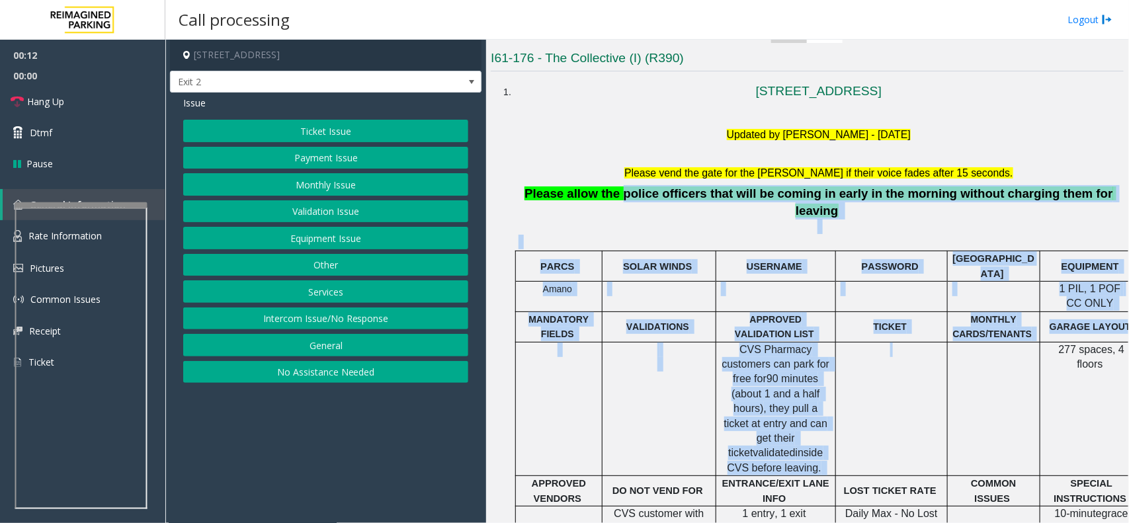
drag, startPoint x: 909, startPoint y: 392, endPoint x: 633, endPoint y: 182, distance: 346.8
click at [633, 182] on li "[STREET_ADDRESS] Updated by [PERSON_NAME] - [DATE] Please vend the gate for the…" at bounding box center [819, 460] width 610 height 768
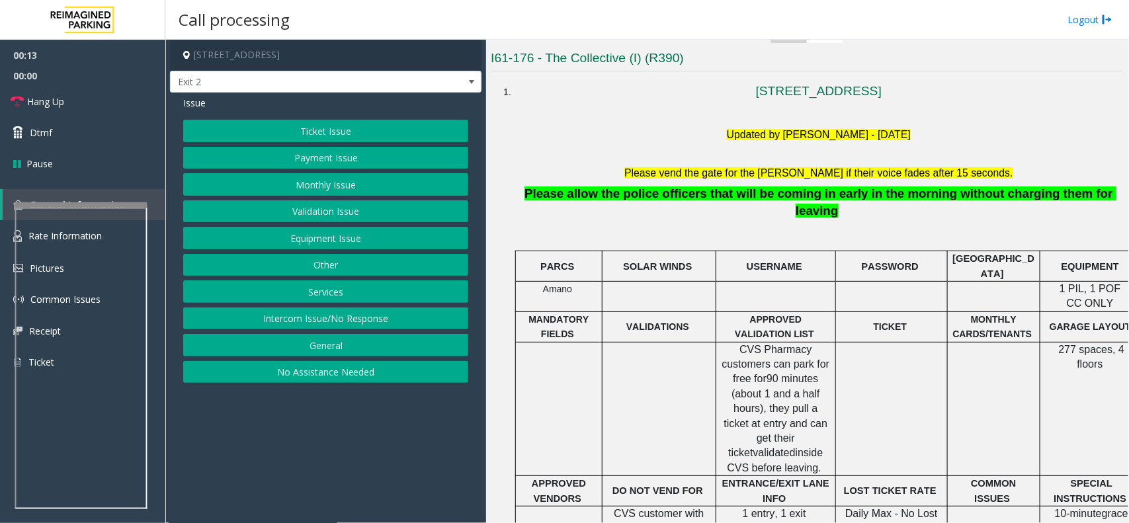
click at [625, 173] on h5 "Please vend the gate for the [PERSON_NAME] if their voice fades after 15 second…" at bounding box center [818, 173] width 600 height 15
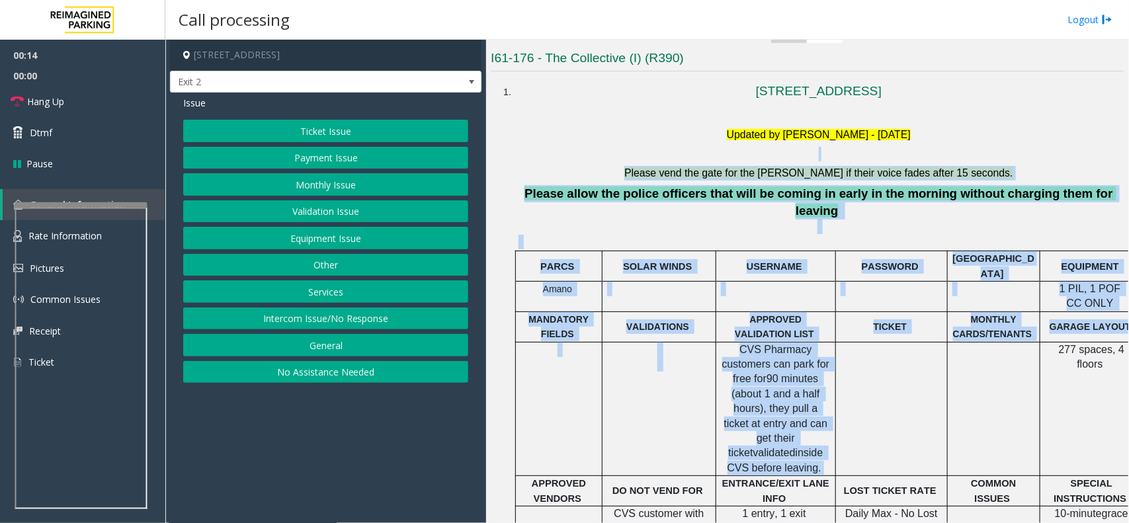
drag, startPoint x: 628, startPoint y: 161, endPoint x: 886, endPoint y: 402, distance: 353.1
click at [886, 402] on li "[STREET_ADDRESS] Updated by [PERSON_NAME] - [DATE] Please vend the gate for the…" at bounding box center [819, 460] width 610 height 768
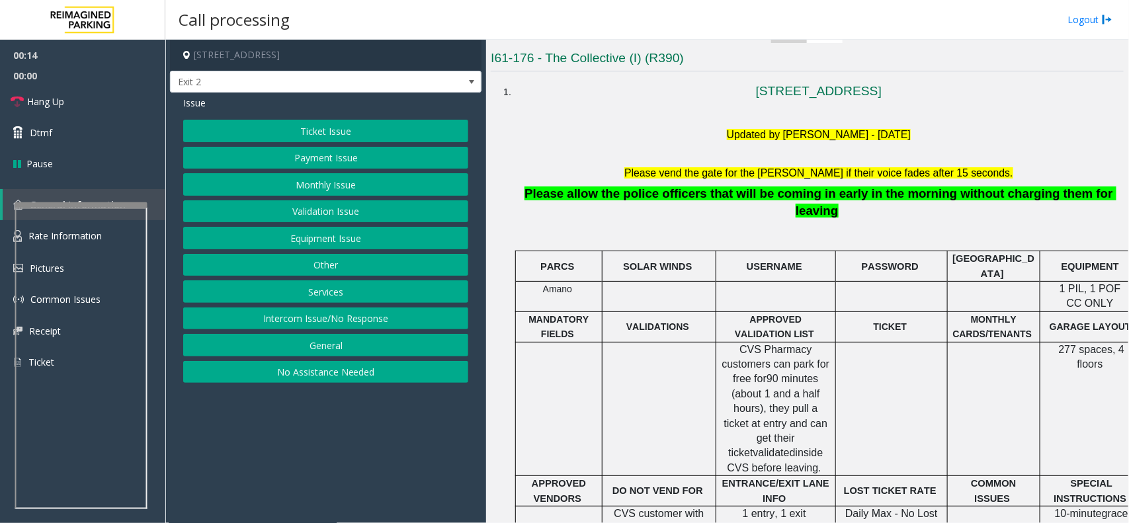
click at [896, 401] on td at bounding box center [891, 409] width 112 height 134
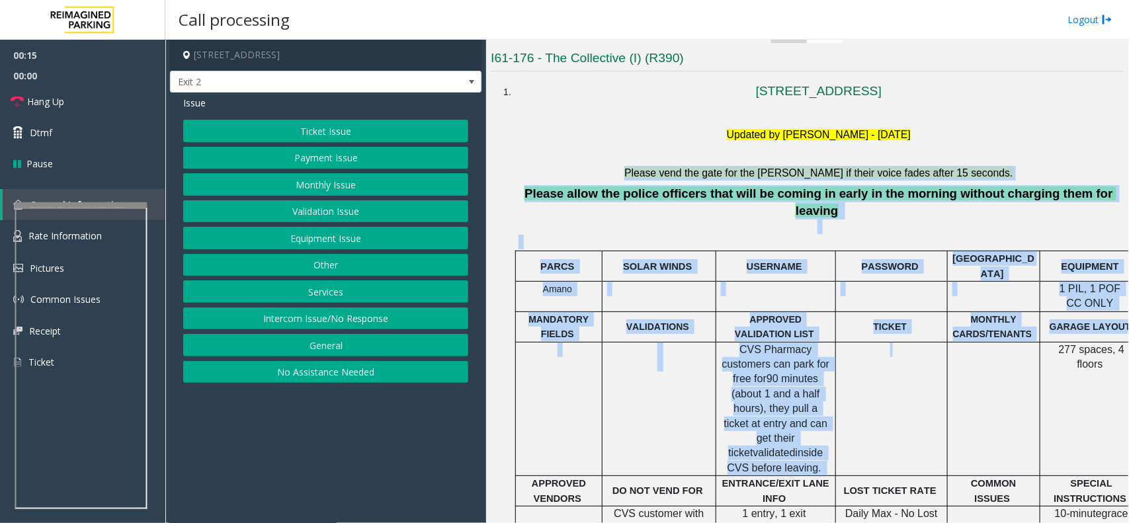
drag, startPoint x: 896, startPoint y: 401, endPoint x: 625, endPoint y: 176, distance: 352.0
click at [625, 176] on li "[STREET_ADDRESS] Updated by [PERSON_NAME] - [DATE] Please vend the gate for the…" at bounding box center [819, 460] width 610 height 768
click at [625, 163] on li "[STREET_ADDRESS] Updated by [PERSON_NAME] - [DATE] Please vend the gate for the…" at bounding box center [819, 460] width 610 height 768
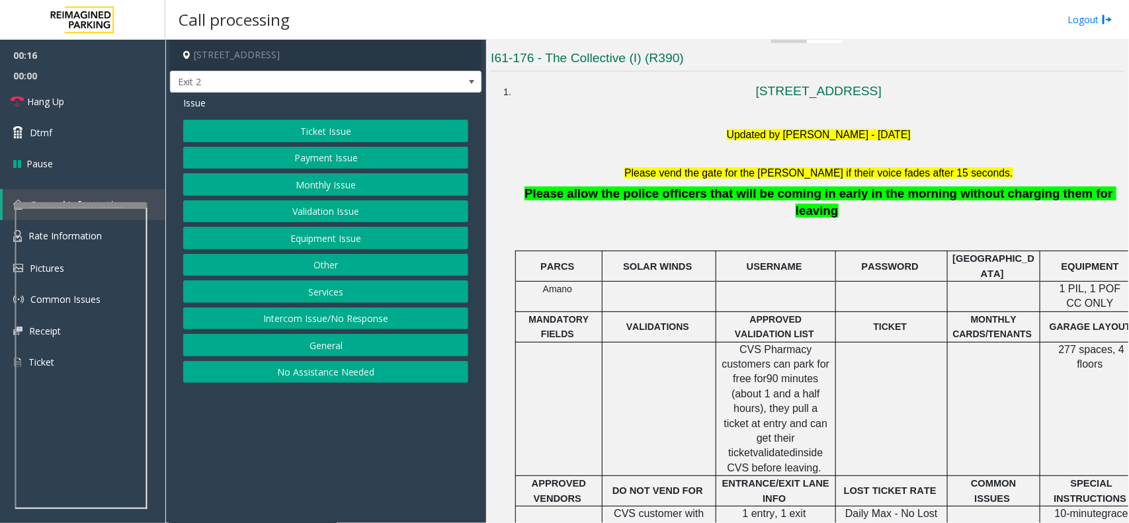
click at [377, 322] on button "Intercom Issue/No Response" at bounding box center [325, 318] width 285 height 22
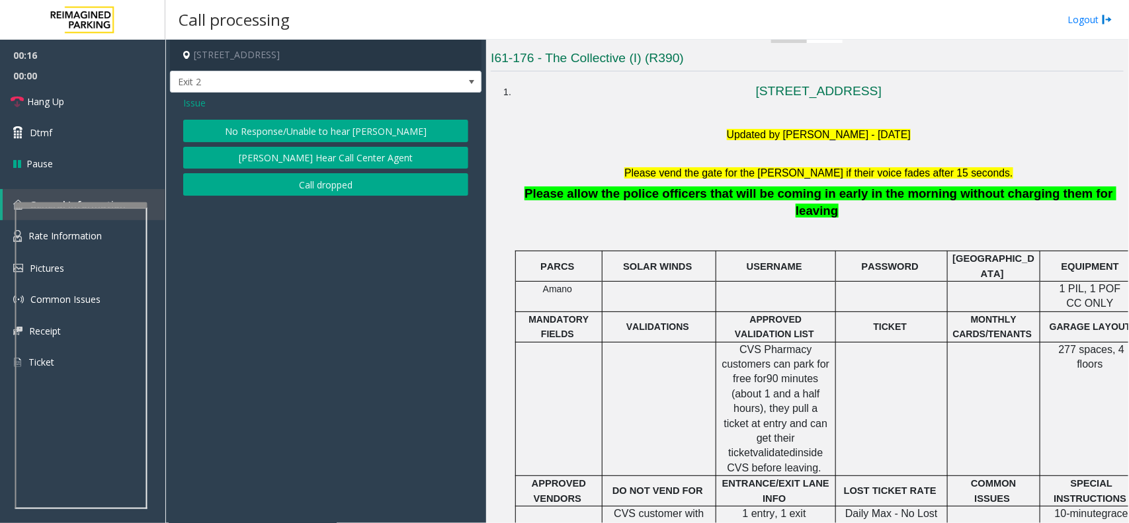
click at [315, 130] on button "No Response/Unable to hear [PERSON_NAME]" at bounding box center [325, 131] width 285 height 22
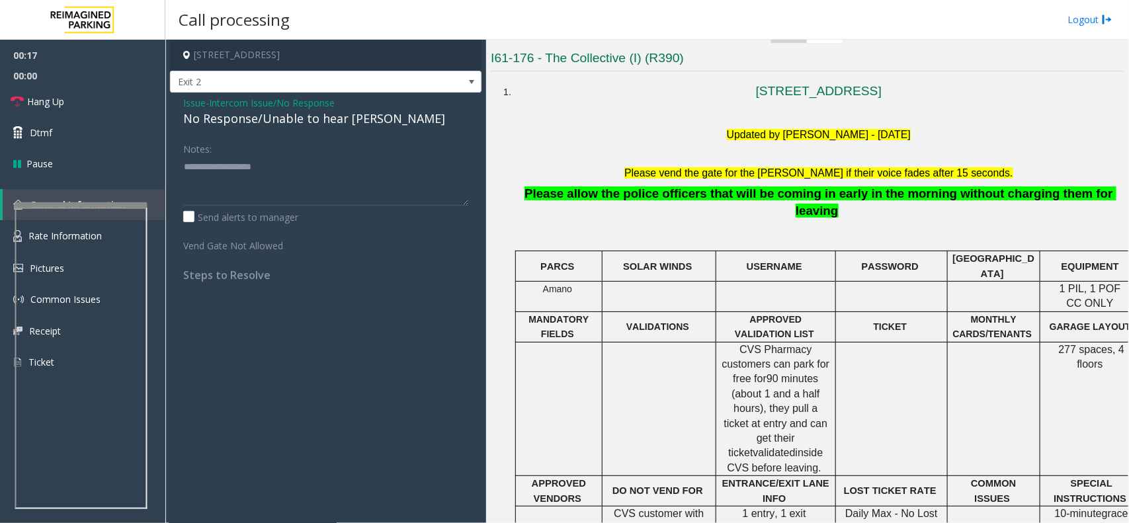
click at [323, 118] on div "No Response/Unable to hear [PERSON_NAME]" at bounding box center [325, 119] width 285 height 18
click at [410, 163] on textarea at bounding box center [325, 181] width 285 height 50
type textarea "**********"
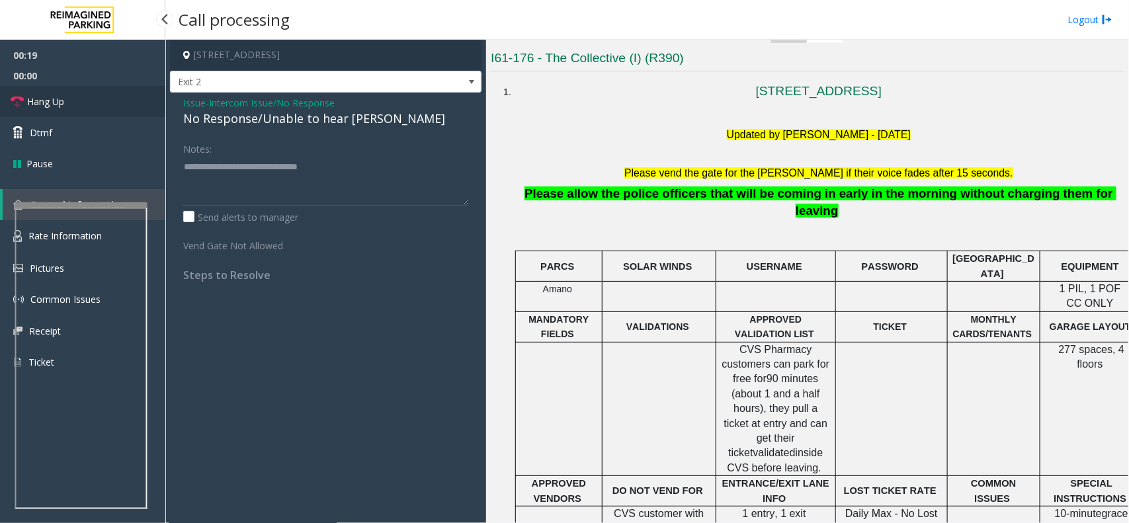
click at [100, 90] on link "Hang Up" at bounding box center [82, 101] width 165 height 31
click at [102, 106] on link "Hang Up" at bounding box center [82, 101] width 165 height 31
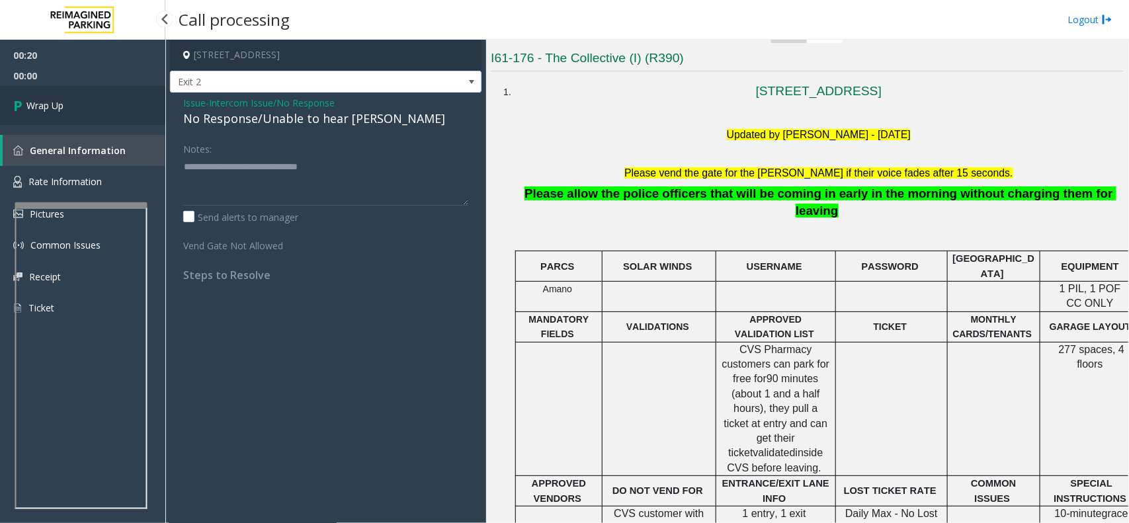
click at [102, 106] on link "Wrap Up" at bounding box center [82, 105] width 165 height 39
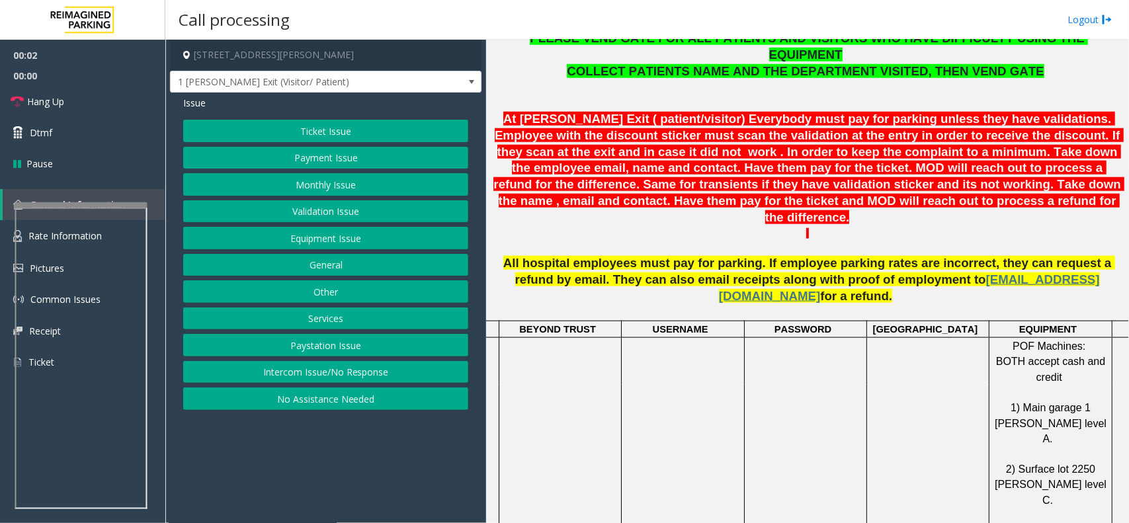
scroll to position [248, 0]
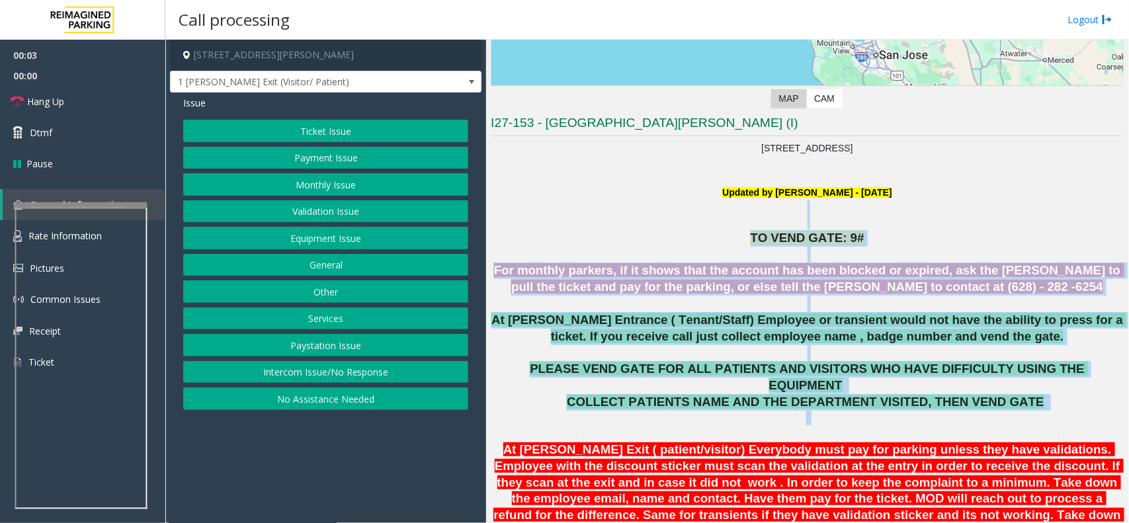
drag, startPoint x: 563, startPoint y: 210, endPoint x: 826, endPoint y: 420, distance: 337.3
click at [899, 425] on p at bounding box center [807, 433] width 633 height 17
drag, startPoint x: 1005, startPoint y: 404, endPoint x: 602, endPoint y: 229, distance: 439.1
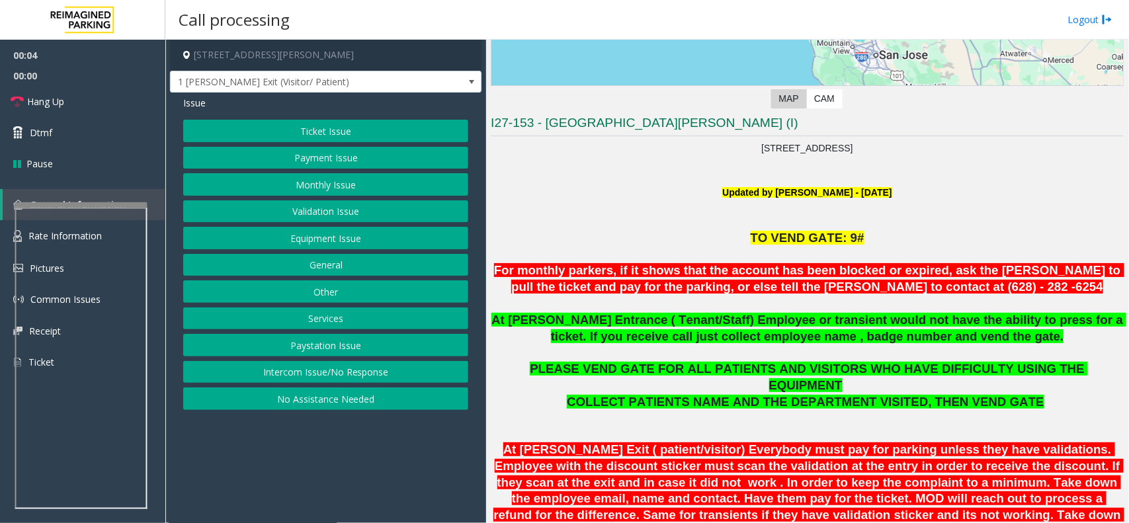
click at [631, 216] on p at bounding box center [807, 222] width 633 height 15
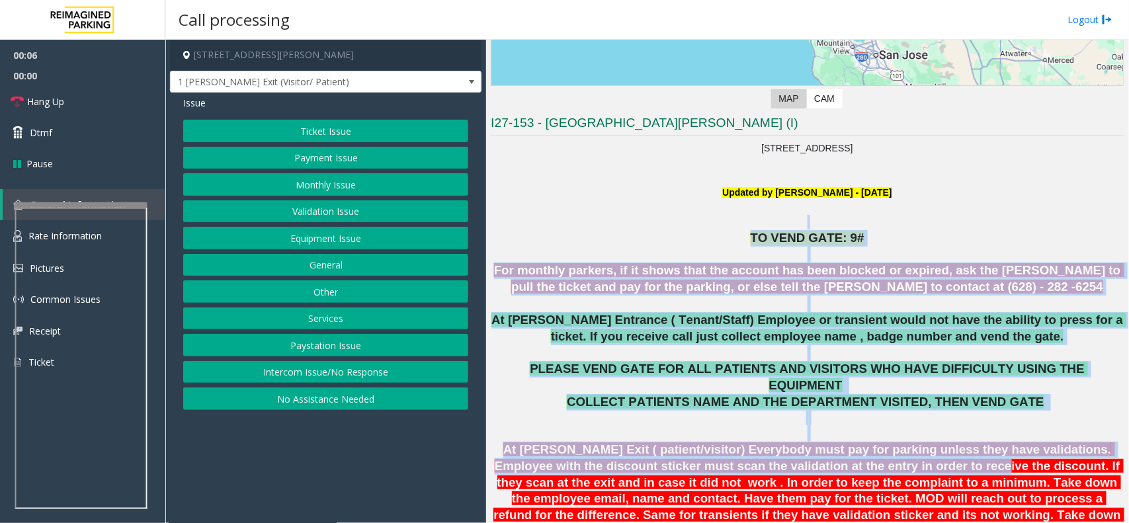
drag, startPoint x: 627, startPoint y: 216, endPoint x: 873, endPoint y: 457, distance: 345.5
click at [940, 425] on p at bounding box center [807, 433] width 633 height 17
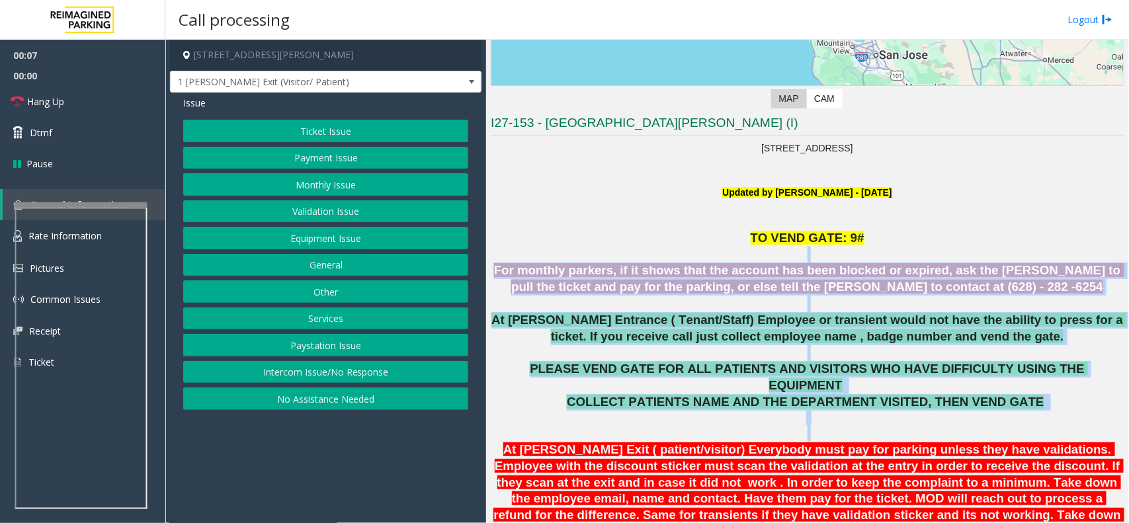
drag, startPoint x: 940, startPoint y: 411, endPoint x: 600, endPoint y: 250, distance: 375.9
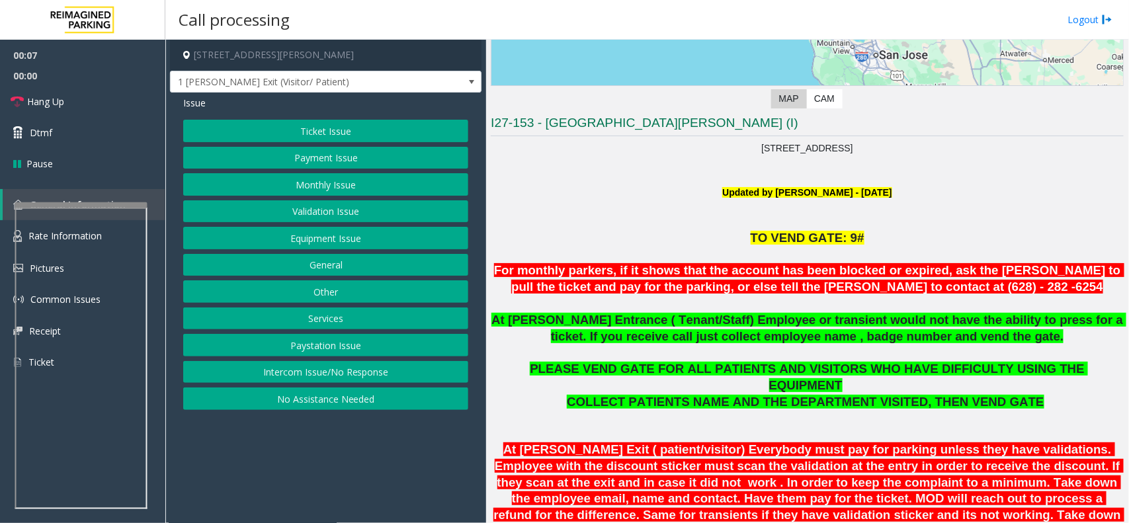
click at [580, 228] on p at bounding box center [807, 222] width 633 height 15
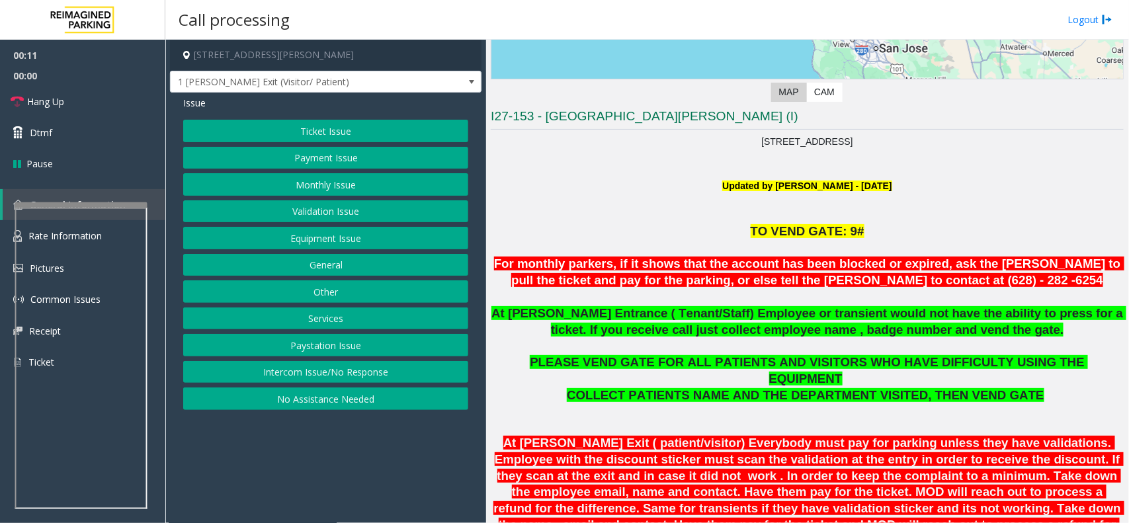
scroll to position [413, 0]
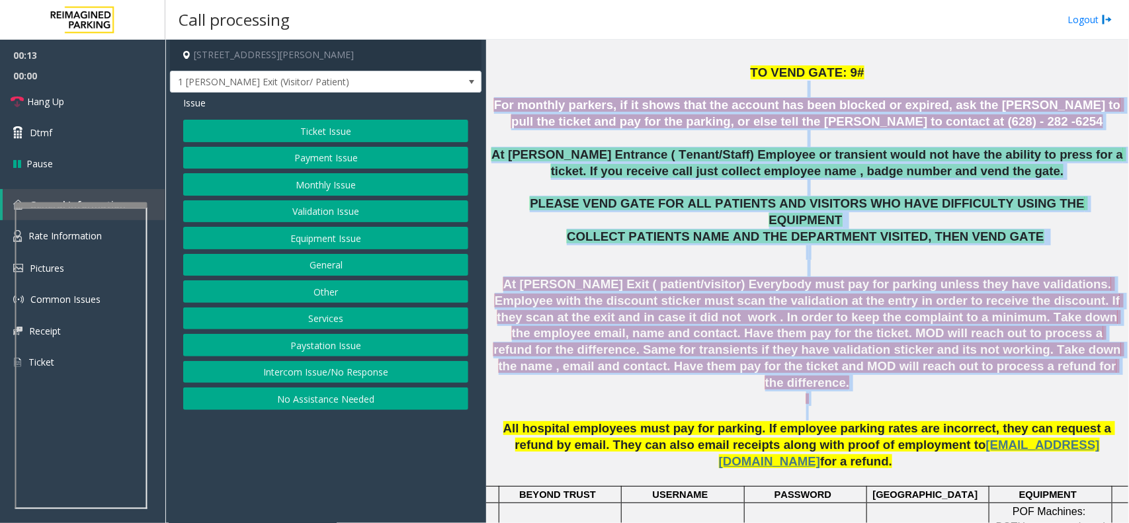
drag, startPoint x: 553, startPoint y: 81, endPoint x: 945, endPoint y: 381, distance: 493.7
click at [951, 391] on p at bounding box center [807, 406] width 633 height 30
drag, startPoint x: 954, startPoint y: 368, endPoint x: 607, endPoint y: 65, distance: 461.0
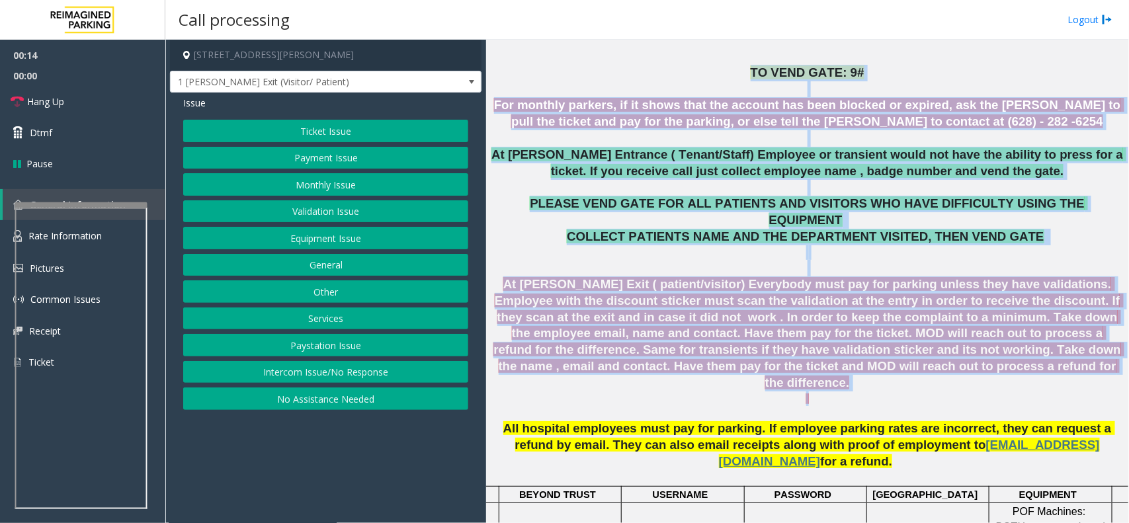
click at [603, 91] on p at bounding box center [807, 89] width 633 height 17
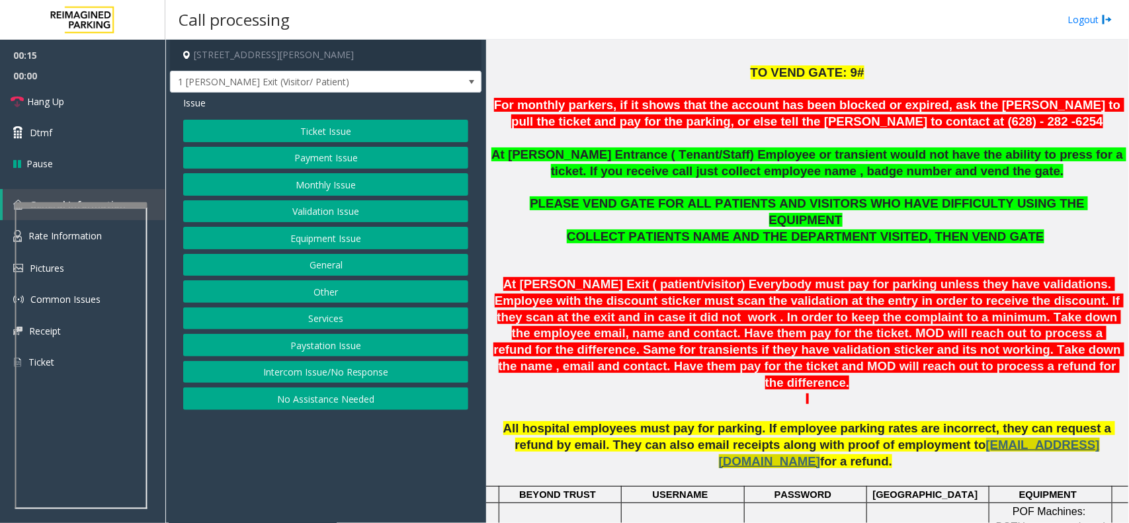
drag, startPoint x: 600, startPoint y: 77, endPoint x: 1016, endPoint y: 415, distance: 535.8
click at [986, 391] on p at bounding box center [807, 406] width 633 height 30
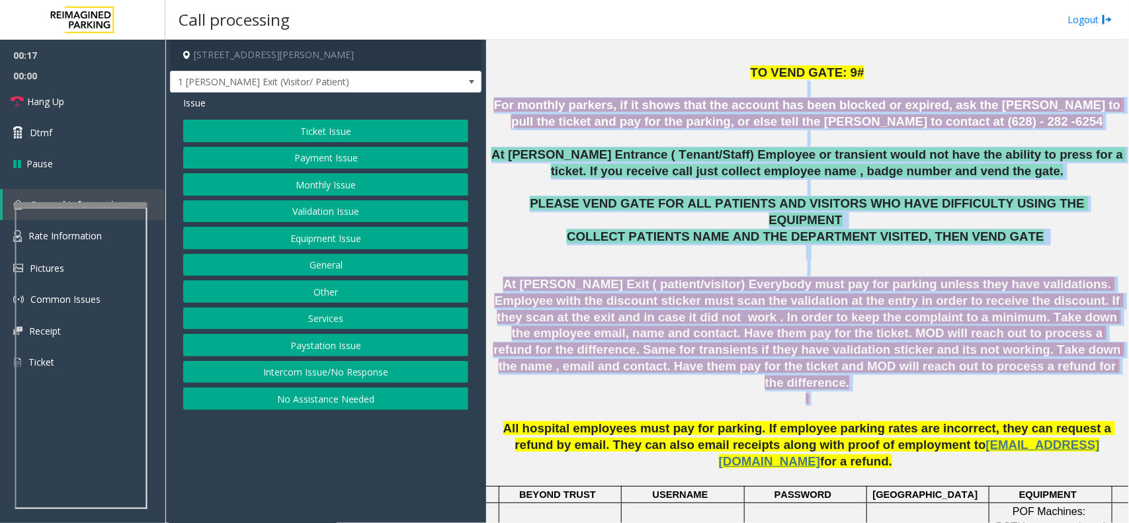
drag, startPoint x: 986, startPoint y: 369, endPoint x: 557, endPoint y: 90, distance: 512.3
click at [553, 90] on p at bounding box center [807, 89] width 633 height 17
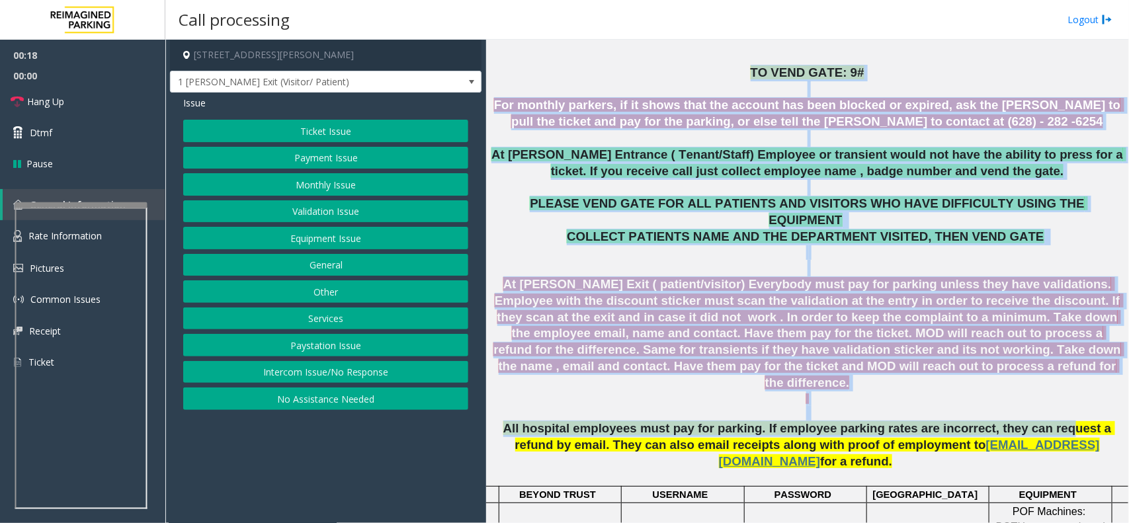
drag, startPoint x: 585, startPoint y: 78, endPoint x: 992, endPoint y: 391, distance: 513.5
click at [975, 391] on p at bounding box center [807, 406] width 633 height 30
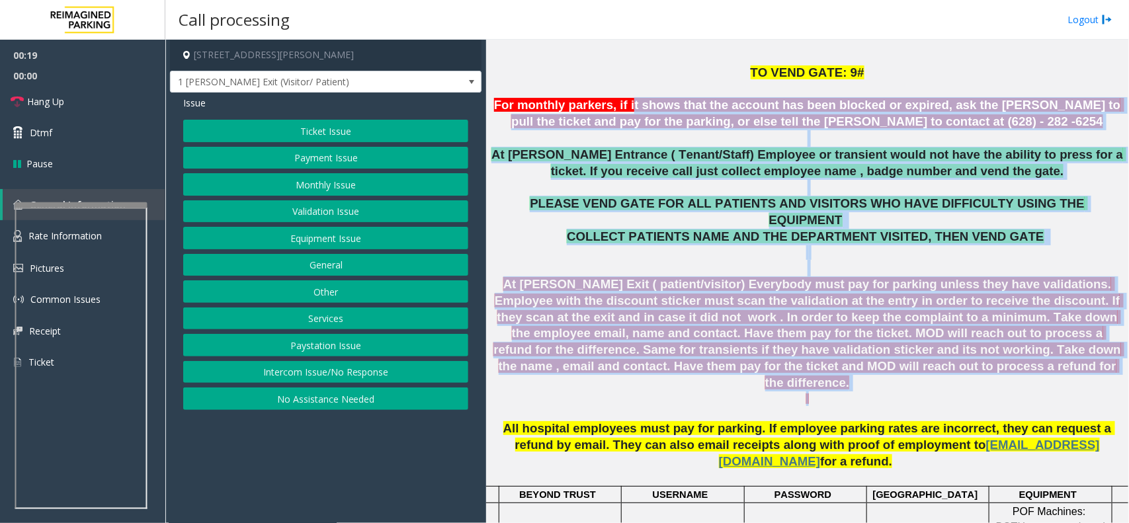
drag, startPoint x: 969, startPoint y: 364, endPoint x: 612, endPoint y: 101, distance: 443.1
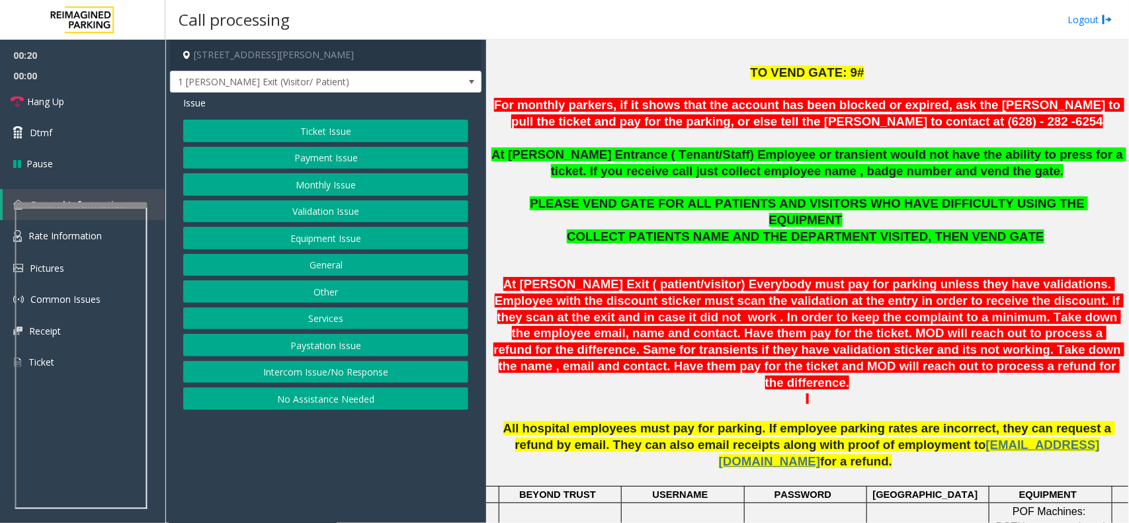
click at [582, 76] on p "TO VEND GATE: 9#" at bounding box center [807, 73] width 633 height 17
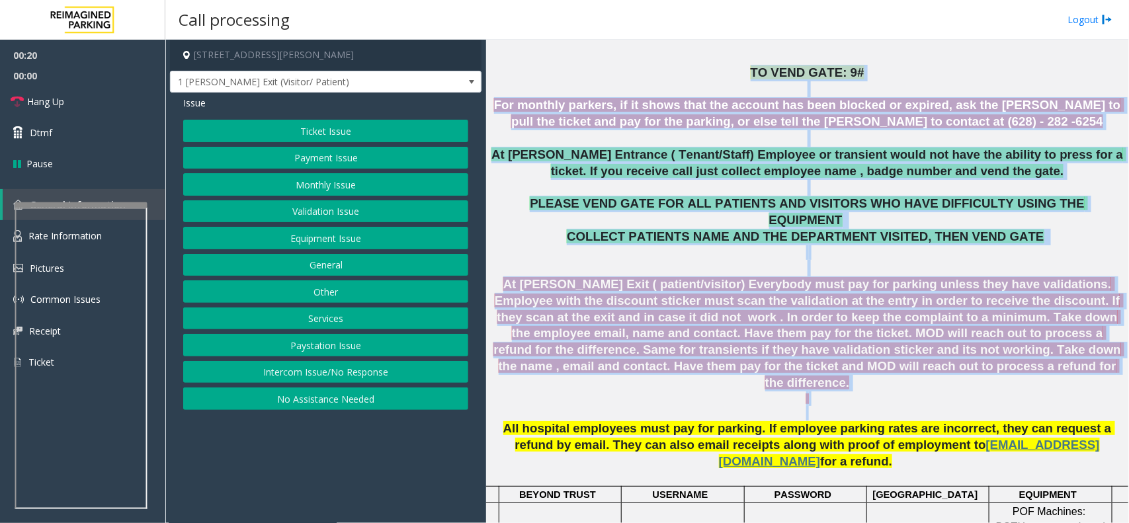
drag, startPoint x: 582, startPoint y: 76, endPoint x: 945, endPoint y: 376, distance: 471.1
click at [945, 391] on p at bounding box center [807, 406] width 633 height 30
drag, startPoint x: 956, startPoint y: 370, endPoint x: 530, endPoint y: 58, distance: 528.3
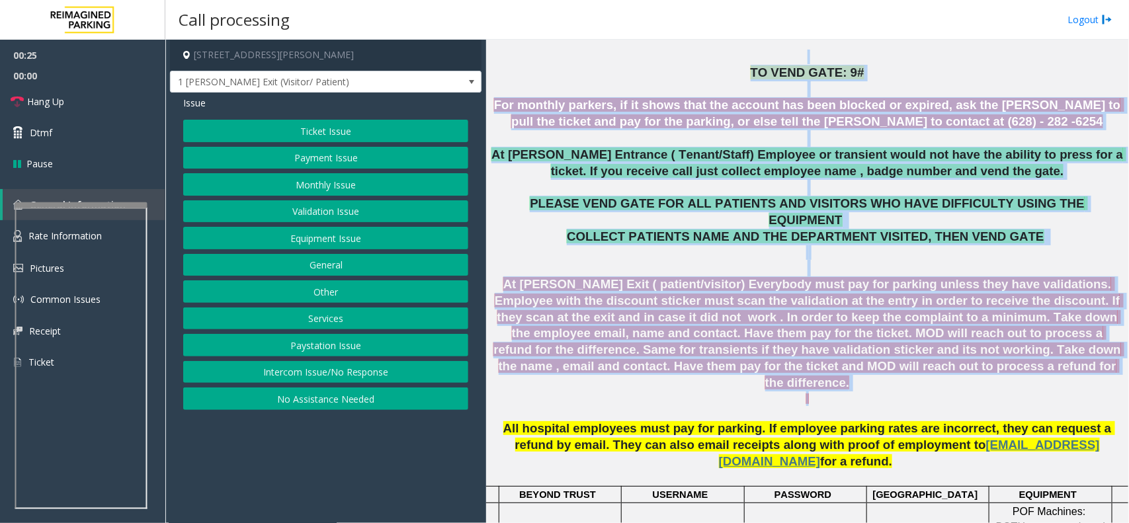
click at [539, 139] on p at bounding box center [807, 138] width 633 height 17
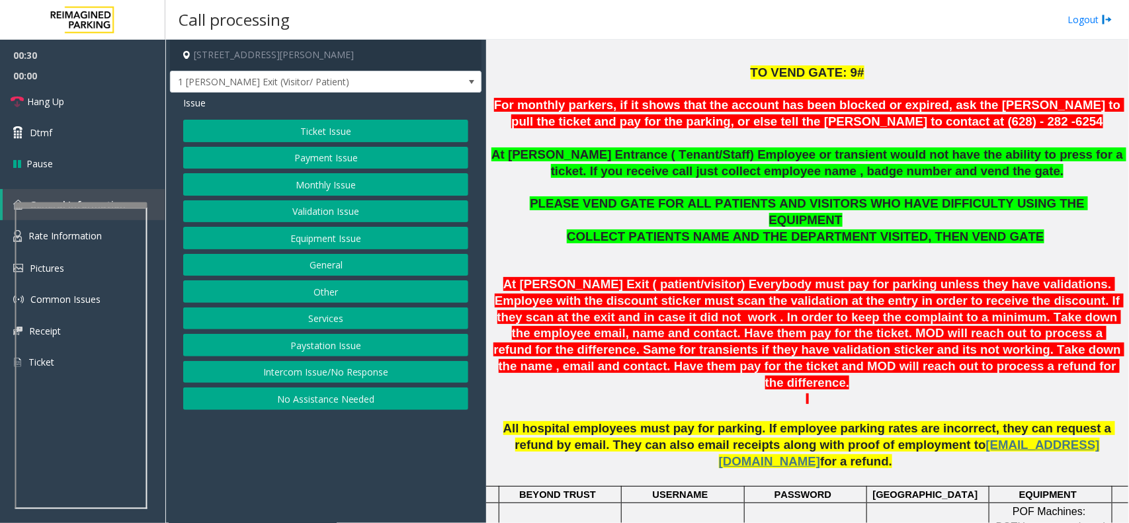
click at [342, 208] on button "Validation Issue" at bounding box center [325, 211] width 285 height 22
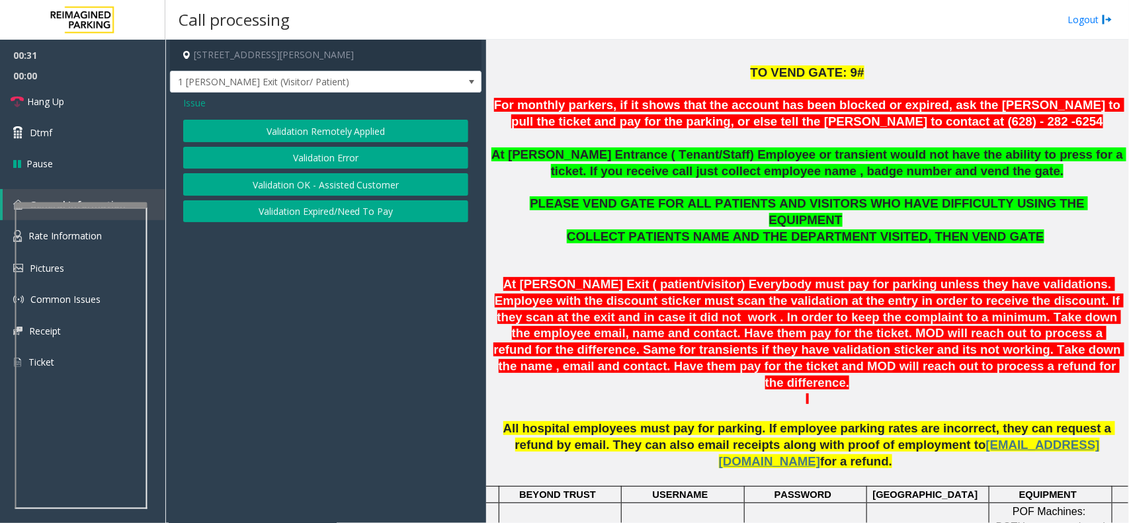
click at [319, 153] on button "Validation Error" at bounding box center [325, 158] width 285 height 22
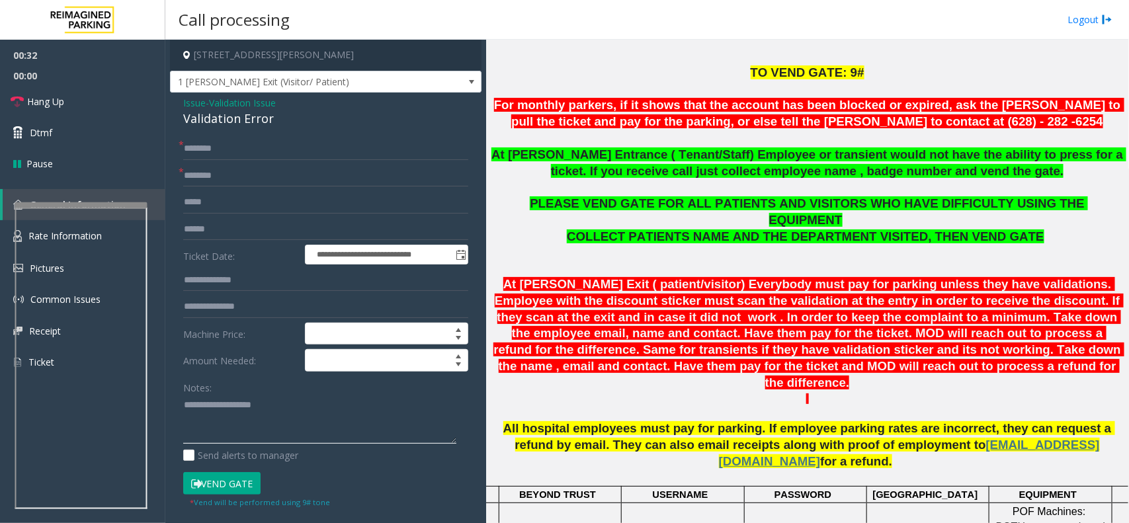
click at [249, 401] on textarea at bounding box center [319, 420] width 273 height 50
type textarea "******"
click at [240, 172] on input "text" at bounding box center [325, 176] width 285 height 22
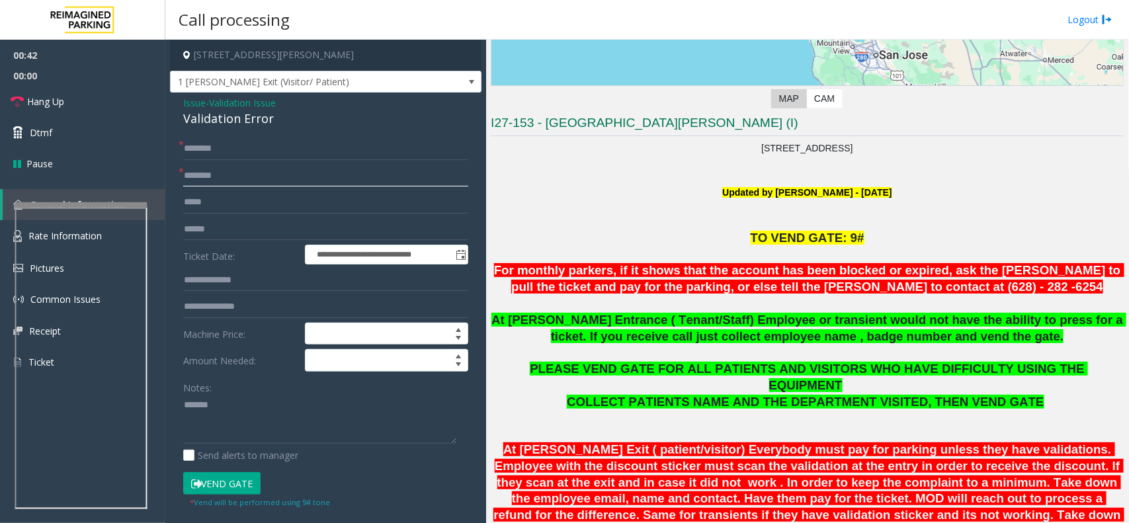
type input "********"
click at [255, 215] on form "**********" at bounding box center [325, 323] width 285 height 371
click at [255, 225] on input "text" at bounding box center [325, 229] width 285 height 22
type input "*******"
click at [264, 416] on textarea at bounding box center [319, 420] width 273 height 50
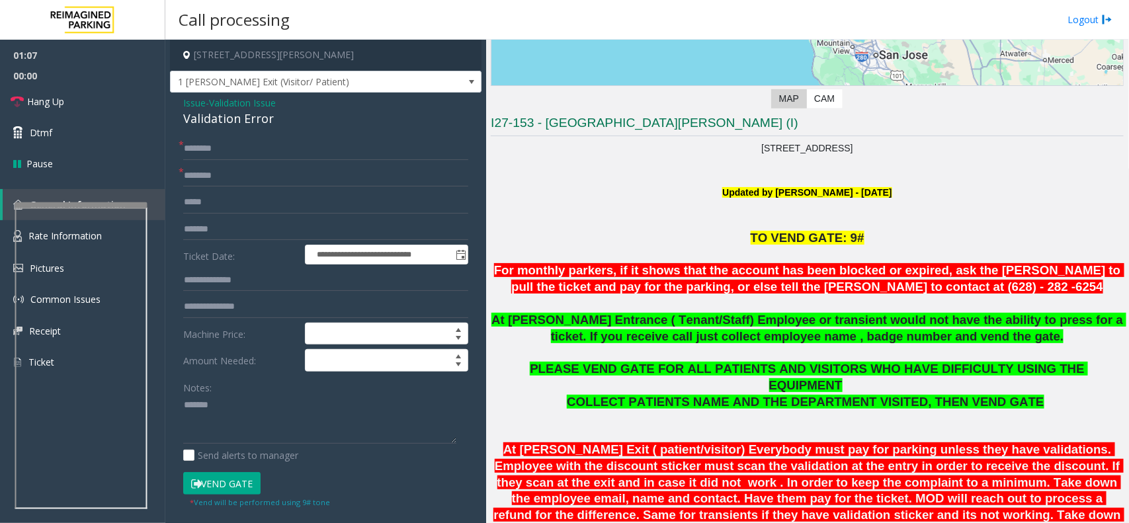
click at [251, 116] on div "Validation Error" at bounding box center [325, 119] width 285 height 18
copy div "Validation Error"
click at [249, 424] on textarea at bounding box center [319, 420] width 273 height 50
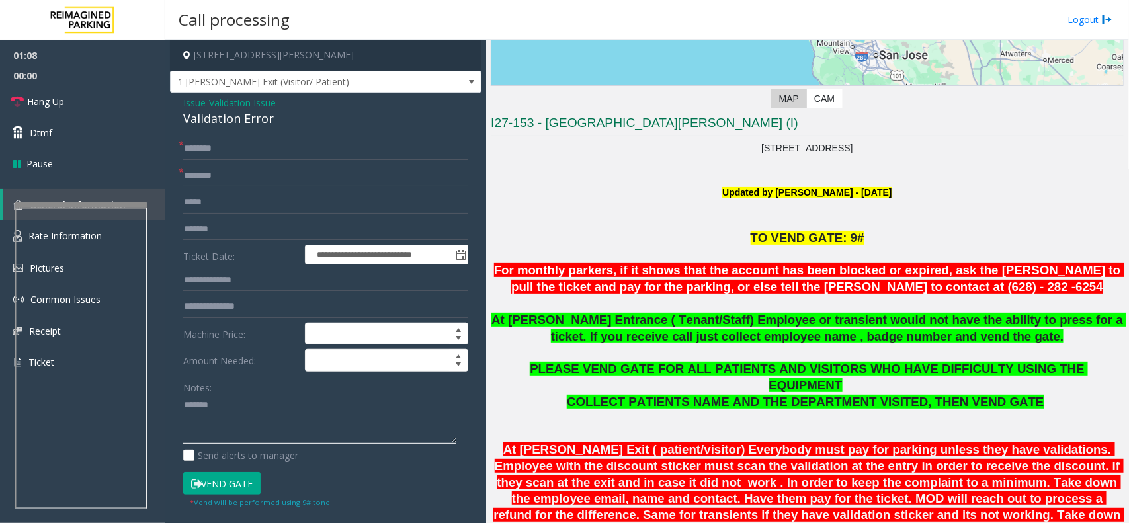
paste textarea "**********"
type textarea "**********"
click at [209, 183] on input "********" at bounding box center [325, 176] width 285 height 22
click at [217, 159] on input "text" at bounding box center [325, 149] width 285 height 22
click at [218, 149] on input "text" at bounding box center [325, 149] width 285 height 22
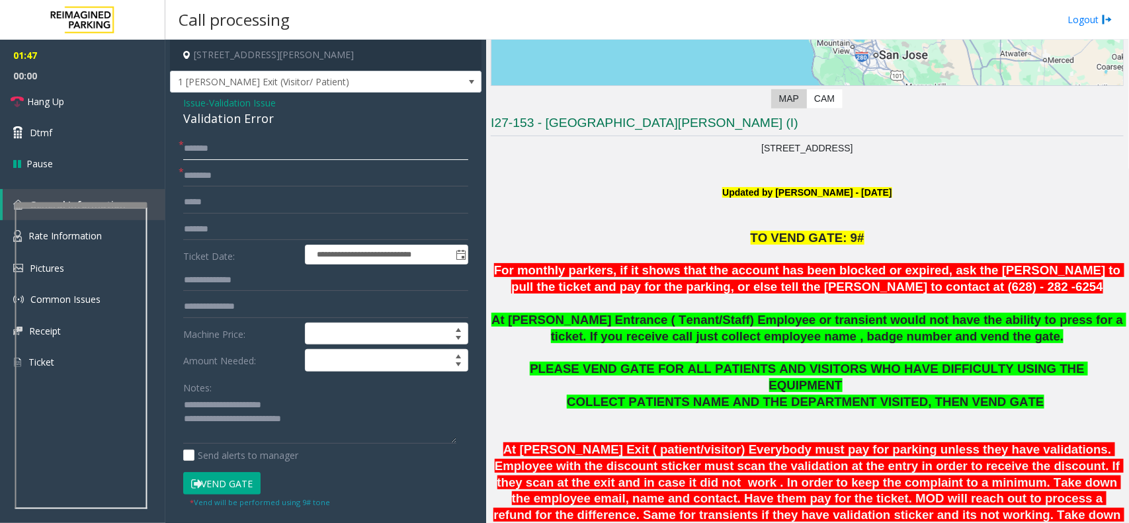
type input "*******"
drag, startPoint x: 213, startPoint y: 147, endPoint x: 424, endPoint y: 124, distance: 212.2
click at [424, 124] on div "Validation Error" at bounding box center [325, 119] width 285 height 18
click at [239, 495] on button "Vend Gate" at bounding box center [221, 483] width 77 height 22
click at [243, 484] on button "Vend Gate" at bounding box center [221, 483] width 77 height 22
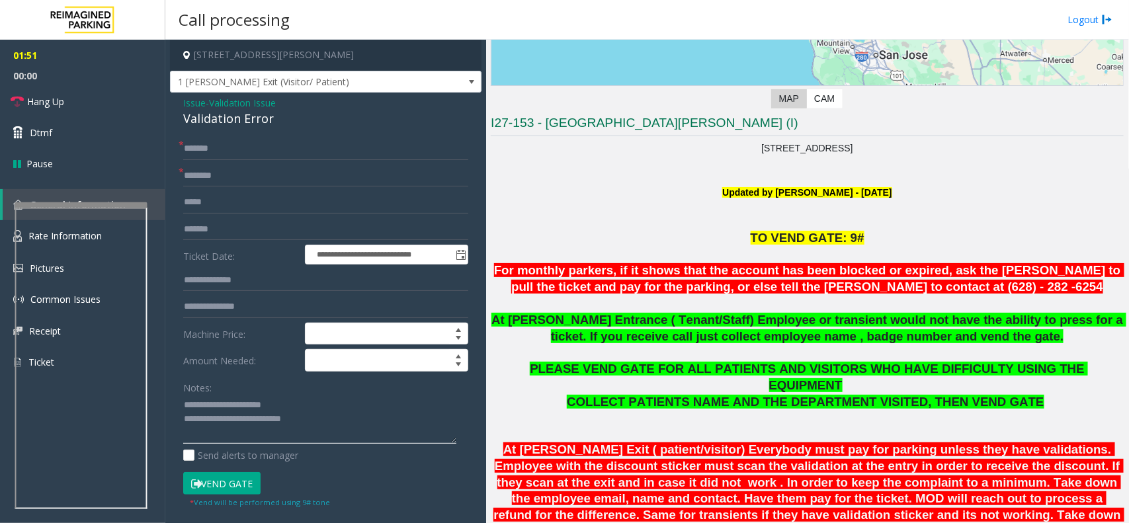
click at [329, 404] on textarea at bounding box center [319, 420] width 273 height 50
click at [338, 424] on textarea at bounding box center [319, 420] width 273 height 50
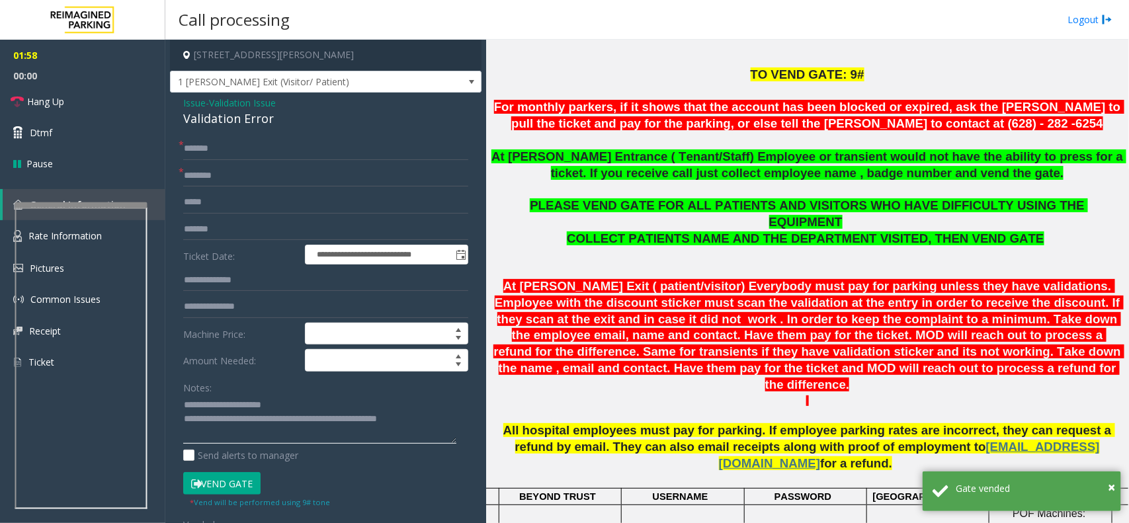
scroll to position [413, 0]
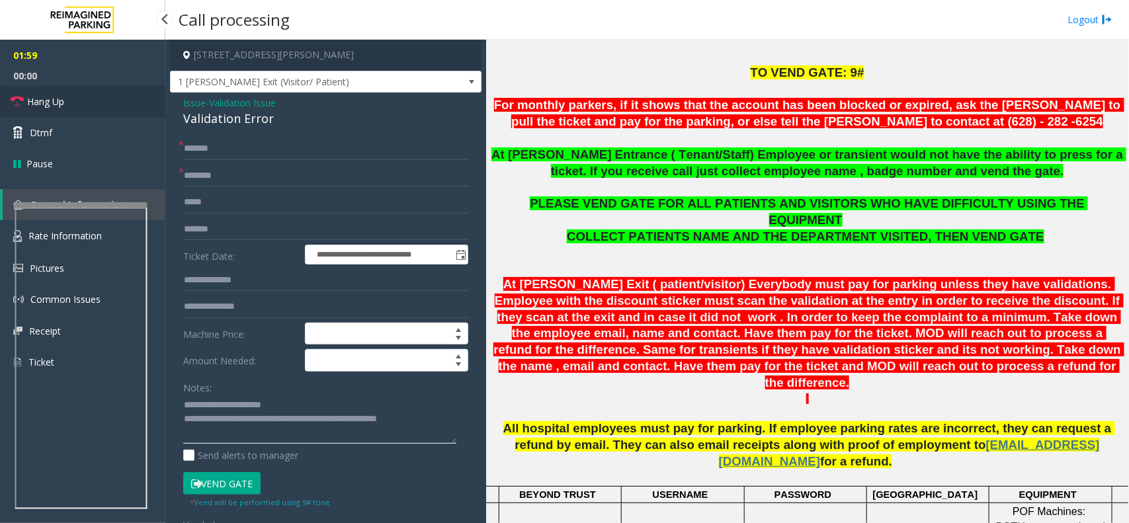
type textarea "**********"
click at [78, 96] on link "Hang Up" at bounding box center [82, 101] width 165 height 31
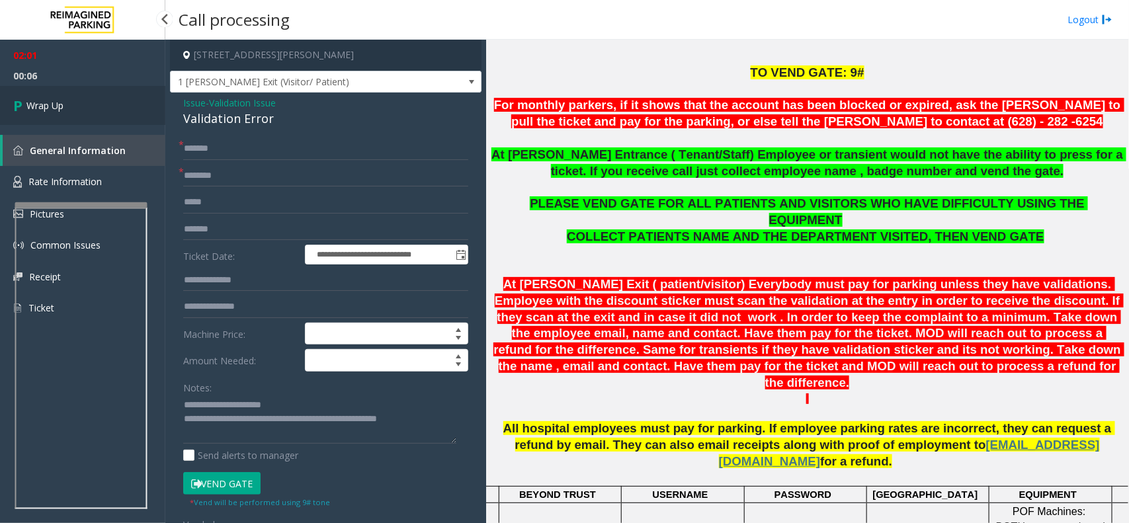
click at [73, 100] on link "Wrap Up" at bounding box center [82, 105] width 165 height 39
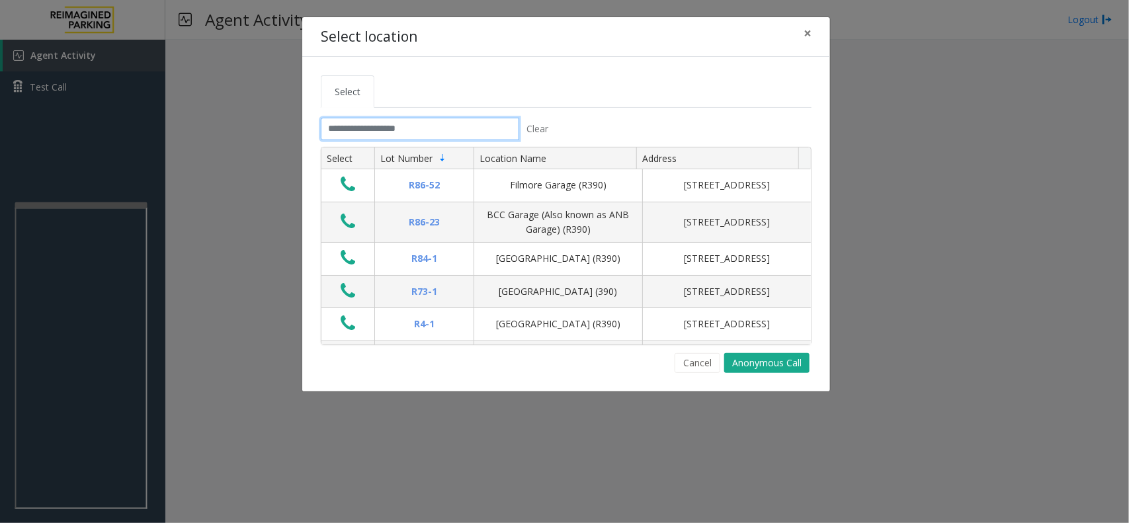
click at [428, 124] on input "text" at bounding box center [420, 129] width 198 height 22
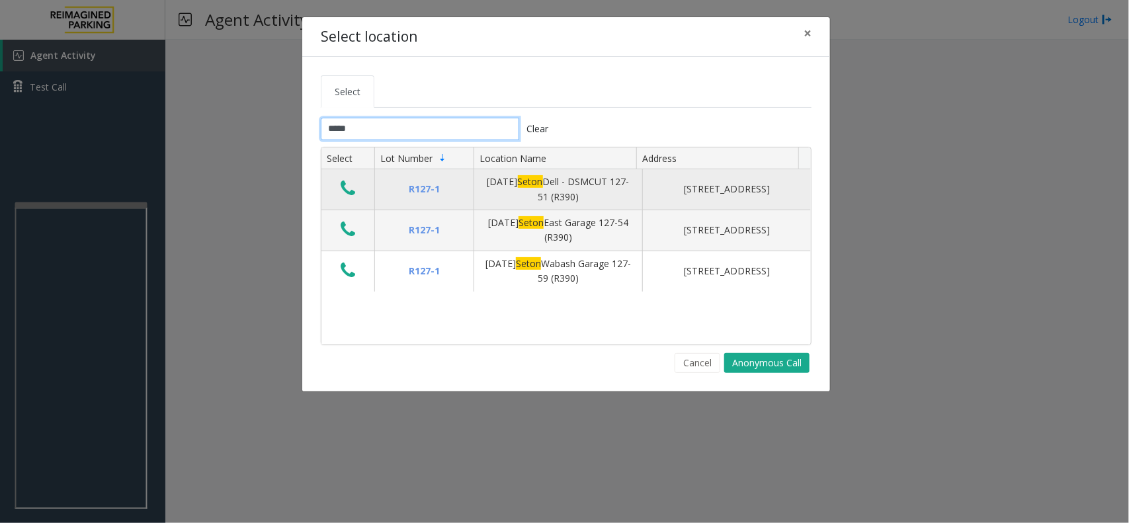
type input "*****"
click at [349, 190] on icon "Data table" at bounding box center [347, 188] width 15 height 19
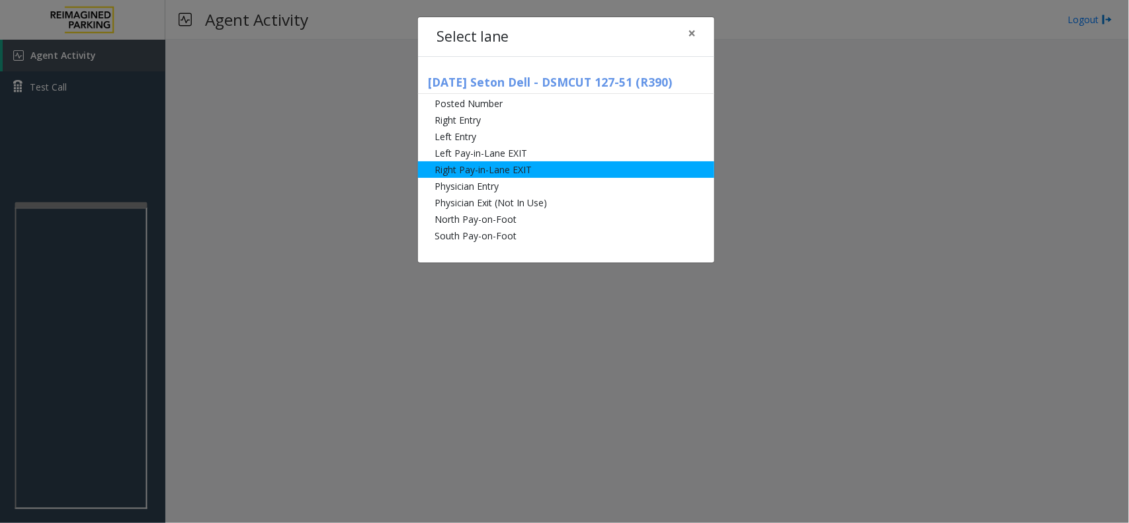
click at [495, 165] on li "Right Pay-in-Lane EXIT" at bounding box center [566, 169] width 296 height 17
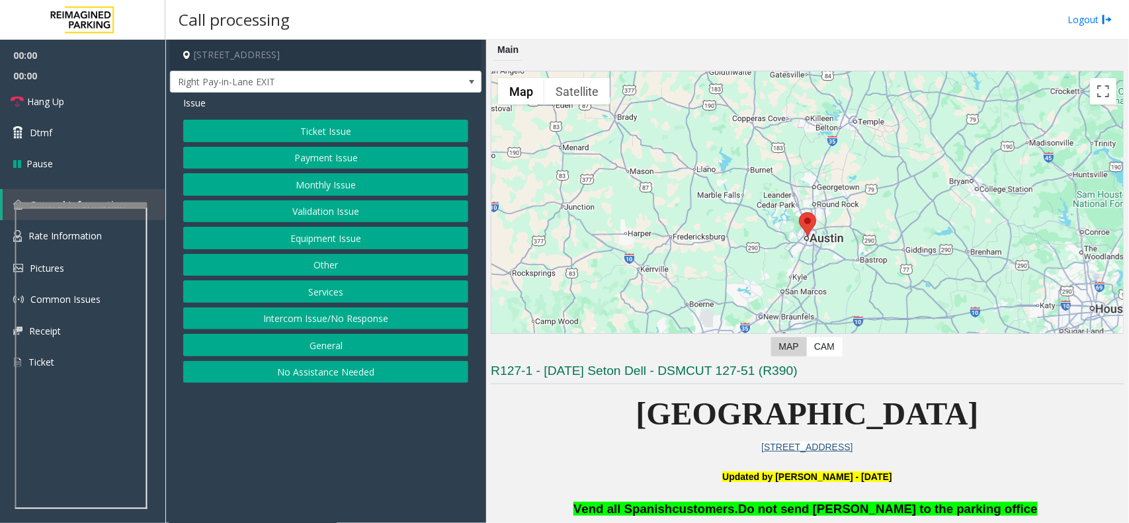
click at [342, 183] on button "Monthly Issue" at bounding box center [325, 184] width 285 height 22
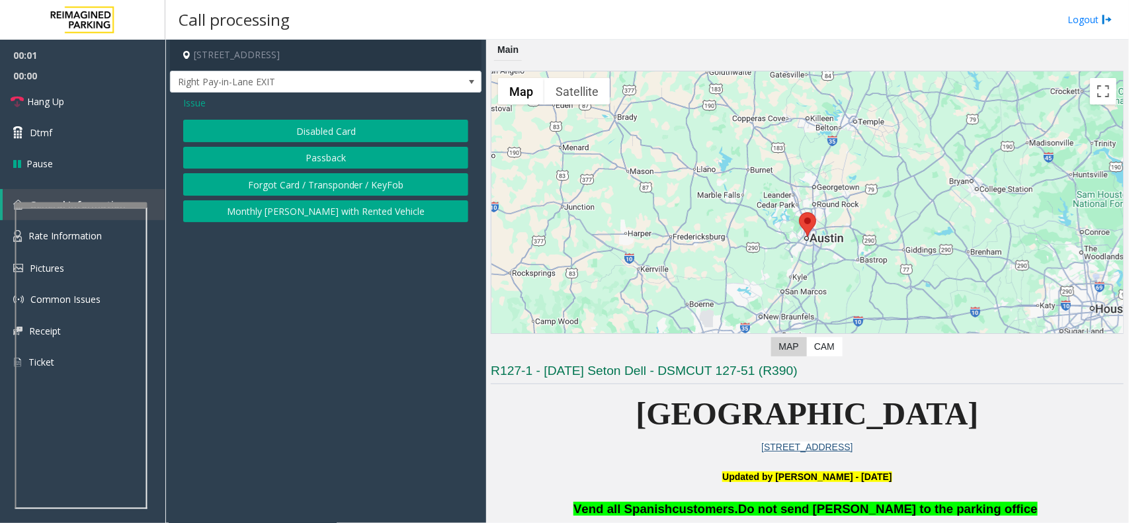
click at [340, 134] on button "Disabled Card" at bounding box center [325, 131] width 285 height 22
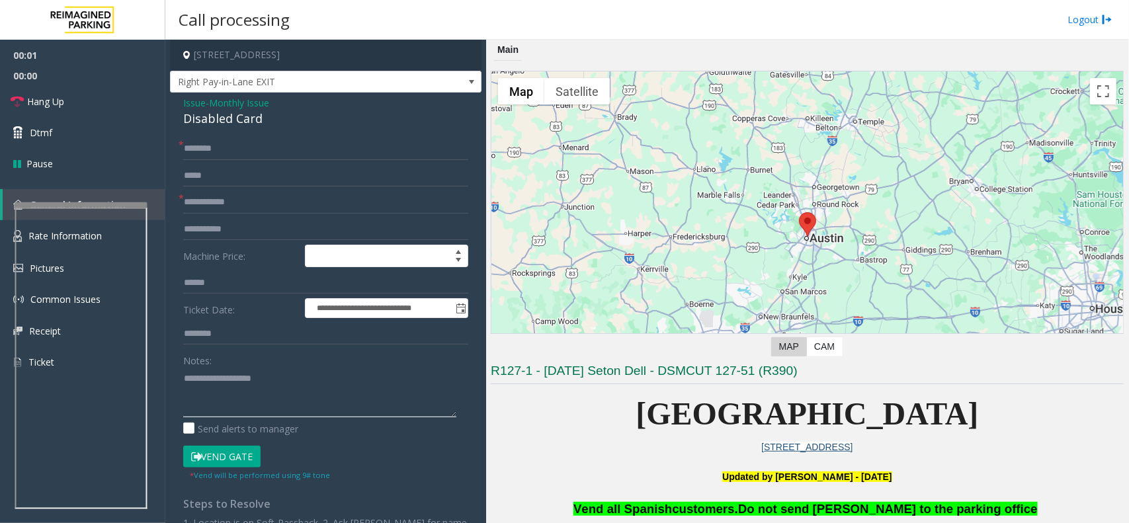
click at [240, 380] on textarea at bounding box center [319, 393] width 273 height 50
type textarea "******"
click at [246, 109] on span "Monthly Issue" at bounding box center [239, 103] width 60 height 14
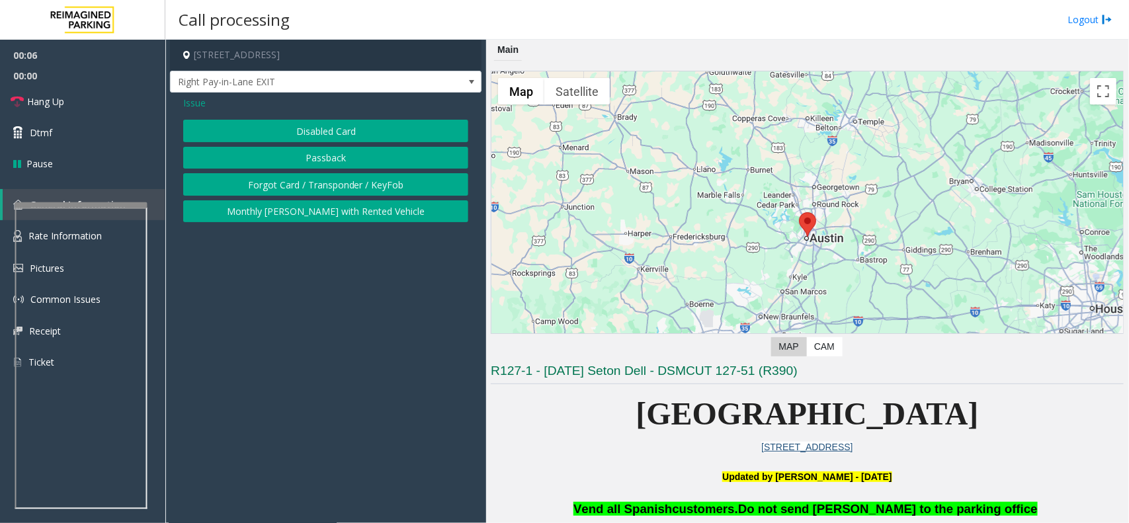
click at [246, 109] on div "Issue" at bounding box center [325, 103] width 285 height 14
click at [251, 114] on div "Issue Disabled Card Passback Forgot Card / Transponder / KeyFob Monthly [PERSON…" at bounding box center [325, 161] width 311 height 136
click at [247, 130] on button "Disabled Card" at bounding box center [325, 131] width 285 height 22
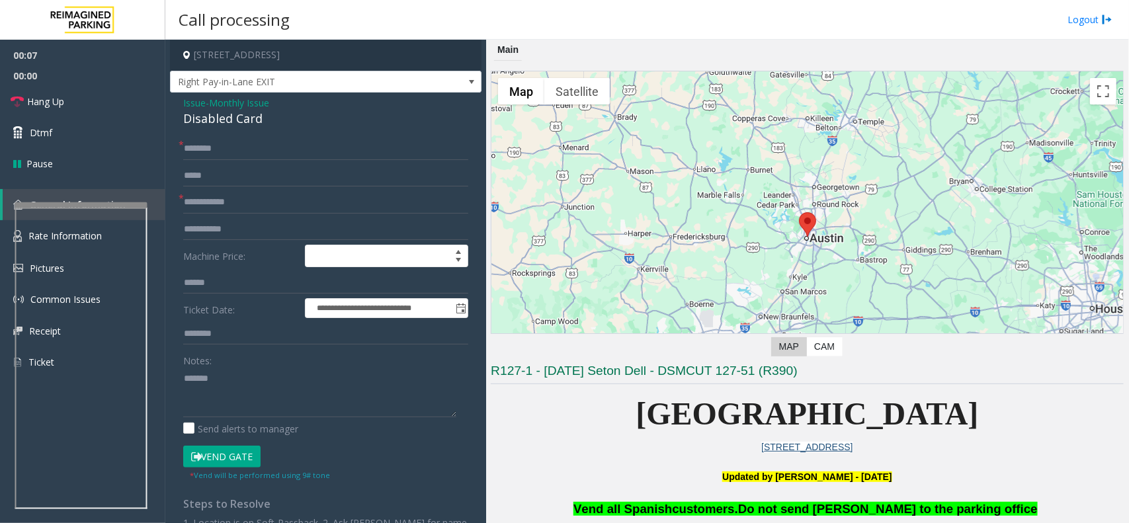
click at [243, 119] on div "Disabled Card" at bounding box center [325, 119] width 285 height 18
copy div "Disabled Card"
click at [250, 389] on textarea at bounding box center [319, 393] width 273 height 50
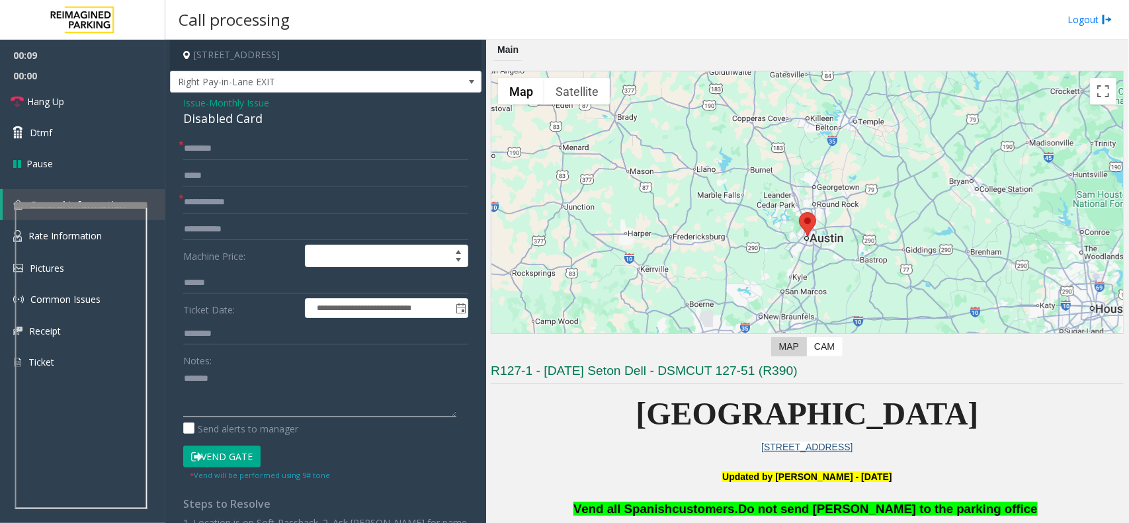
paste textarea "**********"
type textarea "**********"
click at [214, 209] on input "text" at bounding box center [325, 202] width 285 height 22
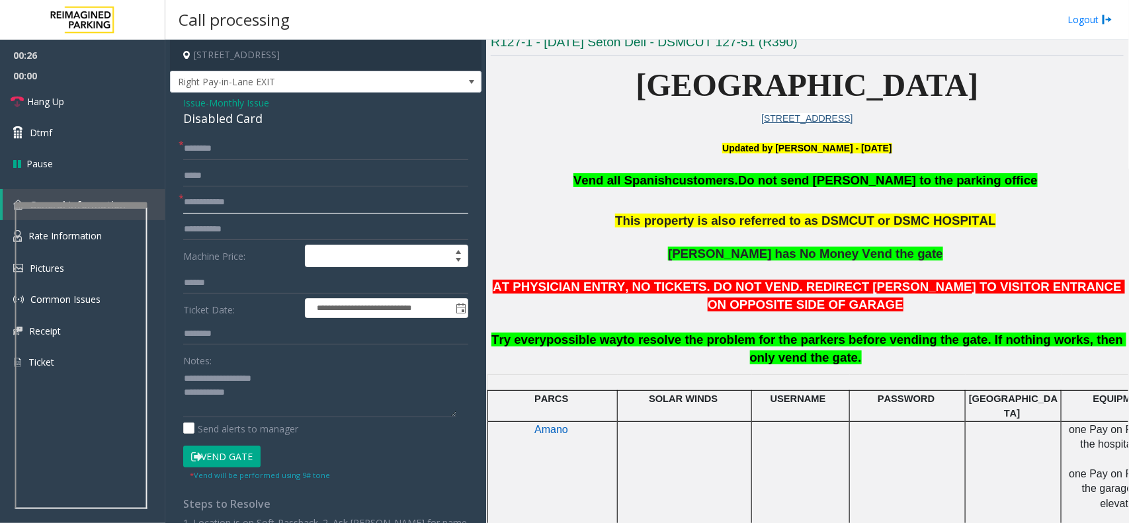
scroll to position [331, 0]
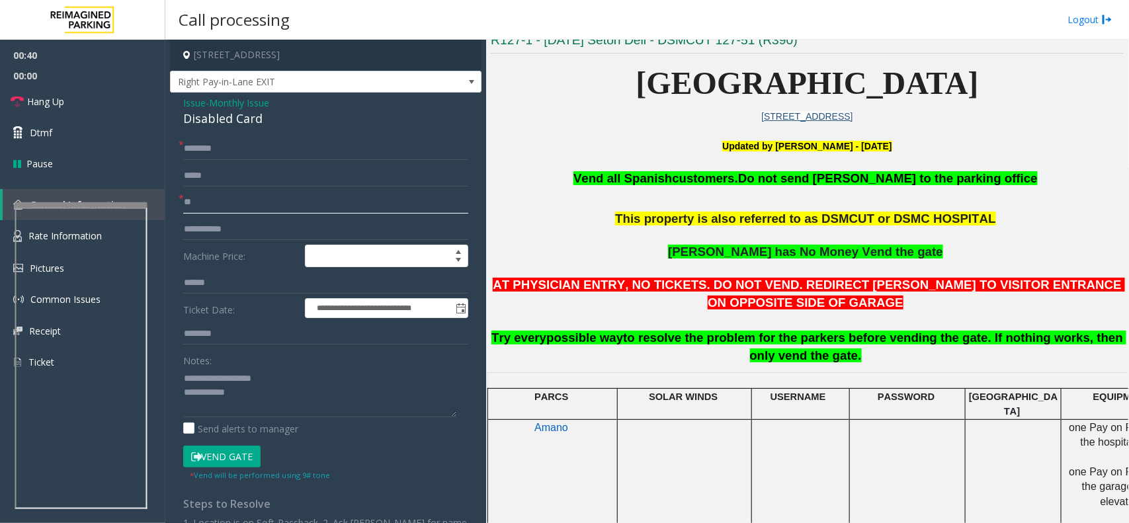
type input "**"
click at [239, 150] on input "text" at bounding box center [325, 149] width 285 height 22
type input "******"
click at [255, 395] on textarea at bounding box center [319, 393] width 273 height 50
click at [235, 460] on button "Vend Gate" at bounding box center [221, 457] width 77 height 22
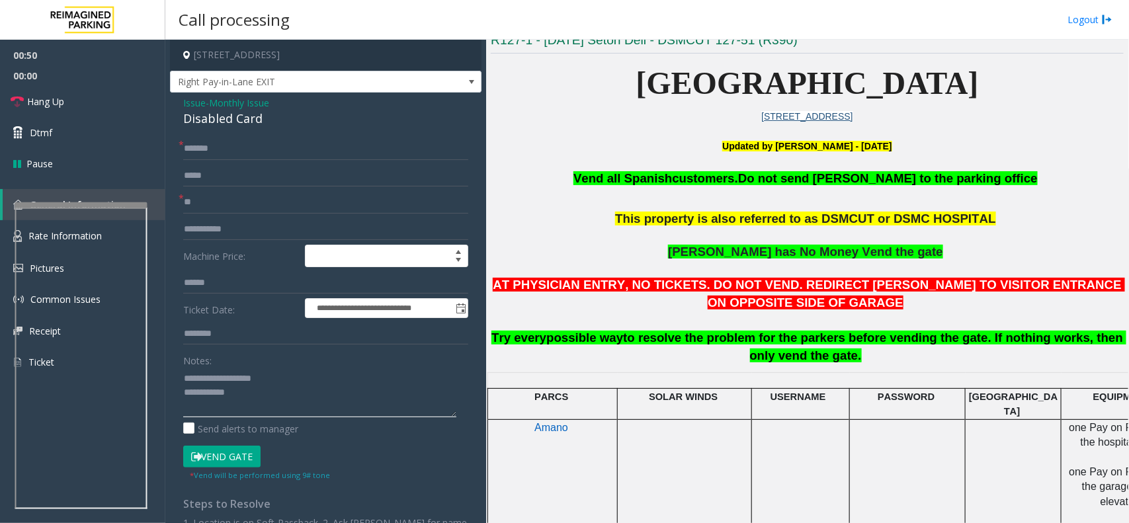
click at [262, 413] on textarea at bounding box center [319, 393] width 273 height 50
click at [114, 100] on link "Hang Up" at bounding box center [82, 101] width 165 height 31
click at [250, 402] on textarea at bounding box center [319, 393] width 273 height 50
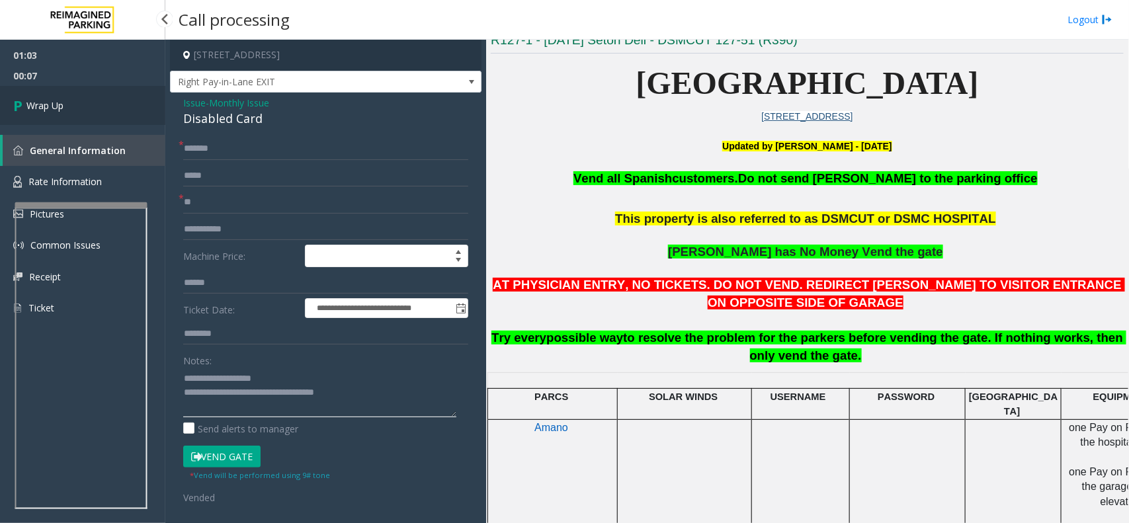
type textarea "**********"
click at [107, 103] on link "Wrap Up" at bounding box center [82, 105] width 165 height 39
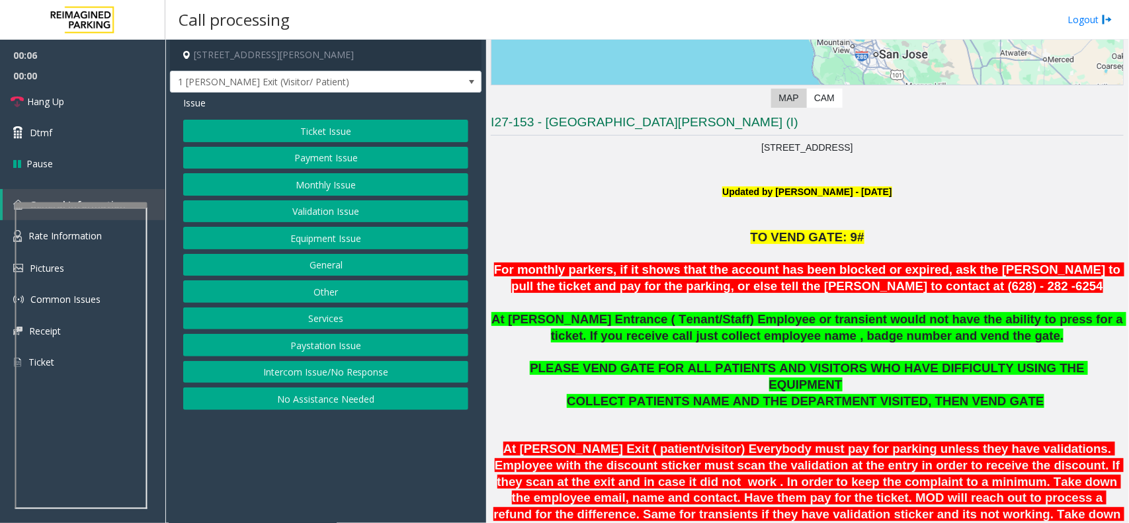
scroll to position [248, 0]
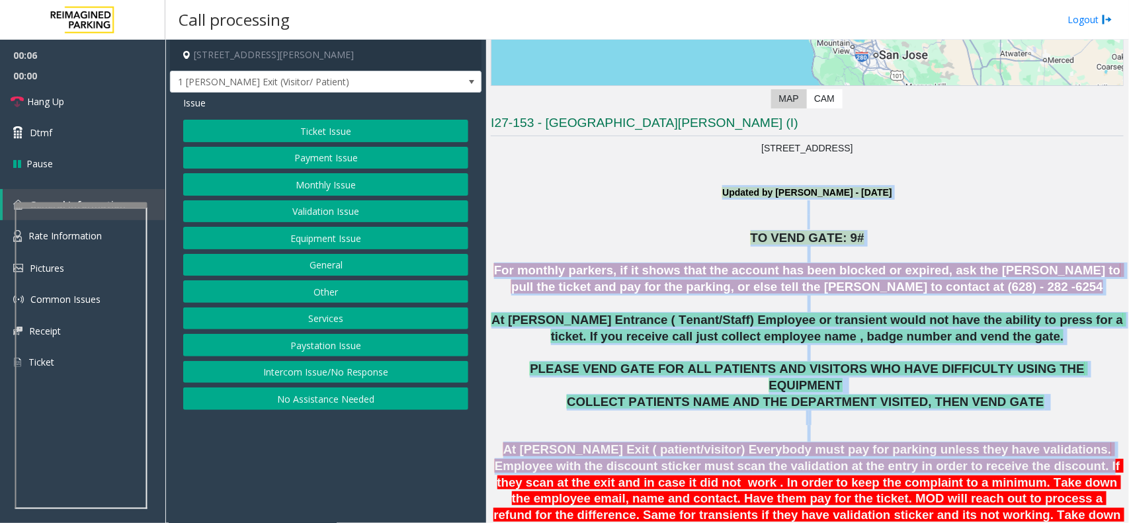
drag, startPoint x: 598, startPoint y: 196, endPoint x: 969, endPoint y: 446, distance: 447.0
click at [1006, 442] on span "At [PERSON_NAME] Exit ( patient/visitor) Everybody must pay for parking unless …" at bounding box center [808, 498] width 631 height 112
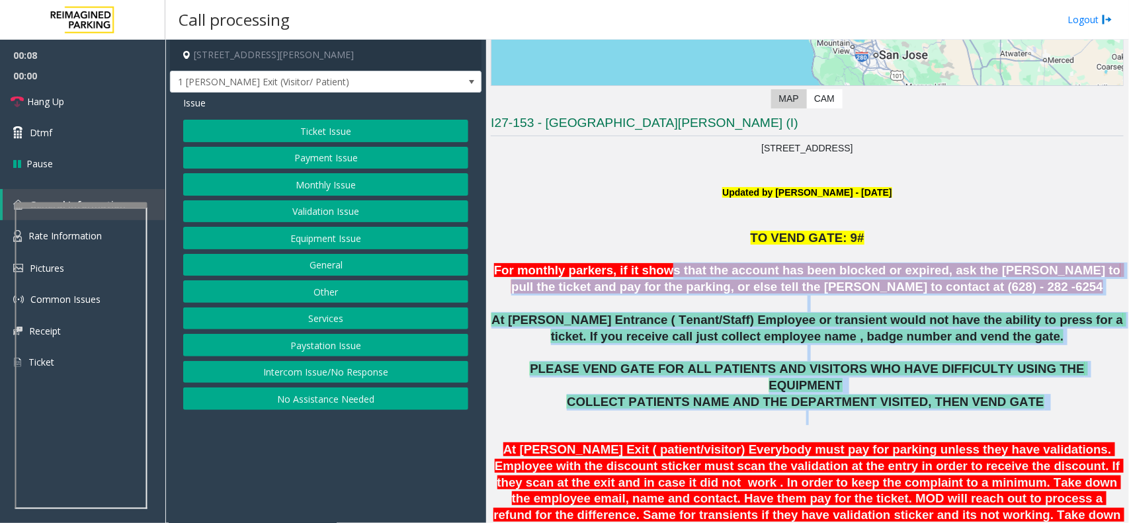
drag, startPoint x: 1028, startPoint y: 404, endPoint x: 654, endPoint y: 266, distance: 398.3
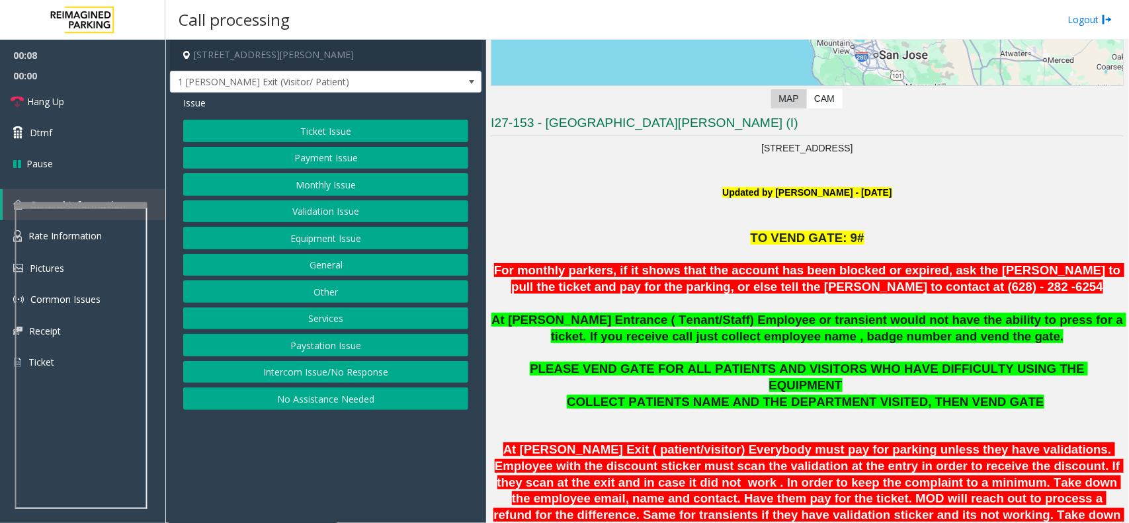
click at [610, 251] on p at bounding box center [807, 254] width 633 height 17
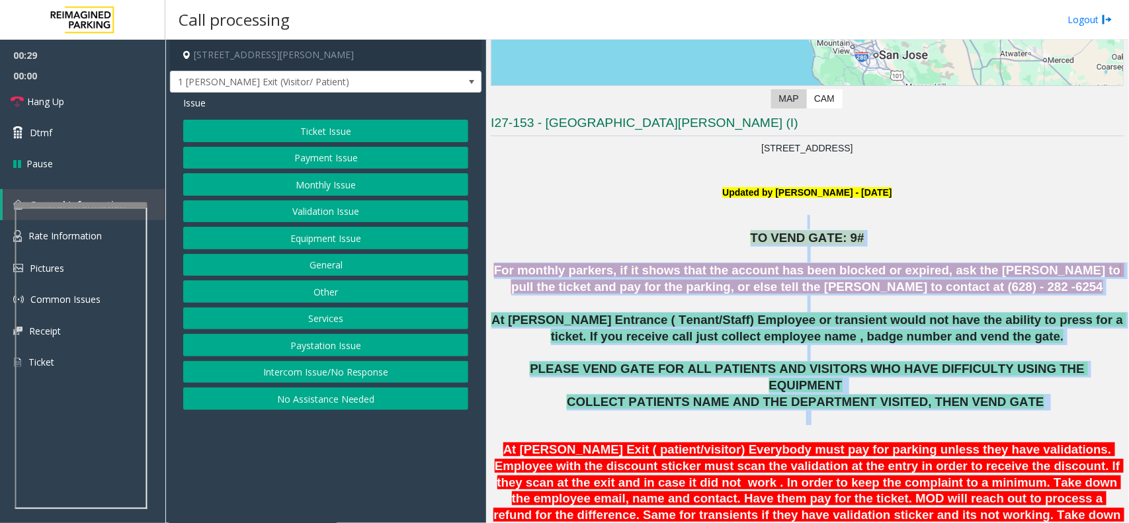
drag, startPoint x: 575, startPoint y: 228, endPoint x: 970, endPoint y: 410, distance: 434.5
click at [970, 425] on p at bounding box center [807, 433] width 633 height 17
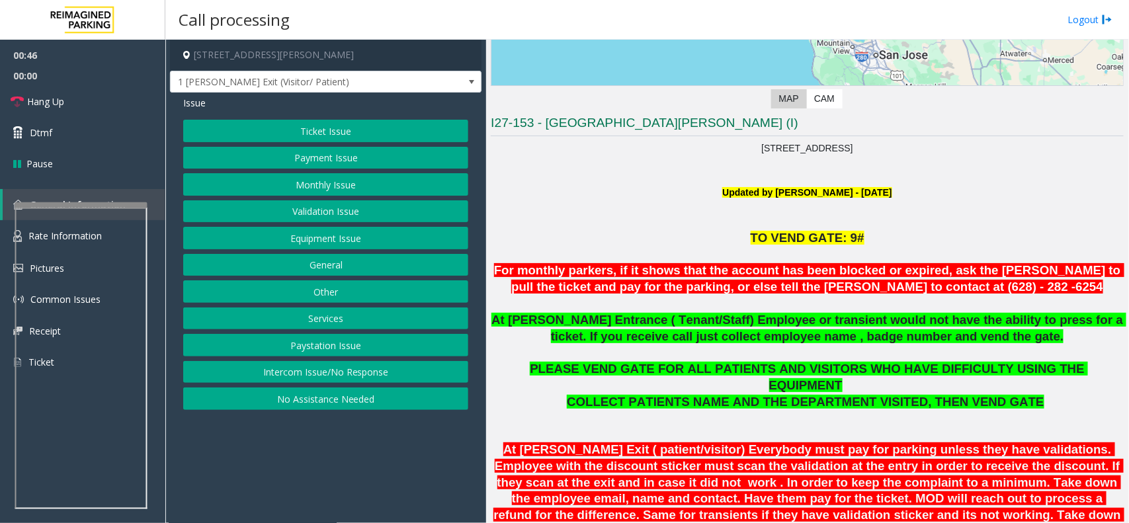
click at [326, 245] on button "Equipment Issue" at bounding box center [325, 238] width 285 height 22
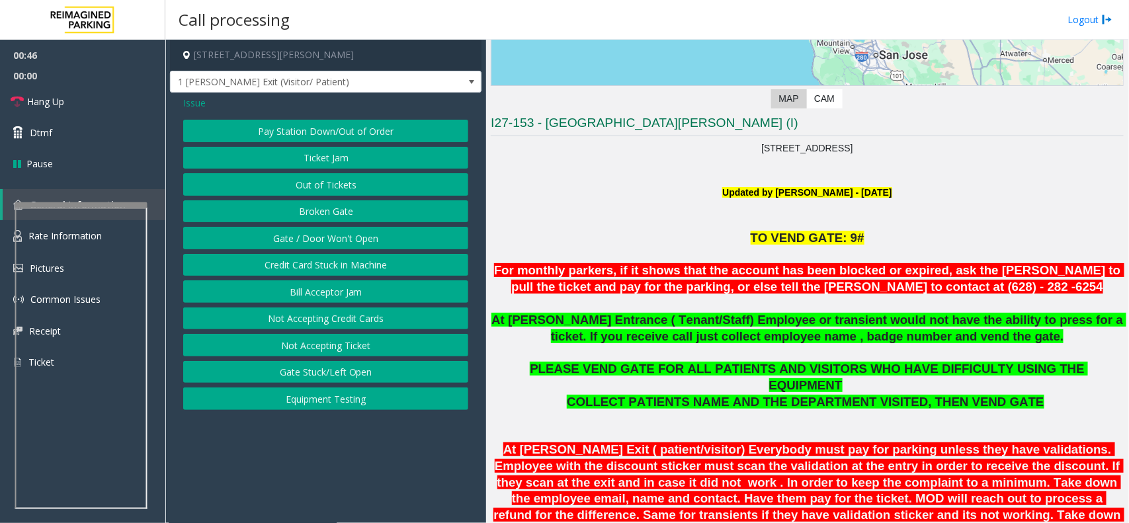
click at [326, 245] on button "Gate / Door Won't Open" at bounding box center [325, 238] width 285 height 22
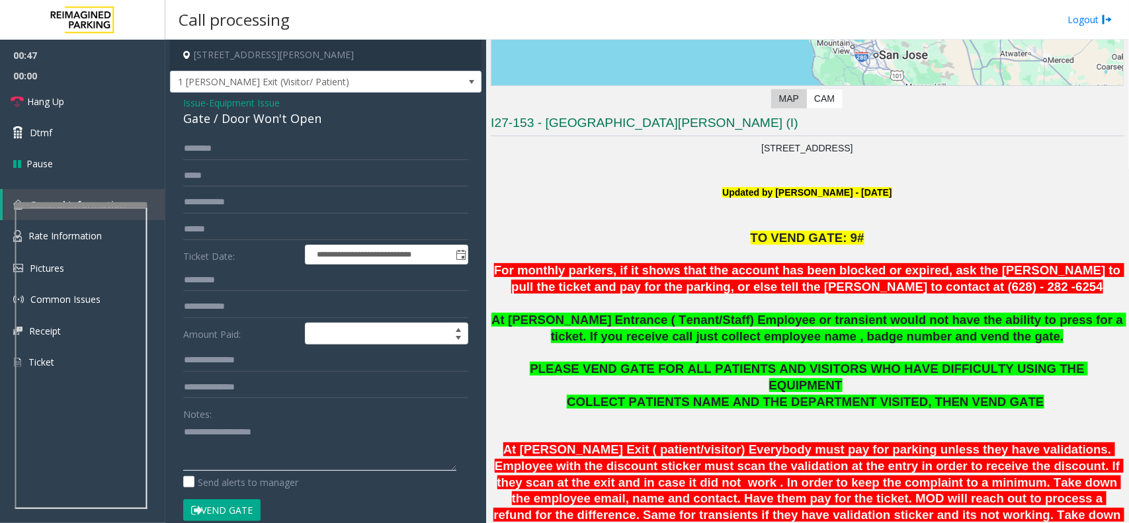
click at [284, 440] on textarea at bounding box center [319, 446] width 273 height 50
click at [292, 128] on div "Gate / Door Won't Open" at bounding box center [325, 119] width 285 height 18
click at [296, 121] on div "Gate / Door Won't Open" at bounding box center [325, 119] width 285 height 18
click at [91, 97] on link "Hang Up" at bounding box center [82, 101] width 165 height 31
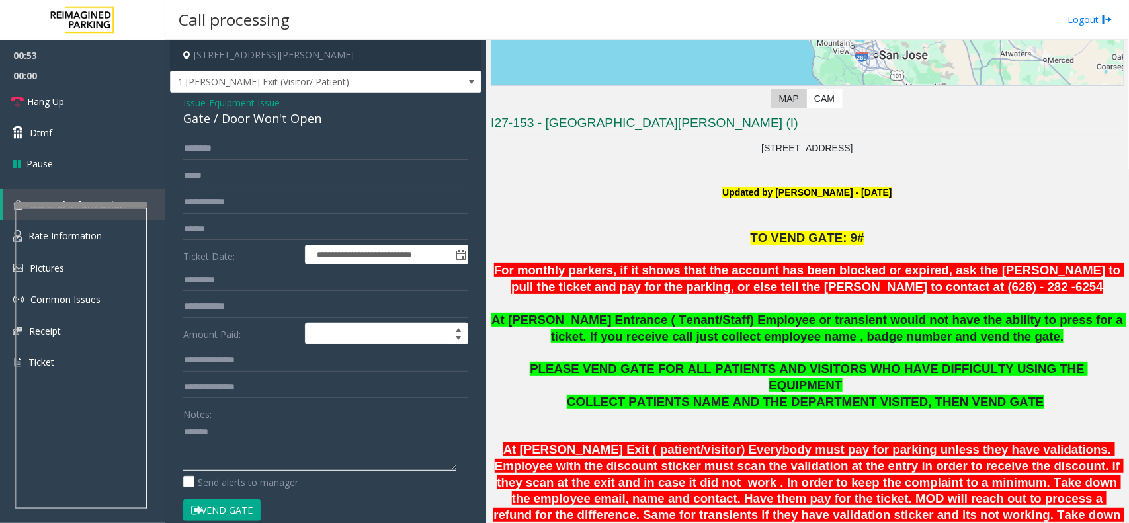
click at [270, 447] on textarea at bounding box center [319, 446] width 273 height 50
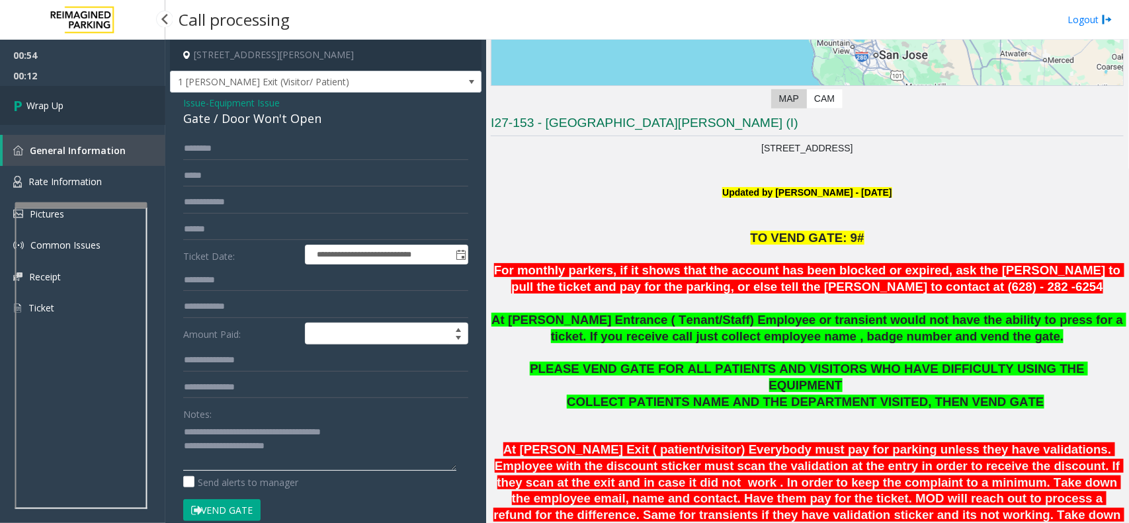
type textarea "**********"
click at [83, 133] on div "00:54 00:12 Wrap Up General Information Rate Information Pictures Common Issues…" at bounding box center [82, 187] width 165 height 295
click at [87, 103] on link "Wrap Up" at bounding box center [82, 105] width 165 height 39
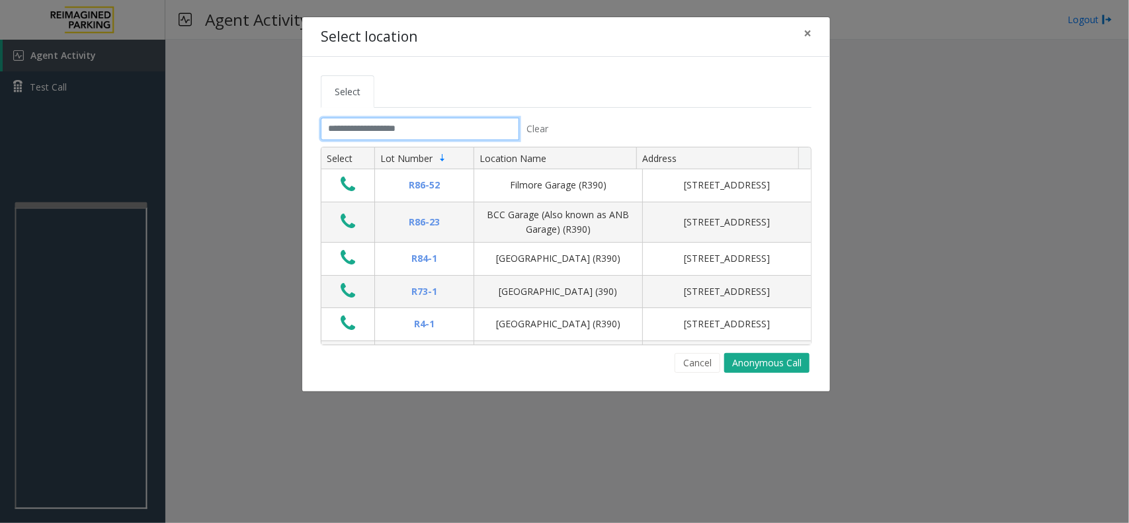
click at [459, 139] on input "text" at bounding box center [420, 129] width 198 height 22
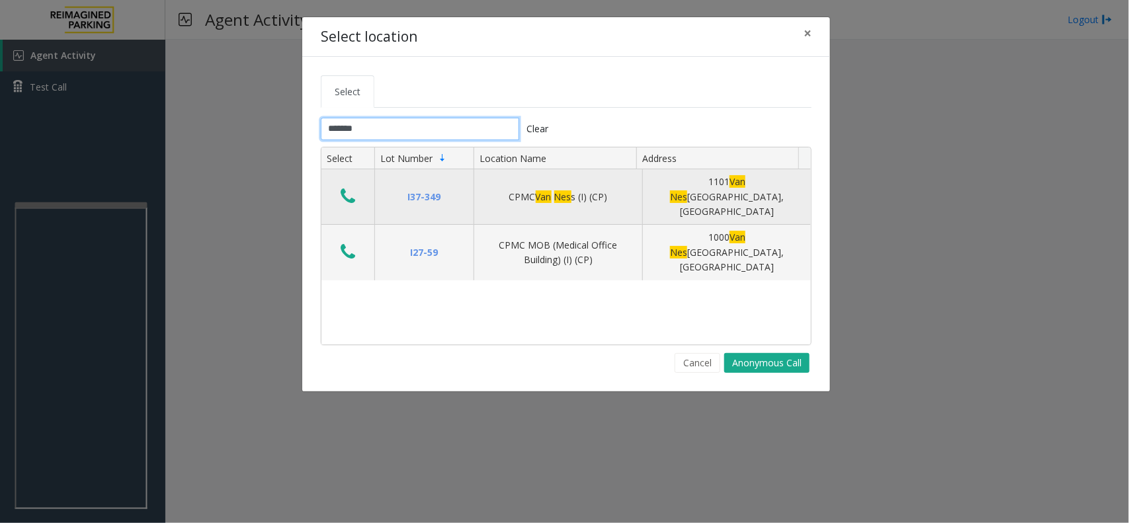
type input "*******"
click at [349, 189] on icon "Data table" at bounding box center [347, 196] width 15 height 19
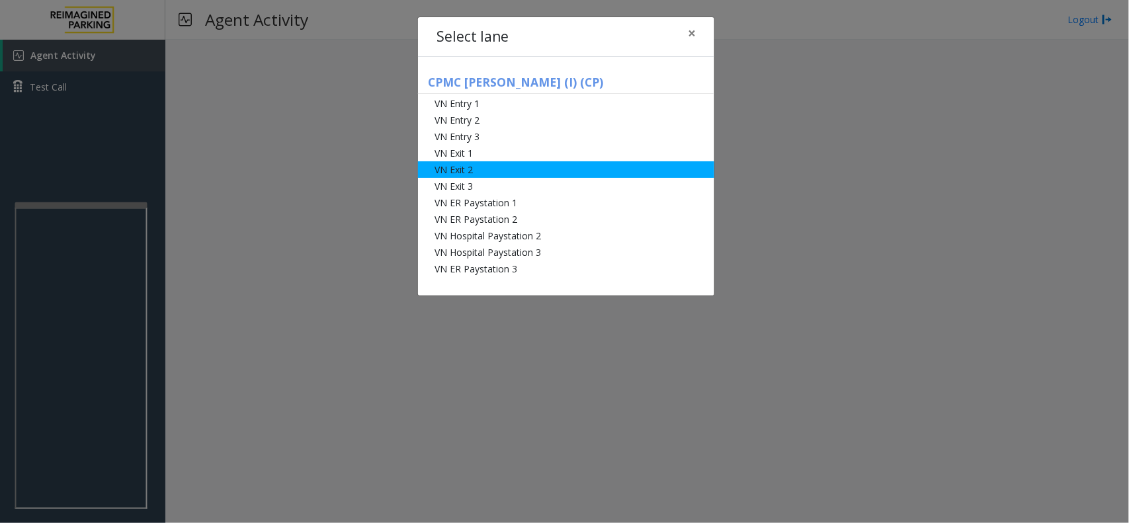
click at [675, 173] on li "VN Exit 2" at bounding box center [566, 169] width 296 height 17
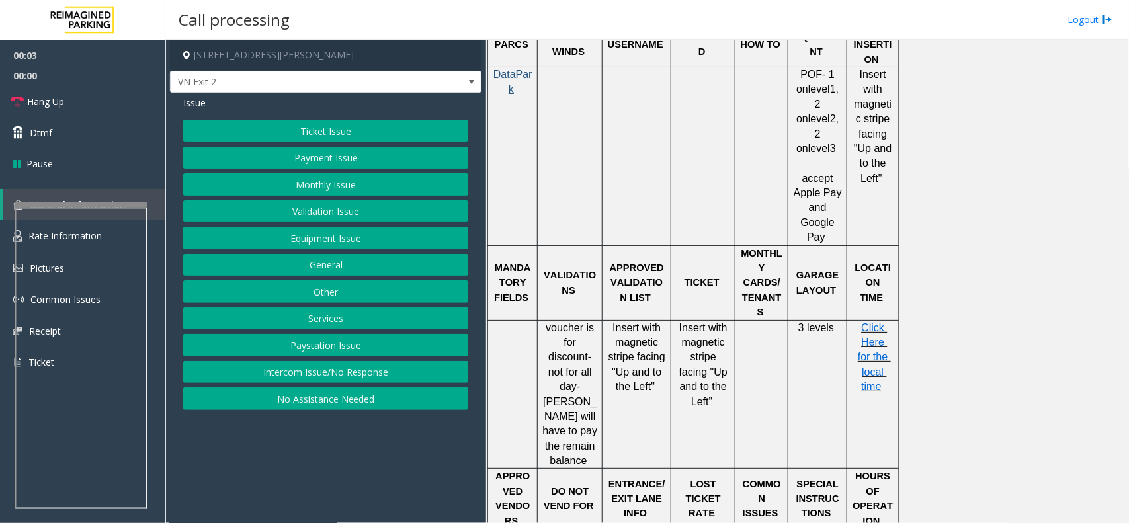
scroll to position [1074, 0]
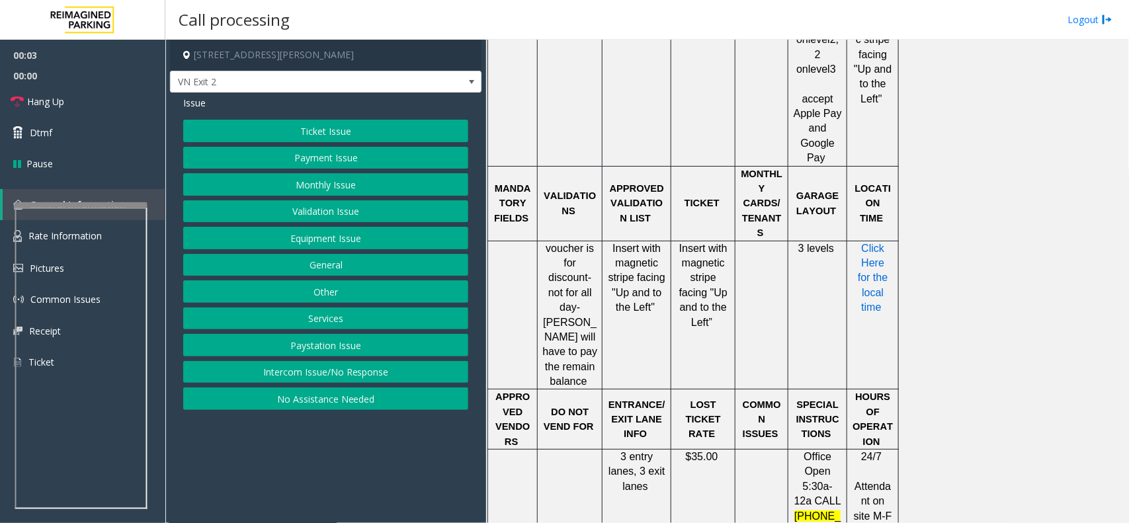
click at [871, 243] on span "Click Here for the local time" at bounding box center [873, 278] width 33 height 71
click at [375, 190] on button "Monthly Issue" at bounding box center [325, 184] width 285 height 22
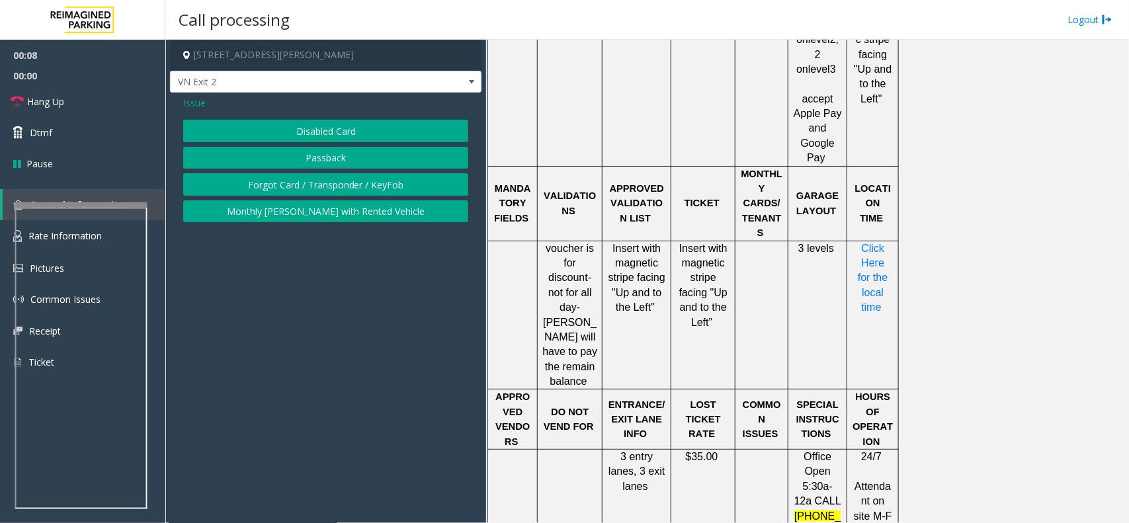
click at [374, 133] on button "Disabled Card" at bounding box center [325, 131] width 285 height 22
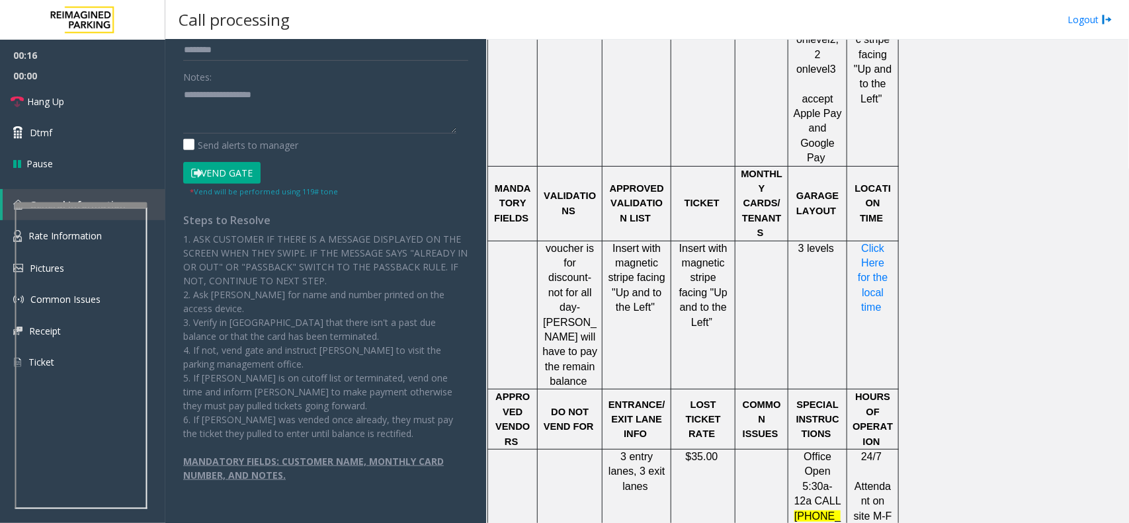
scroll to position [0, 0]
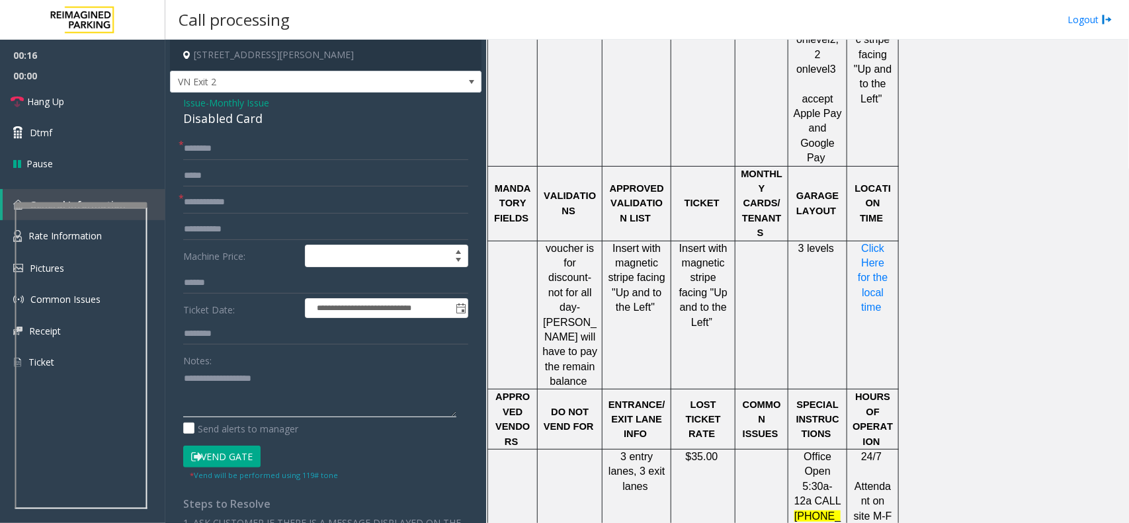
click at [237, 391] on textarea at bounding box center [319, 393] width 273 height 50
click at [237, 114] on div "Disabled Card" at bounding box center [325, 119] width 285 height 18
copy div "Disabled Card"
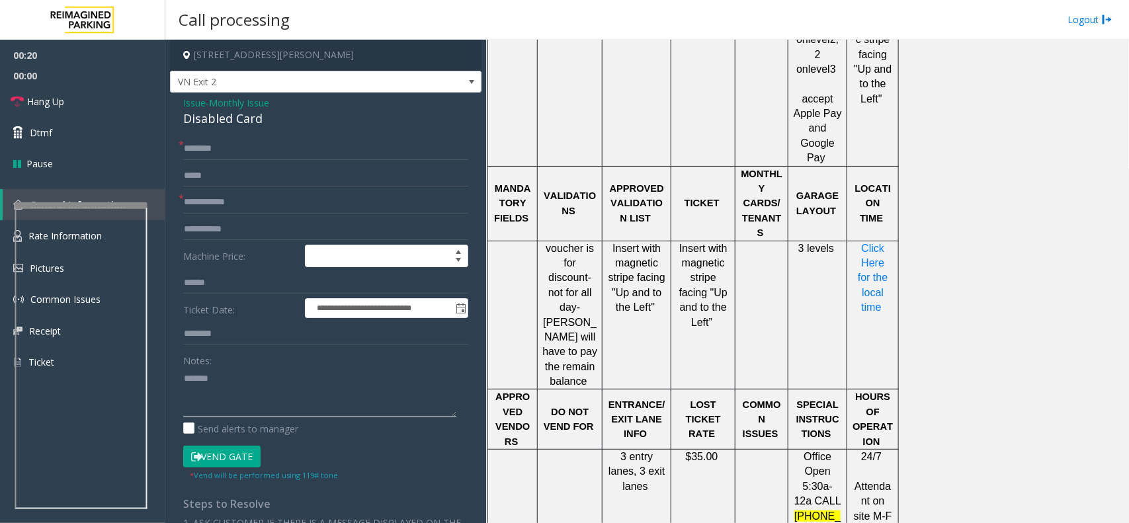
click at [268, 378] on textarea at bounding box center [319, 393] width 273 height 50
paste textarea "**********"
type textarea "**********"
click at [216, 189] on form "**********" at bounding box center [325, 310] width 285 height 344
click at [217, 197] on input "text" at bounding box center [325, 202] width 285 height 22
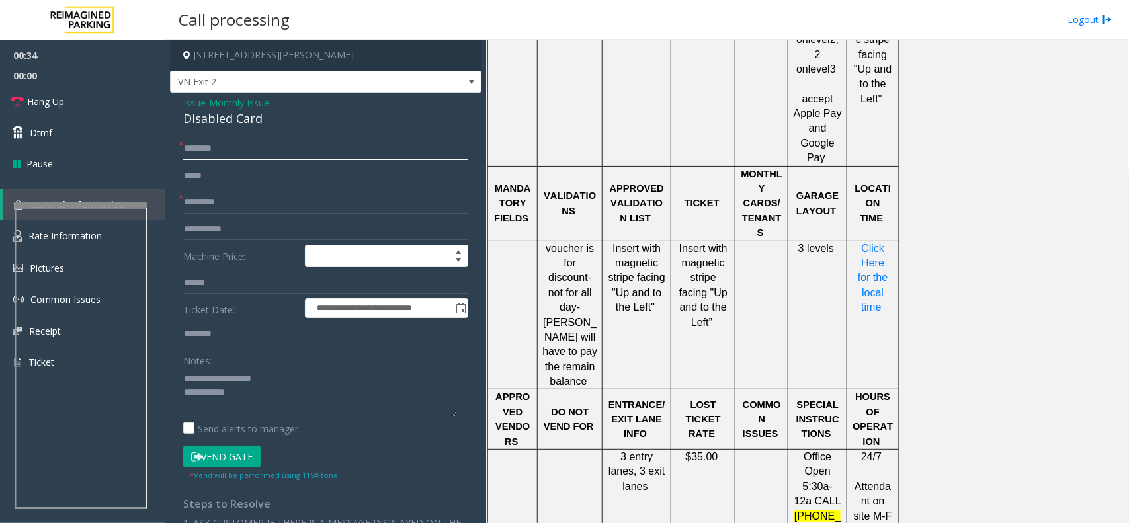
click at [238, 153] on input "text" at bounding box center [325, 149] width 285 height 22
click at [197, 209] on input "*********" at bounding box center [325, 202] width 285 height 22
click at [193, 209] on input "*********" at bounding box center [325, 202] width 285 height 22
type input "*********"
click at [230, 151] on input "text" at bounding box center [325, 149] width 285 height 22
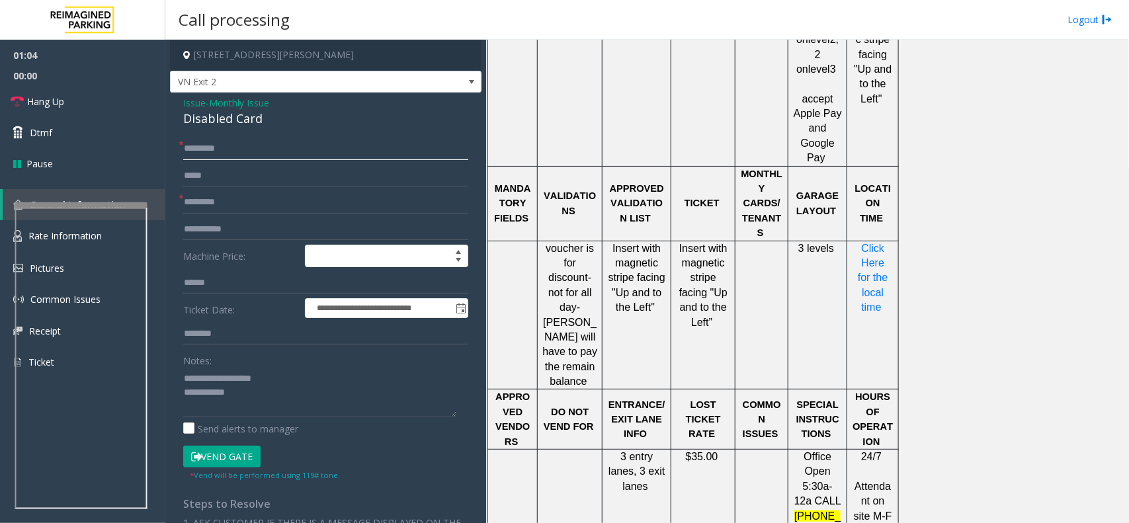
type input "********"
click at [255, 412] on textarea at bounding box center [319, 393] width 273 height 50
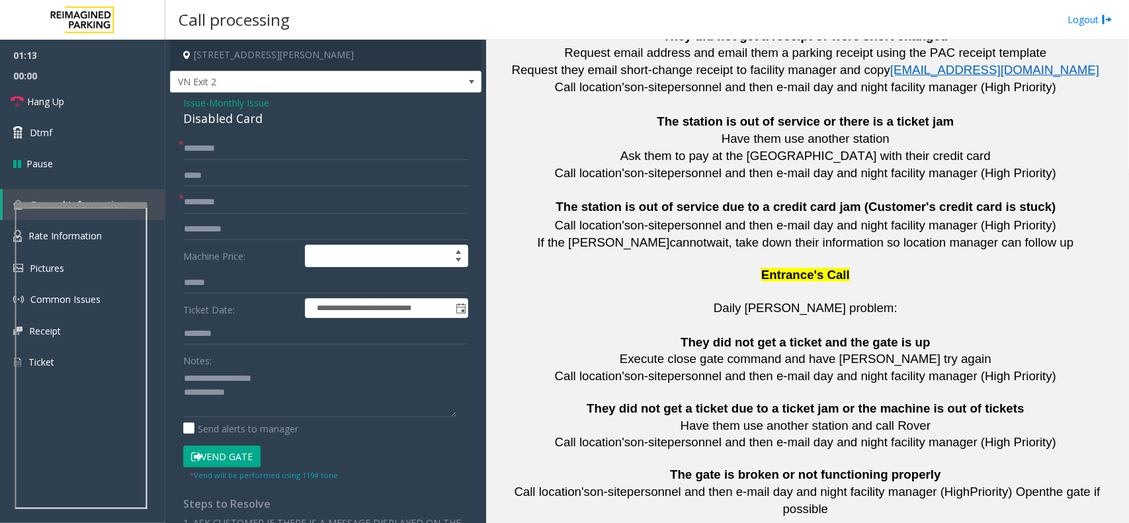
scroll to position [2940, 0]
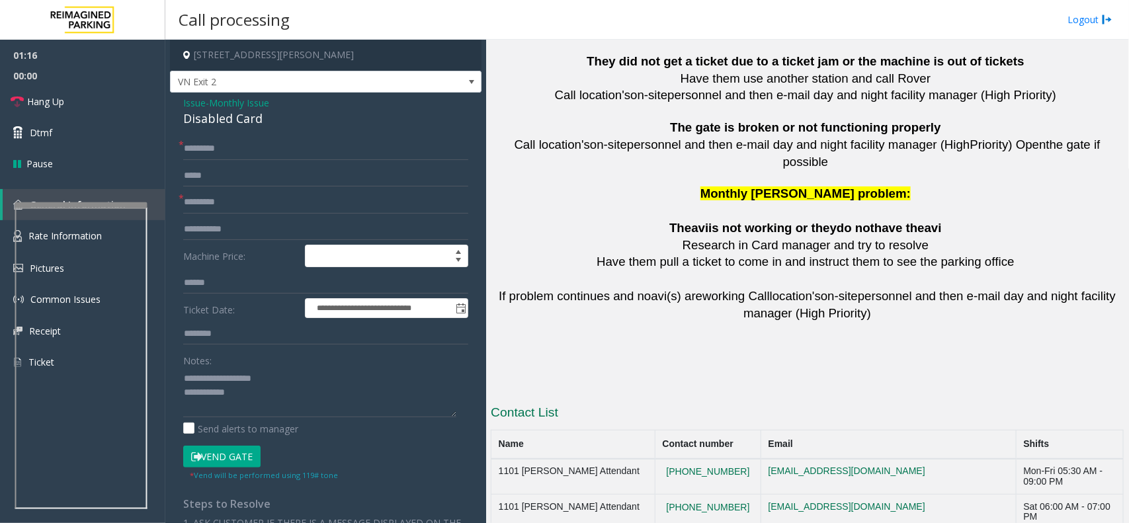
copy button "[PHONE_NUMBER]"
drag, startPoint x: 733, startPoint y: 440, endPoint x: 661, endPoint y: 438, distance: 71.4
click at [282, 402] on textarea at bounding box center [319, 393] width 273 height 50
copy tr "CPMC [PERSON_NAME] Office [PHONE_NUMBER]"
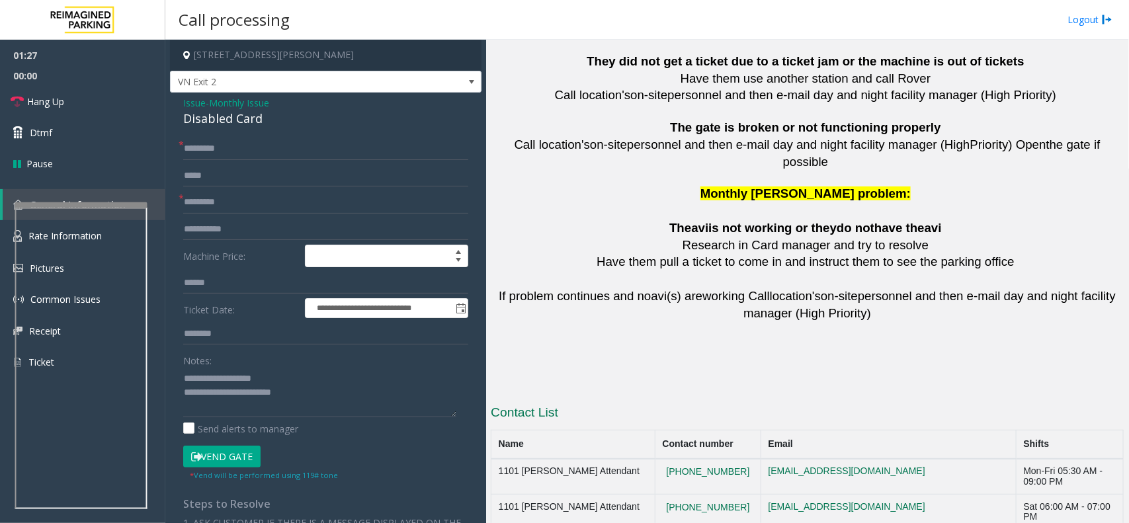
drag, startPoint x: 732, startPoint y: 441, endPoint x: 493, endPoint y: 444, distance: 238.7
click at [352, 393] on textarea at bounding box center [319, 393] width 273 height 50
paste textarea "**********"
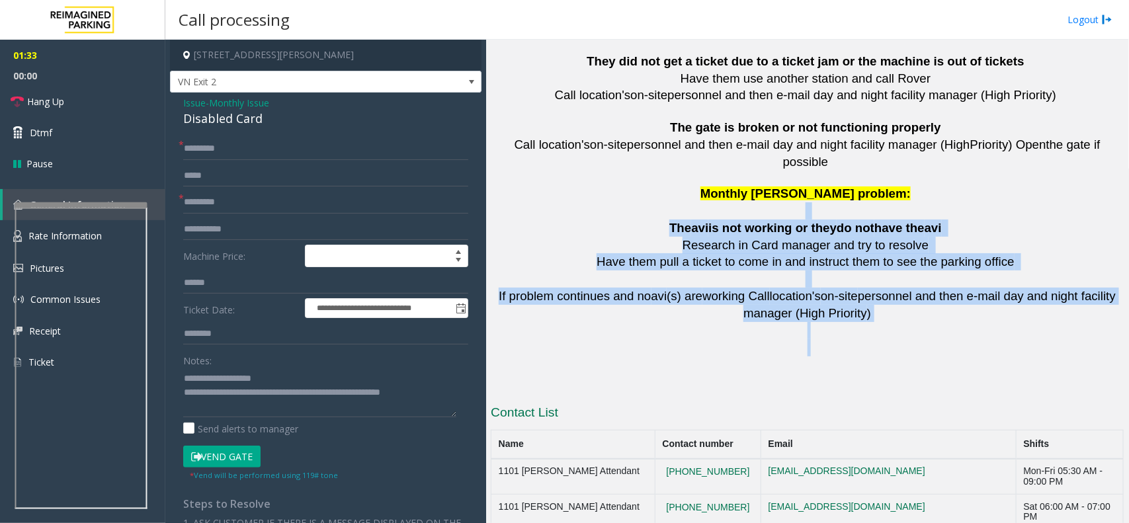
drag, startPoint x: 642, startPoint y: 104, endPoint x: 953, endPoint y: 258, distance: 346.8
click at [953, 356] on p at bounding box center [807, 364] width 633 height 17
drag, startPoint x: 953, startPoint y: 258, endPoint x: 562, endPoint y: 111, distance: 417.4
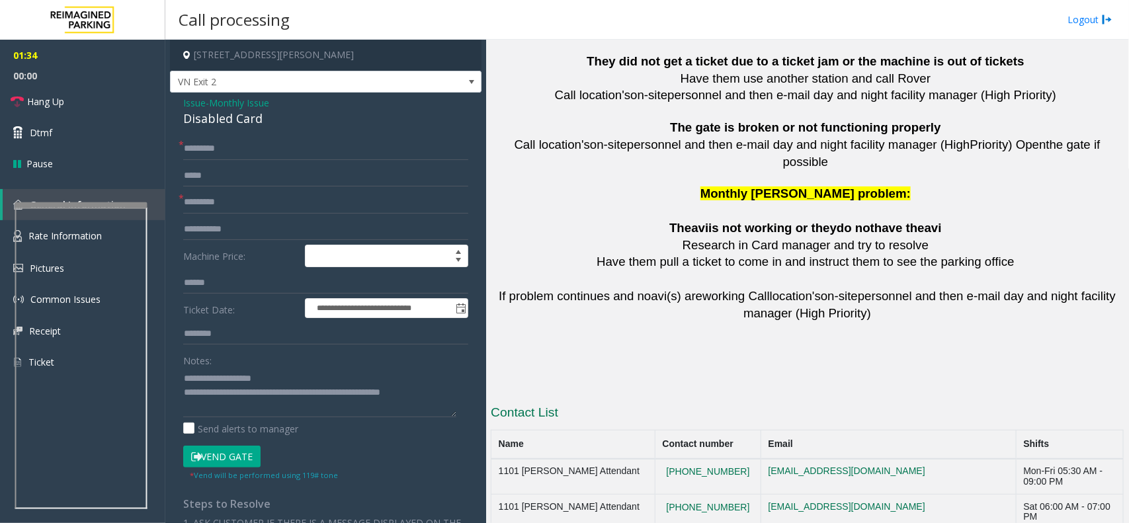
click at [587, 202] on p at bounding box center [807, 210] width 633 height 17
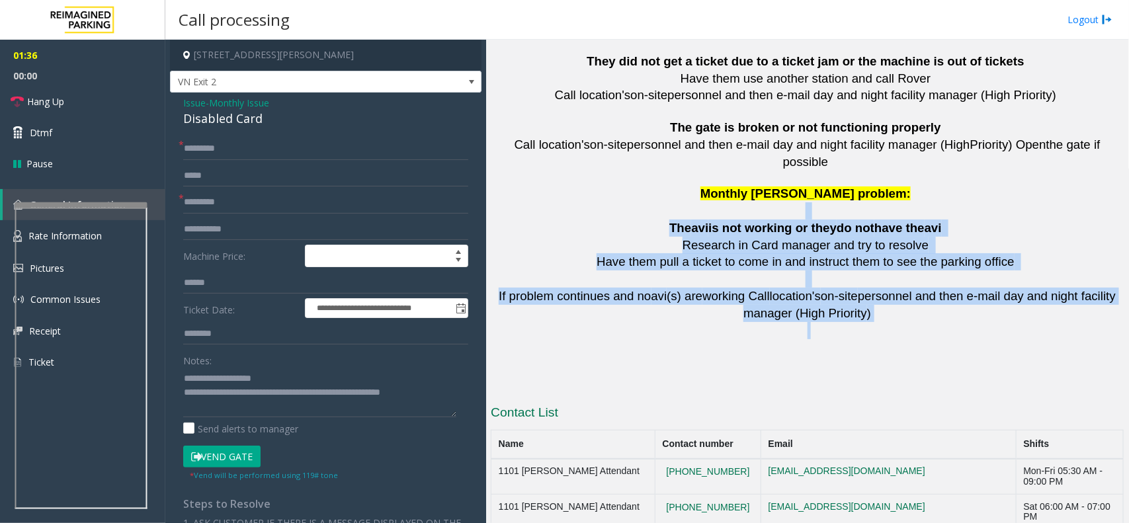
drag, startPoint x: 610, startPoint y: 102, endPoint x: 883, endPoint y: 242, distance: 306.0
click at [883, 339] on p at bounding box center [807, 347] width 633 height 17
drag, startPoint x: 883, startPoint y: 242, endPoint x: 625, endPoint y: 97, distance: 296.0
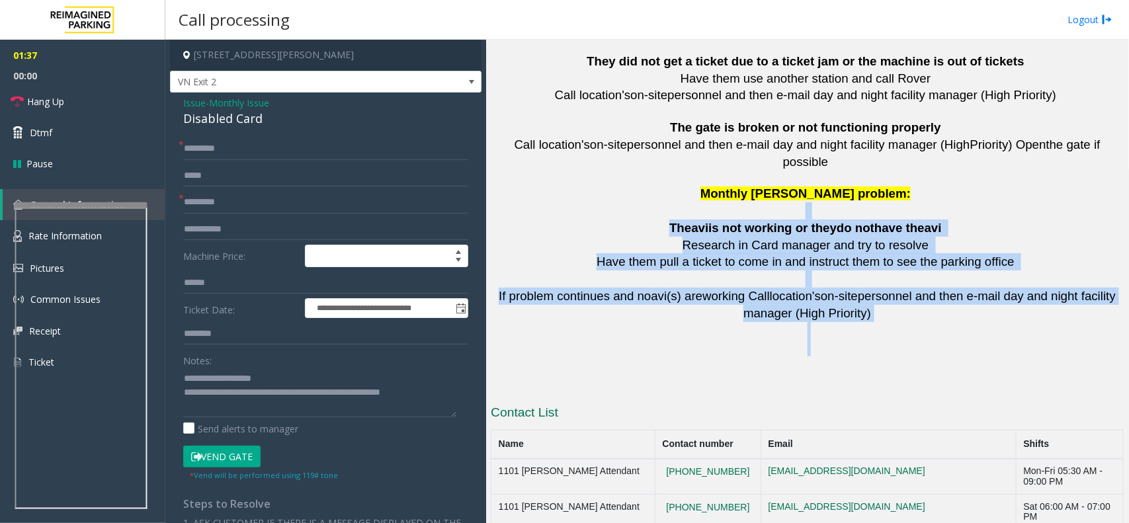
click at [625, 202] on p at bounding box center [807, 210] width 633 height 17
drag, startPoint x: 625, startPoint y: 97, endPoint x: 880, endPoint y: 232, distance: 288.9
click at [792, 339] on p at bounding box center [807, 347] width 633 height 17
drag, startPoint x: 894, startPoint y: 235, endPoint x: 637, endPoint y: 98, distance: 291.6
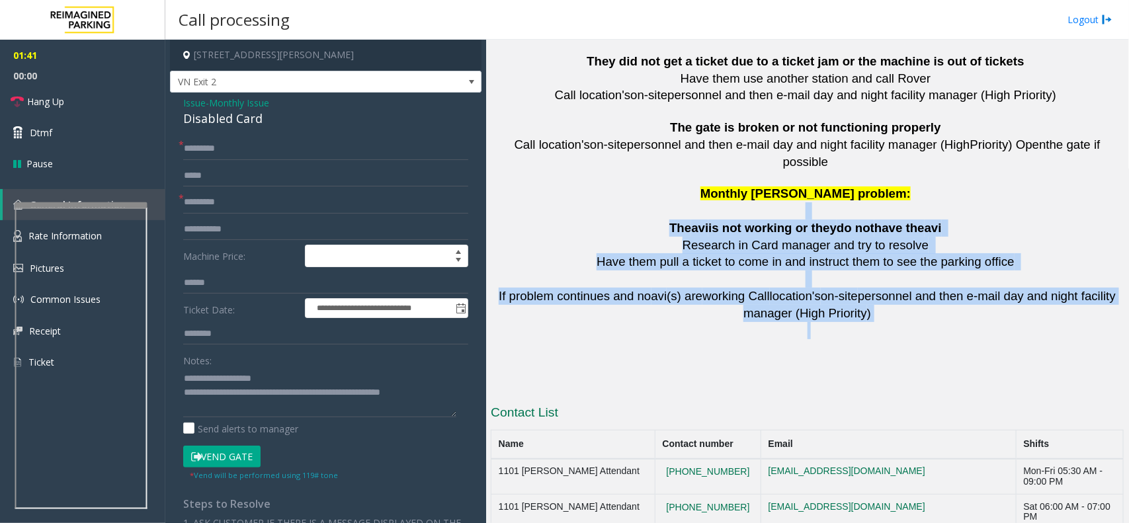
click at [637, 202] on p at bounding box center [807, 210] width 633 height 17
drag, startPoint x: 637, startPoint y: 98, endPoint x: 851, endPoint y: 225, distance: 249.3
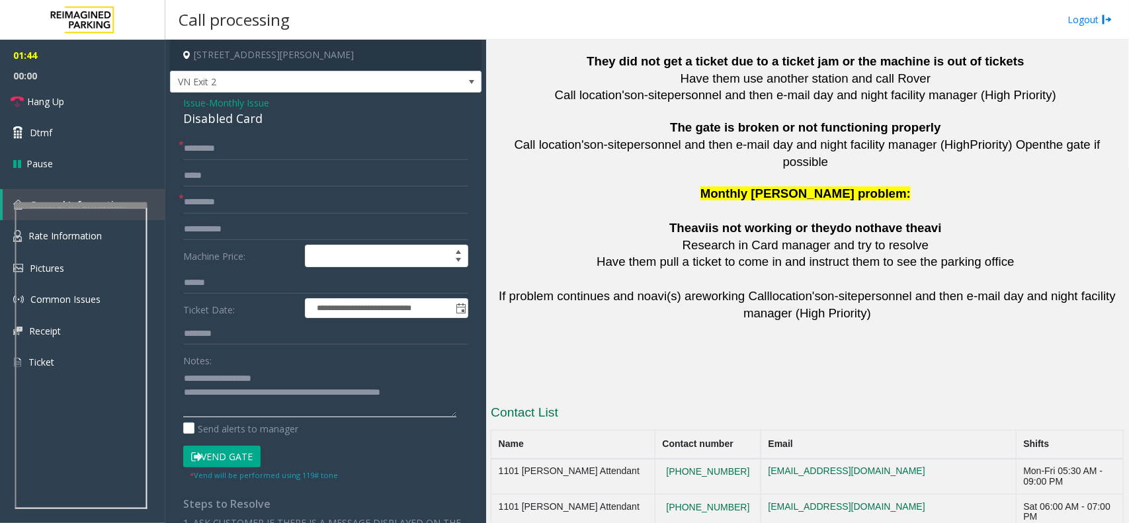
click at [243, 415] on textarea at bounding box center [319, 393] width 273 height 50
type textarea "**********"
click at [375, 408] on textarea at bounding box center [319, 393] width 273 height 50
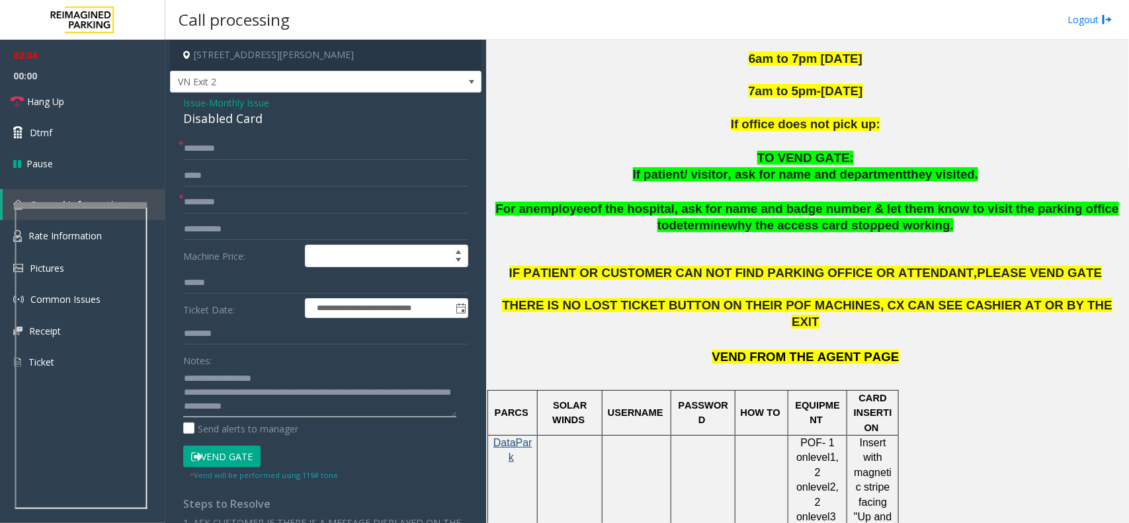
scroll to position [626, 0]
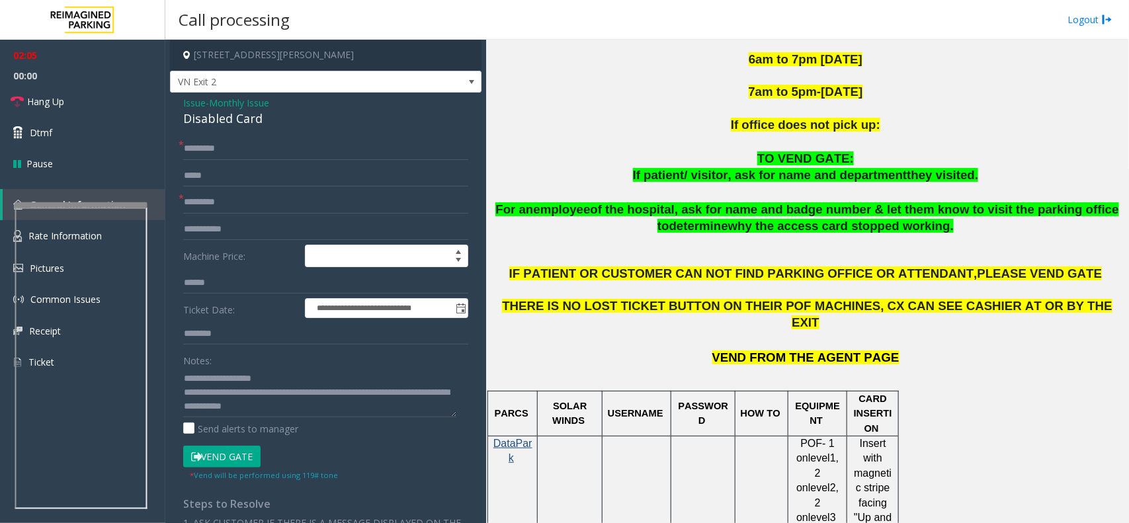
click at [235, 454] on button "Vend Gate" at bounding box center [221, 457] width 77 height 22
click at [380, 401] on textarea at bounding box center [319, 393] width 273 height 50
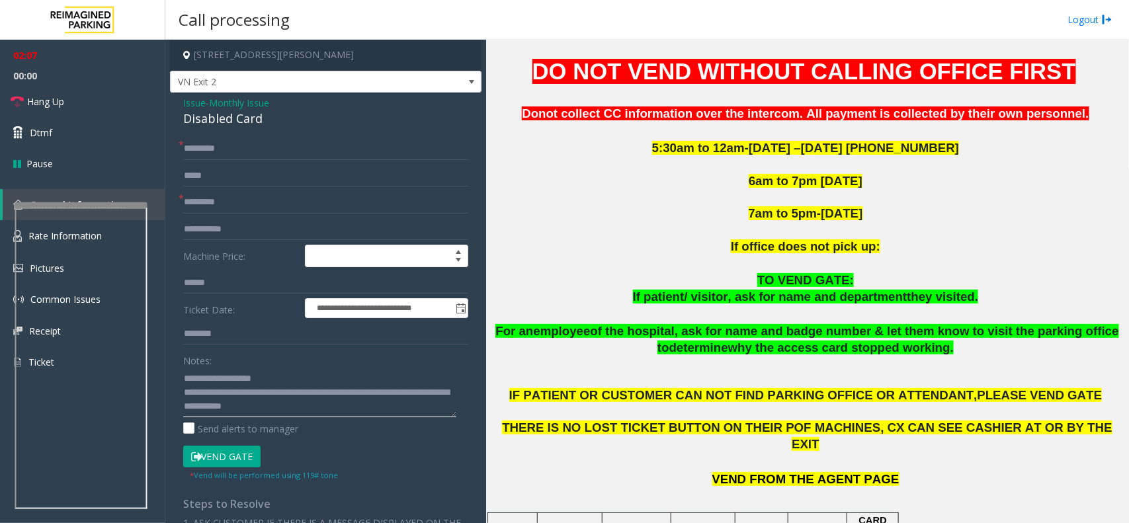
scroll to position [296, 0]
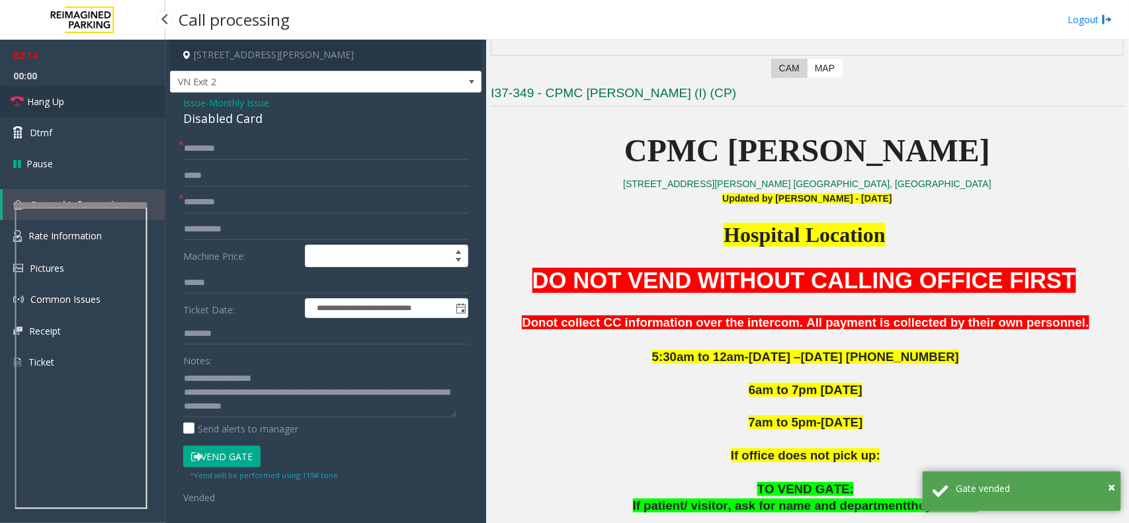
click at [98, 104] on link "Hang Up" at bounding box center [82, 101] width 165 height 31
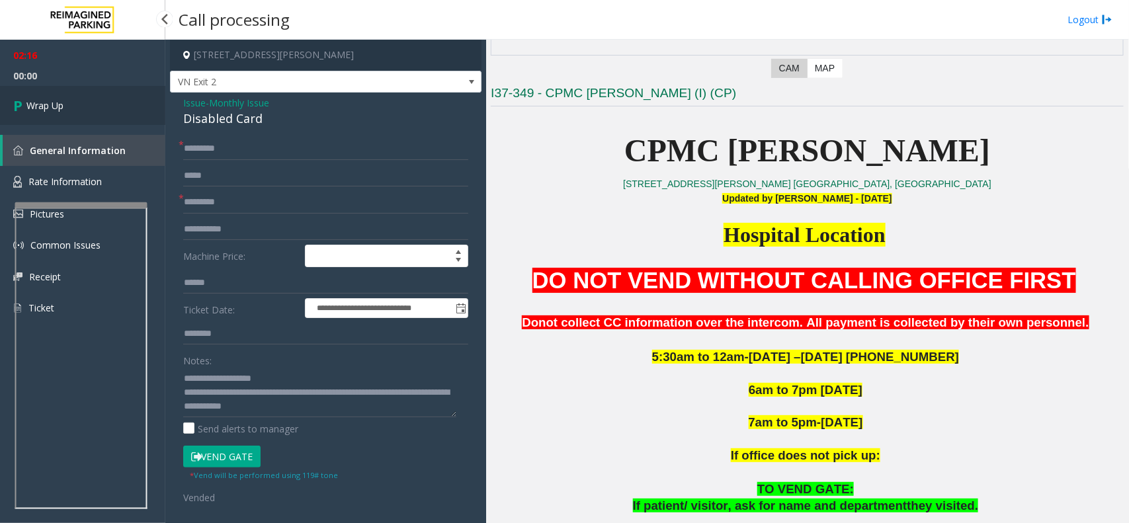
click at [109, 100] on link "Wrap Up" at bounding box center [82, 105] width 165 height 39
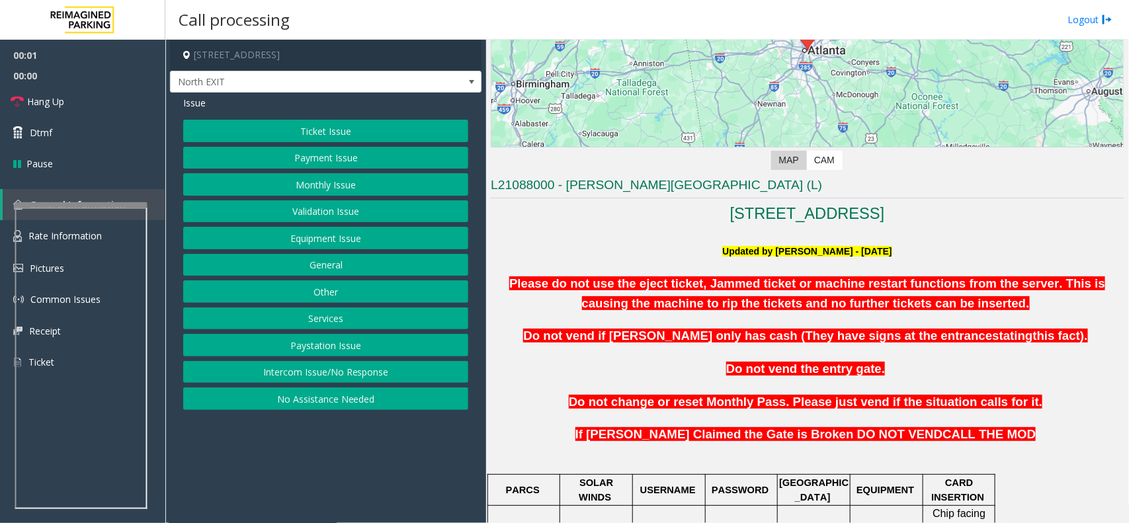
scroll to position [413, 0]
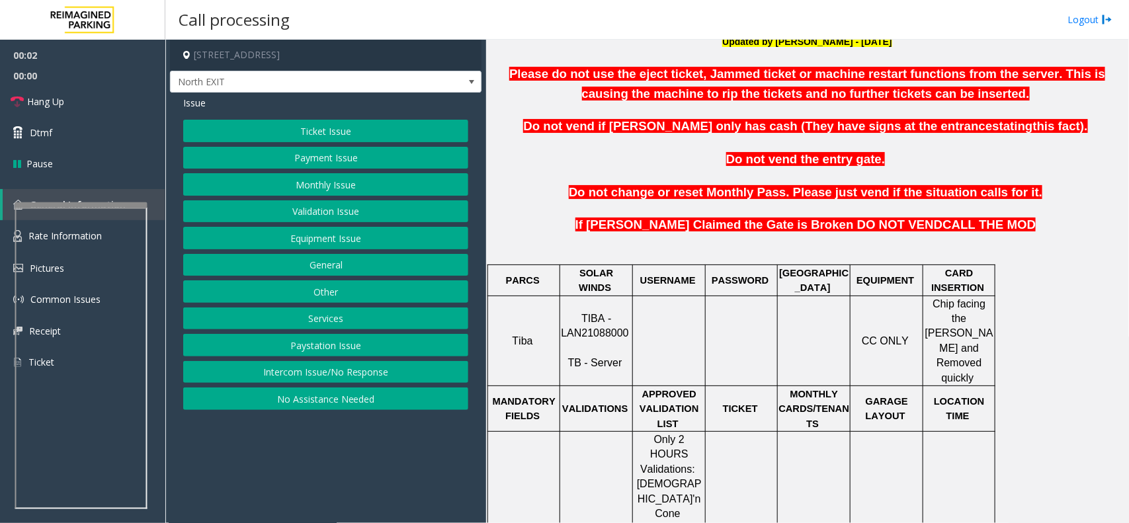
click at [589, 329] on p "TIBA - LAN21088000 TB - Server" at bounding box center [596, 340] width 71 height 59
click at [593, 322] on span "TIBA - LAN21088000" at bounding box center [594, 326] width 67 height 26
copy p "LAN21088000"
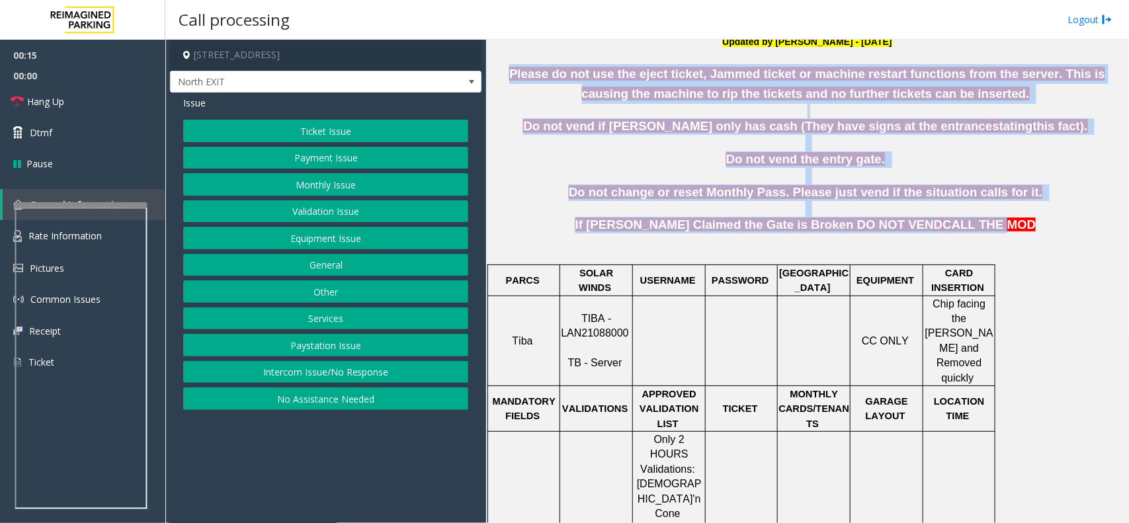
drag, startPoint x: 508, startPoint y: 70, endPoint x: 944, endPoint y: 218, distance: 460.8
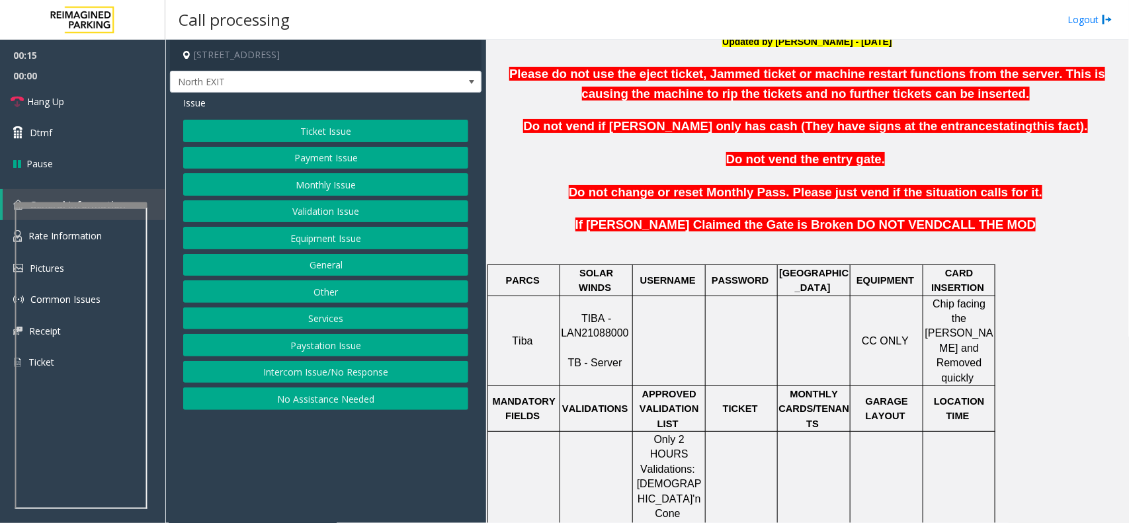
click at [972, 249] on p at bounding box center [807, 255] width 633 height 15
drag, startPoint x: 982, startPoint y: 240, endPoint x: 483, endPoint y: 64, distance: 529.8
click at [483, 64] on div "[STREET_ADDRESS] North EXIT Issue Ticket Issue Payment Issue Monthly Issue Vali…" at bounding box center [646, 281] width 963 height 483
click at [516, 77] on b "Please do not use the eject ticket, Jammed ticket or machine restart functions …" at bounding box center [807, 84] width 596 height 34
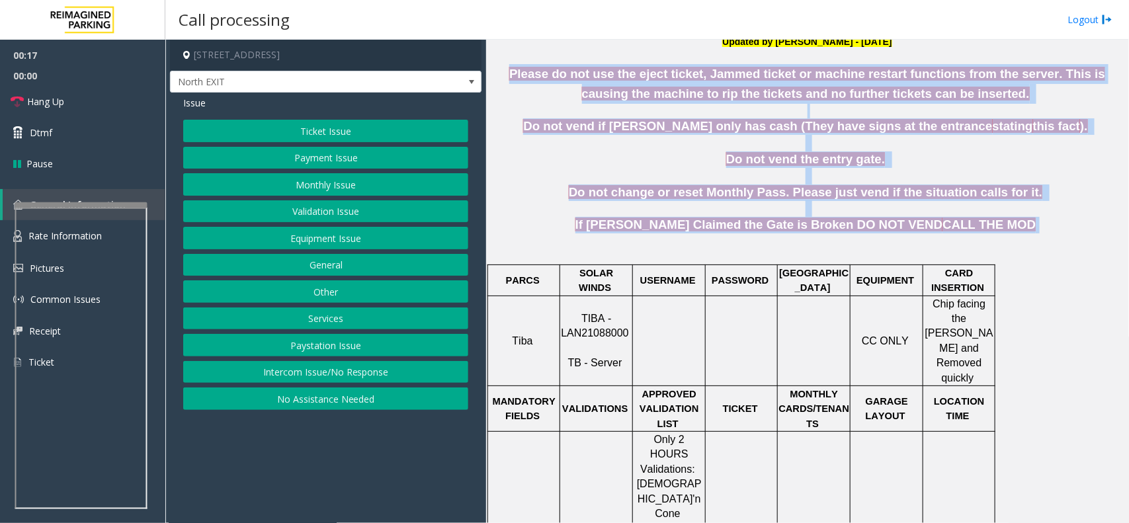
drag, startPoint x: 510, startPoint y: 71, endPoint x: 977, endPoint y: 232, distance: 494.2
click at [977, 232] on p "If [PERSON_NAME] Claimed the Gate is Broken DO NOT VEND CALL THE MOD" at bounding box center [807, 225] width 633 height 17
drag, startPoint x: 987, startPoint y: 239, endPoint x: 517, endPoint y: 60, distance: 503.0
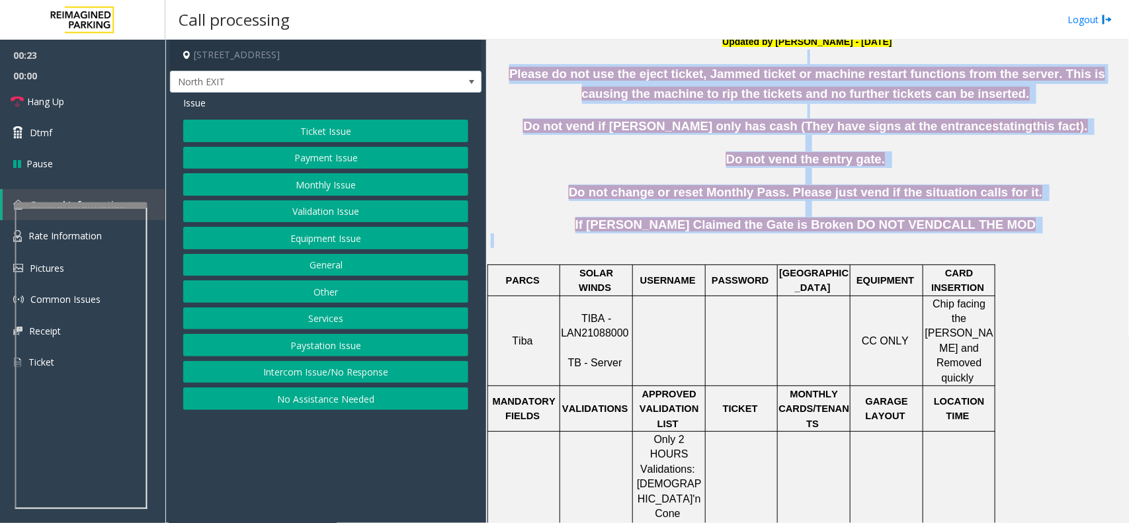
click at [563, 137] on p at bounding box center [807, 143] width 633 height 17
drag, startPoint x: 504, startPoint y: 71, endPoint x: 941, endPoint y: 235, distance: 467.0
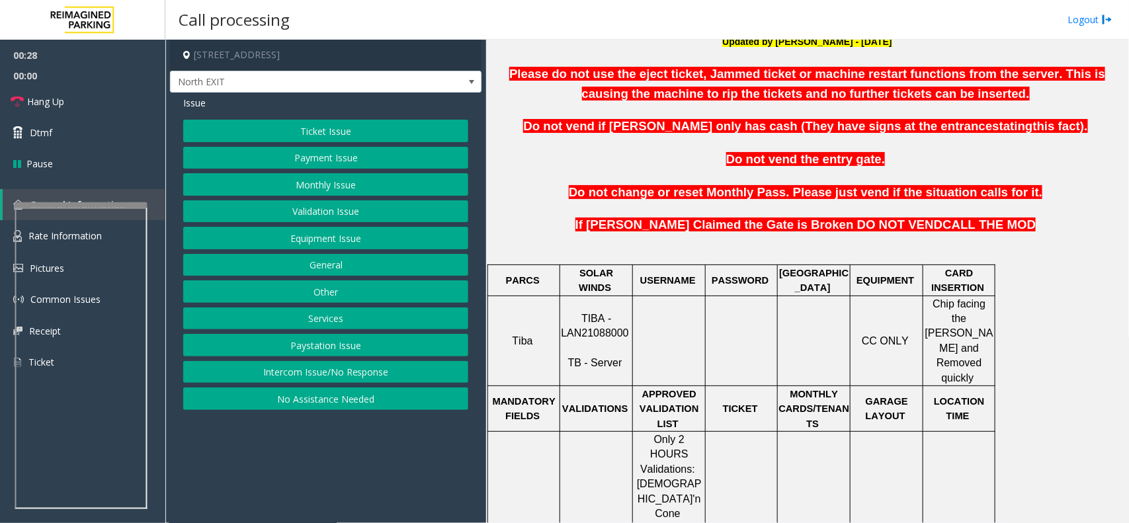
click at [827, 238] on p at bounding box center [807, 240] width 633 height 15
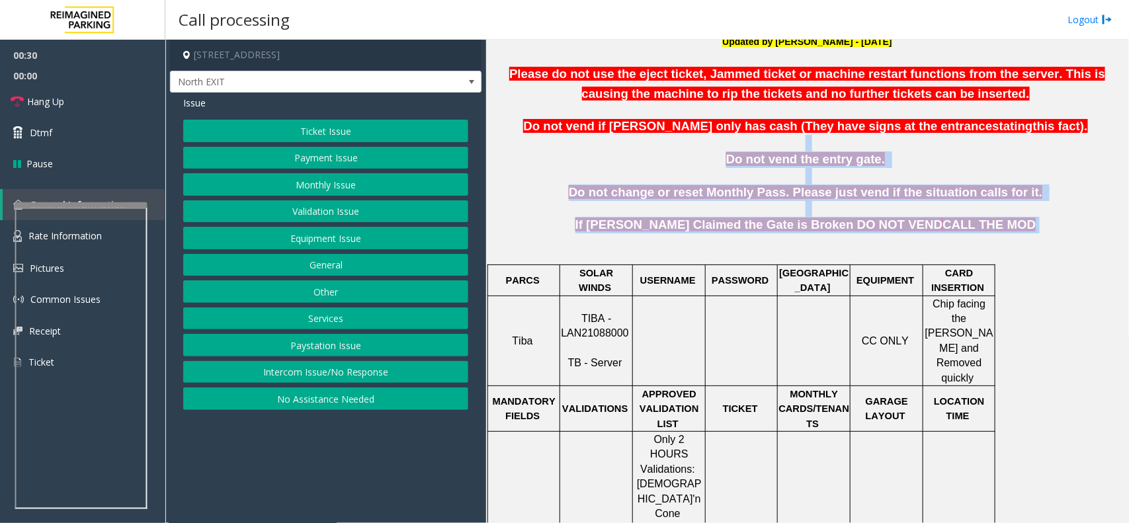
drag, startPoint x: 983, startPoint y: 226, endPoint x: 563, endPoint y: 136, distance: 430.0
click at [639, 155] on p "Do not vend the entry gate." at bounding box center [807, 159] width 633 height 17
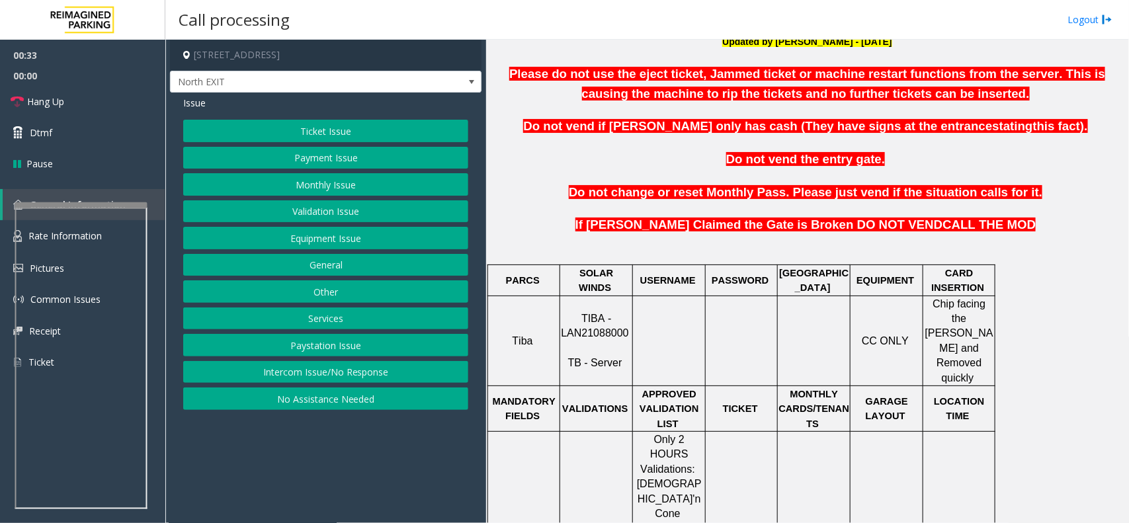
click at [338, 208] on button "Validation Issue" at bounding box center [325, 211] width 285 height 22
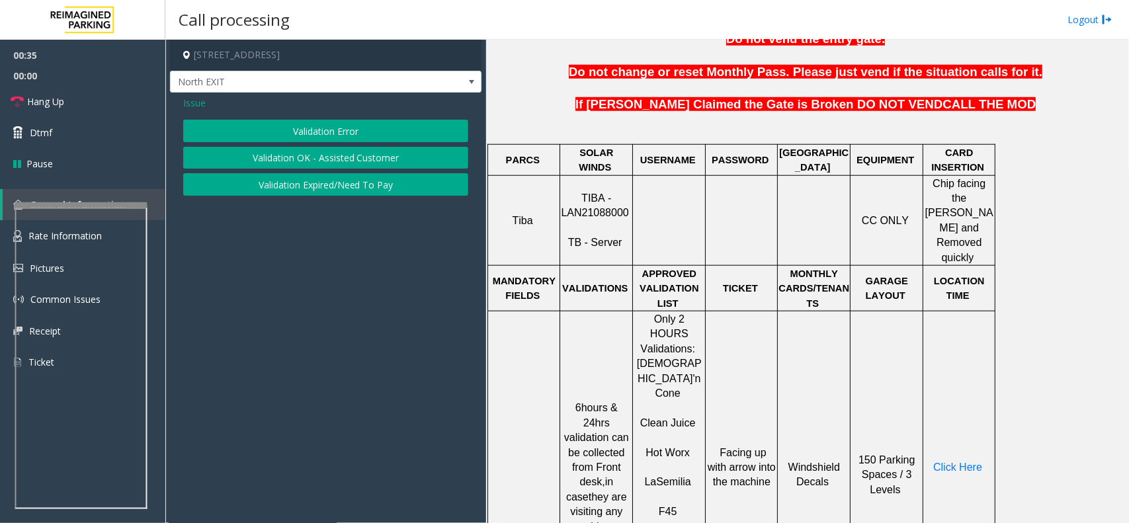
scroll to position [661, 0]
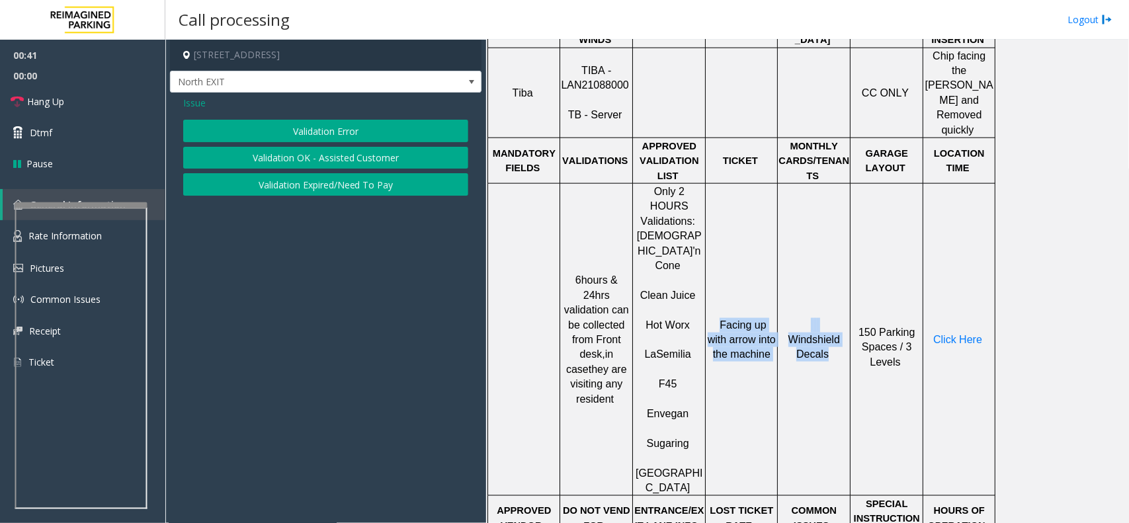
drag, startPoint x: 711, startPoint y: 268, endPoint x: 825, endPoint y: 329, distance: 129.3
click at [825, 329] on tr "6hours & 24hrs validation can be collected from Front desk, in case they are vi…" at bounding box center [741, 340] width 507 height 312
click at [782, 329] on td "Windshield Decals" at bounding box center [813, 340] width 73 height 312
click at [199, 106] on span "Issue" at bounding box center [194, 103] width 22 height 14
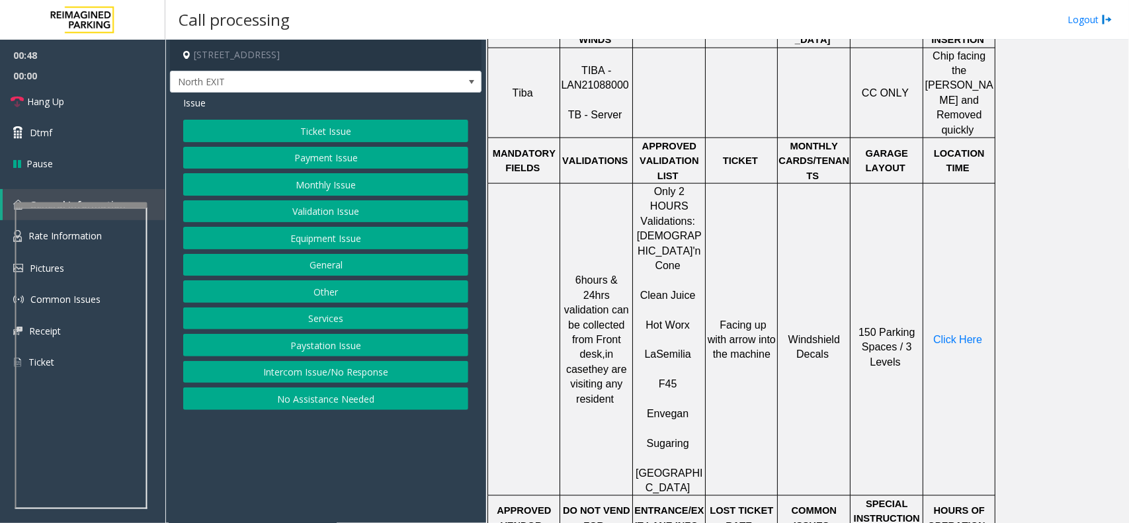
click at [341, 238] on button "Equipment Issue" at bounding box center [325, 238] width 285 height 22
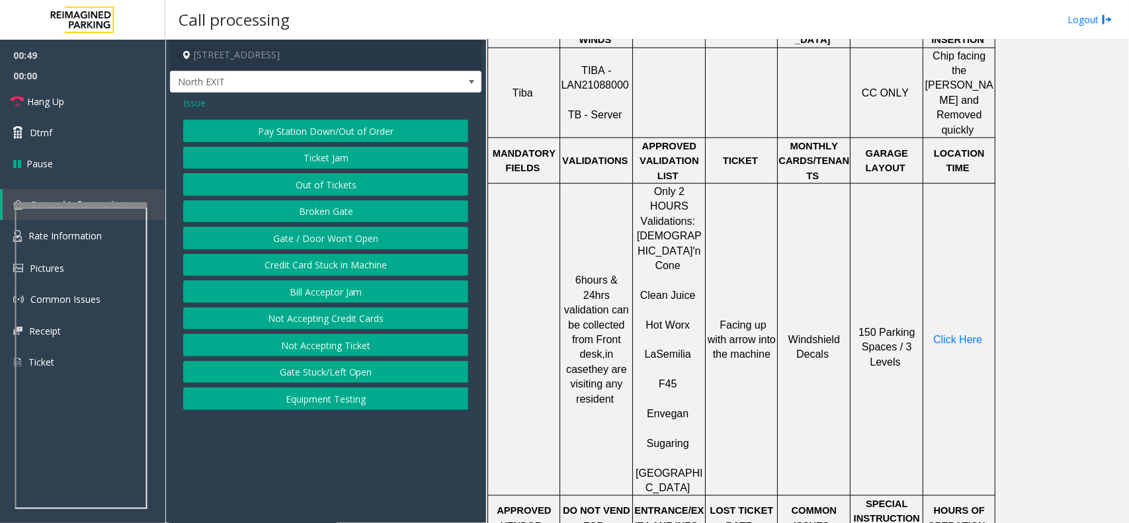
click at [189, 104] on span "Issue" at bounding box center [194, 103] width 22 height 14
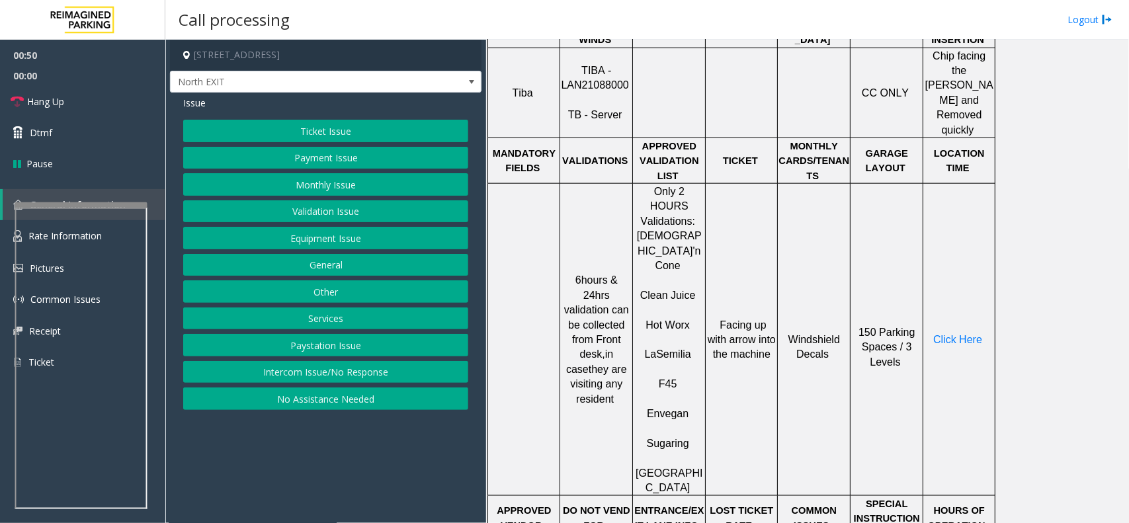
click at [301, 130] on button "Ticket Issue" at bounding box center [325, 131] width 285 height 22
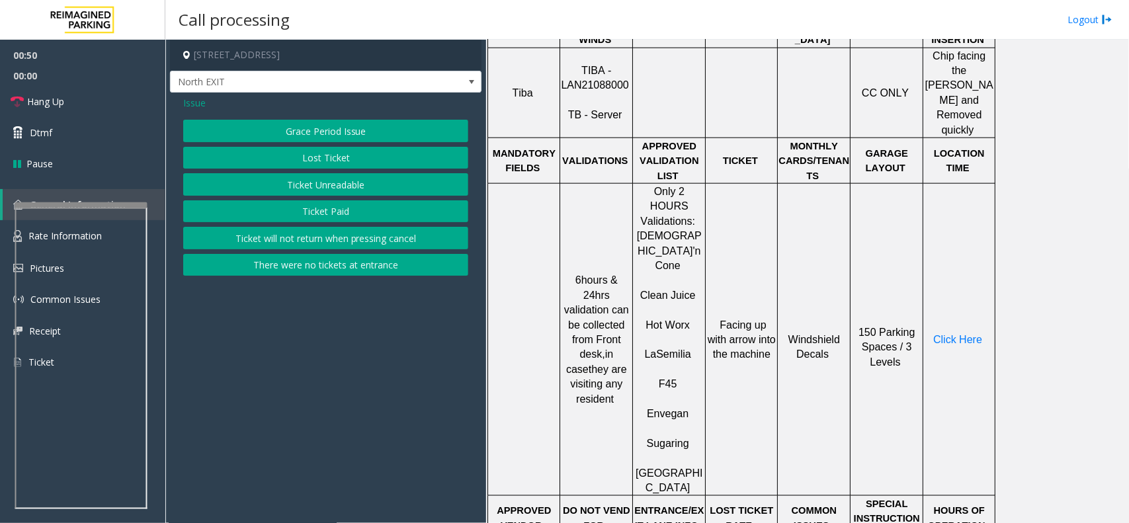
click at [305, 187] on button "Ticket Unreadable" at bounding box center [325, 184] width 285 height 22
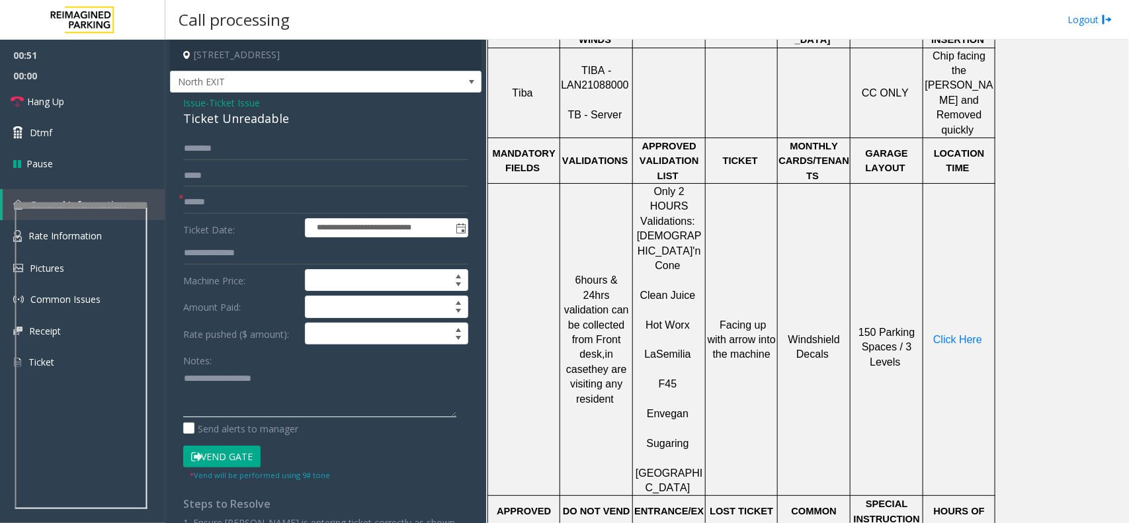
click at [235, 370] on textarea at bounding box center [319, 393] width 273 height 50
click at [214, 197] on input "text" at bounding box center [325, 202] width 285 height 22
type input "*******"
click at [232, 394] on textarea at bounding box center [319, 393] width 273 height 50
click at [235, 123] on div "Ticket Unreadable" at bounding box center [325, 119] width 285 height 18
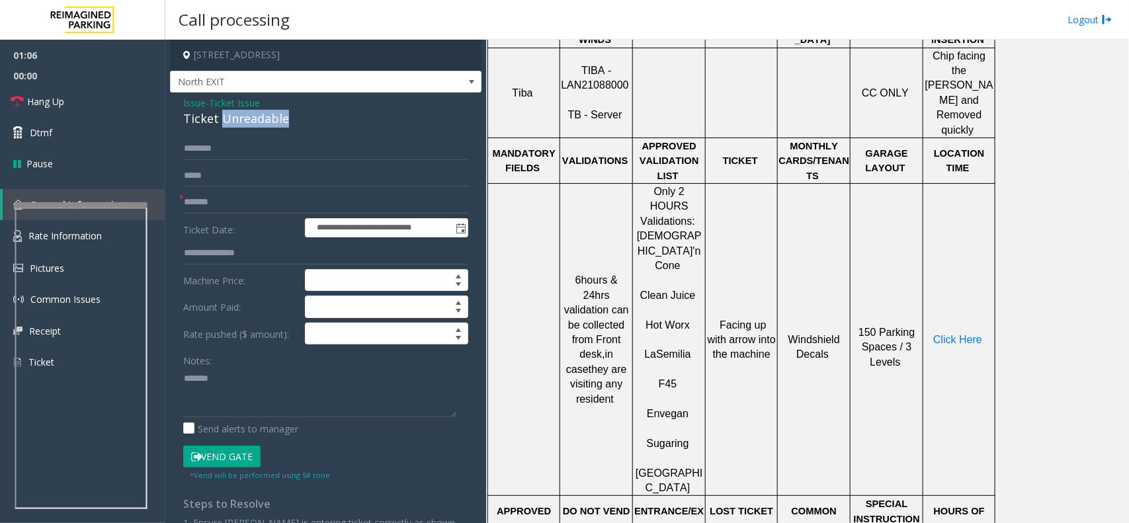
click at [235, 123] on div "Ticket Unreadable" at bounding box center [325, 119] width 285 height 18
copy div "Ticket Unreadable"
click at [255, 360] on div "Notes:" at bounding box center [325, 383] width 285 height 68
paste textarea "**********"
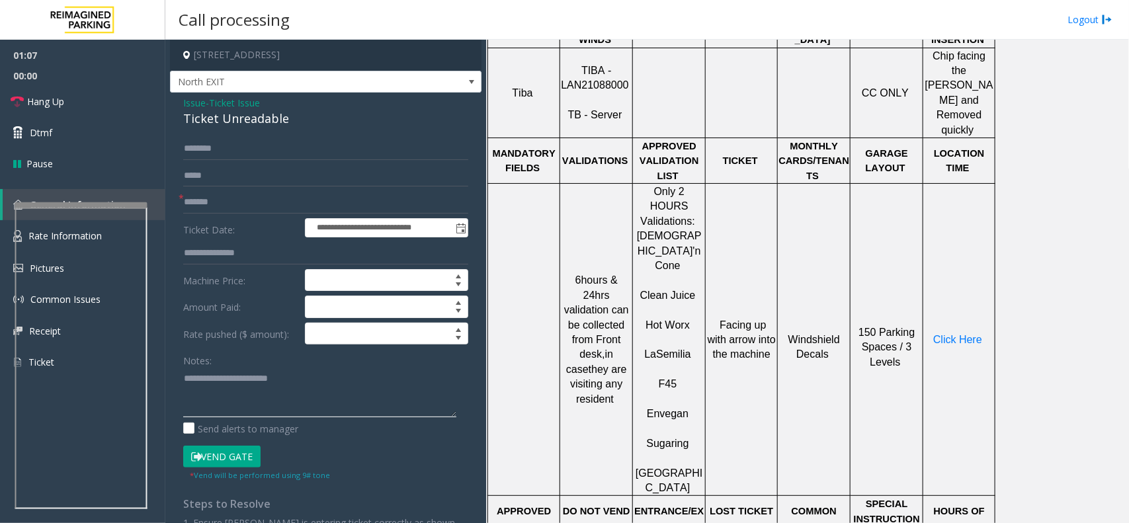
click at [240, 379] on textarea at bounding box center [319, 393] width 273 height 50
click at [953, 334] on span "Click Here" at bounding box center [957, 339] width 49 height 11
click at [77, 208] on div at bounding box center [81, 204] width 132 height 5
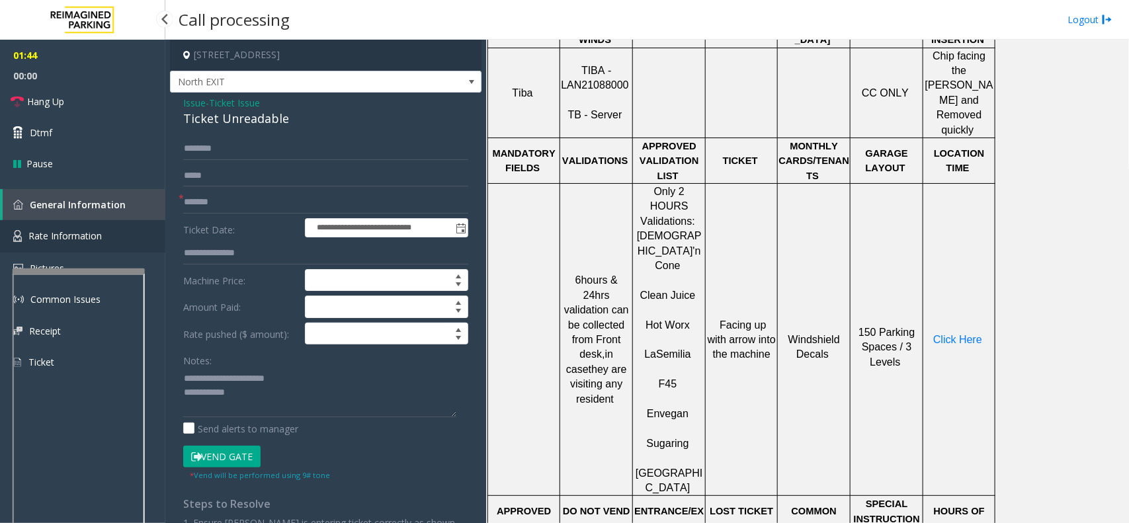
click at [86, 238] on span "Rate Information" at bounding box center [64, 235] width 73 height 13
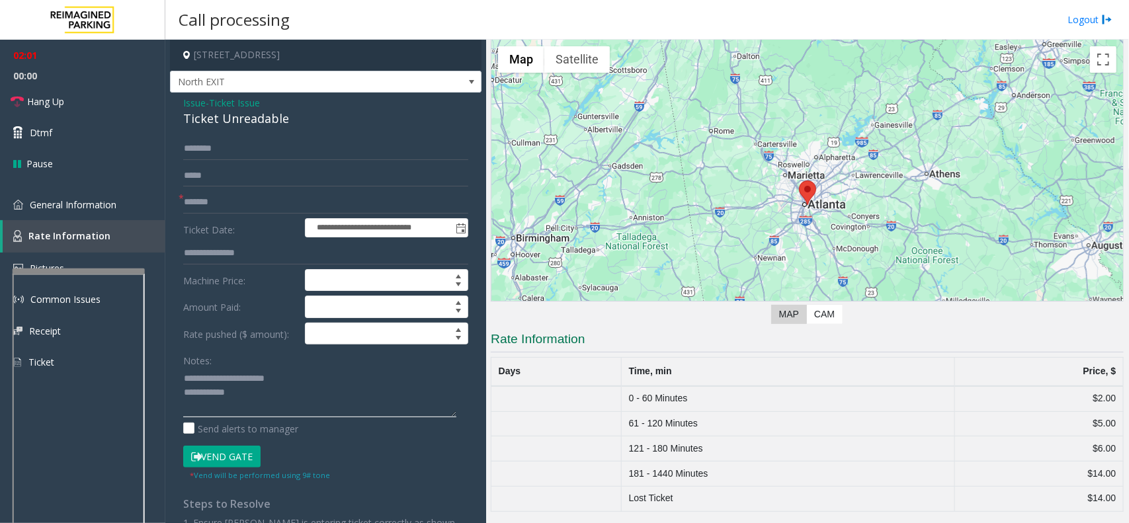
drag, startPoint x: 278, startPoint y: 377, endPoint x: 279, endPoint y: 395, distance: 17.9
click at [278, 377] on textarea at bounding box center [319, 393] width 273 height 50
click at [276, 407] on textarea at bounding box center [319, 393] width 273 height 50
click at [233, 454] on button "Vend Gate" at bounding box center [221, 457] width 77 height 22
click at [374, 401] on textarea at bounding box center [319, 393] width 273 height 50
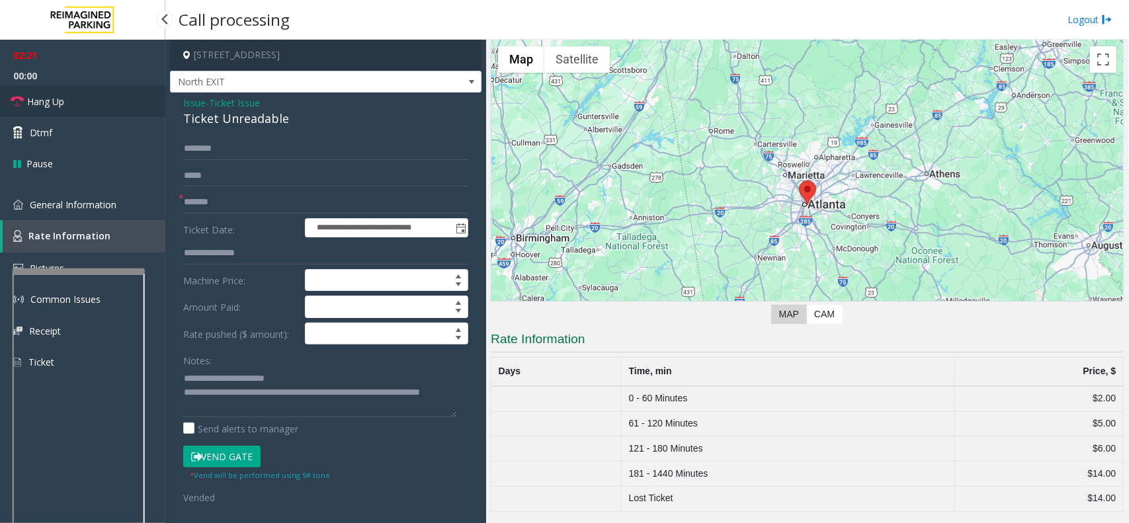
click at [93, 100] on link "Hang Up" at bounding box center [82, 101] width 165 height 31
click at [266, 412] on textarea at bounding box center [319, 393] width 273 height 50
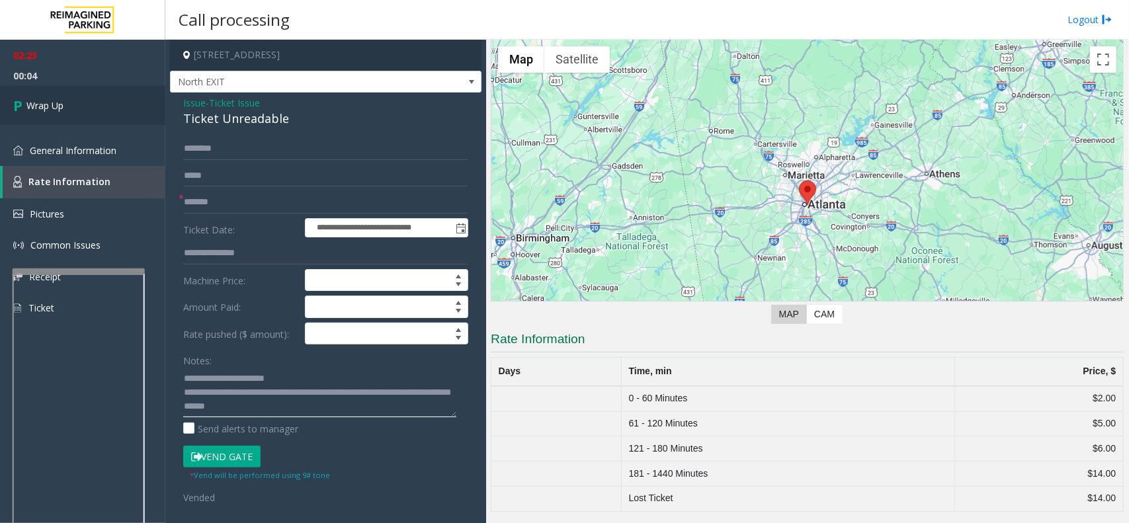
type textarea "**********"
click at [108, 119] on link "Wrap Up" at bounding box center [82, 105] width 165 height 39
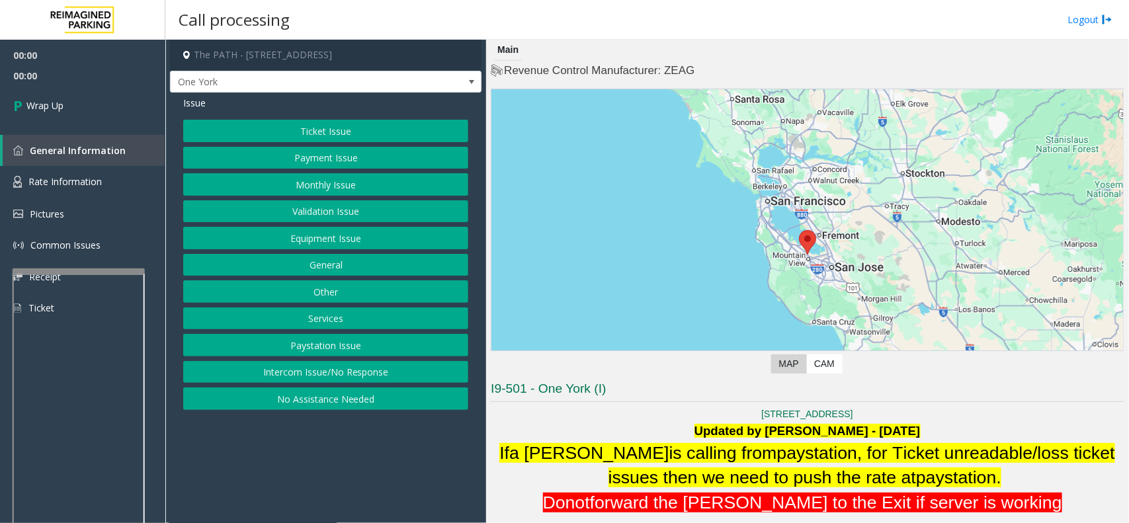
click at [316, 377] on button "Intercom Issue/No Response" at bounding box center [325, 372] width 285 height 22
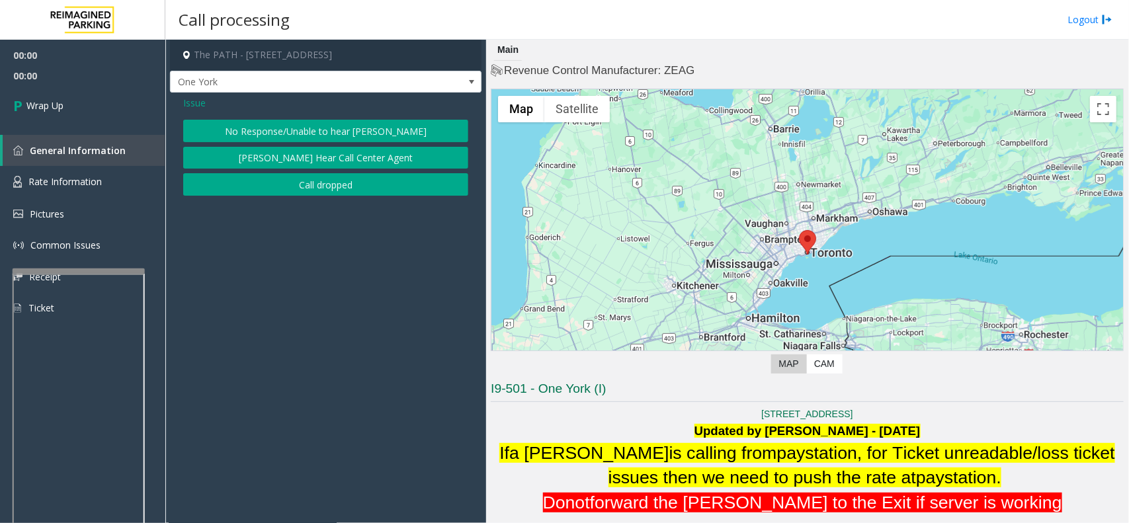
click at [313, 180] on button "Call dropped" at bounding box center [325, 184] width 285 height 22
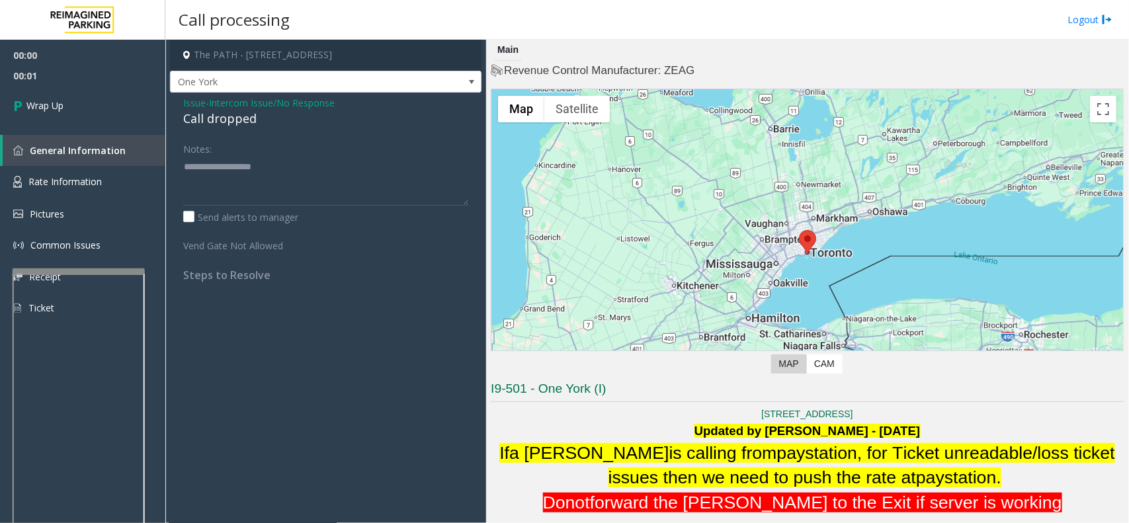
click at [216, 126] on div "Call dropped" at bounding box center [325, 119] width 285 height 18
type textarea "**********"
click at [30, 61] on span "00:00" at bounding box center [82, 55] width 165 height 20
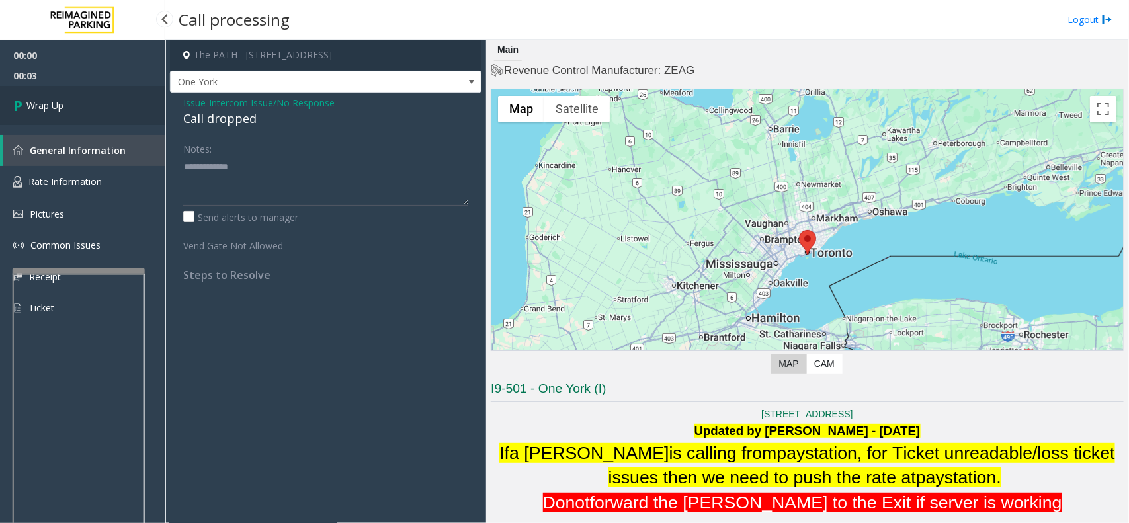
click at [91, 114] on link "Wrap Up" at bounding box center [82, 105] width 165 height 39
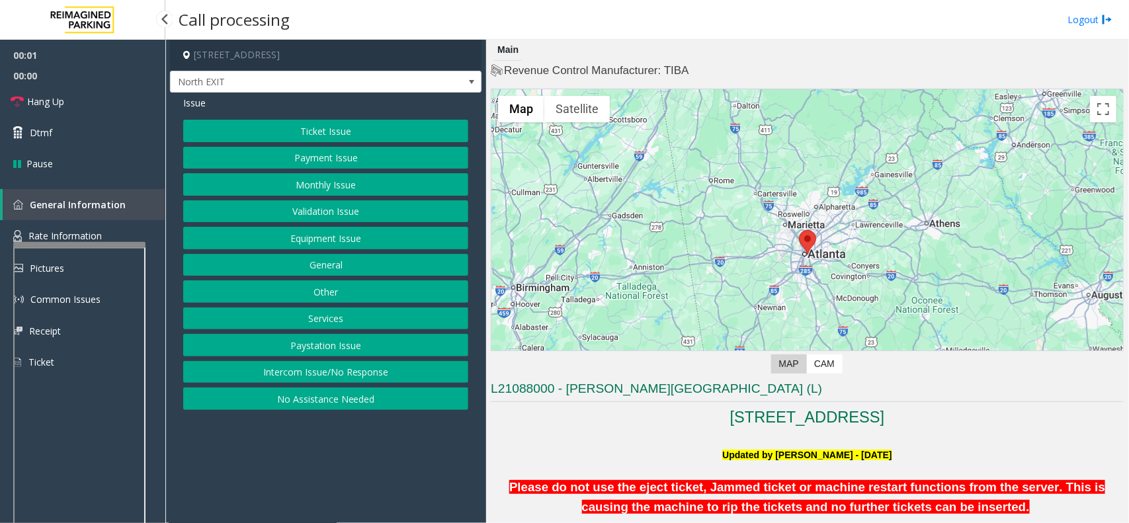
click at [126, 242] on div at bounding box center [79, 244] width 132 height 5
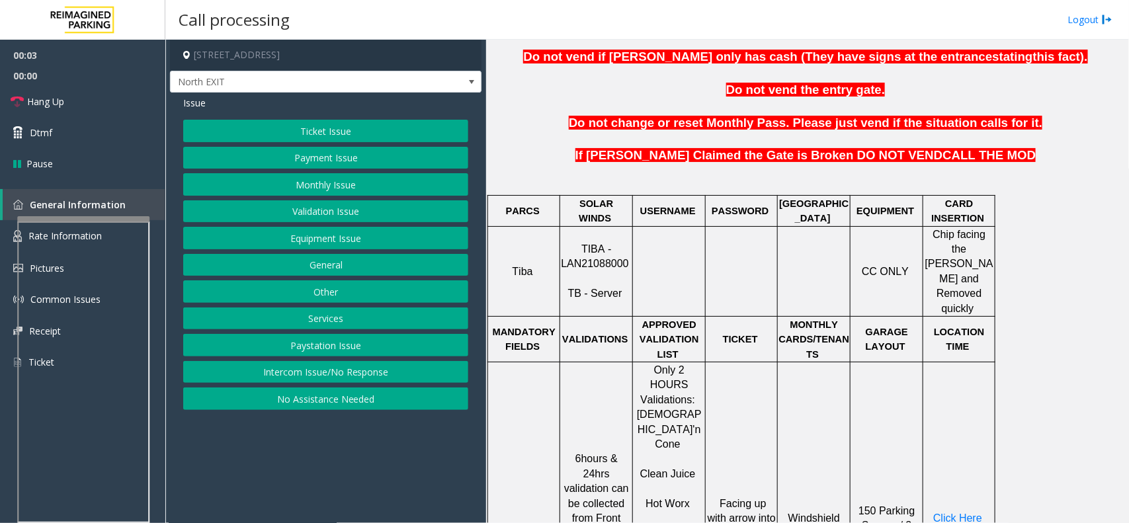
scroll to position [496, 0]
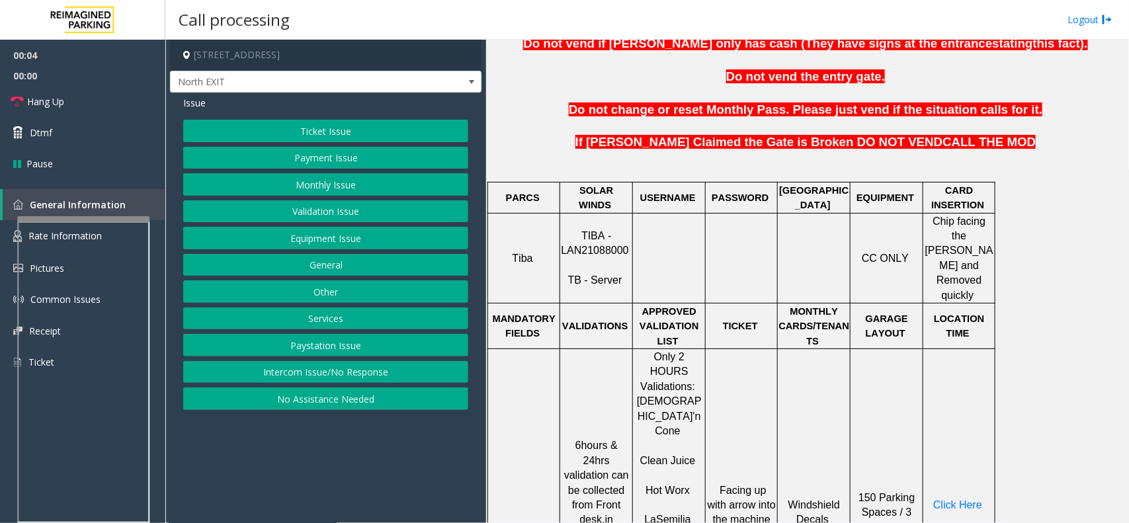
click at [563, 239] on p "TIBA - LAN21088000 TB - Server" at bounding box center [596, 258] width 71 height 59
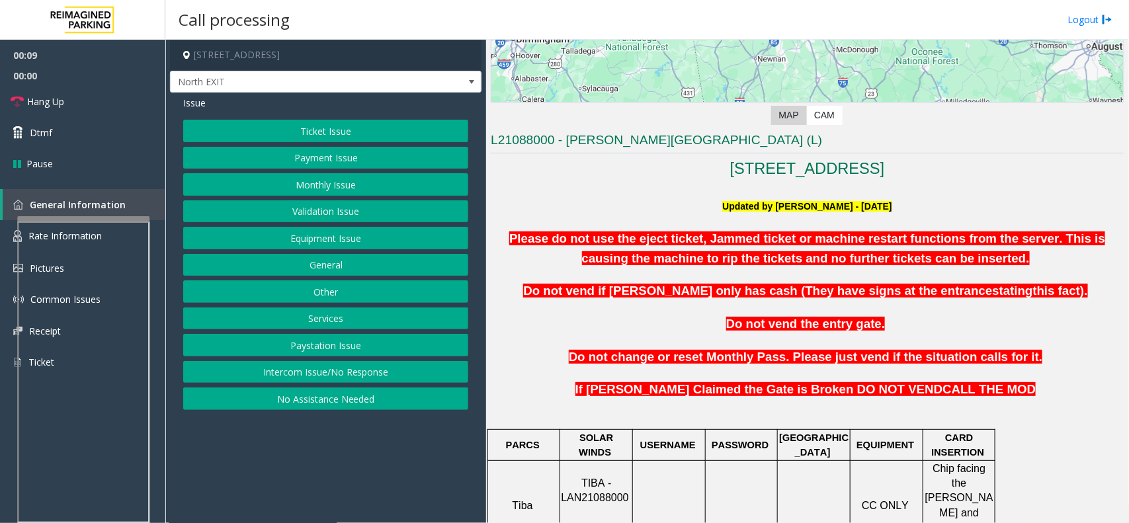
scroll to position [248, 0]
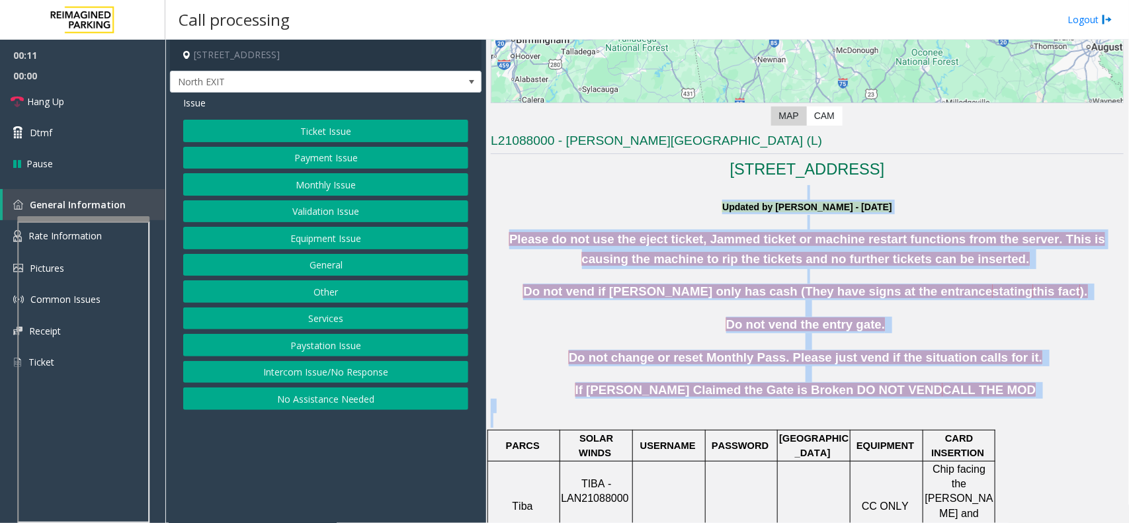
drag, startPoint x: 565, startPoint y: 196, endPoint x: 946, endPoint y: 428, distance: 445.9
click at [933, 424] on p at bounding box center [807, 420] width 633 height 15
drag, startPoint x: 985, startPoint y: 403, endPoint x: 609, endPoint y: 208, distance: 423.7
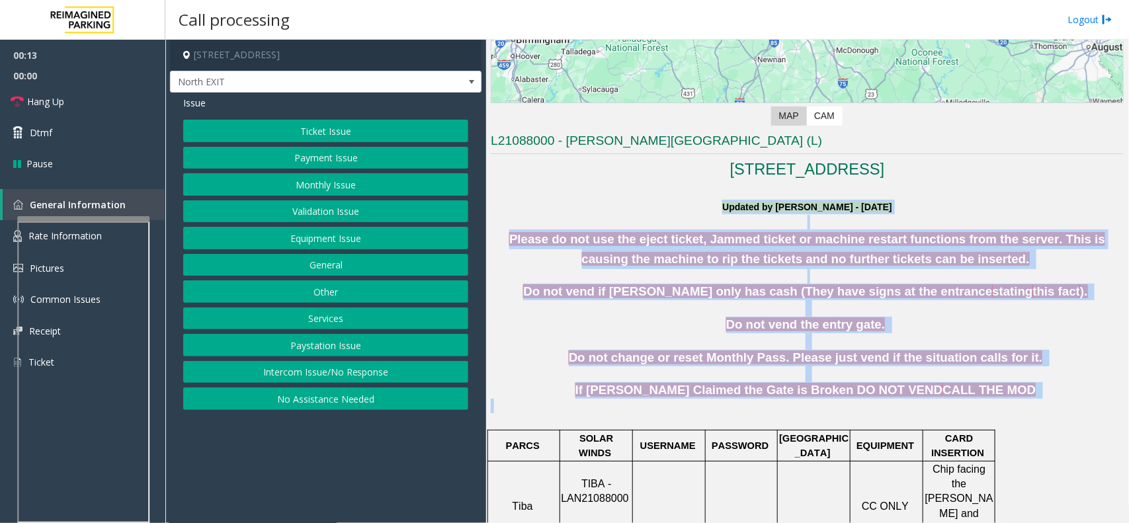
click at [609, 208] on p "Updated by [PERSON_NAME] - [DATE]" at bounding box center [807, 207] width 633 height 15
drag, startPoint x: 609, startPoint y: 208, endPoint x: 1015, endPoint y: 422, distance: 459.2
click at [992, 411] on p at bounding box center [807, 406] width 633 height 15
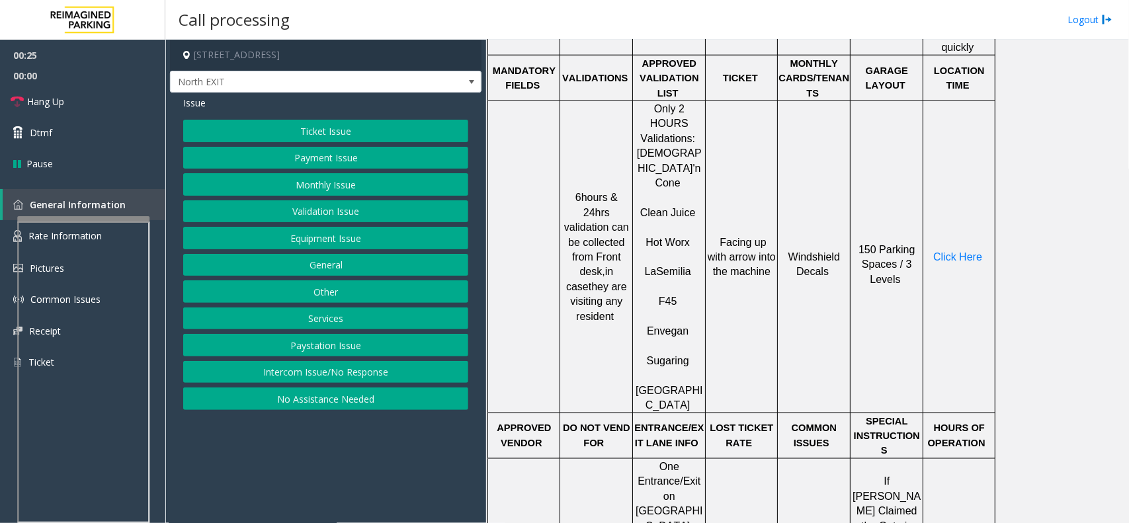
scroll to position [578, 0]
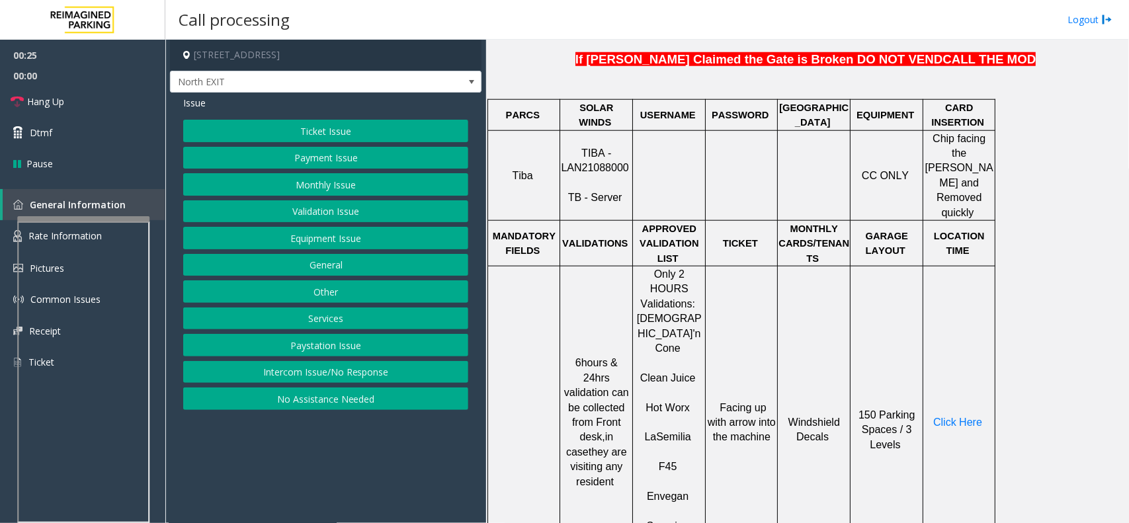
click at [307, 366] on button "Intercom Issue/No Response" at bounding box center [325, 372] width 285 height 22
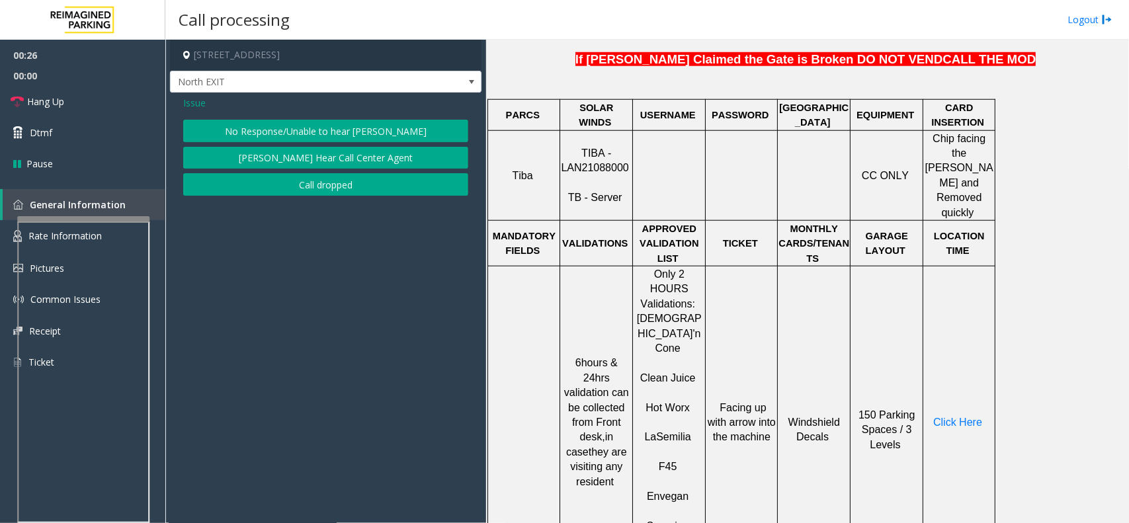
click at [325, 123] on button "No Response/Unable to hear [PERSON_NAME]" at bounding box center [325, 131] width 285 height 22
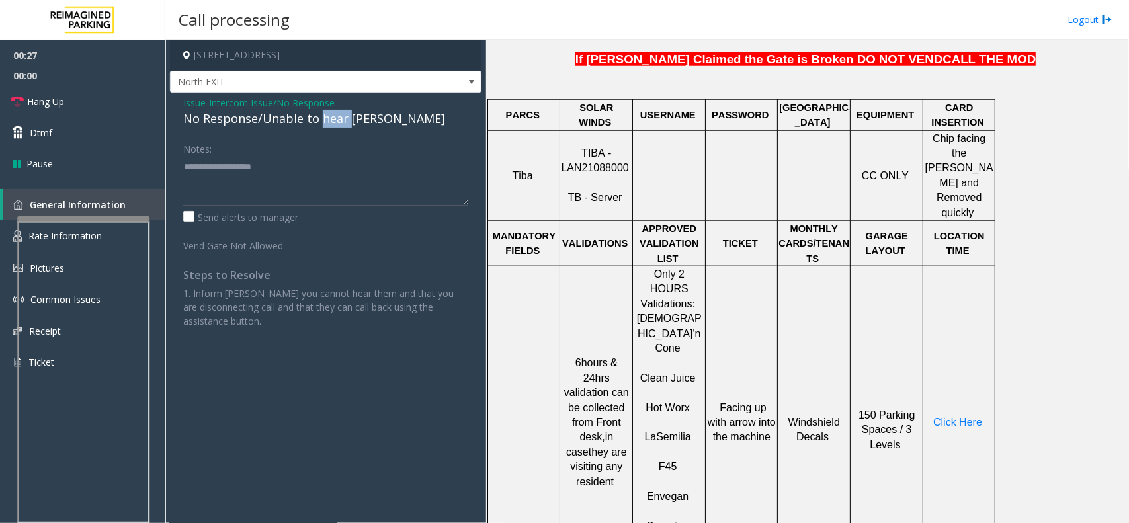
click at [325, 123] on div "No Response/Unable to hear [PERSON_NAME]" at bounding box center [325, 119] width 285 height 18
click at [379, 170] on textarea at bounding box center [325, 181] width 285 height 50
type textarea "**********"
click at [97, 104] on link "Hang Up" at bounding box center [82, 101] width 165 height 31
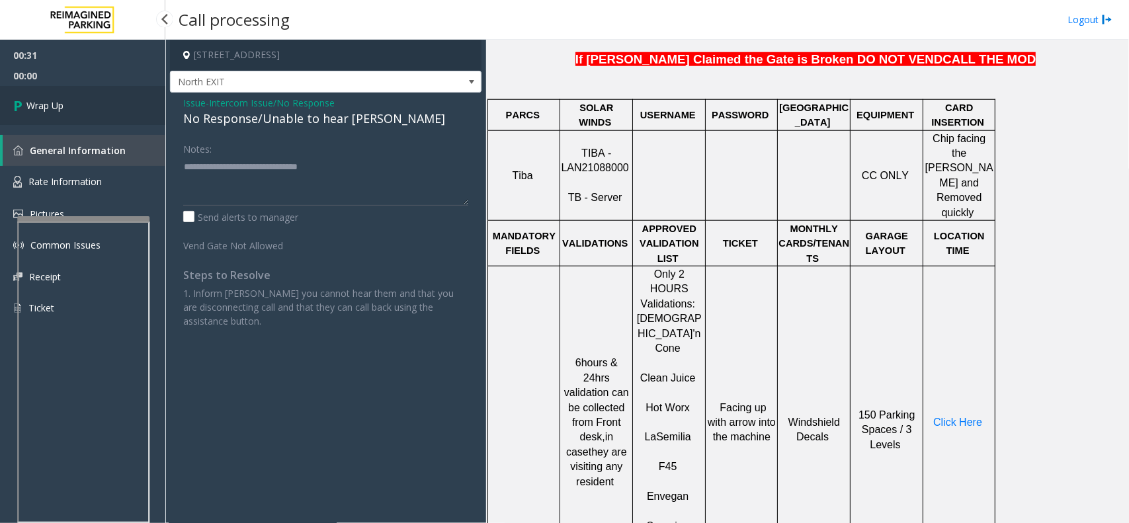
click at [97, 104] on link "Wrap Up" at bounding box center [82, 105] width 165 height 39
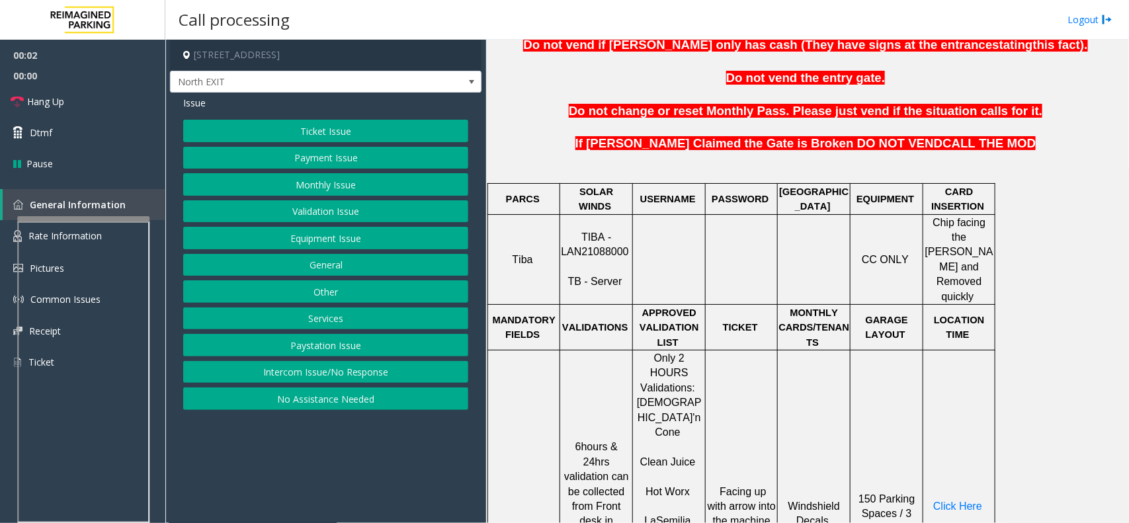
scroll to position [496, 0]
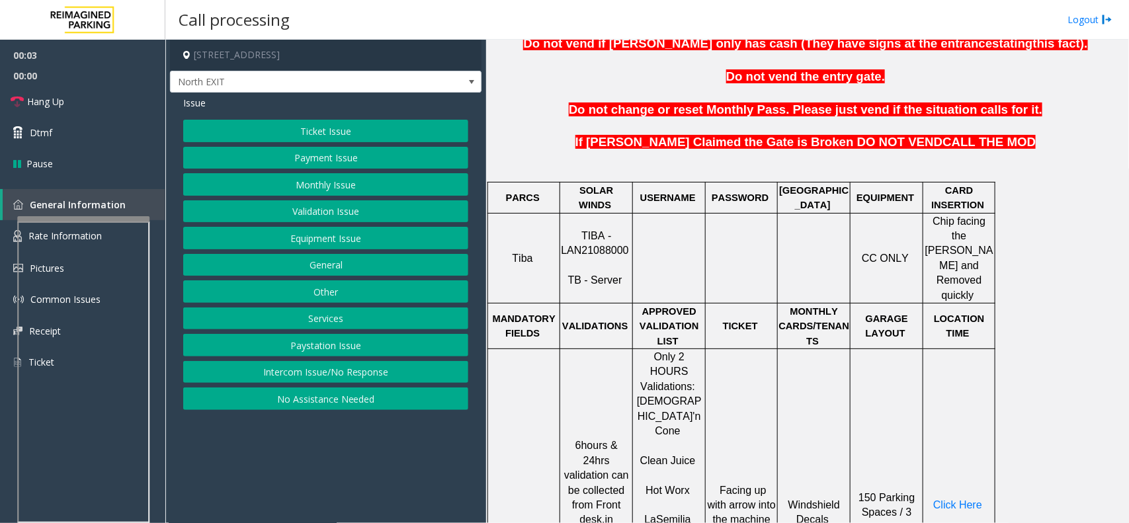
click at [619, 229] on p "TIBA - LAN21088000 TB - Server" at bounding box center [596, 258] width 71 height 59
click at [618, 242] on span "TIBA - LAN21088000" at bounding box center [594, 243] width 67 height 26
copy p "LAN21088000"
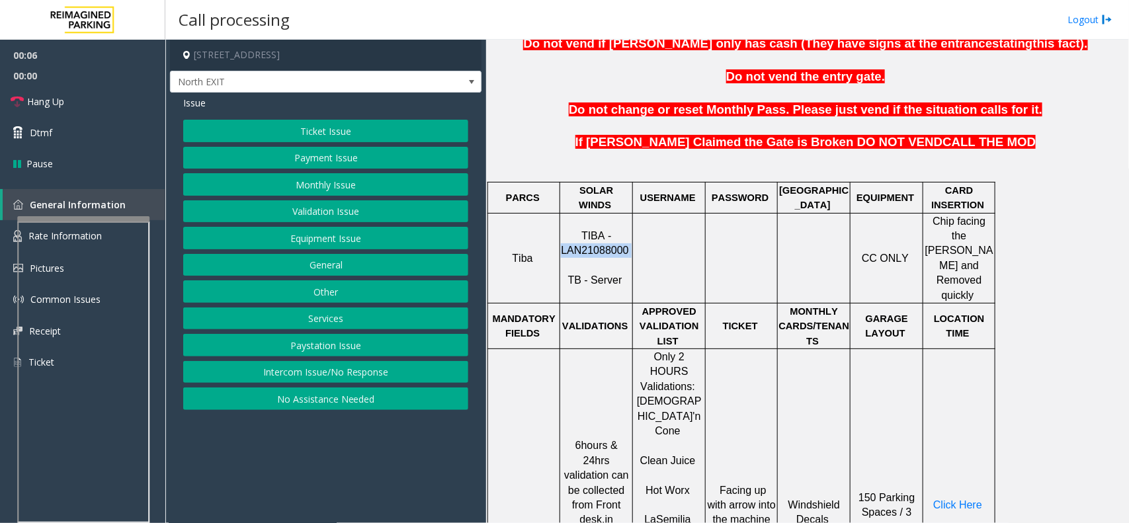
click at [347, 240] on button "Equipment Issue" at bounding box center [325, 238] width 285 height 22
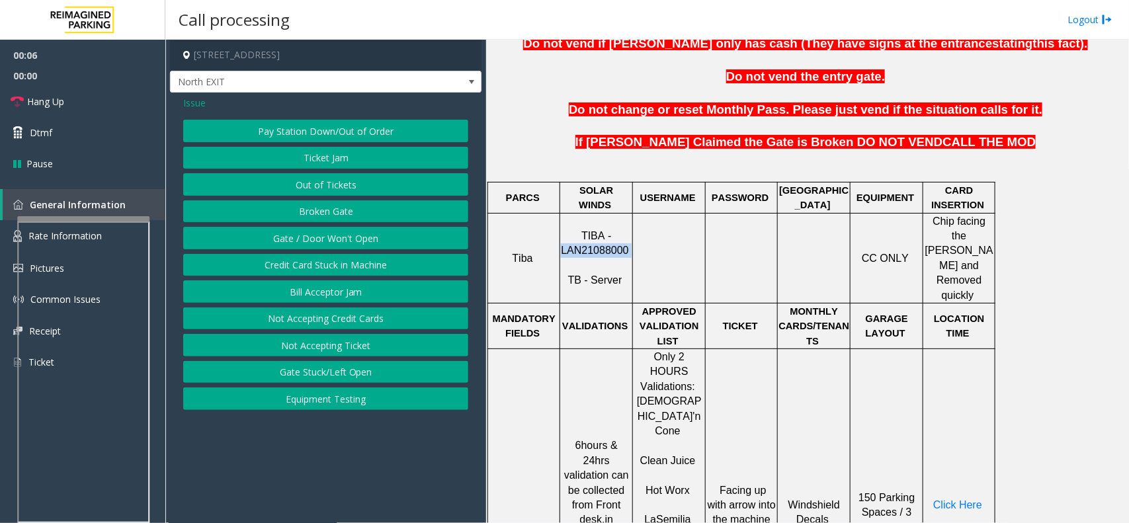
click at [329, 153] on button "Ticket Jam" at bounding box center [325, 158] width 285 height 22
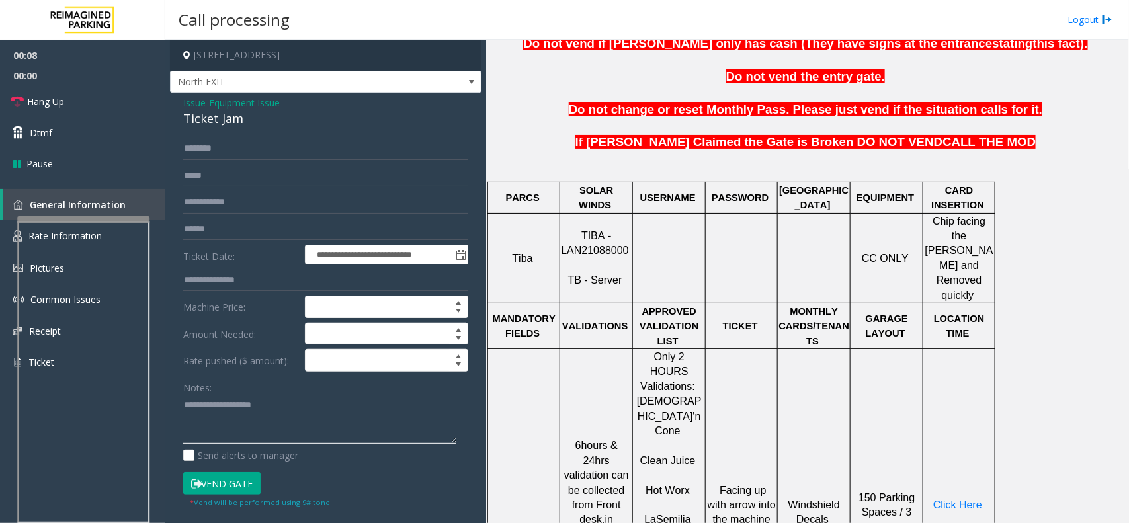
click at [271, 405] on textarea at bounding box center [319, 420] width 273 height 50
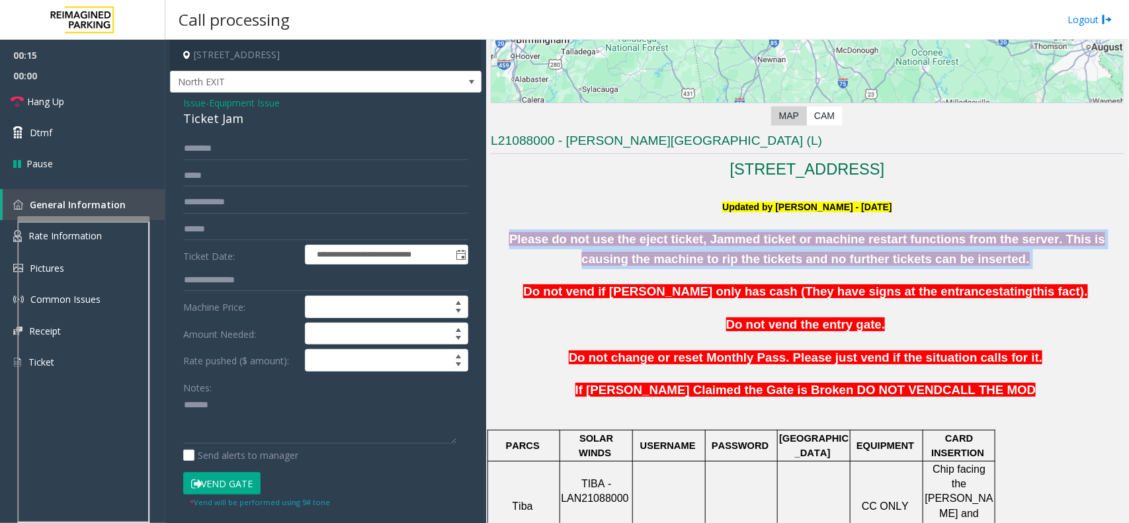
drag, startPoint x: 514, startPoint y: 235, endPoint x: 1006, endPoint y: 252, distance: 492.1
click at [1006, 252] on p "Please do not use the eject ticket, Jammed ticket or machine restart functions …" at bounding box center [807, 249] width 633 height 40
click at [699, 255] on b "Please do not use the eject ticket, Jammed ticket or machine restart functions …" at bounding box center [807, 249] width 596 height 34
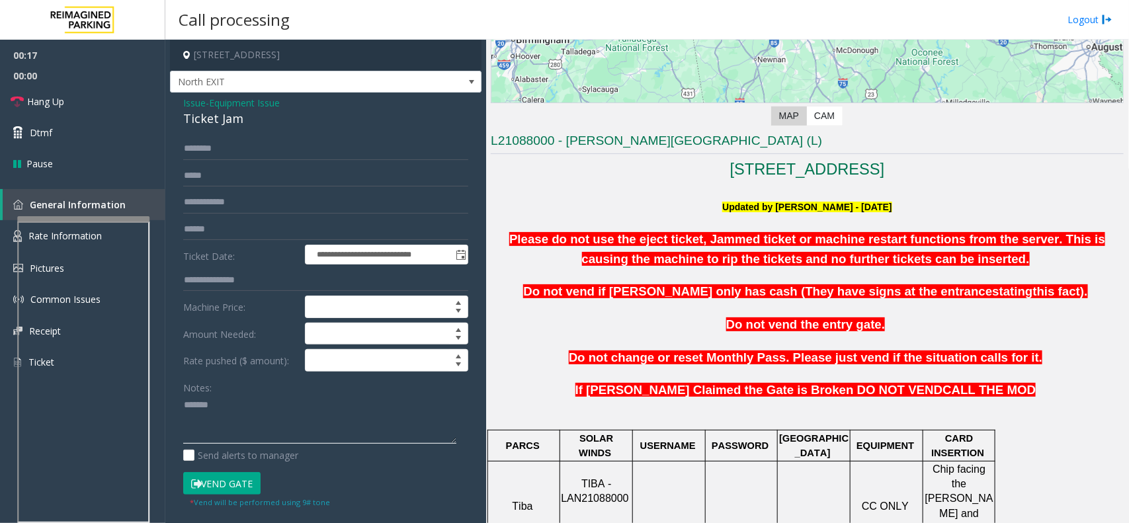
click at [227, 408] on textarea at bounding box center [319, 420] width 273 height 50
click at [219, 120] on div "Ticket Jam" at bounding box center [325, 119] width 285 height 18
copy div "Ticket Jam"
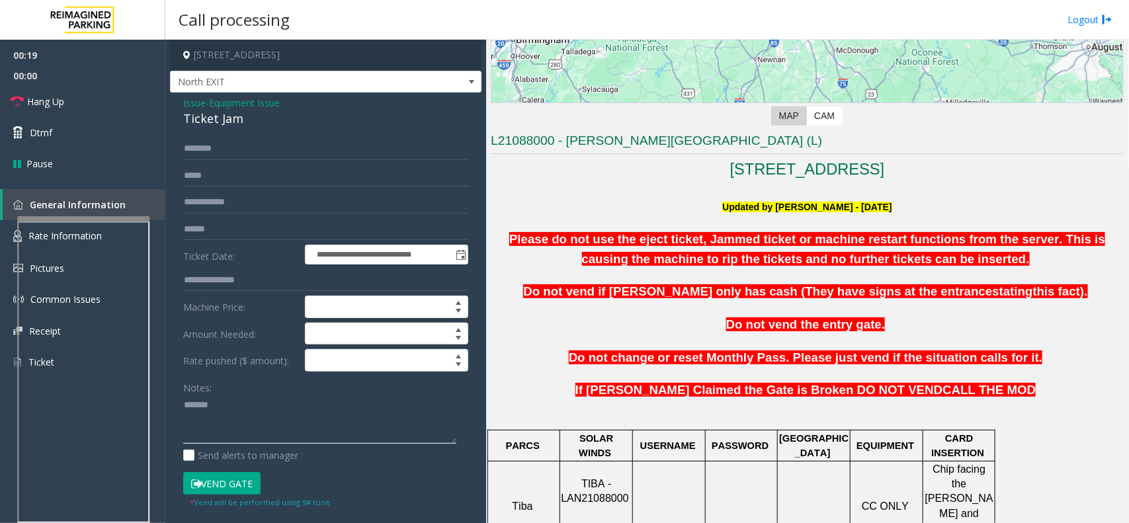
click at [245, 411] on textarea at bounding box center [319, 420] width 273 height 50
paste textarea "**********"
type textarea "**********"
click at [207, 228] on input "text" at bounding box center [325, 229] width 285 height 22
type input "*******"
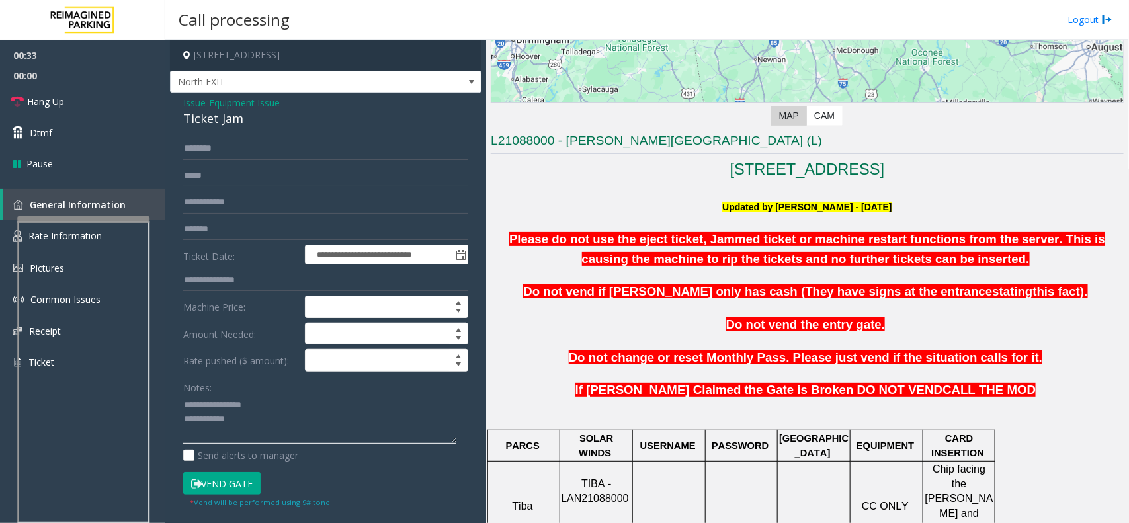
click at [293, 430] on textarea at bounding box center [319, 420] width 273 height 50
click at [192, 108] on span "Issue" at bounding box center [194, 103] width 22 height 14
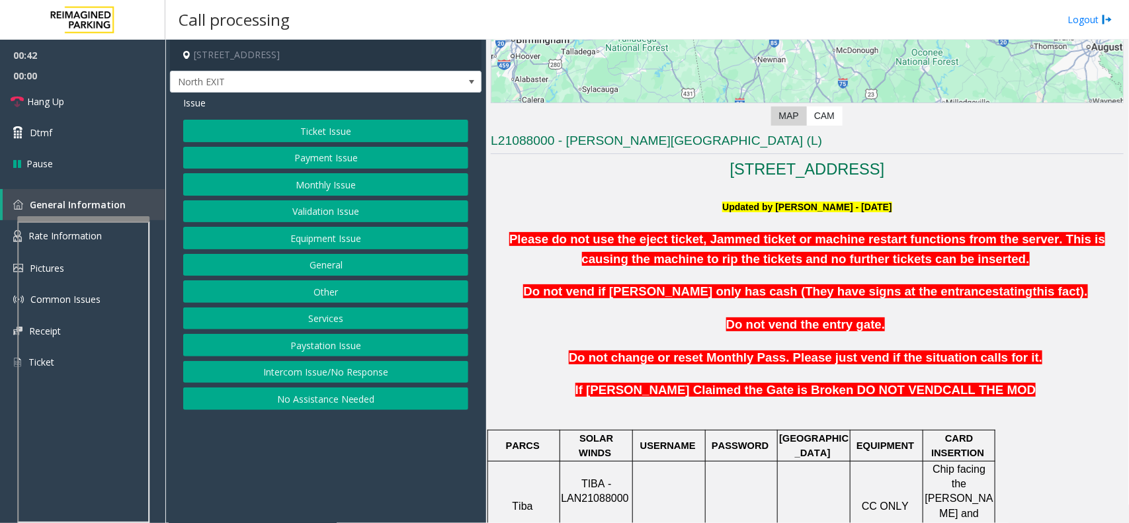
click at [304, 212] on button "Validation Issue" at bounding box center [325, 211] width 285 height 22
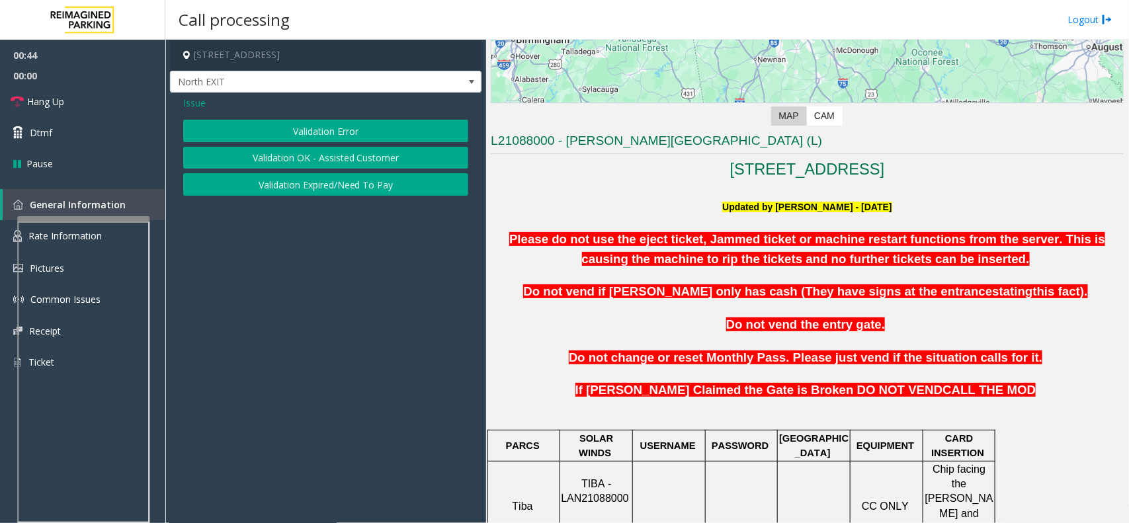
scroll to position [496, 0]
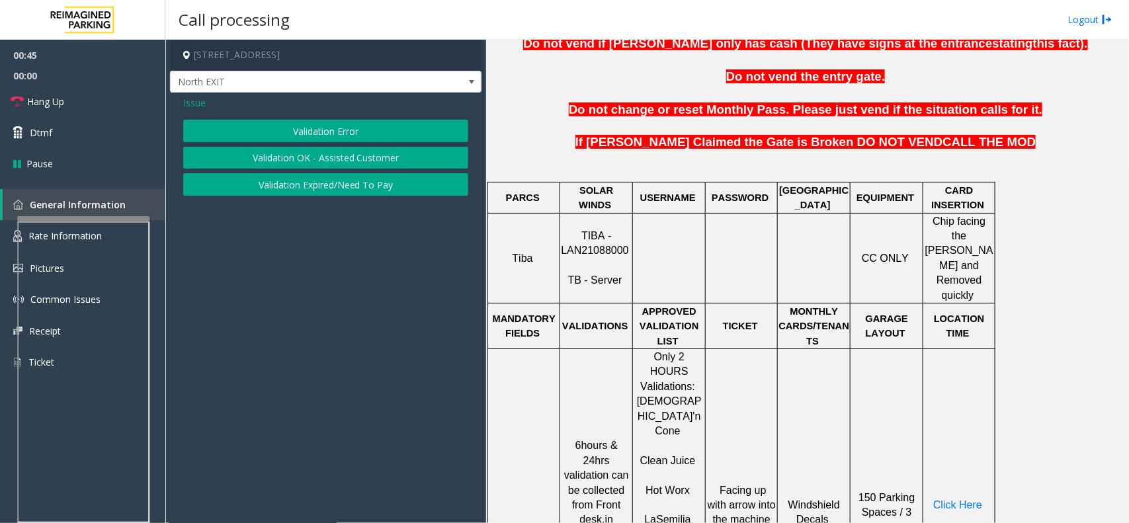
click at [401, 134] on button "Validation Error" at bounding box center [325, 131] width 285 height 22
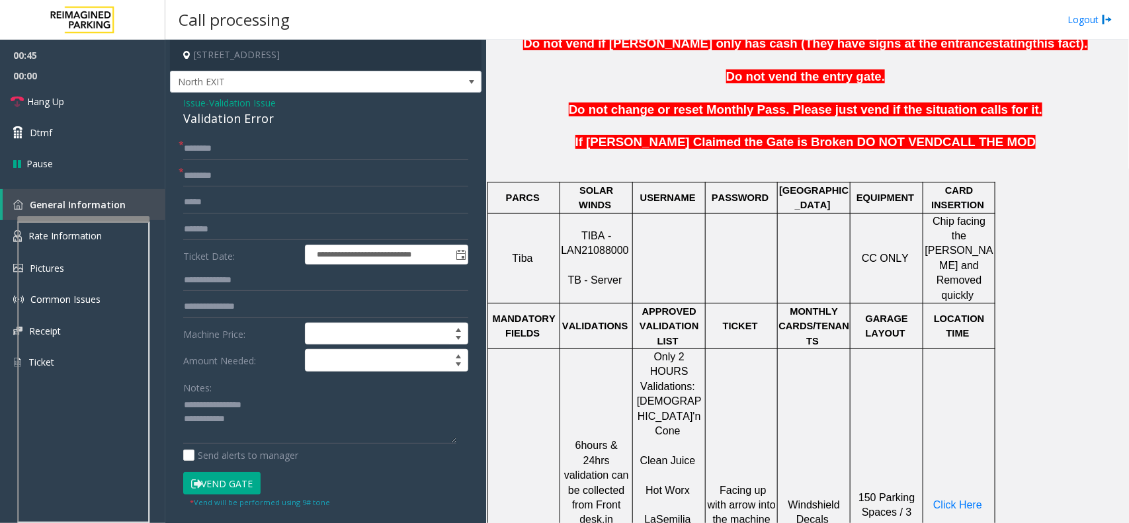
scroll to position [578, 0]
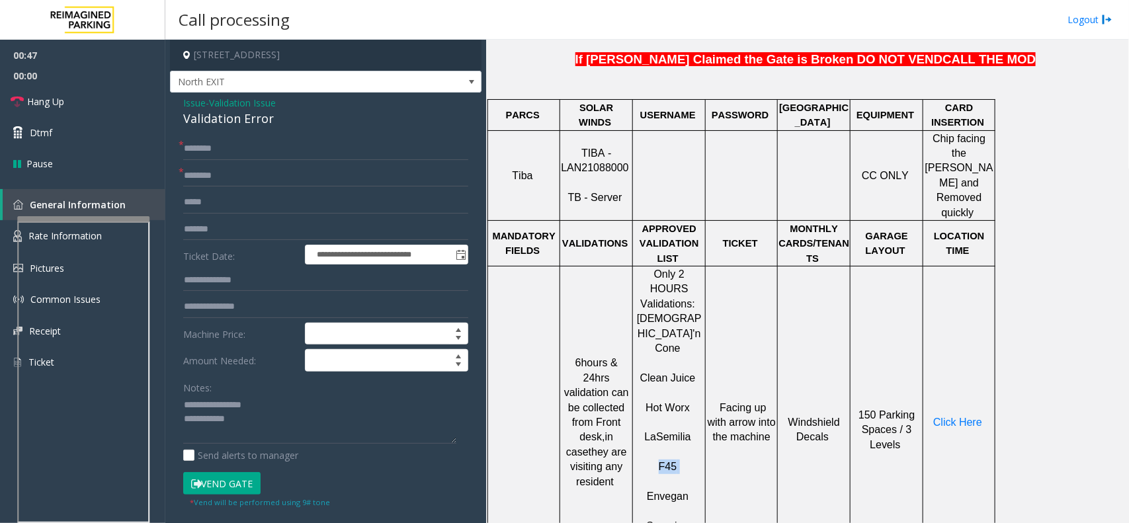
drag, startPoint x: 685, startPoint y: 395, endPoint x: 647, endPoint y: 395, distance: 38.4
click at [647, 445] on p "F45" at bounding box center [668, 460] width 71 height 30
copy p "F45"
click at [229, 184] on input "text" at bounding box center [325, 176] width 285 height 22
paste input "***"
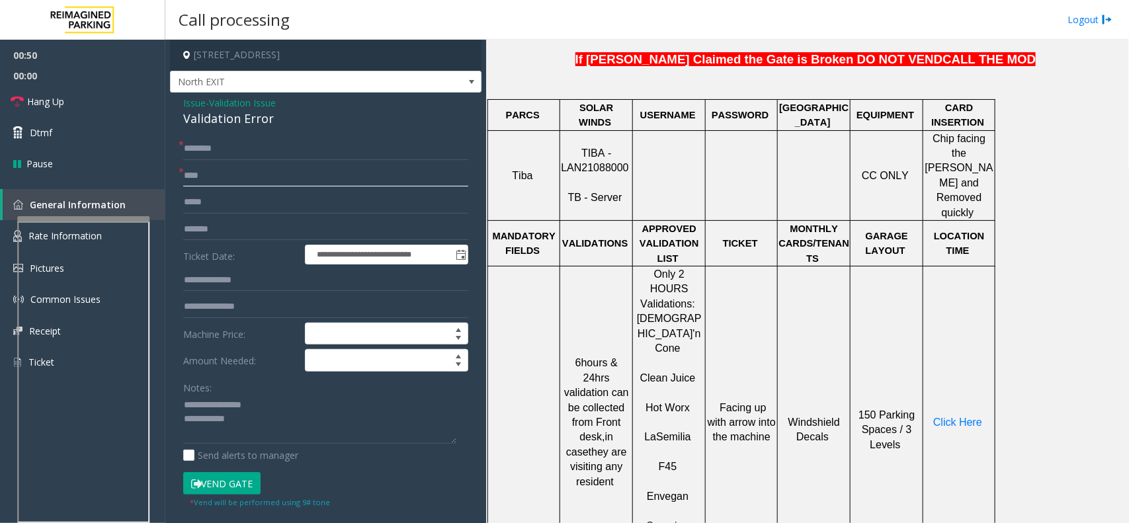
type input "***"
click at [239, 282] on input "text" at bounding box center [325, 280] width 285 height 22
type input "******"
click at [223, 151] on input "text" at bounding box center [325, 149] width 285 height 22
click at [184, 154] on input "****" at bounding box center [325, 149] width 285 height 22
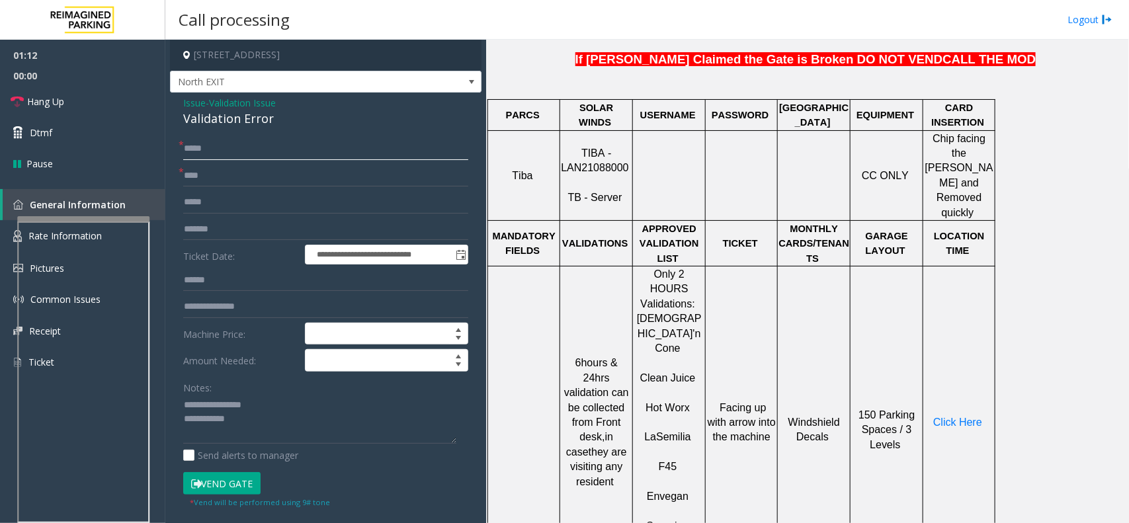
click at [239, 159] on input "*****" at bounding box center [325, 149] width 285 height 22
type input "*****"
click at [935, 415] on p "Click Here" at bounding box center [959, 422] width 70 height 15
click at [949, 416] on span "Click Here" at bounding box center [957, 421] width 49 height 11
click at [228, 478] on button "Vend Gate" at bounding box center [221, 483] width 77 height 22
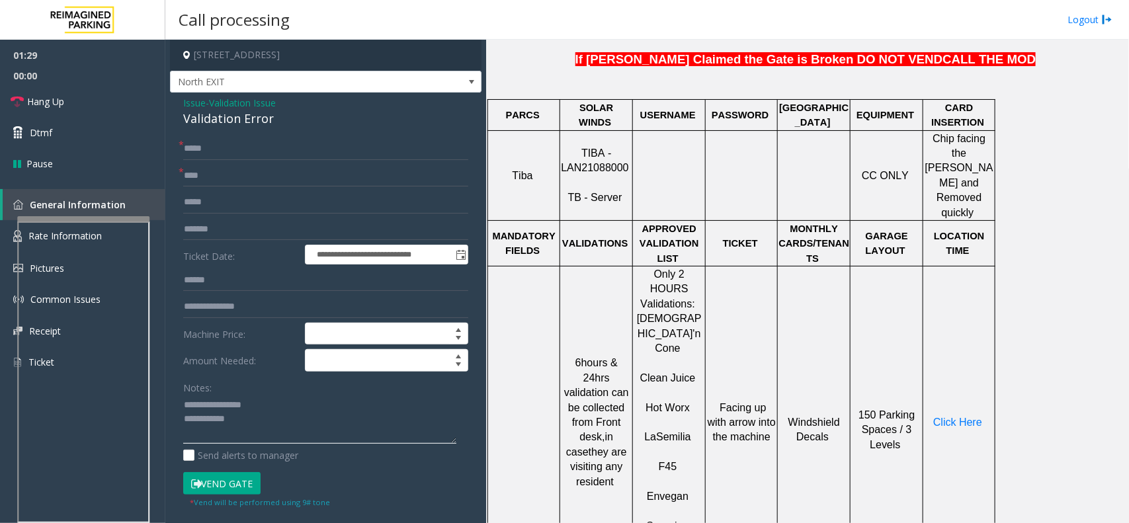
click at [268, 437] on textarea at bounding box center [319, 420] width 273 height 50
drag, startPoint x: 212, startPoint y: 407, endPoint x: 283, endPoint y: 395, distance: 72.4
click at [283, 395] on div "Notes:" at bounding box center [325, 410] width 285 height 68
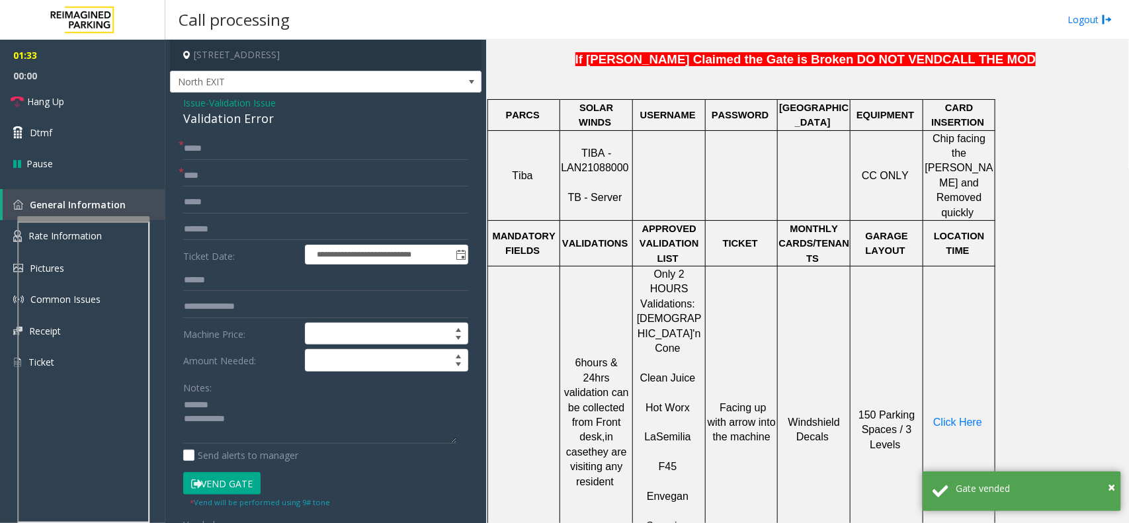
click at [256, 121] on div "Validation Error" at bounding box center [325, 119] width 285 height 18
click at [252, 410] on textarea at bounding box center [319, 420] width 273 height 50
paste textarea "**********"
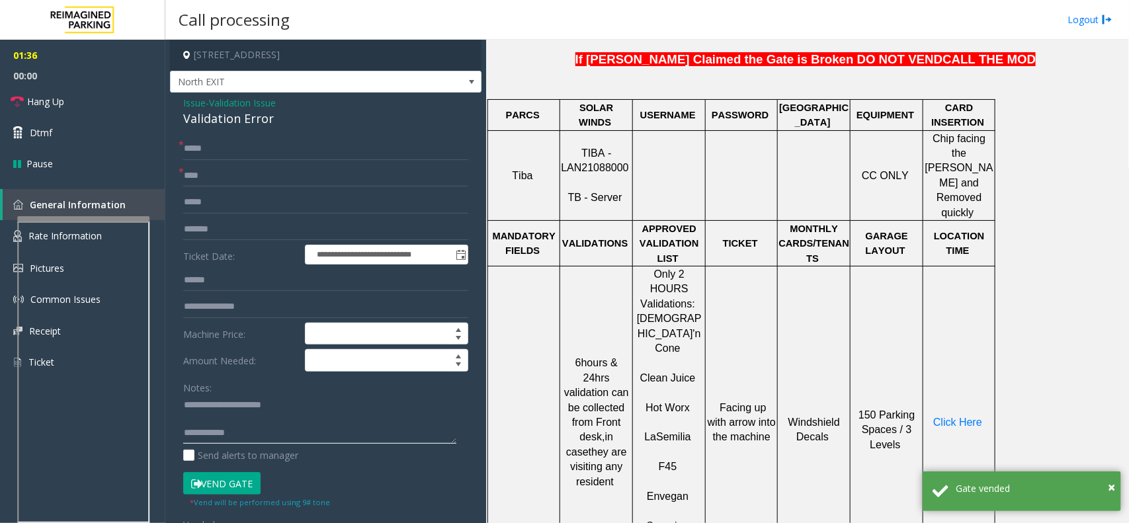
click at [253, 437] on textarea at bounding box center [319, 420] width 273 height 50
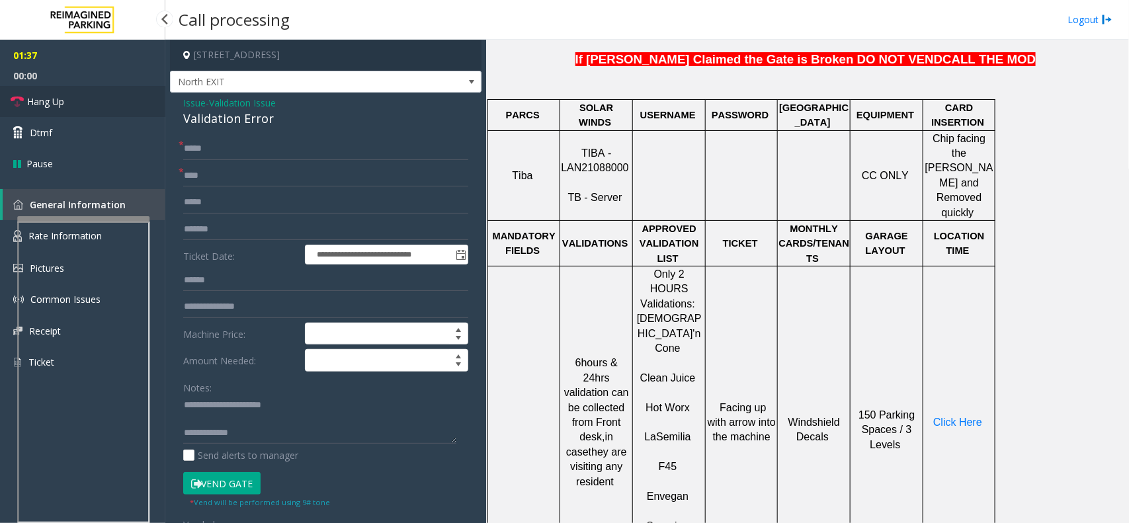
click at [102, 100] on link "Hang Up" at bounding box center [82, 101] width 165 height 31
click at [301, 442] on textarea at bounding box center [319, 420] width 273 height 50
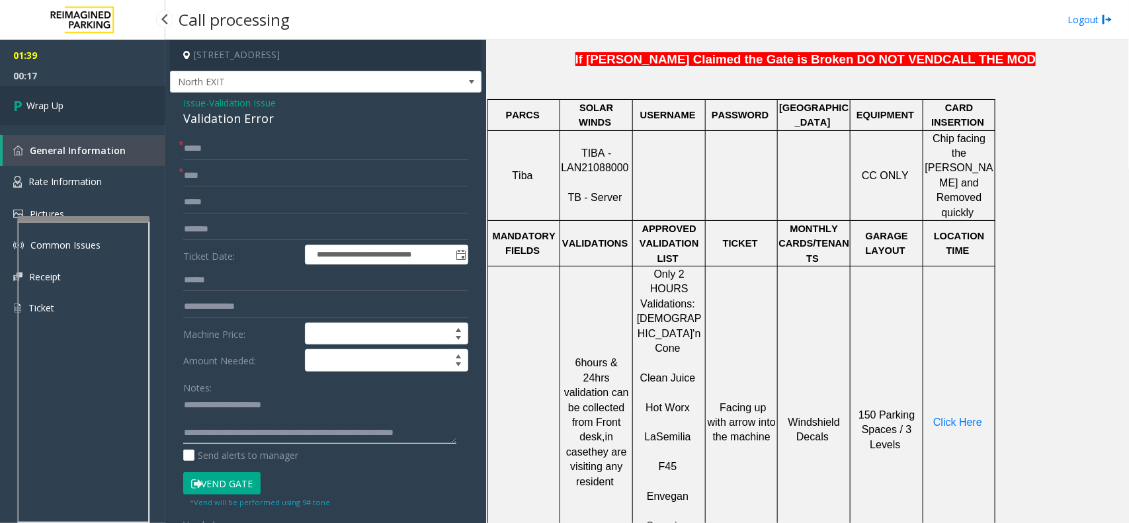
type textarea "**********"
click at [36, 113] on link "Wrap Up" at bounding box center [82, 105] width 165 height 39
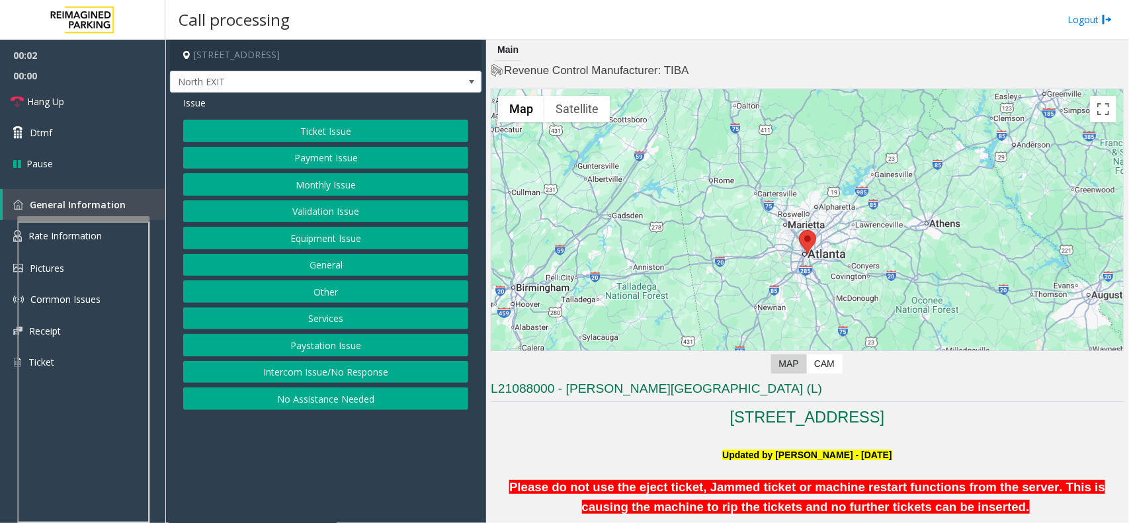
scroll to position [248, 0]
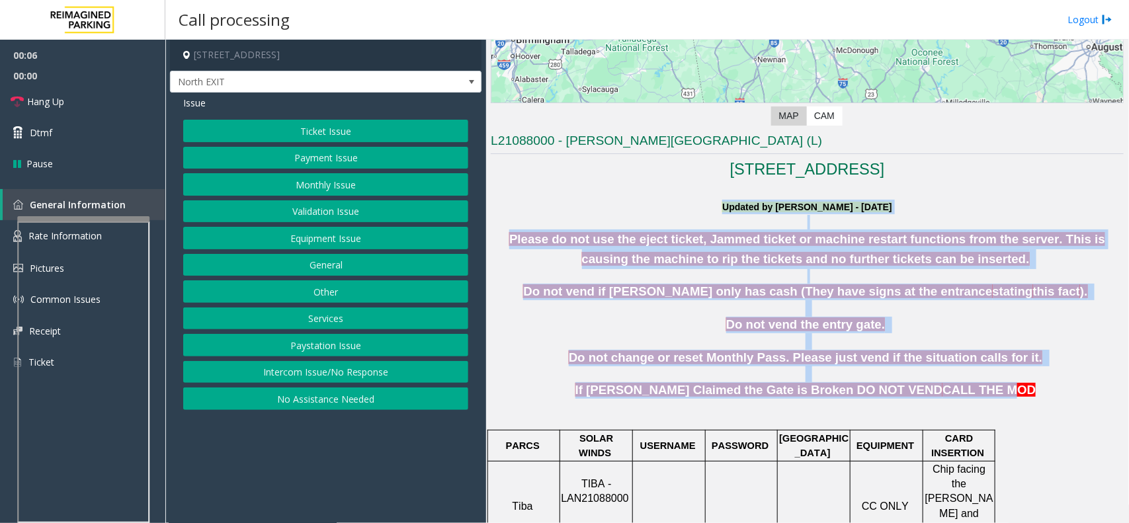
drag, startPoint x: 629, startPoint y: 205, endPoint x: 953, endPoint y: 387, distance: 370.9
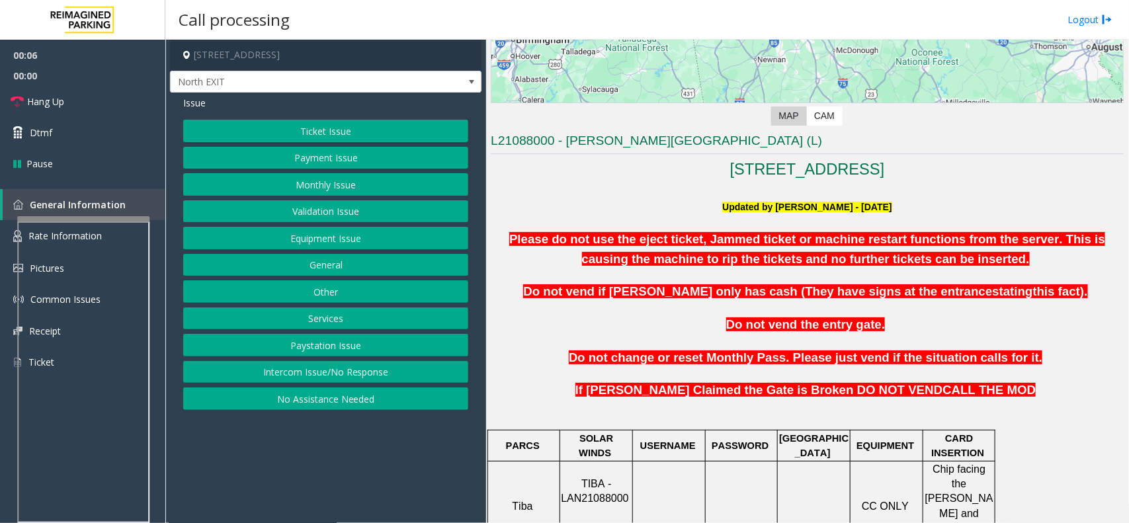
click at [1016, 404] on p at bounding box center [807, 406] width 633 height 15
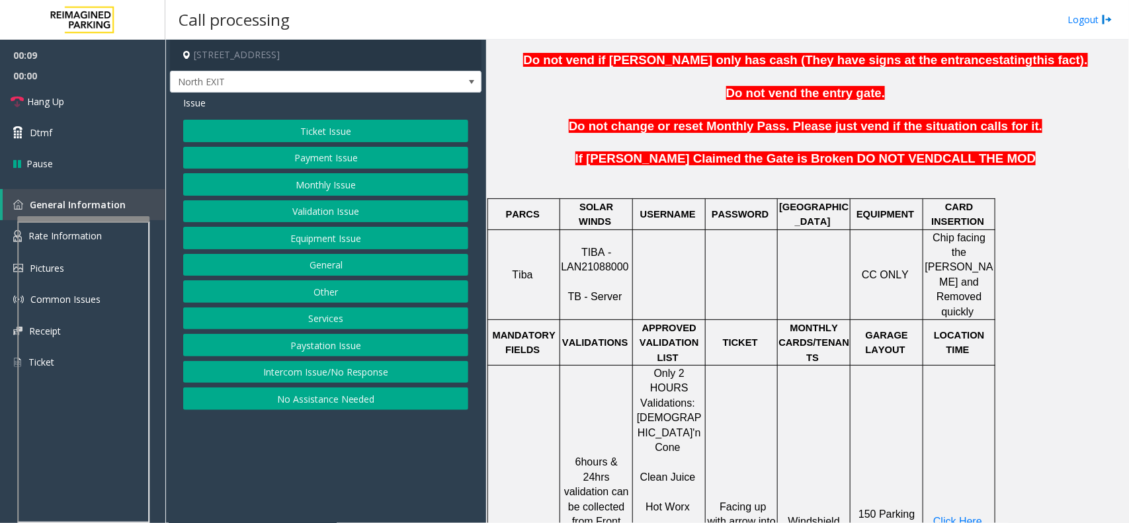
scroll to position [496, 0]
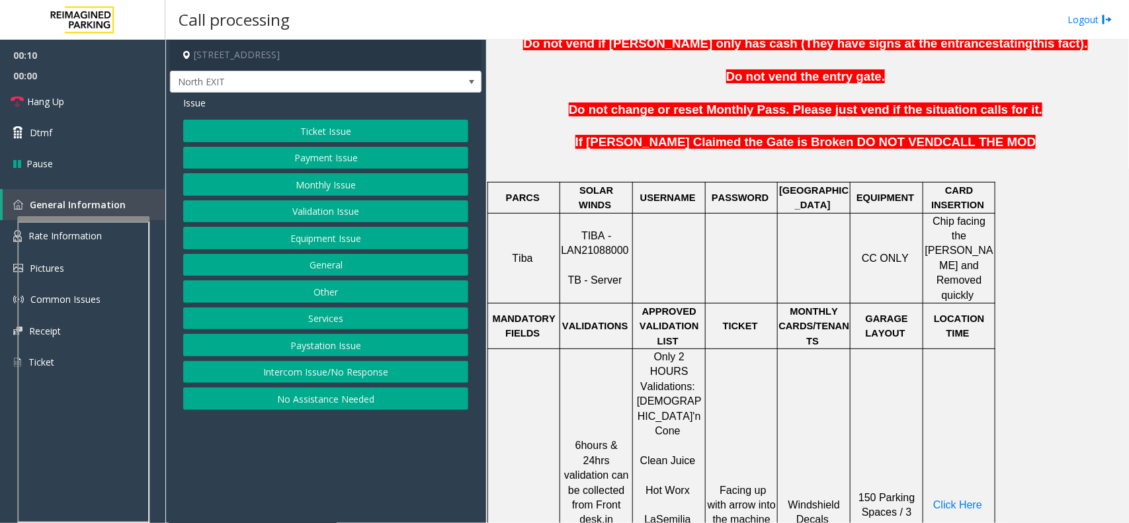
click at [616, 242] on span "TIBA - LAN21088000" at bounding box center [594, 243] width 67 height 26
click at [701, 251] on p at bounding box center [668, 258] width 71 height 15
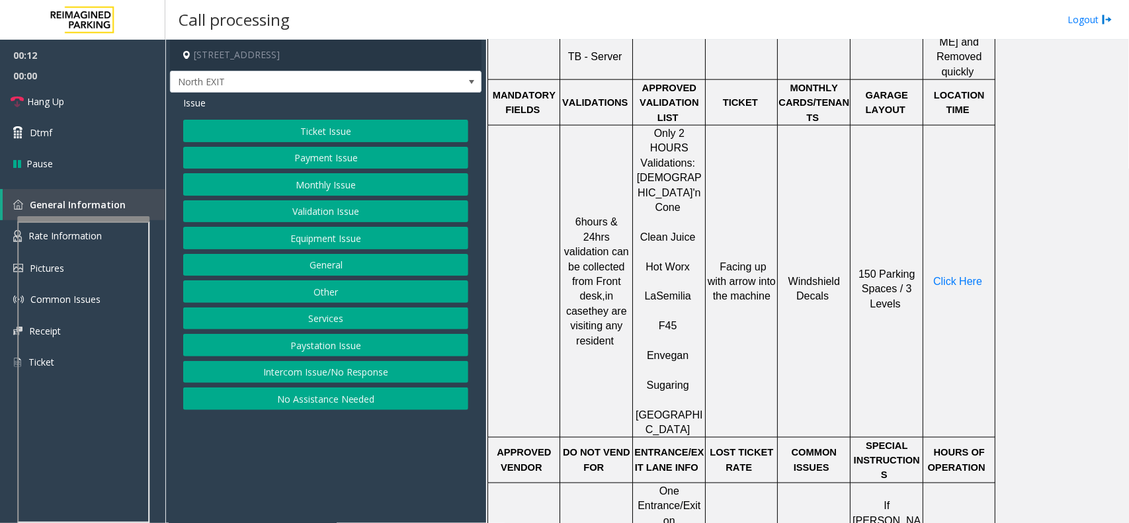
scroll to position [744, 0]
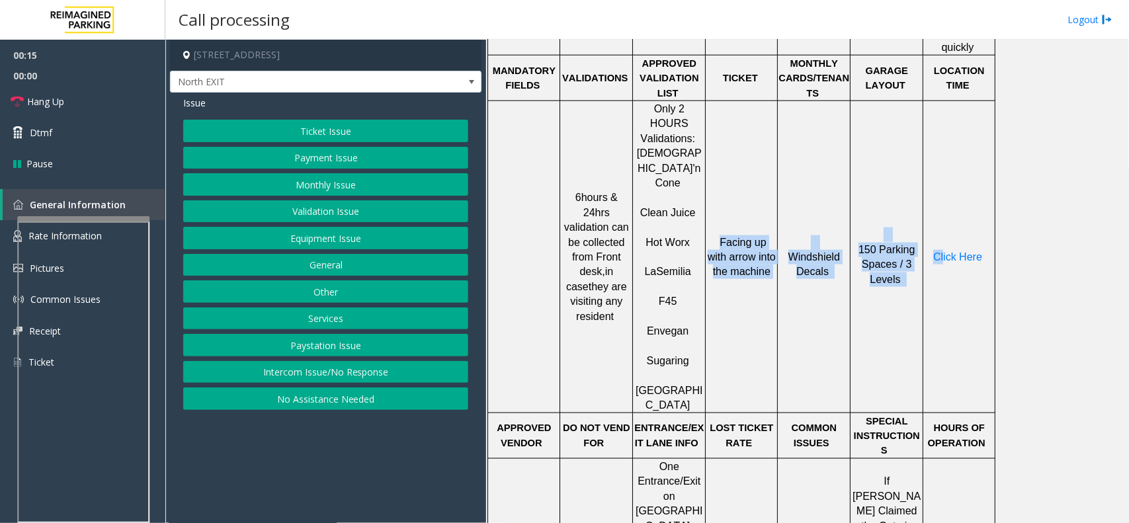
drag, startPoint x: 711, startPoint y: 183, endPoint x: 945, endPoint y: 306, distance: 264.4
click at [945, 306] on tr "6hours & 24hrs validation can be collected from Front desk, in case they are vi…" at bounding box center [741, 257] width 507 height 312
click at [879, 264] on td "150 Parking Spaces / 3 Levels" at bounding box center [886, 257] width 73 height 312
drag, startPoint x: 901, startPoint y: 241, endPoint x: 705, endPoint y: 156, distance: 213.5
click at [705, 156] on tr "6hours & 24hrs validation can be collected from Front desk, in case they are vi…" at bounding box center [741, 257] width 507 height 312
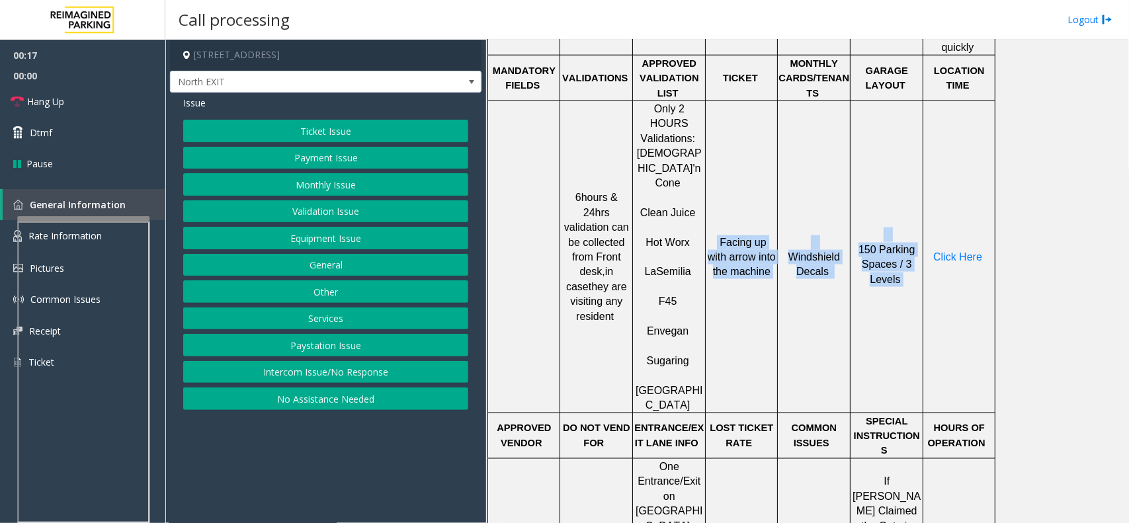
click at [718, 156] on td "Facing up with arrow into the machine" at bounding box center [741, 257] width 72 height 312
drag, startPoint x: 711, startPoint y: 179, endPoint x: 946, endPoint y: 268, distance: 251.5
click at [946, 268] on tr "6hours & 24hrs validation can be collected from Front desk, in case they are vi…" at bounding box center [741, 257] width 507 height 312
click at [868, 266] on td "150 Parking Spaces / 3 Levels" at bounding box center [886, 257] width 73 height 312
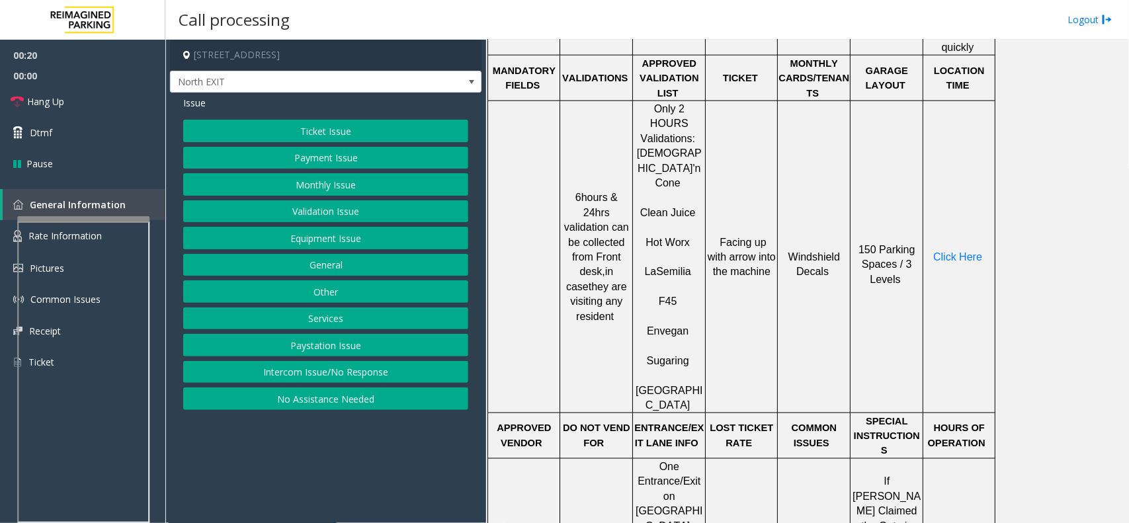
drag, startPoint x: 900, startPoint y: 231, endPoint x: 690, endPoint y: 163, distance: 221.6
click at [690, 163] on tr "6hours & 24hrs validation can be collected from Front desk, in case they are vi…" at bounding box center [741, 257] width 507 height 312
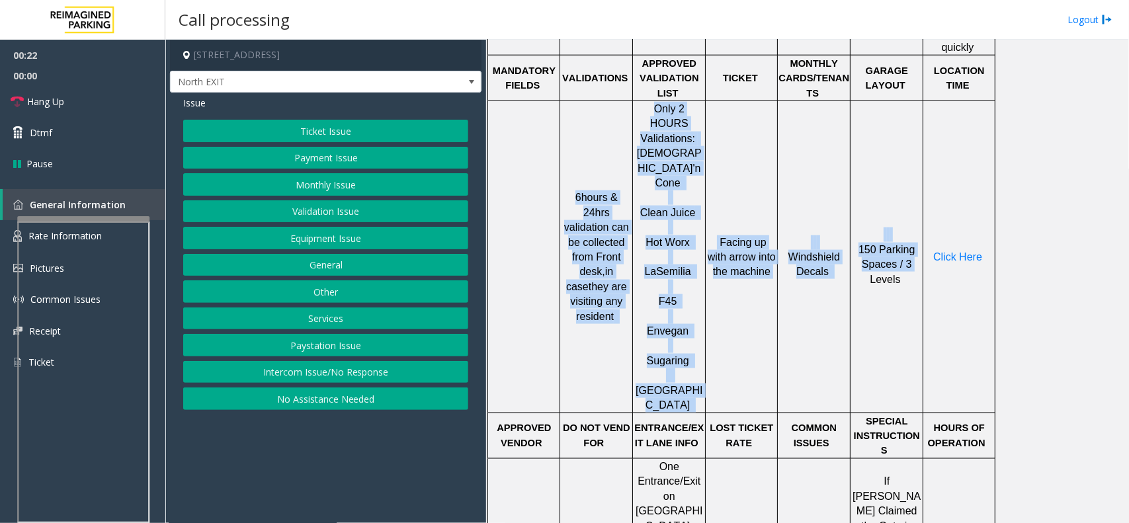
drag, startPoint x: 565, startPoint y: 151, endPoint x: 859, endPoint y: 290, distance: 325.3
click at [859, 290] on tr "6hours & 24hrs validation can be collected from Front desk, in case they are vi…" at bounding box center [741, 257] width 507 height 312
click at [859, 290] on td "150 Parking Spaces / 3 Levels" at bounding box center [886, 257] width 73 height 312
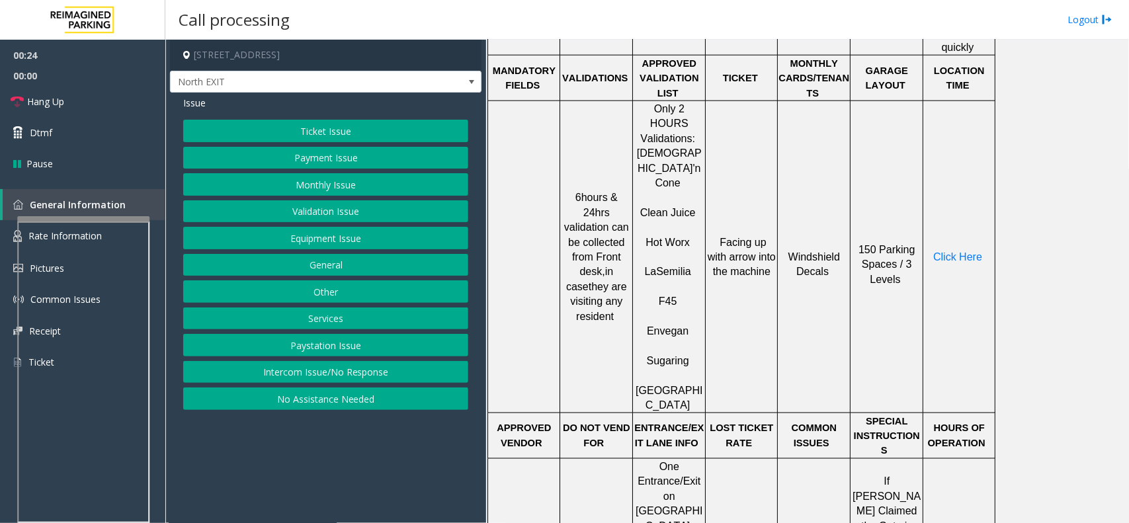
click at [342, 134] on button "Ticket Issue" at bounding box center [325, 131] width 285 height 22
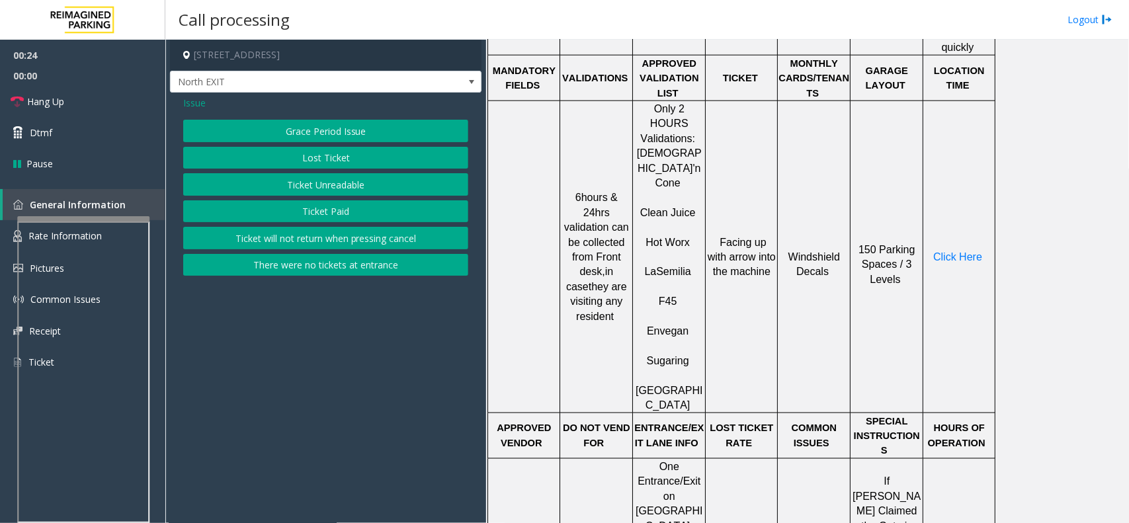
click at [355, 182] on button "Ticket Unreadable" at bounding box center [325, 184] width 285 height 22
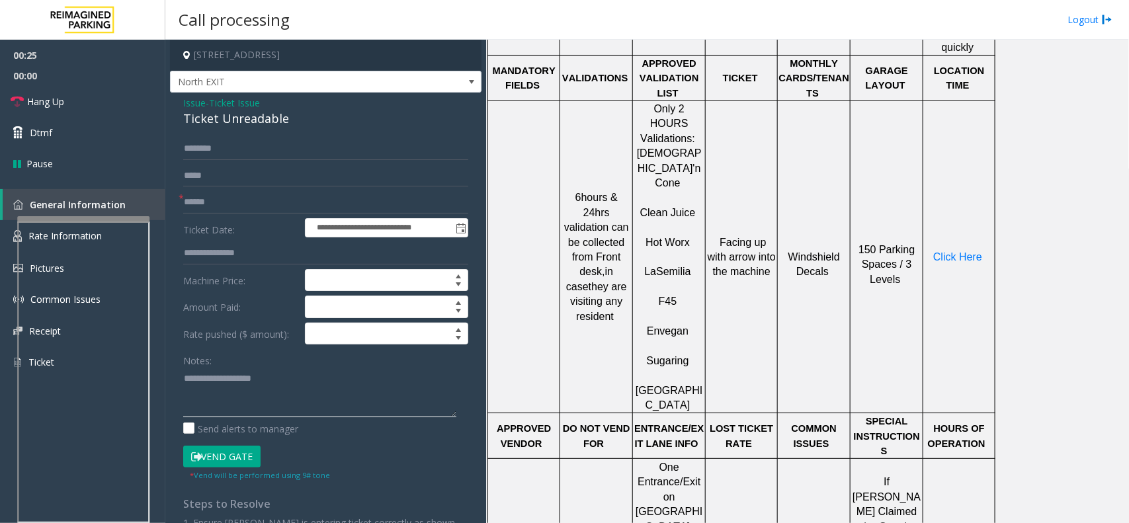
click at [276, 387] on textarea at bounding box center [319, 393] width 273 height 50
type textarea "******"
click at [266, 121] on div "Ticket Unreadable" at bounding box center [325, 119] width 285 height 18
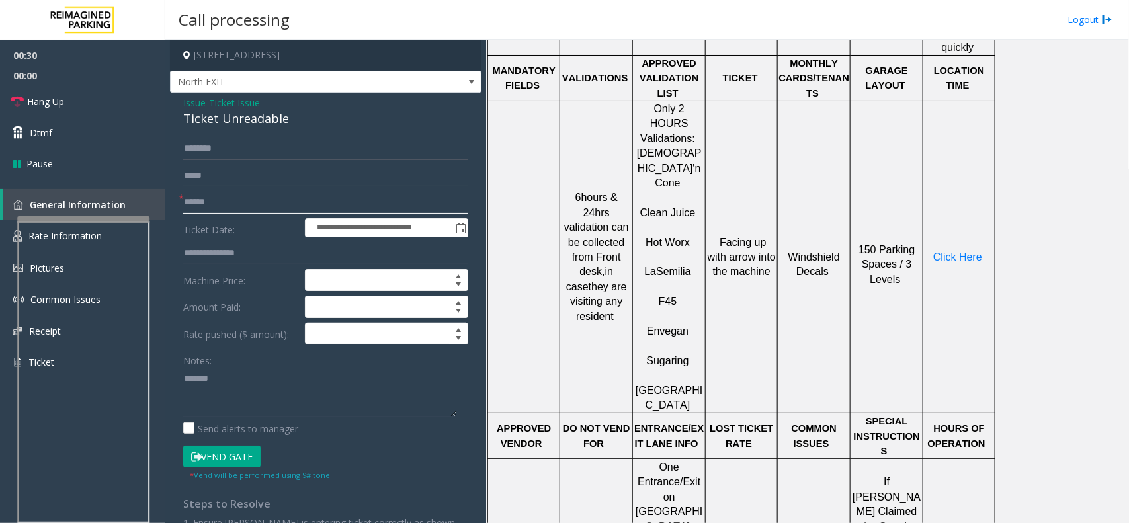
click at [253, 206] on input "text" at bounding box center [325, 202] width 285 height 22
click at [279, 364] on div "Notes:" at bounding box center [325, 383] width 285 height 68
click at [270, 371] on textarea at bounding box center [319, 393] width 273 height 50
click at [226, 204] on input "*******" at bounding box center [325, 202] width 285 height 22
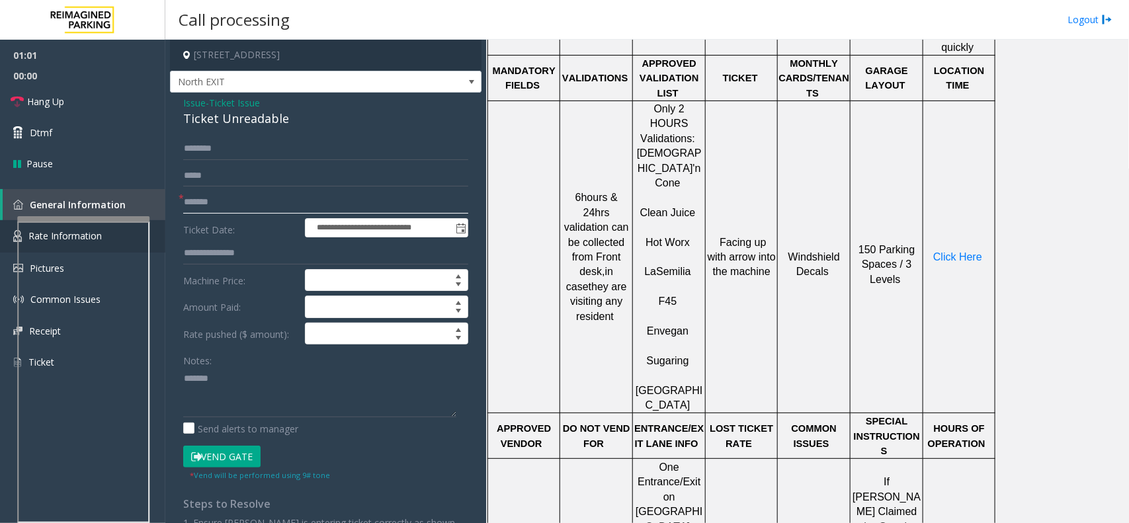
type input "*******"
click at [939, 251] on span "Click Here" at bounding box center [957, 256] width 49 height 11
click at [255, 387] on textarea at bounding box center [319, 393] width 273 height 50
click at [313, 387] on textarea at bounding box center [319, 393] width 273 height 50
click at [190, 101] on span "Issue" at bounding box center [194, 103] width 22 height 14
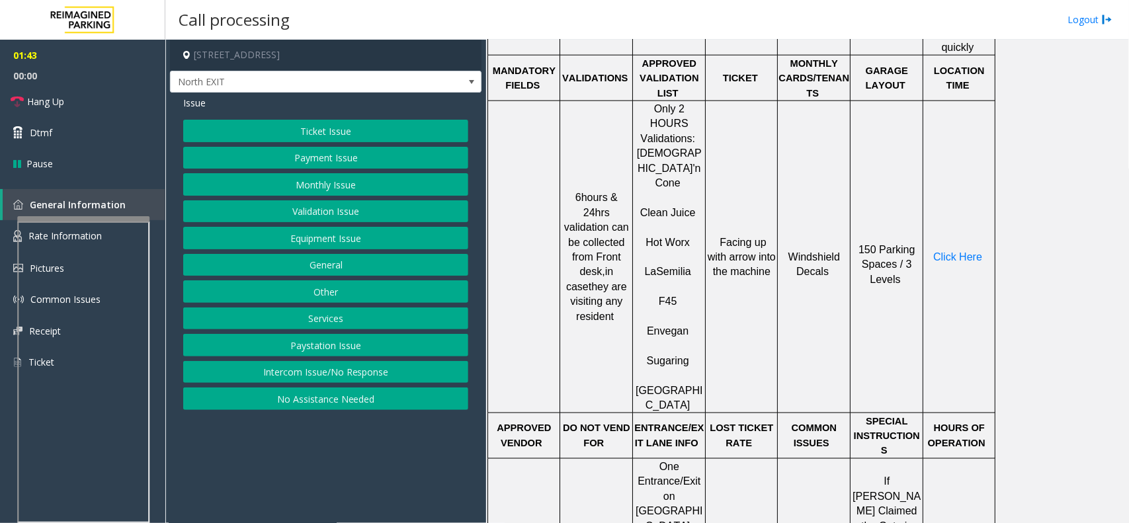
click at [337, 239] on button "Equipment Issue" at bounding box center [325, 238] width 285 height 22
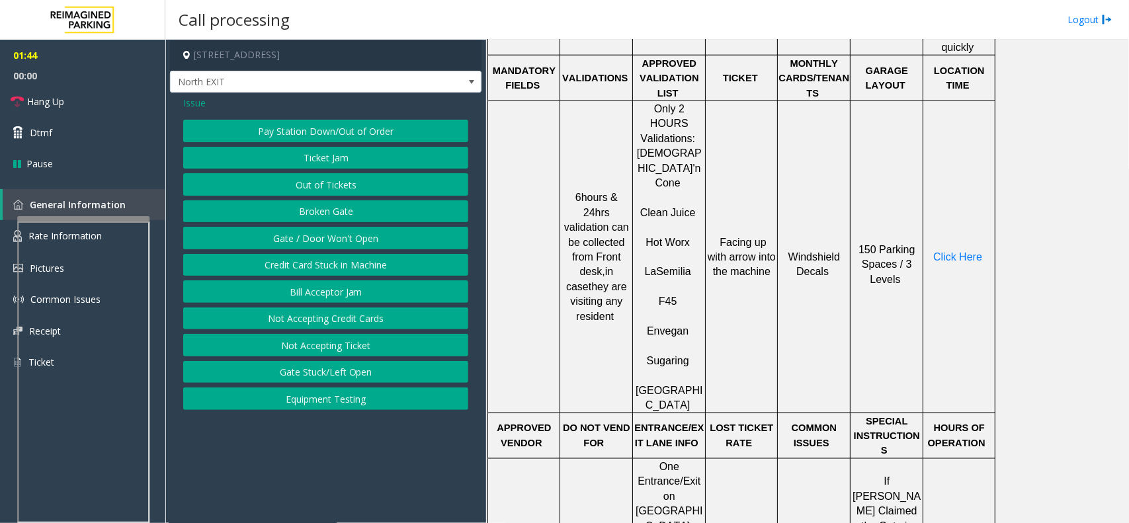
click at [321, 116] on div "Issue Pay Station Down/Out of Order Ticket Jam Out of Tickets [GEOGRAPHIC_DATA]…" at bounding box center [325, 255] width 311 height 324
click at [312, 134] on button "Pay Station Down/Out of Order" at bounding box center [325, 131] width 285 height 22
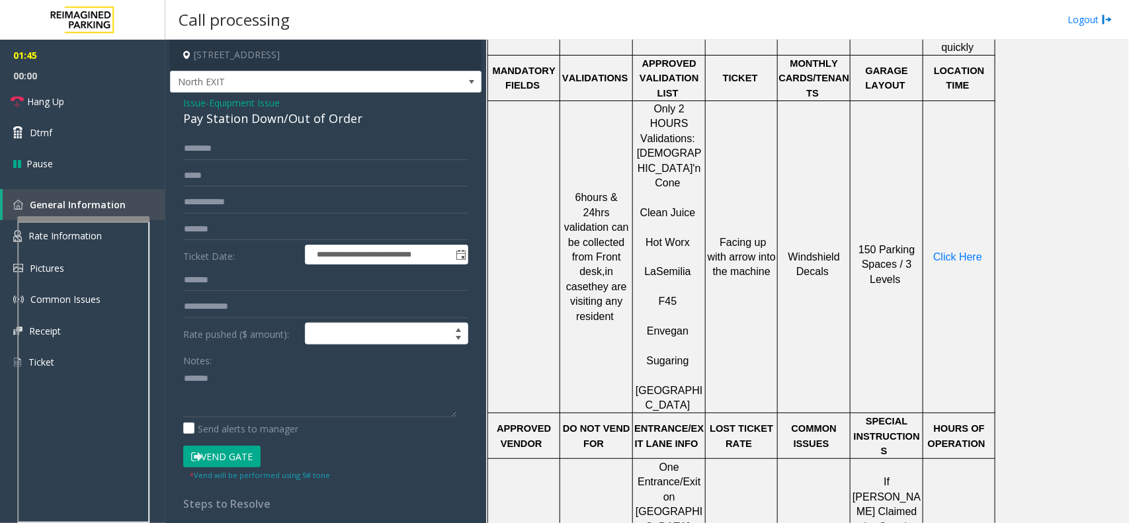
click at [313, 124] on div "Pay Station Down/Out of Order" at bounding box center [325, 119] width 285 height 18
click at [250, 400] on textarea at bounding box center [319, 393] width 273 height 50
paste textarea "**********"
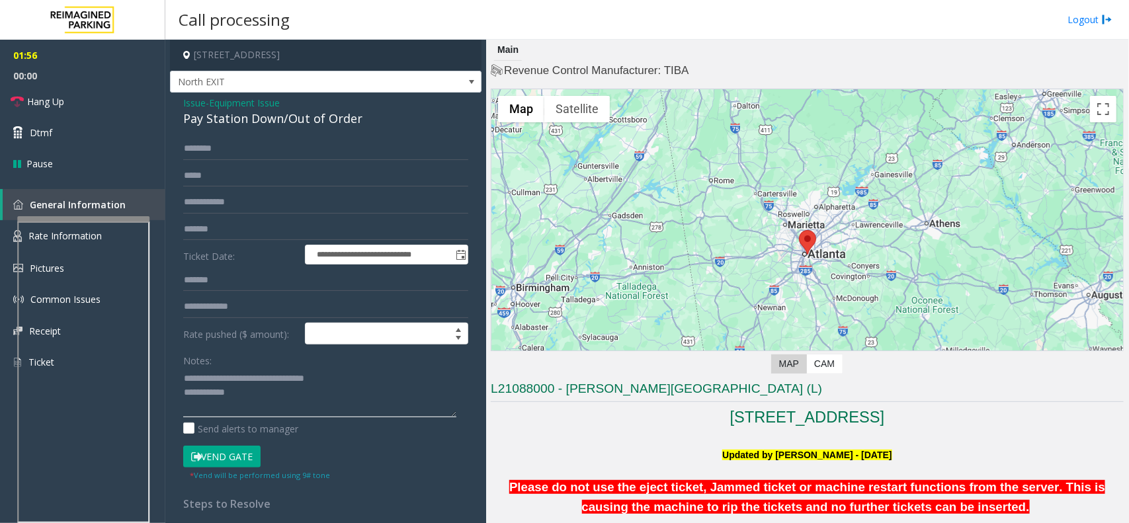
scroll to position [413, 0]
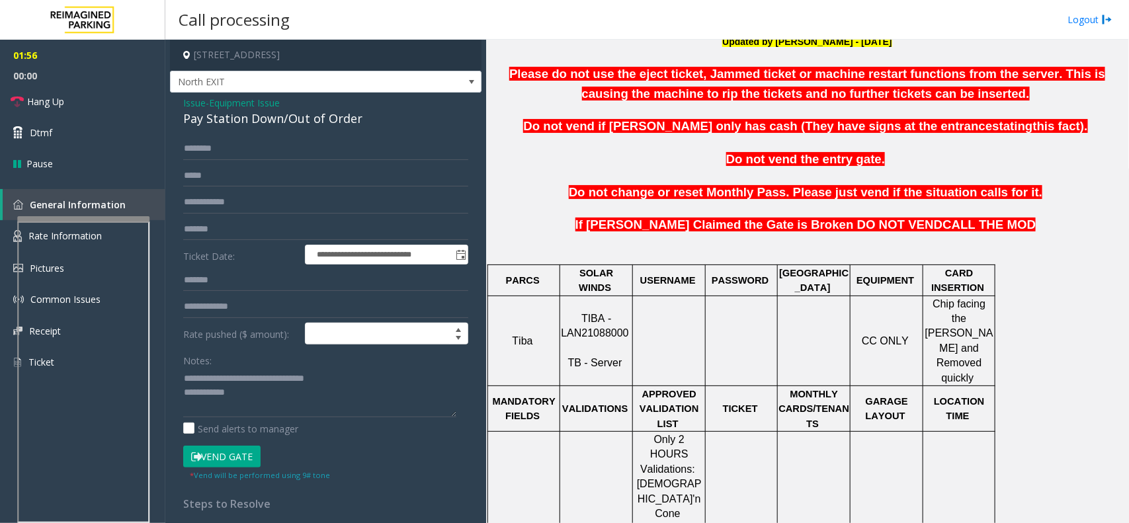
click at [239, 458] on button "Vend Gate" at bounding box center [221, 457] width 77 height 22
click at [276, 404] on textarea at bounding box center [319, 393] width 273 height 50
click at [129, 90] on link "Hang Up" at bounding box center [82, 101] width 165 height 31
click at [292, 399] on textarea at bounding box center [319, 393] width 273 height 50
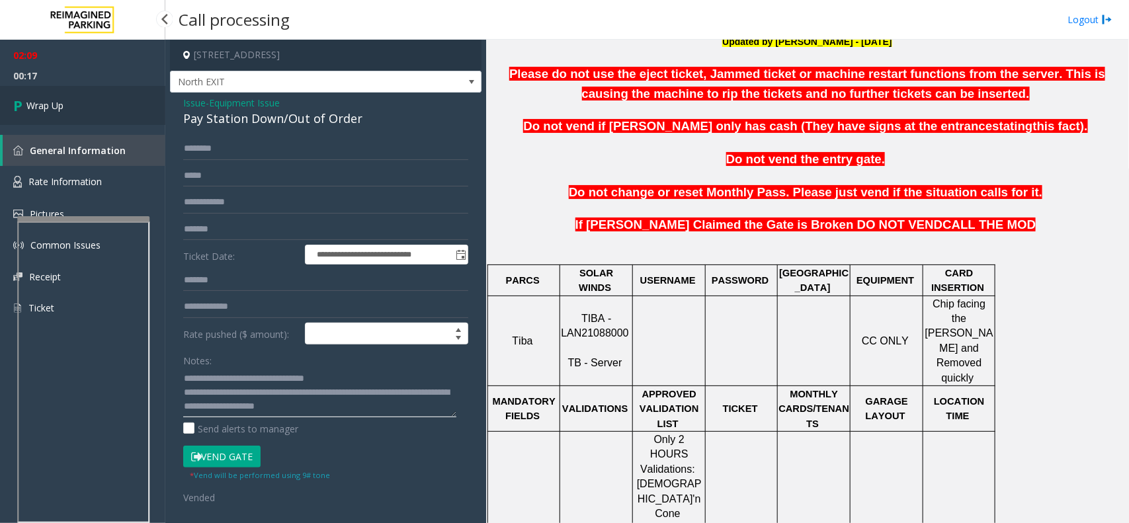
type textarea "**********"
click at [48, 107] on span "Wrap Up" at bounding box center [44, 106] width 37 height 14
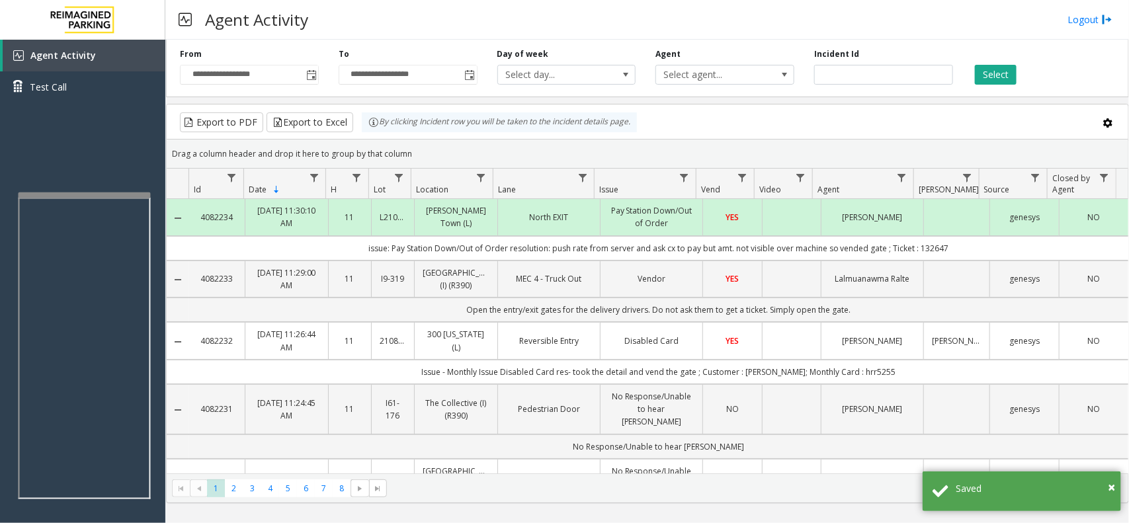
click at [121, 192] on div at bounding box center [85, 194] width 132 height 5
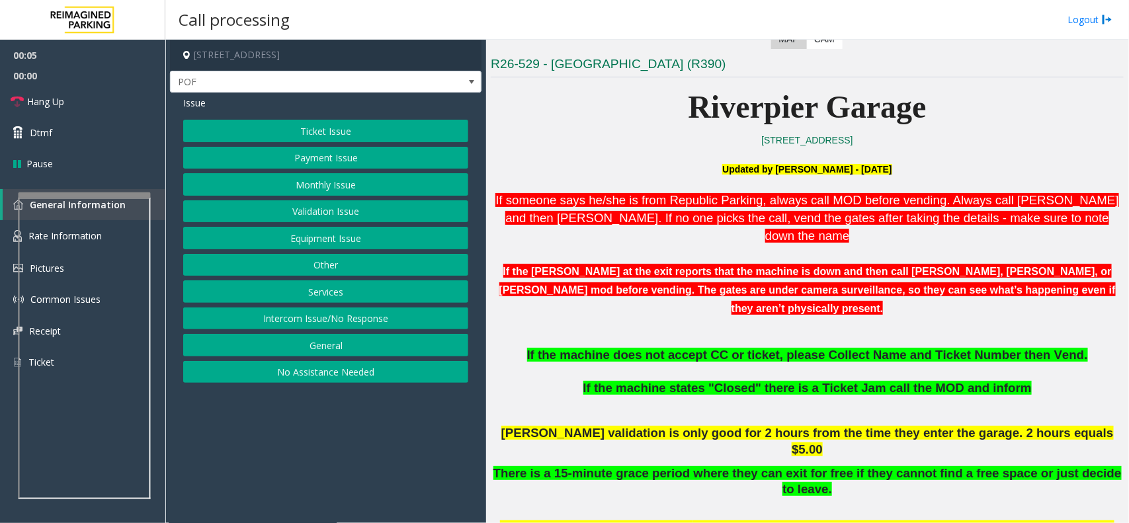
scroll to position [331, 0]
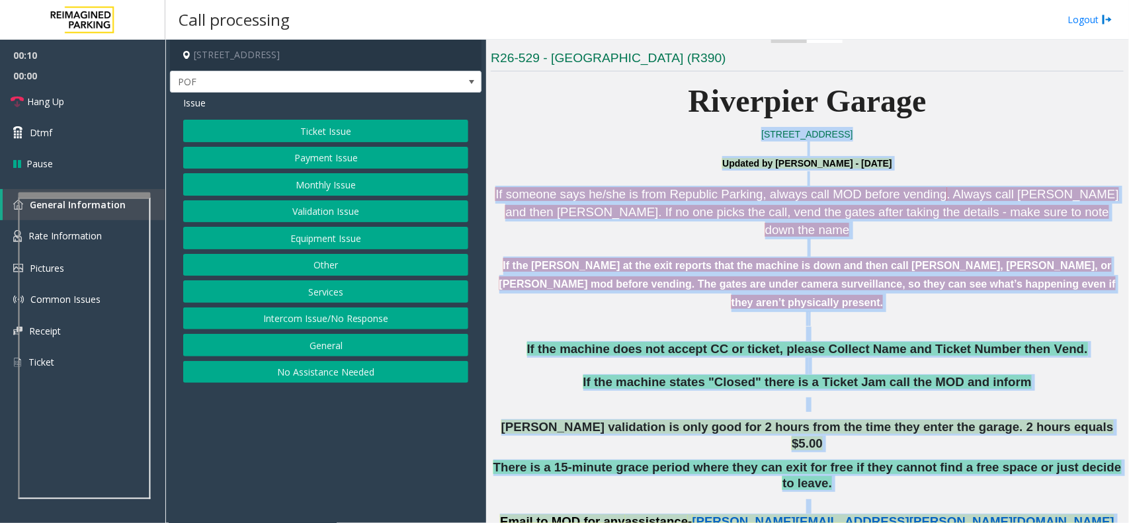
drag, startPoint x: 580, startPoint y: 136, endPoint x: 980, endPoint y: 468, distance: 520.2
drag, startPoint x: 999, startPoint y: 467, endPoint x: 676, endPoint y: 159, distance: 445.6
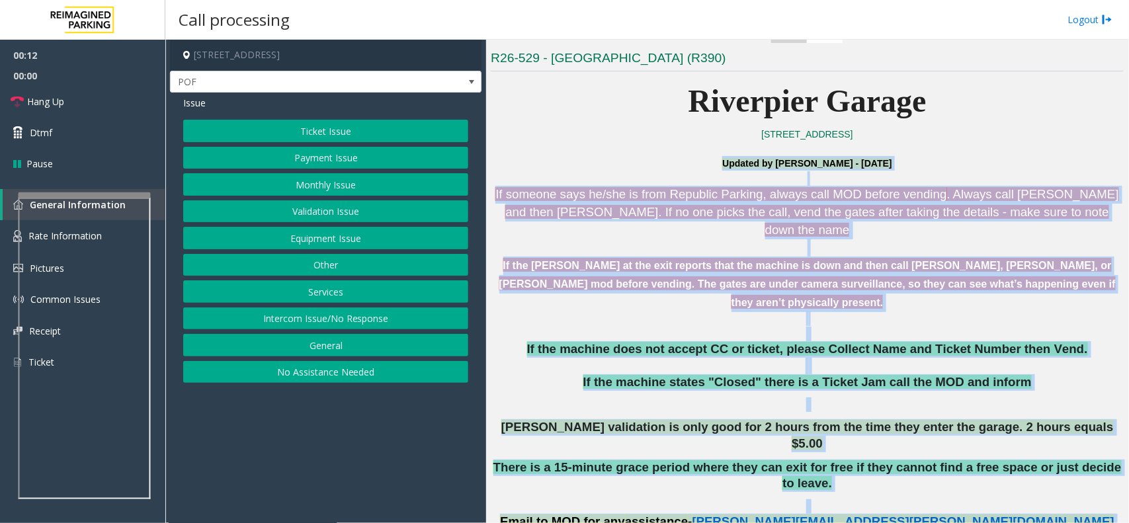
click at [651, 159] on p "Updated by [PERSON_NAME] - [DATE]" at bounding box center [807, 163] width 633 height 15
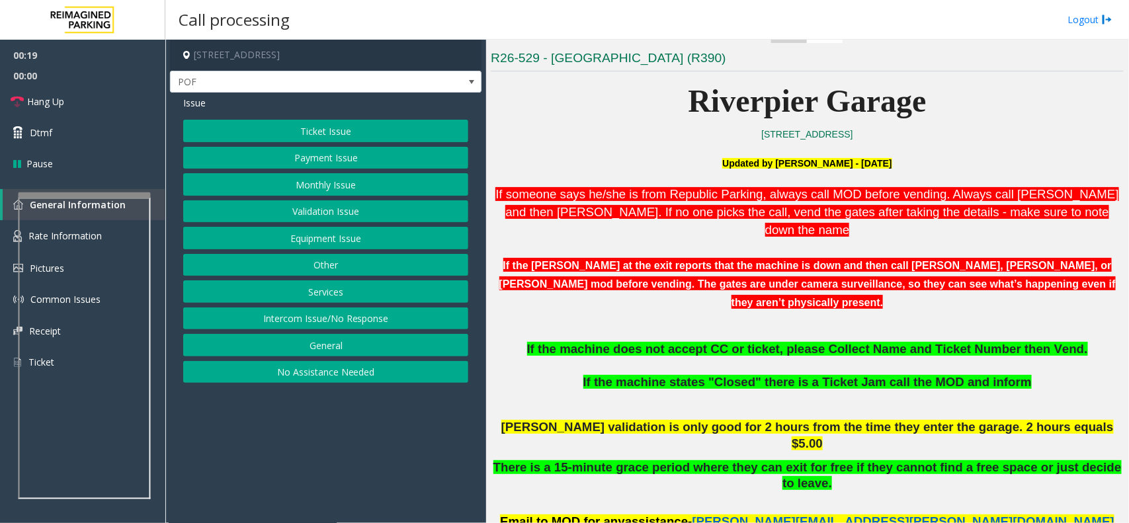
click at [364, 239] on button "Equipment Issue" at bounding box center [325, 238] width 285 height 22
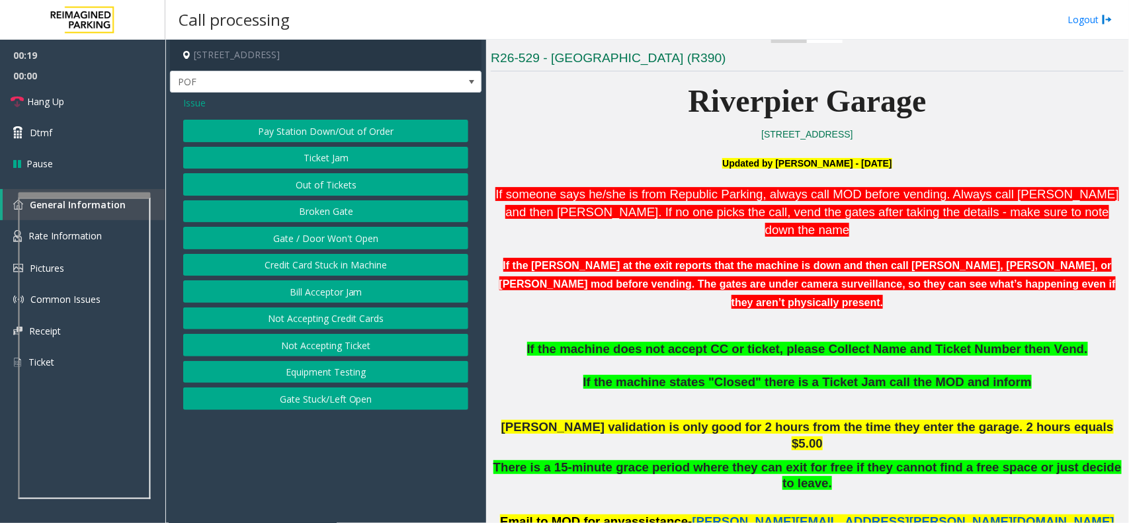
click at [364, 239] on button "Gate / Door Won't Open" at bounding box center [325, 238] width 285 height 22
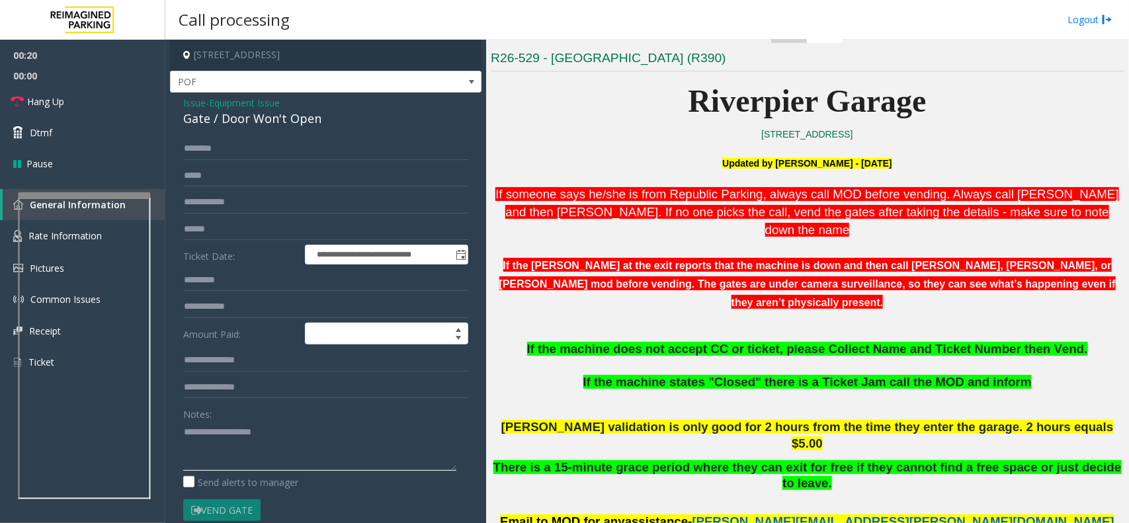
click at [262, 435] on textarea at bounding box center [319, 446] width 273 height 50
click at [261, 116] on div "Gate / Door Won't Open" at bounding box center [325, 119] width 285 height 18
click at [256, 431] on textarea at bounding box center [319, 446] width 273 height 50
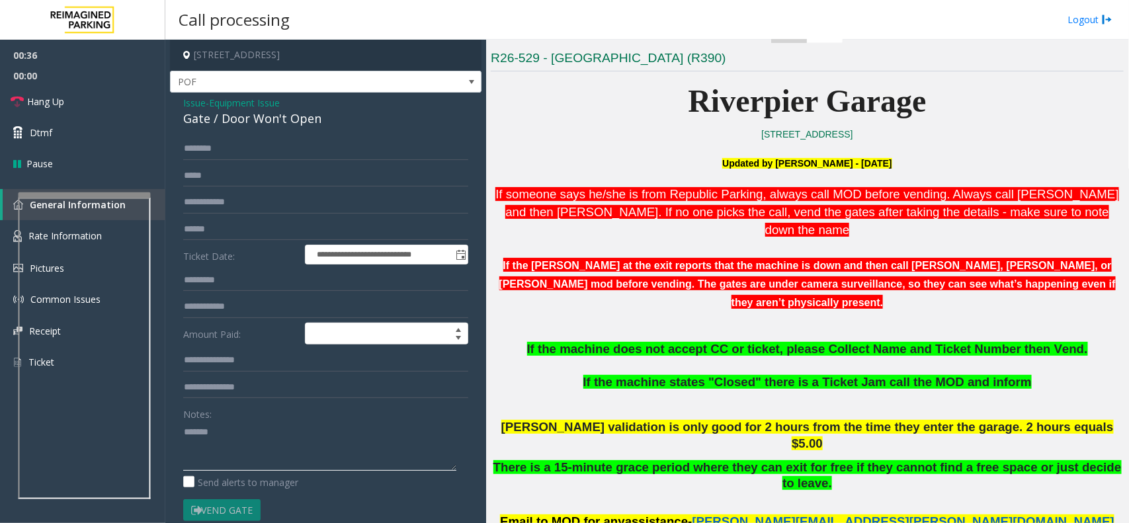
paste textarea "**********"
click at [93, 106] on link "Hang Up" at bounding box center [82, 101] width 165 height 31
click at [263, 463] on textarea at bounding box center [319, 446] width 273 height 50
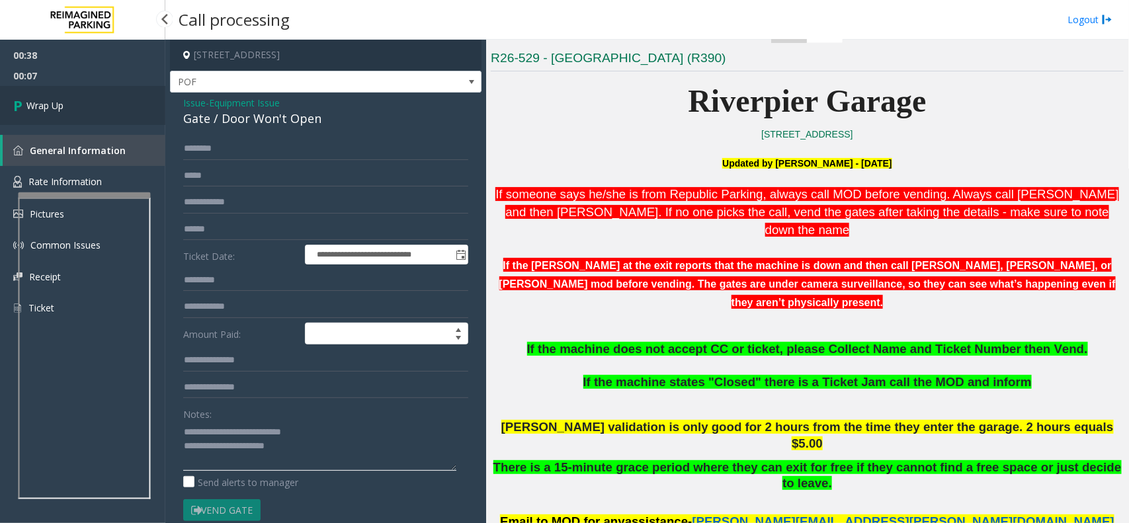
type textarea "**********"
click at [43, 97] on link "Wrap Up" at bounding box center [82, 105] width 165 height 39
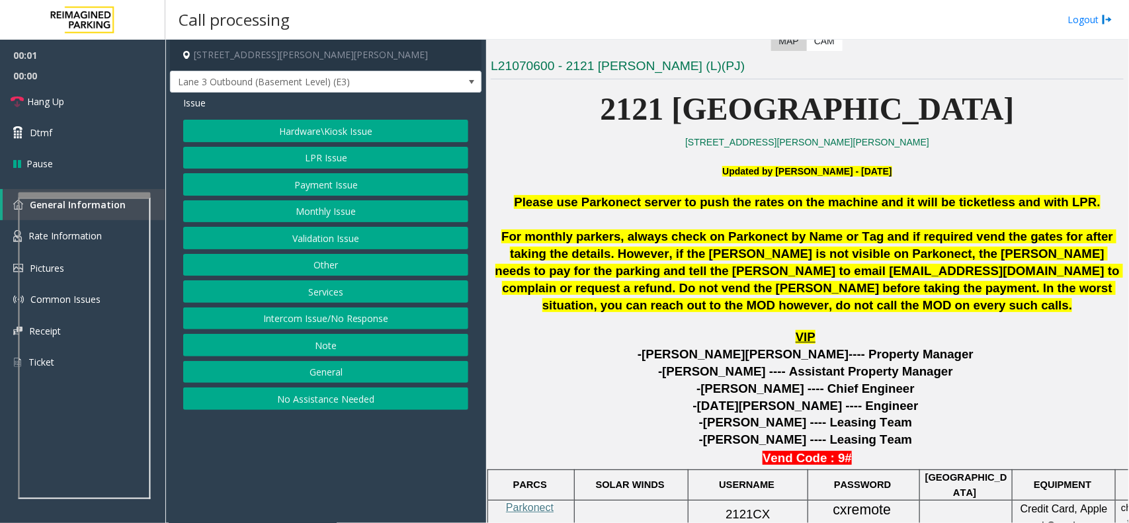
scroll to position [413, 0]
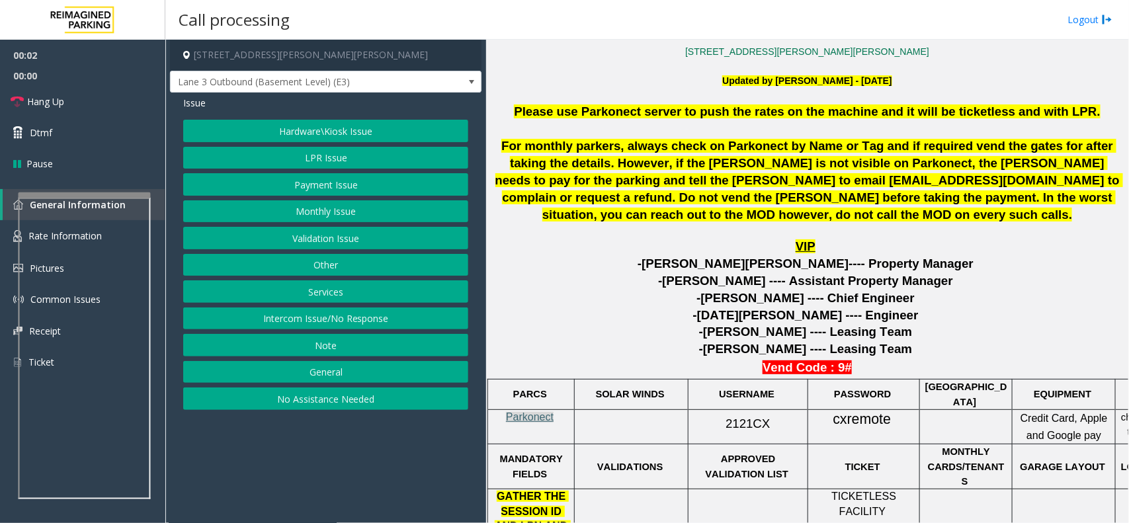
click at [544, 415] on span "Parkonect" at bounding box center [530, 416] width 48 height 11
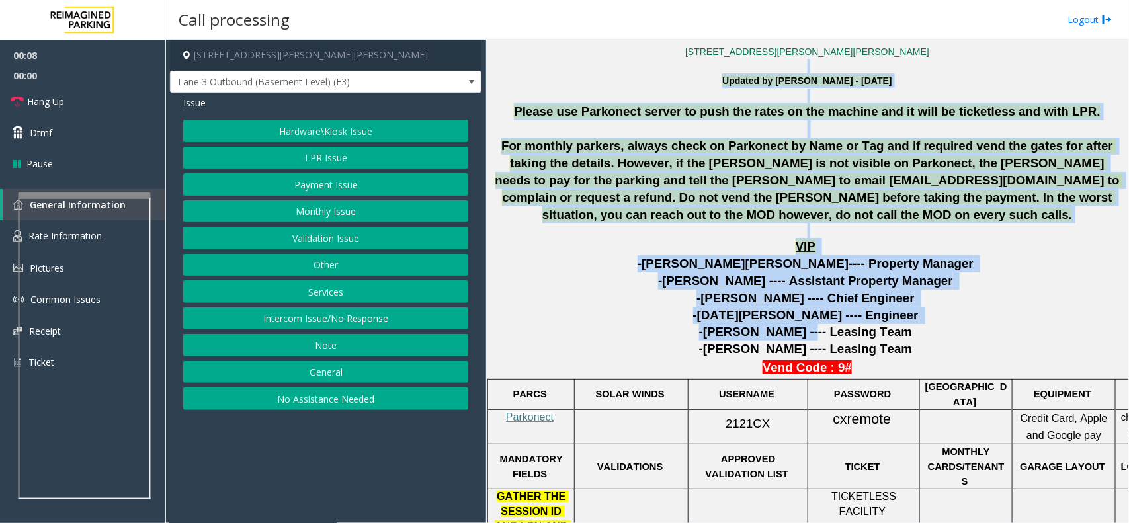
drag, startPoint x: 569, startPoint y: 67, endPoint x: 801, endPoint y: 332, distance: 351.8
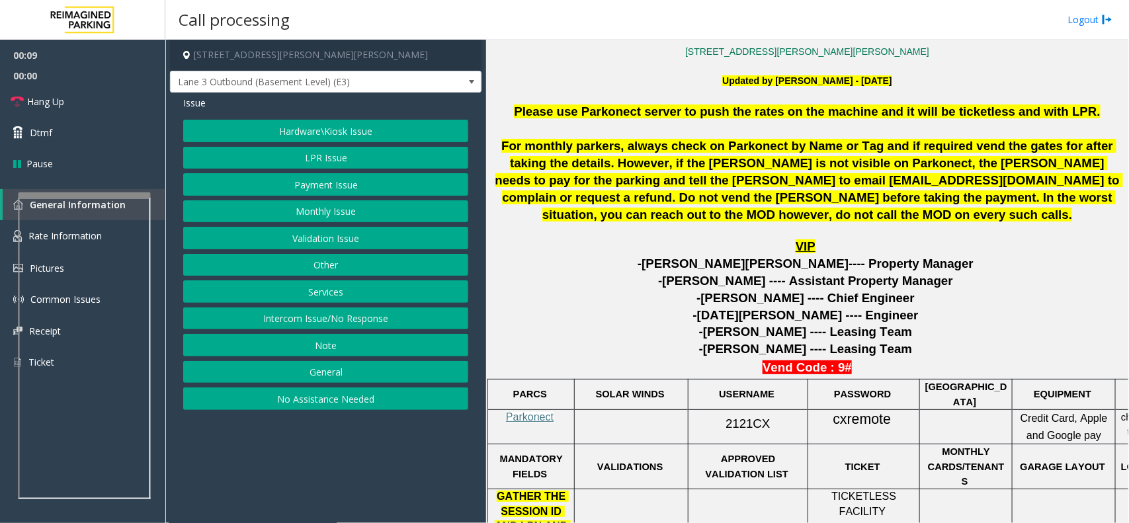
click at [896, 355] on p "-[PERSON_NAME] ---- Leasing Team" at bounding box center [807, 348] width 633 height 17
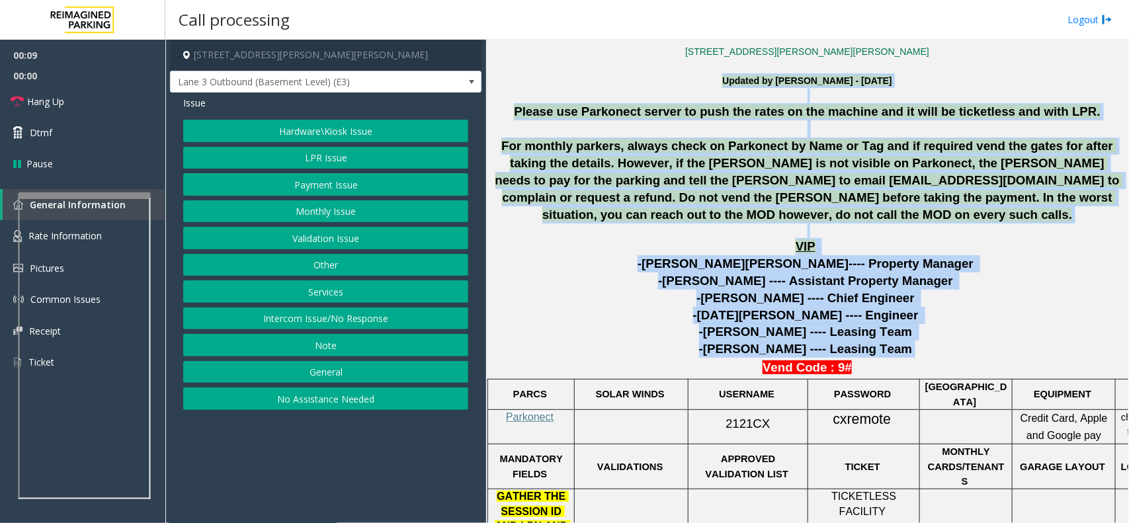
drag, startPoint x: 896, startPoint y: 355, endPoint x: 660, endPoint y: 85, distance: 359.3
click at [660, 85] on p "Updated by [PERSON_NAME] - [DATE]" at bounding box center [807, 74] width 633 height 30
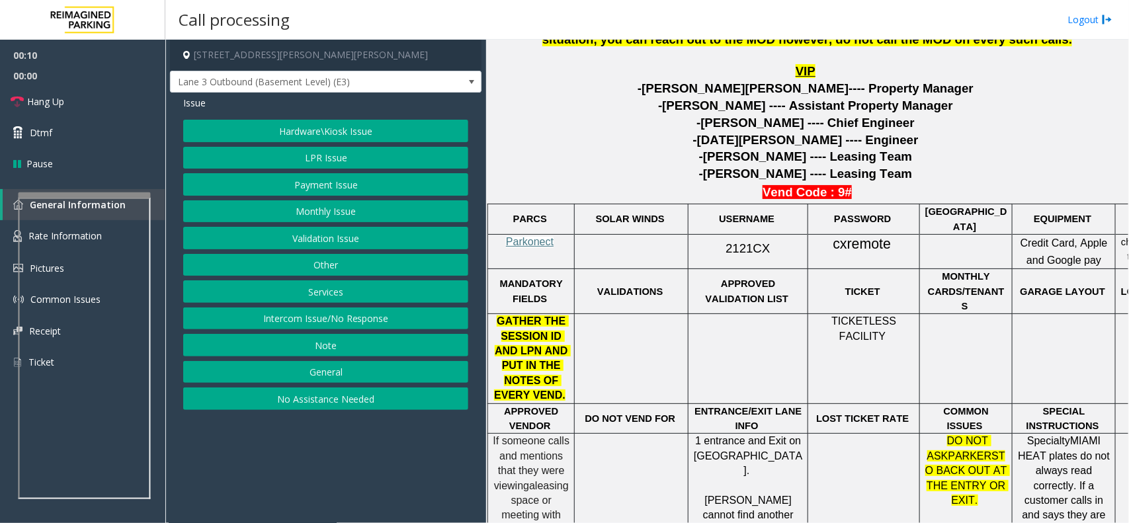
scroll to position [661, 0]
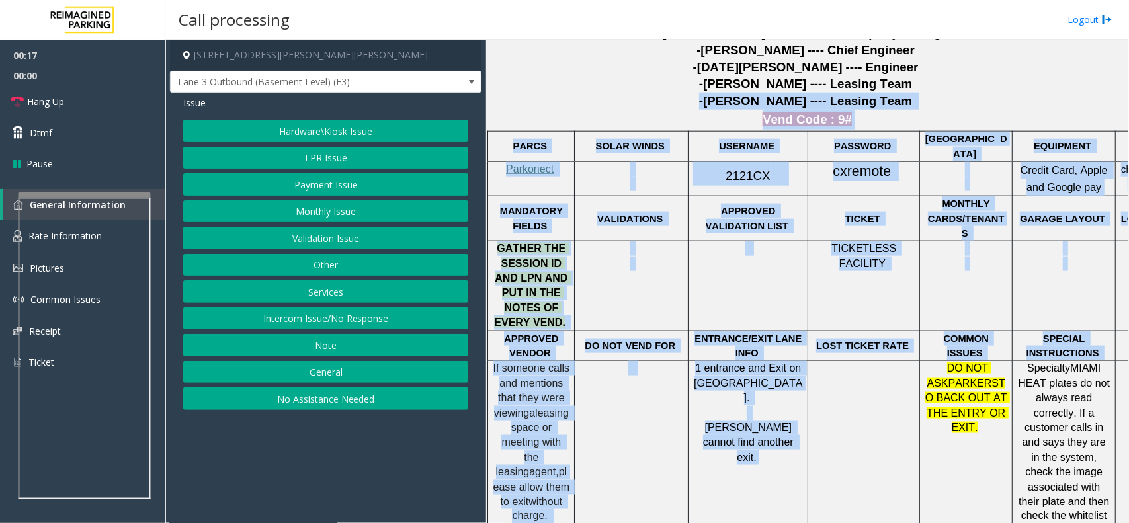
drag, startPoint x: 595, startPoint y: 99, endPoint x: 836, endPoint y: 360, distance: 355.6
click at [836, 360] on div "[GEOGRAPHIC_DATA][PERSON_NAME][STREET_ADDRESS][PERSON_NAME][PERSON_NAME] Update…" at bounding box center [807, 383] width 633 height 1277
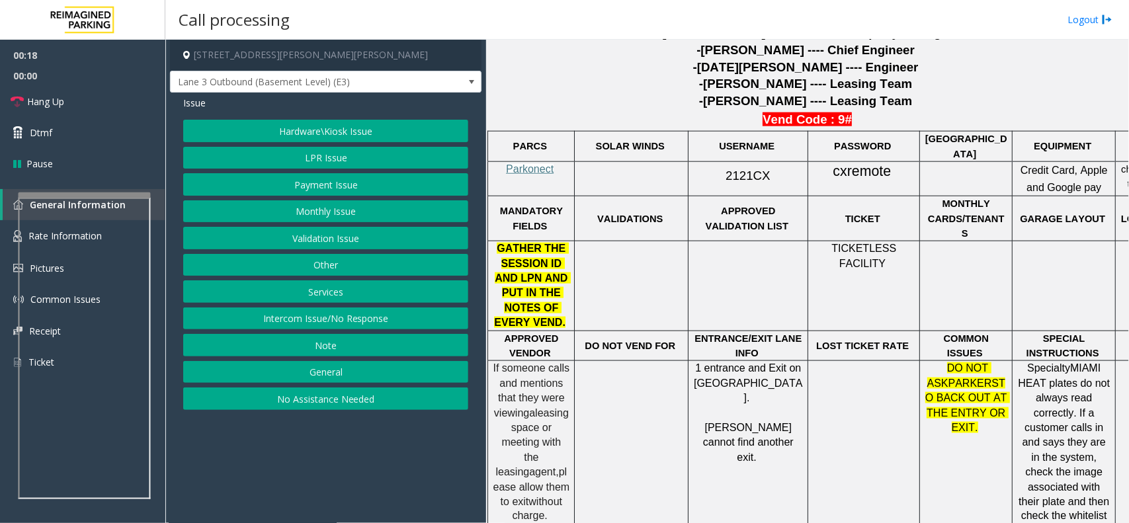
click at [873, 380] on td at bounding box center [864, 472] width 112 height 223
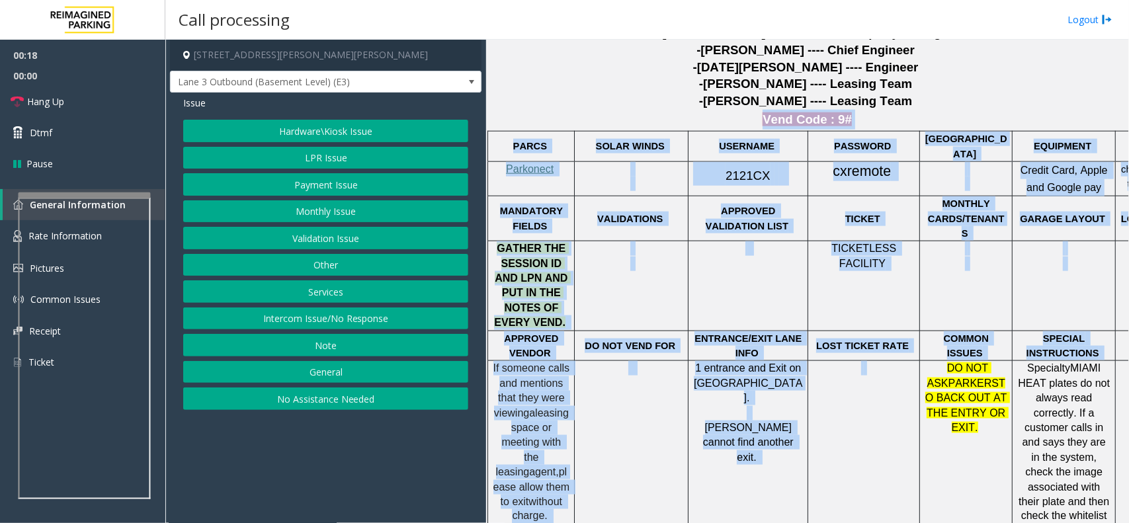
drag, startPoint x: 873, startPoint y: 380, endPoint x: 679, endPoint y: 116, distance: 328.2
click at [679, 116] on div "[GEOGRAPHIC_DATA][PERSON_NAME][STREET_ADDRESS][PERSON_NAME][PERSON_NAME] Update…" at bounding box center [807, 383] width 633 height 1277
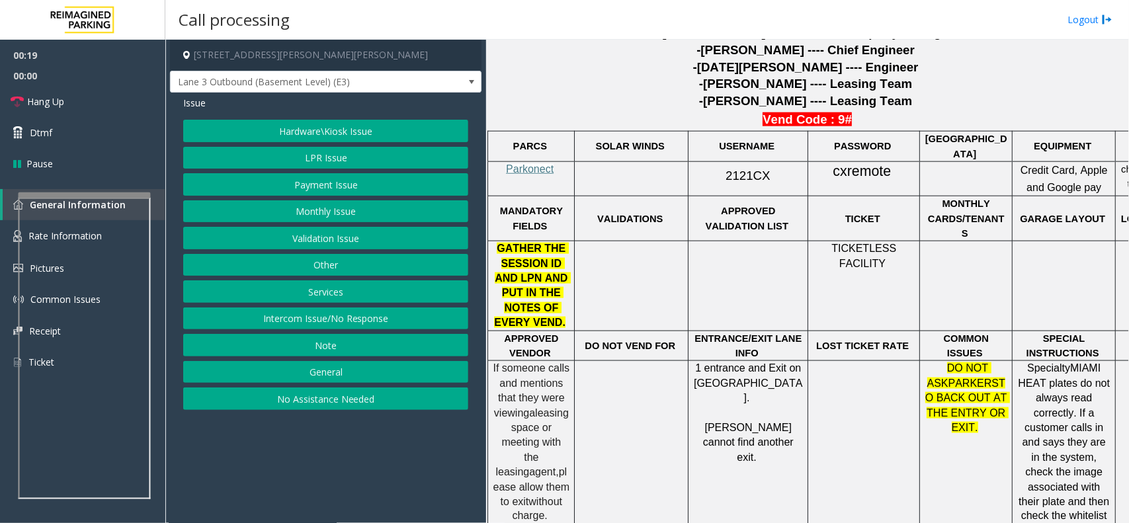
click at [656, 99] on p "-[PERSON_NAME] ---- Leasing Team" at bounding box center [807, 101] width 633 height 17
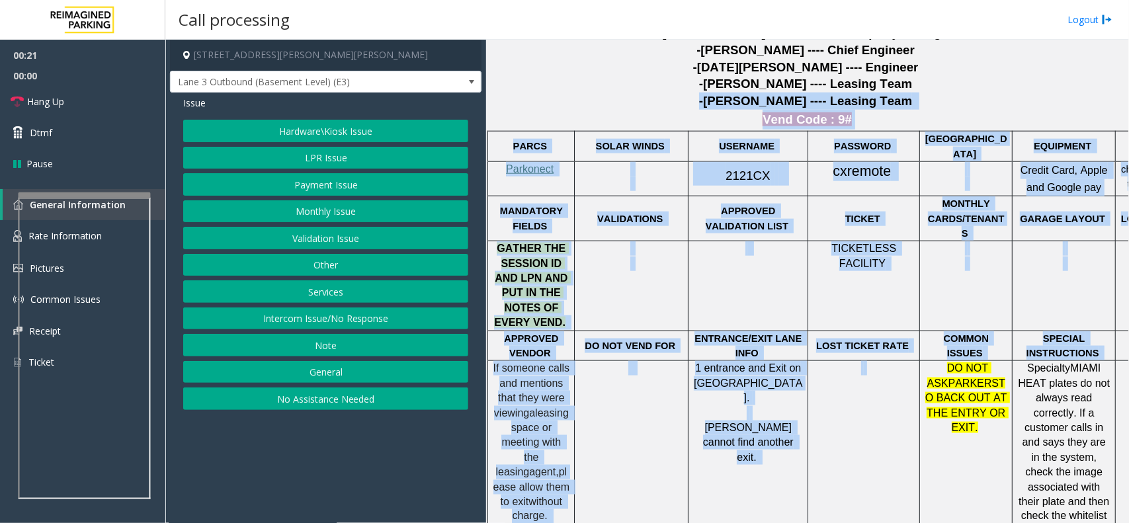
drag, startPoint x: 637, startPoint y: 96, endPoint x: 916, endPoint y: 405, distance: 416.6
click at [916, 405] on div "[GEOGRAPHIC_DATA][PERSON_NAME][STREET_ADDRESS][PERSON_NAME][PERSON_NAME] Update…" at bounding box center [807, 383] width 633 height 1277
click at [916, 405] on td at bounding box center [864, 472] width 112 height 223
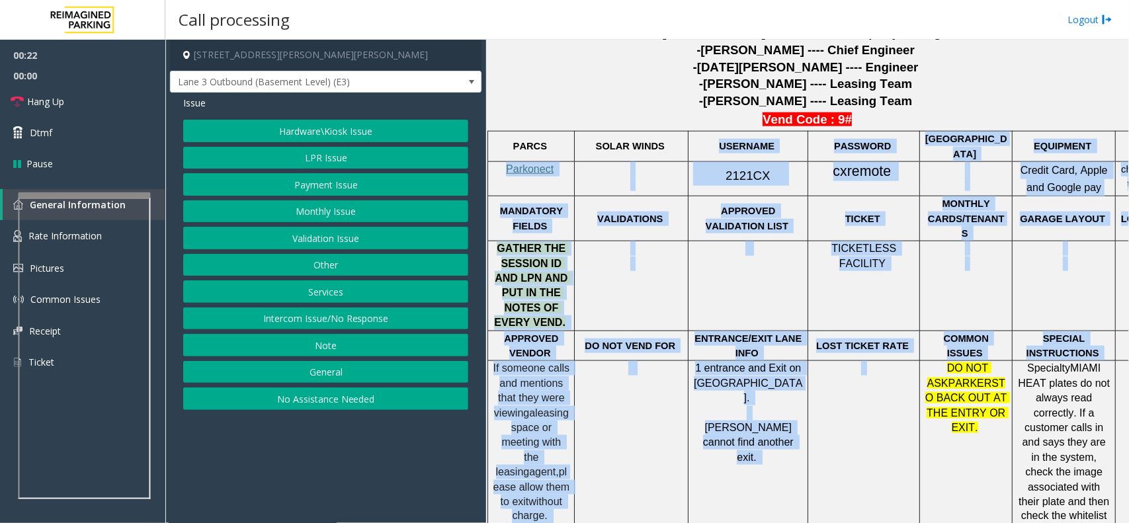
drag, startPoint x: 906, startPoint y: 393, endPoint x: 717, endPoint y: 157, distance: 302.4
click at [717, 157] on tbody "PARCS SOLAR WINDS USERNAME PASSWORD PARIS EQUIPMENT CARD INSERTION Parkonect 21…" at bounding box center [846, 358] width 717 height 452
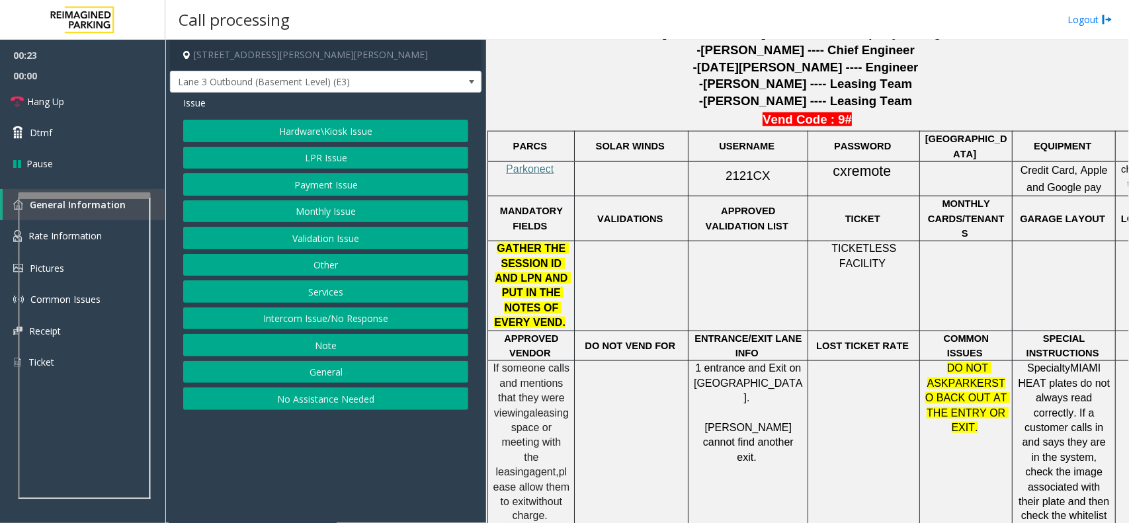
click at [655, 136] on td "SOLAR WINDS" at bounding box center [632, 147] width 114 height 30
click at [656, 126] on p "Vend Code : 9#" at bounding box center [807, 120] width 633 height 20
drag, startPoint x: 711, startPoint y: 150, endPoint x: 974, endPoint y: 147, distance: 262.5
click at [974, 147] on tr "PARCS SOLAR WINDS USERNAME PASSWORD PARIS EQUIPMENT CARD INSERTION" at bounding box center [846, 147] width 717 height 30
click at [993, 149] on p "[GEOGRAPHIC_DATA]" at bounding box center [965, 147] width 83 height 30
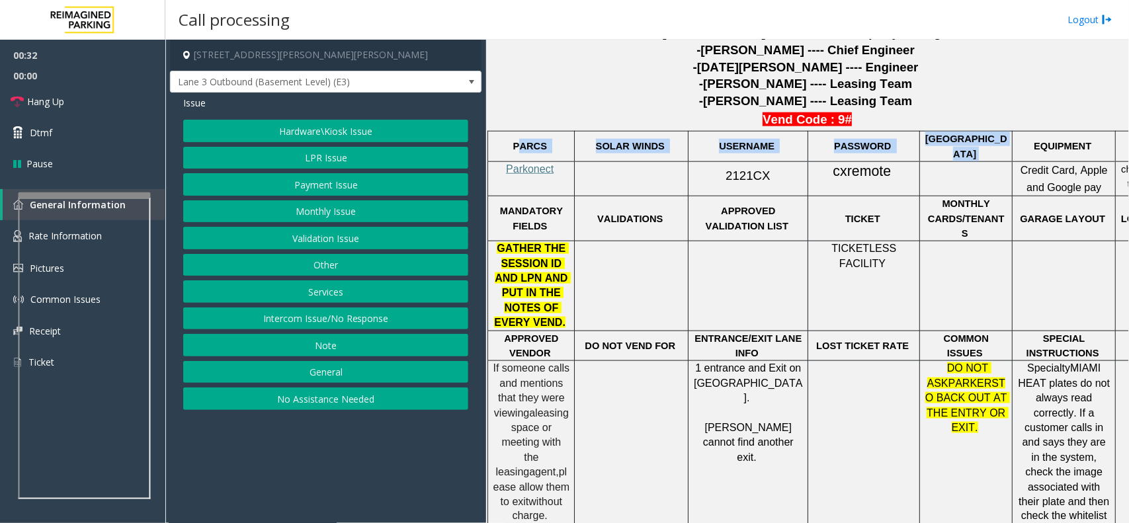
drag, startPoint x: 993, startPoint y: 149, endPoint x: 522, endPoint y: 136, distance: 470.9
click at [522, 136] on tr "PARCS SOLAR WINDS USERNAME PASSWORD PARIS EQUIPMENT CARD INSERTION" at bounding box center [846, 147] width 717 height 30
click at [678, 152] on p "SOLAR WINDS" at bounding box center [631, 146] width 104 height 15
click at [321, 215] on button "Monthly Issue" at bounding box center [325, 211] width 285 height 22
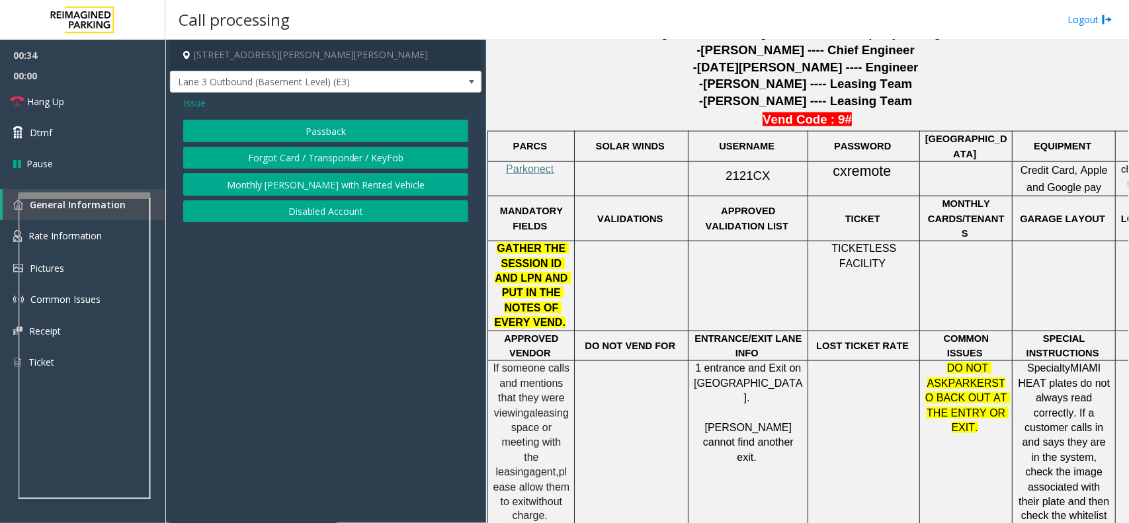
click at [317, 213] on button "Disabled Account" at bounding box center [325, 211] width 285 height 22
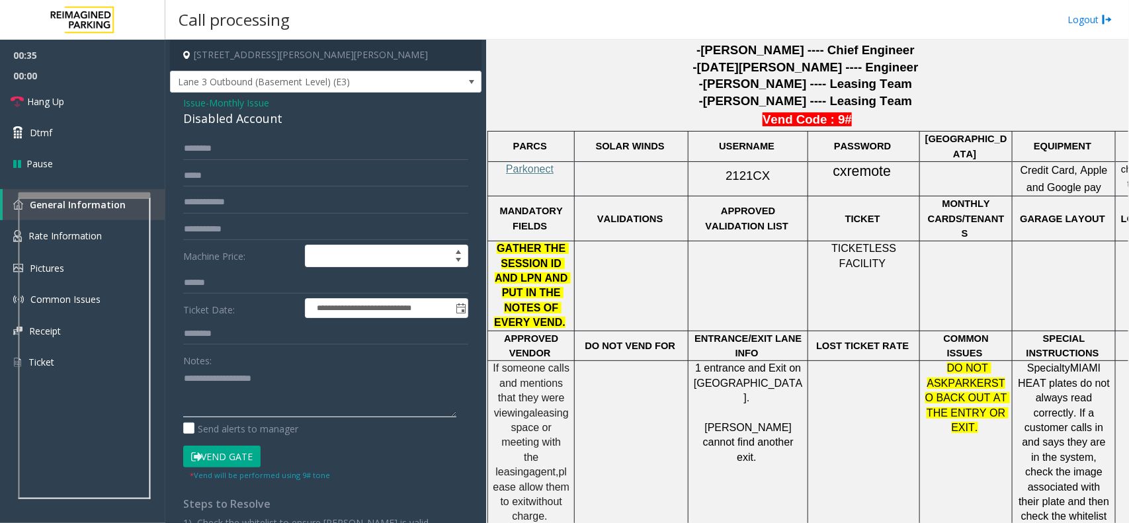
click at [270, 402] on textarea at bounding box center [319, 393] width 273 height 50
click at [266, 114] on div "Disabled Account" at bounding box center [325, 119] width 285 height 18
click at [274, 409] on textarea at bounding box center [319, 393] width 273 height 50
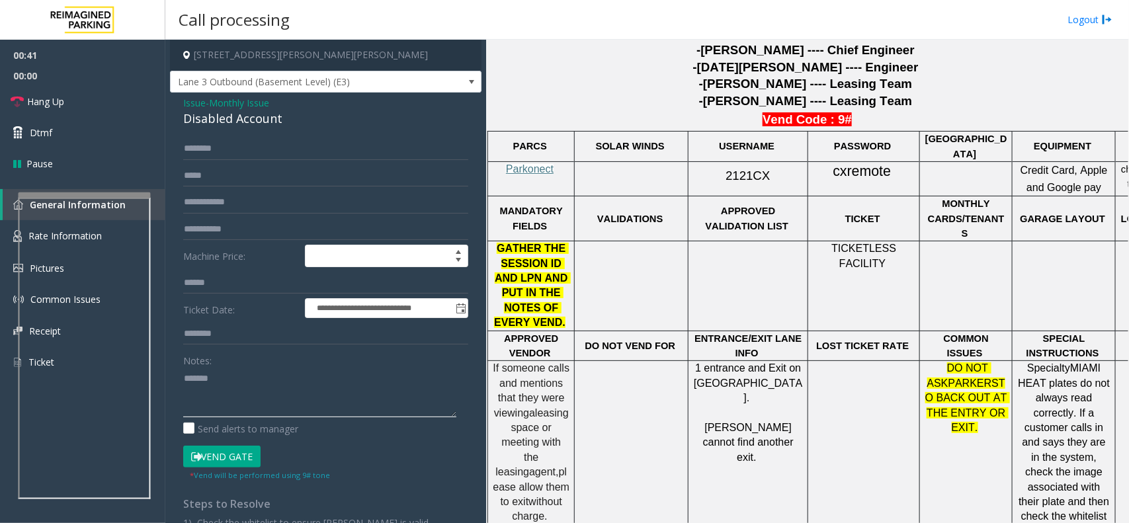
paste textarea "**********"
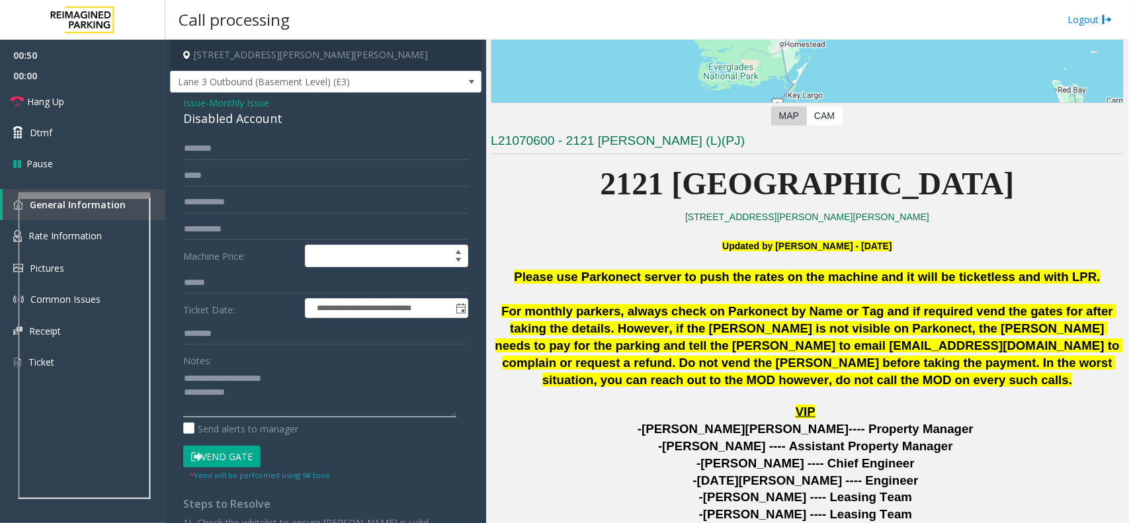
click at [290, 392] on textarea at bounding box center [319, 393] width 273 height 50
click at [130, 103] on link "Hang Up" at bounding box center [82, 101] width 165 height 31
click at [285, 401] on textarea at bounding box center [319, 393] width 273 height 50
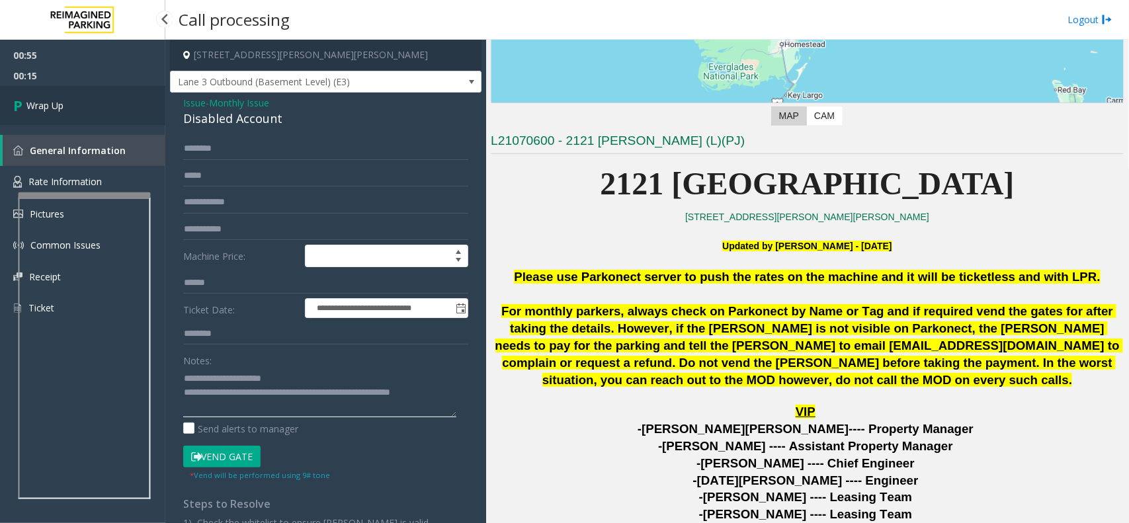
type textarea "**********"
click at [73, 101] on link "Wrap Up" at bounding box center [82, 105] width 165 height 39
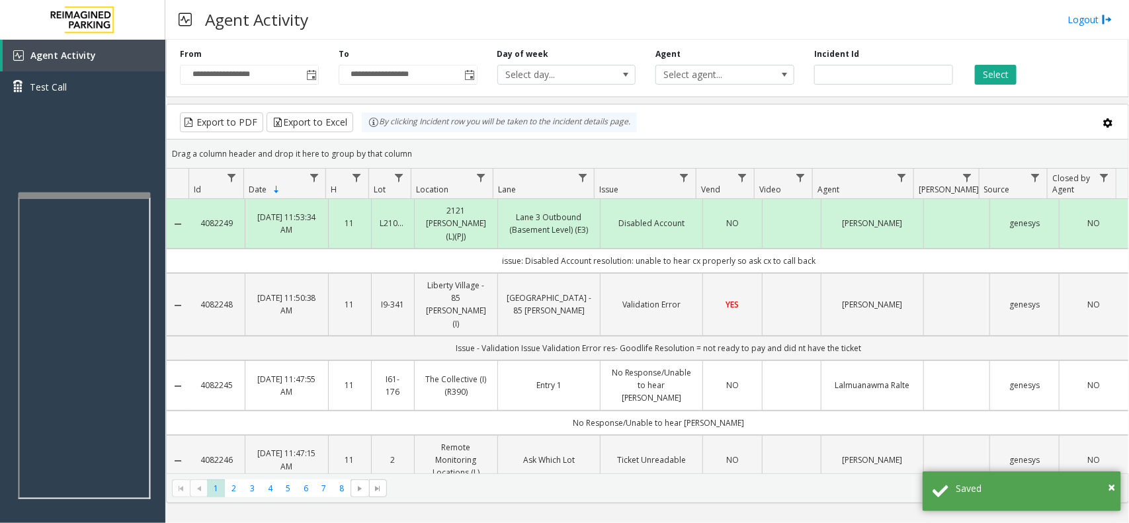
drag, startPoint x: 820, startPoint y: 251, endPoint x: 465, endPoint y: 248, distance: 355.7
click at [465, 249] on td "issue: Disabled Account resolution: unable to hear cx properly so ask cx to cal…" at bounding box center [658, 261] width 939 height 24
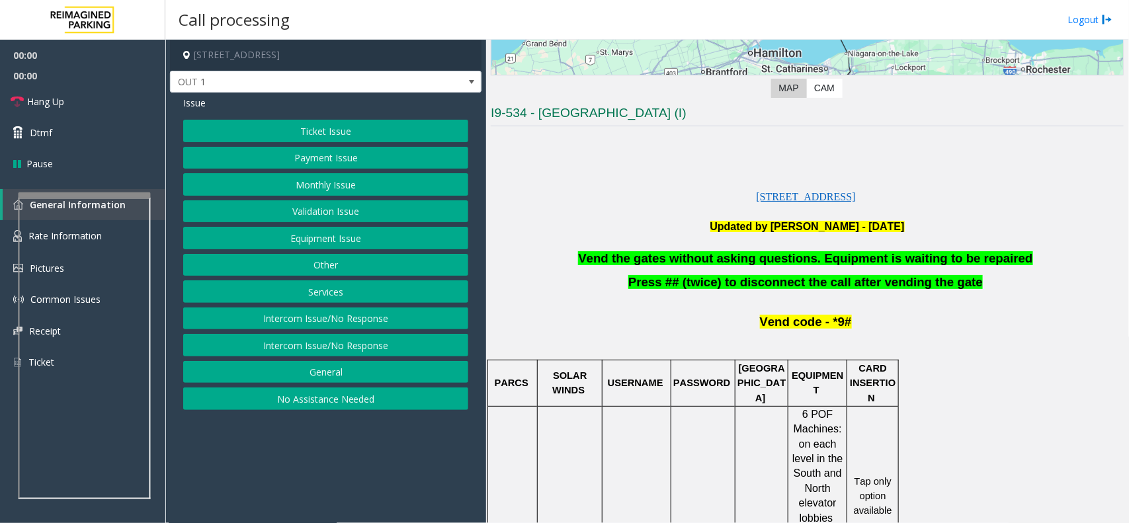
scroll to position [331, 0]
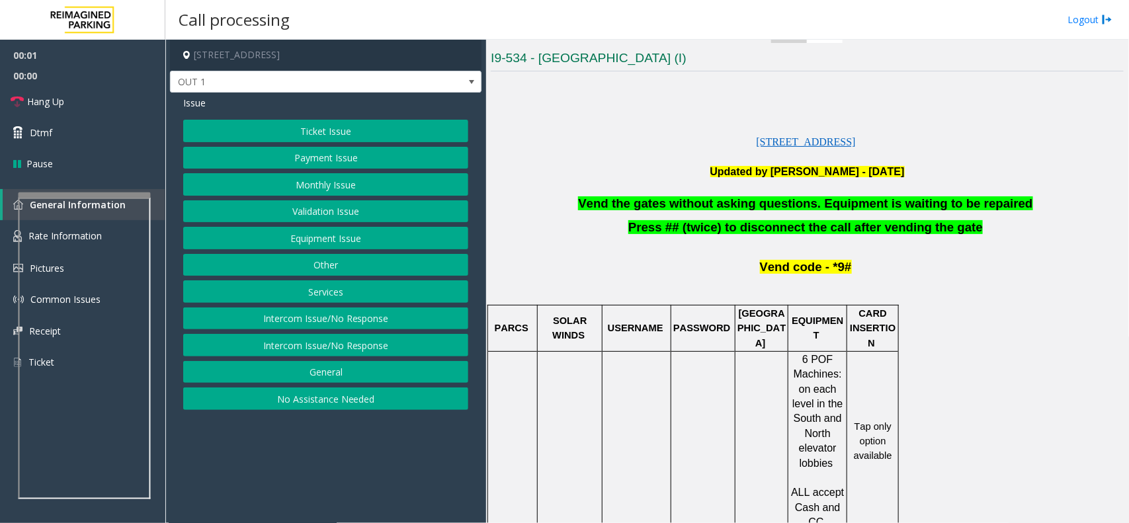
click at [622, 206] on span "Vend the gates without asking questions. Equipment is waiting to be repaired" at bounding box center [805, 203] width 454 height 14
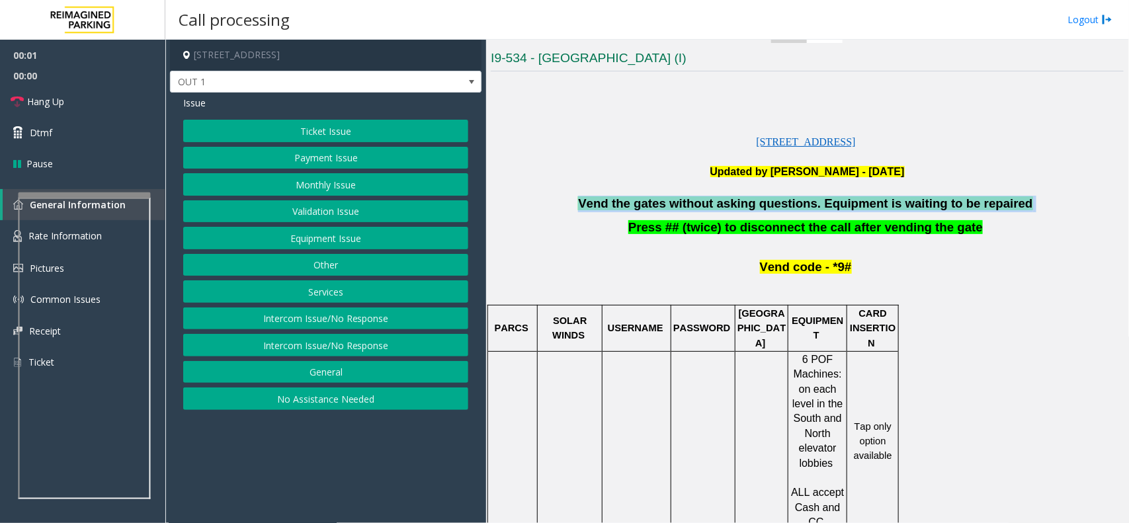
click at [622, 206] on span "Vend the gates without asking questions. Equipment is waiting to be repaired" at bounding box center [805, 203] width 454 height 14
click at [355, 292] on button "Services" at bounding box center [325, 291] width 285 height 22
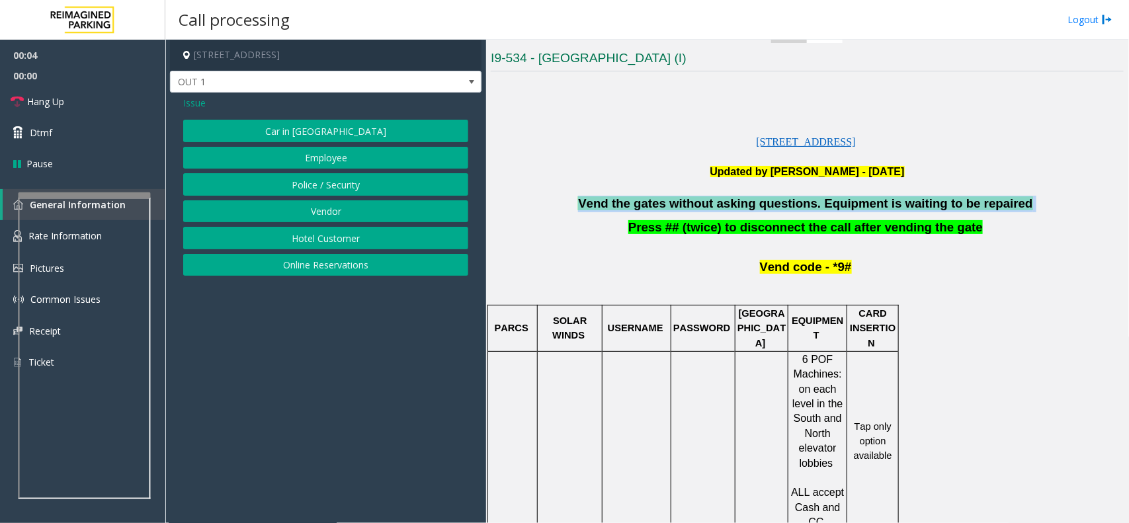
click at [348, 184] on button "Police / Security" at bounding box center [325, 184] width 285 height 22
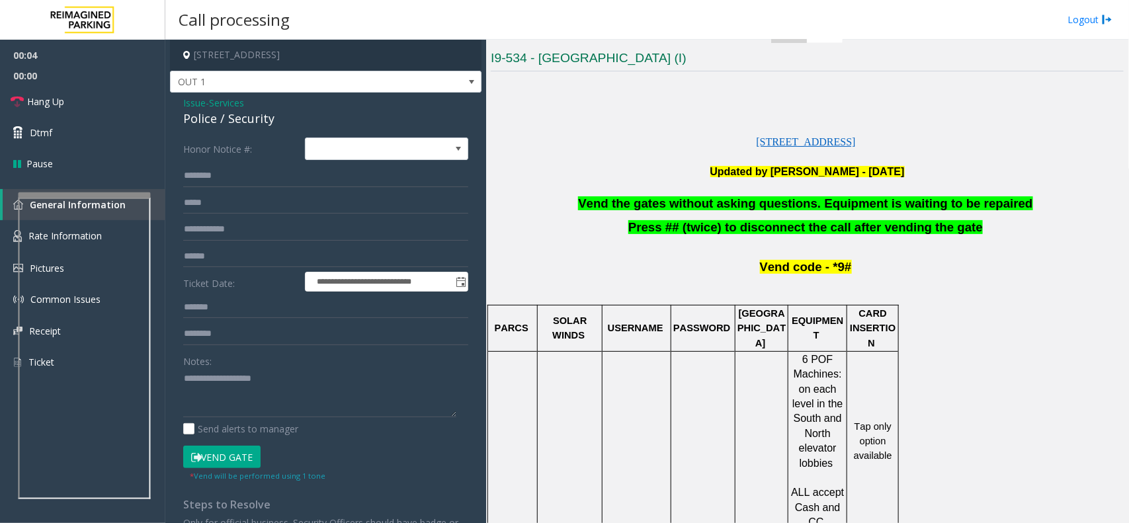
click at [252, 418] on div "Notes: Send alerts to manager" at bounding box center [325, 393] width 285 height 87
click at [259, 408] on textarea at bounding box center [319, 393] width 273 height 50
paste textarea "**********"
type textarea "**********"
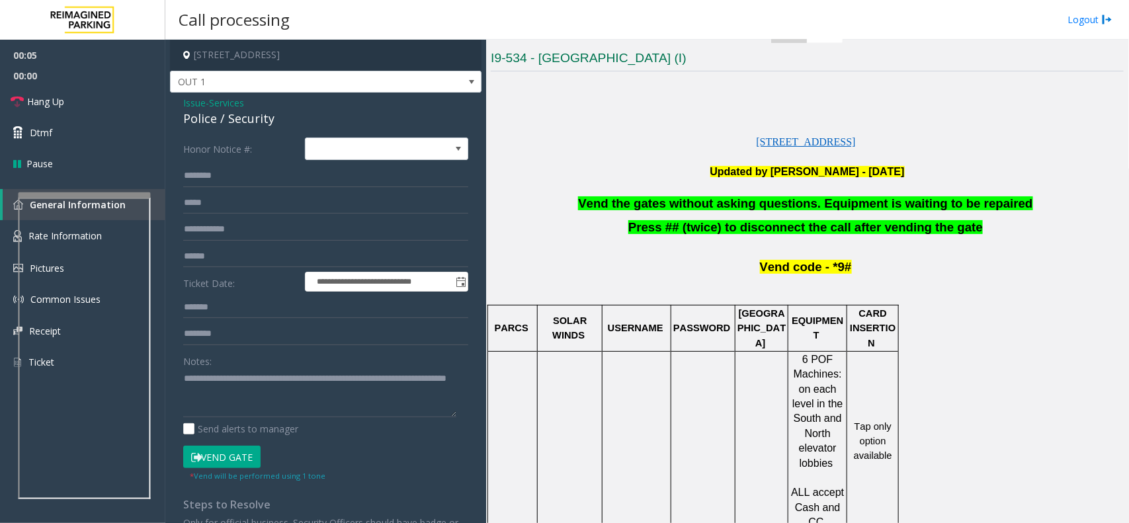
click at [243, 457] on button "Vend Gate" at bounding box center [221, 457] width 77 height 22
click at [107, 144] on link "Dtmf" at bounding box center [82, 132] width 165 height 31
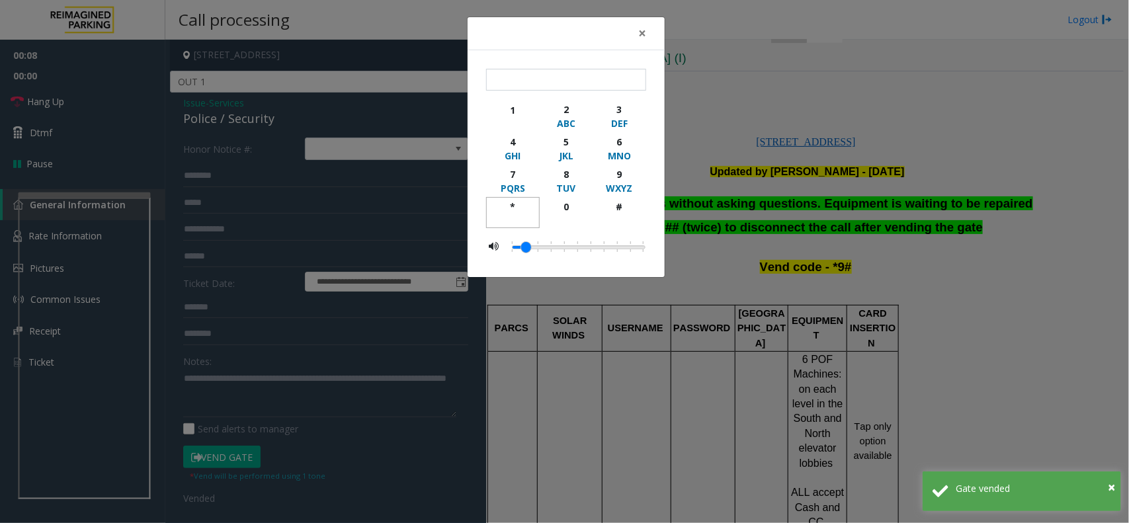
click at [516, 203] on div "*" at bounding box center [513, 207] width 36 height 14
click at [623, 178] on div "9" at bounding box center [619, 174] width 36 height 14
click at [618, 203] on div "#" at bounding box center [619, 207] width 36 height 14
type input "***"
click at [650, 40] on button "×" at bounding box center [642, 33] width 26 height 32
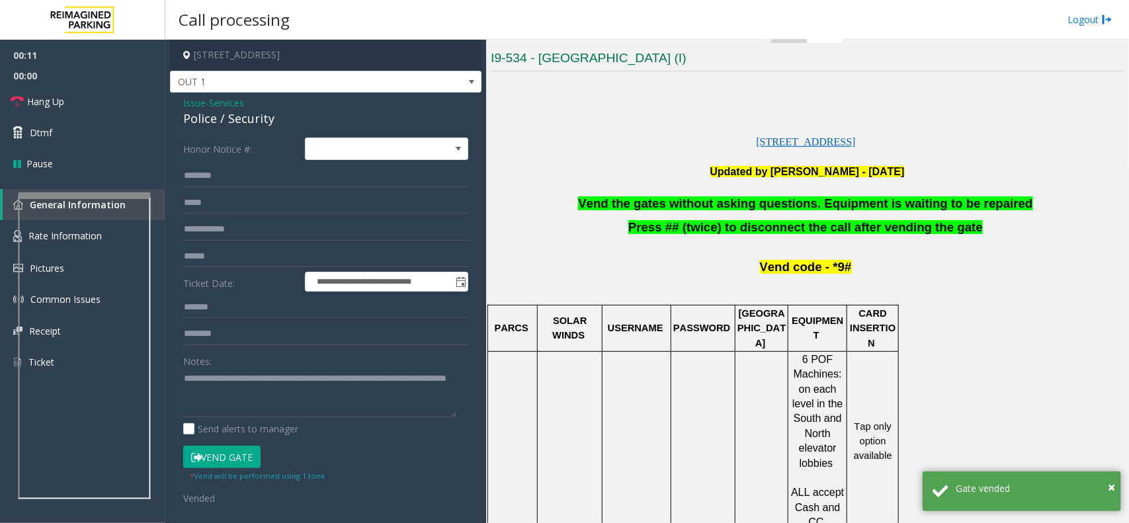
scroll to position [0, 0]
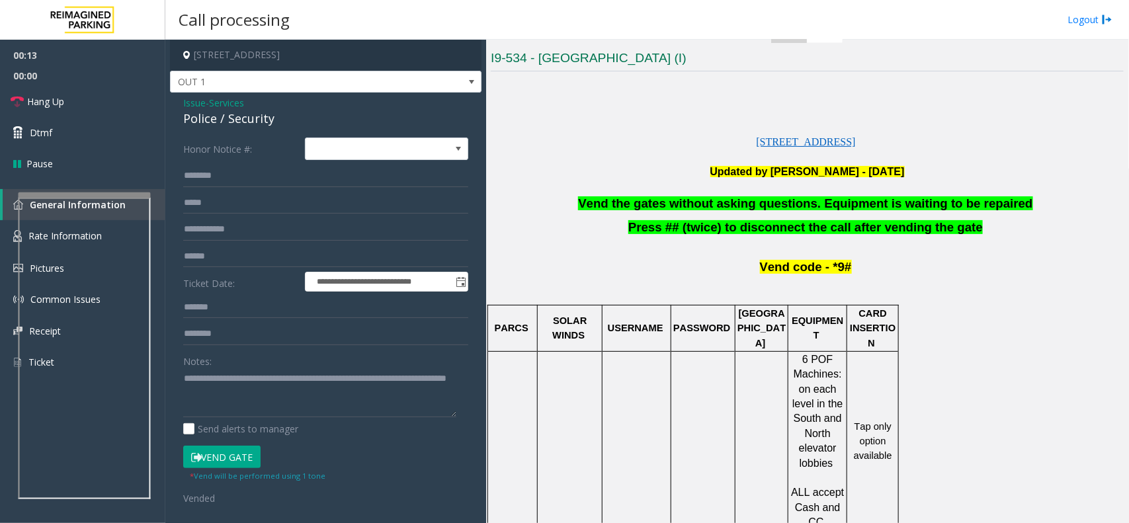
click at [260, 122] on div "Police / Security" at bounding box center [325, 119] width 285 height 18
click at [295, 411] on textarea at bounding box center [319, 393] width 273 height 50
paste textarea "* ********"
type textarea "**********"
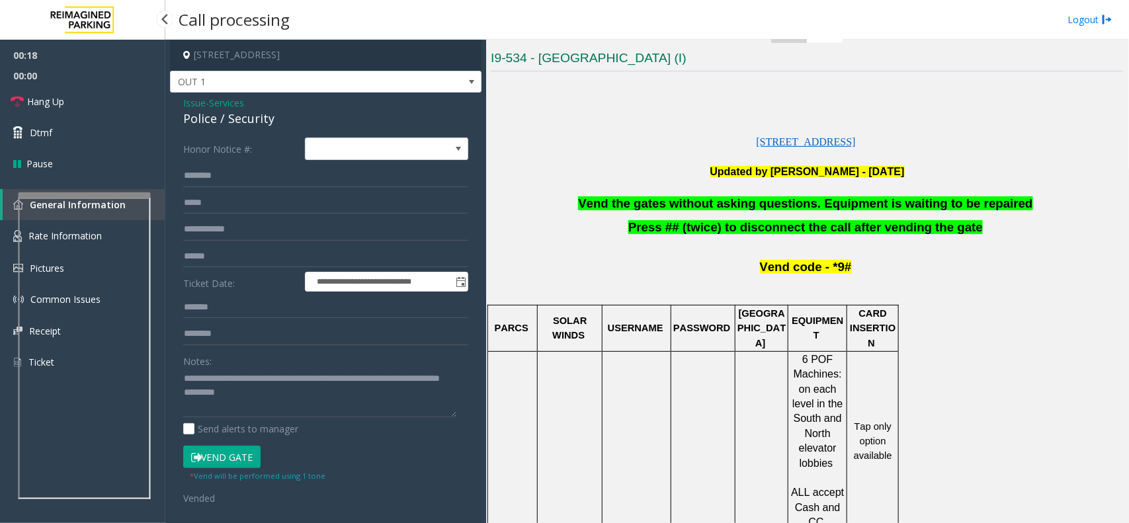
click at [121, 81] on span "00:00" at bounding box center [82, 75] width 165 height 20
click at [122, 106] on link "Hang Up" at bounding box center [82, 101] width 165 height 31
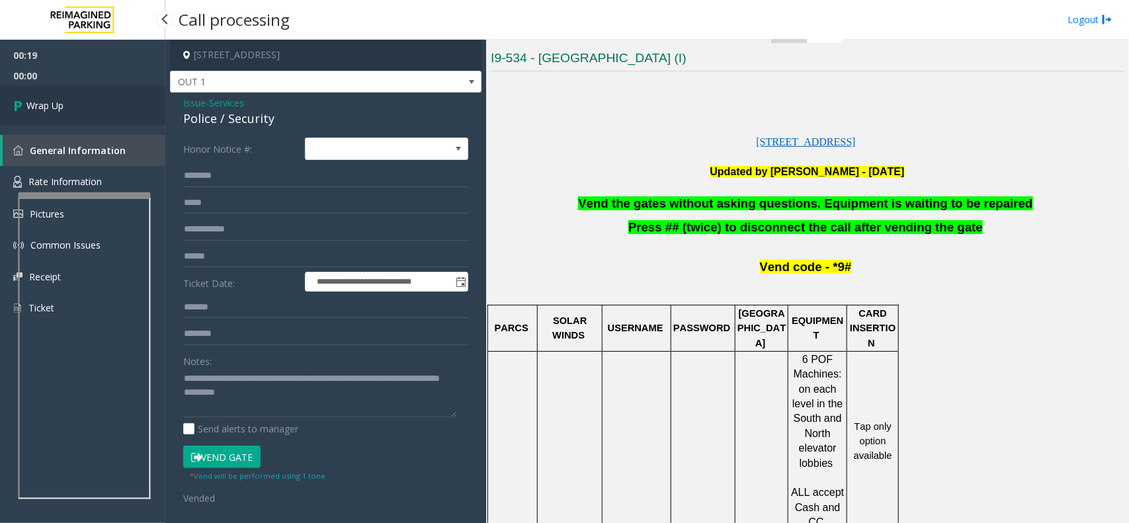
click at [122, 106] on link "Wrap Up" at bounding box center [82, 105] width 165 height 39
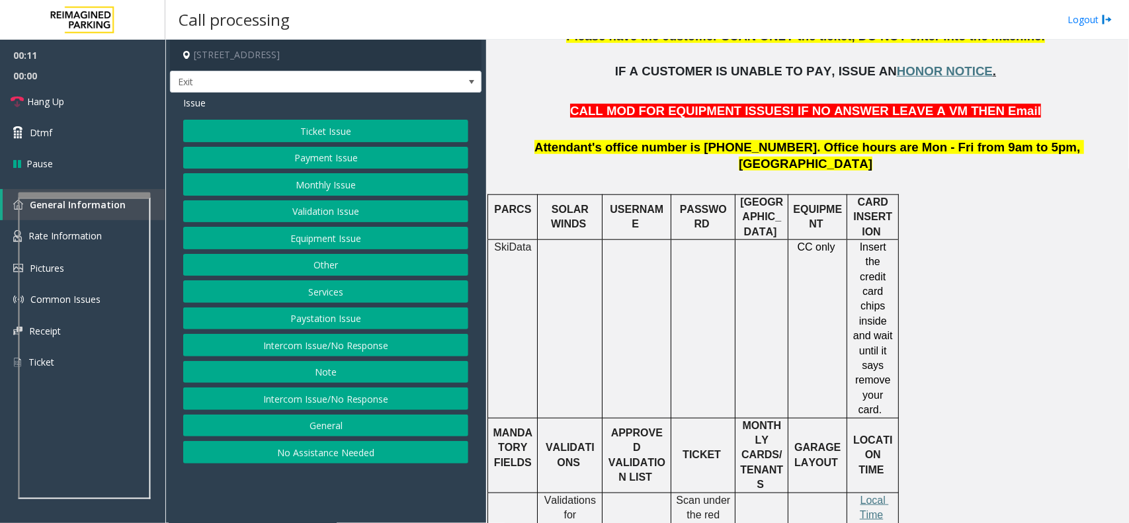
scroll to position [496, 0]
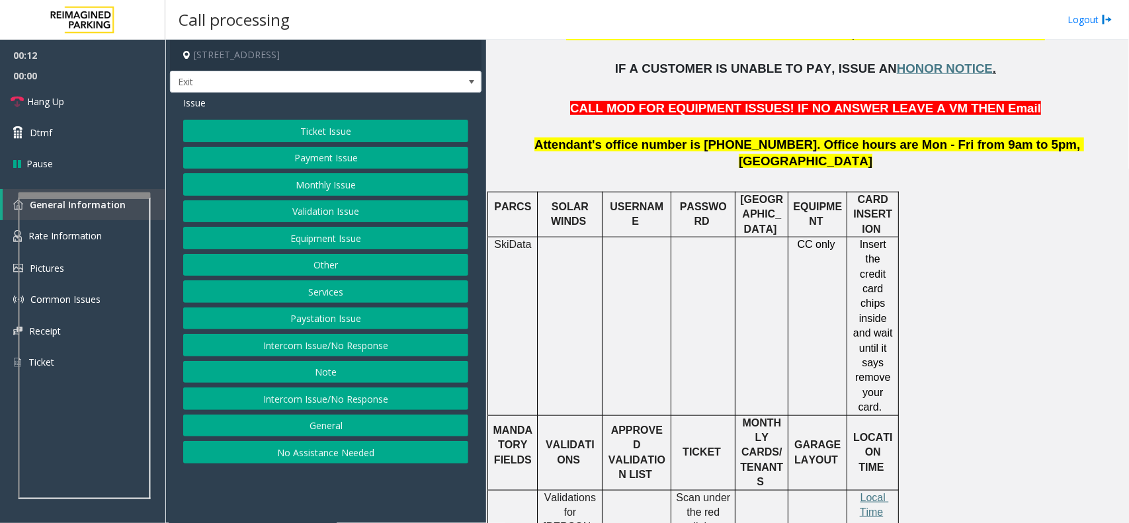
click at [338, 338] on button "Intercom Issue/No Response" at bounding box center [325, 345] width 285 height 22
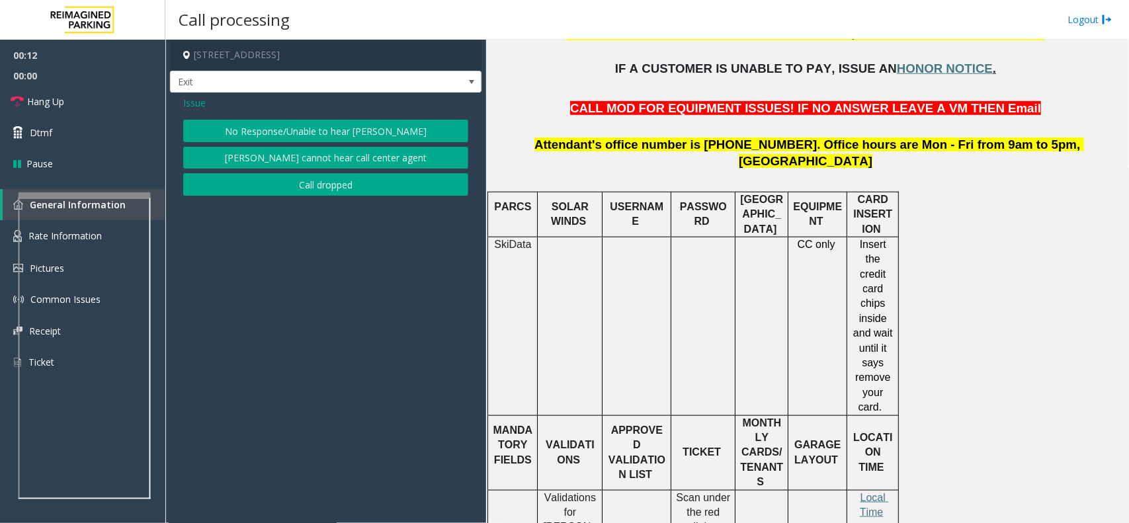
click at [297, 124] on button "No Response/Unable to hear [PERSON_NAME]" at bounding box center [325, 131] width 285 height 22
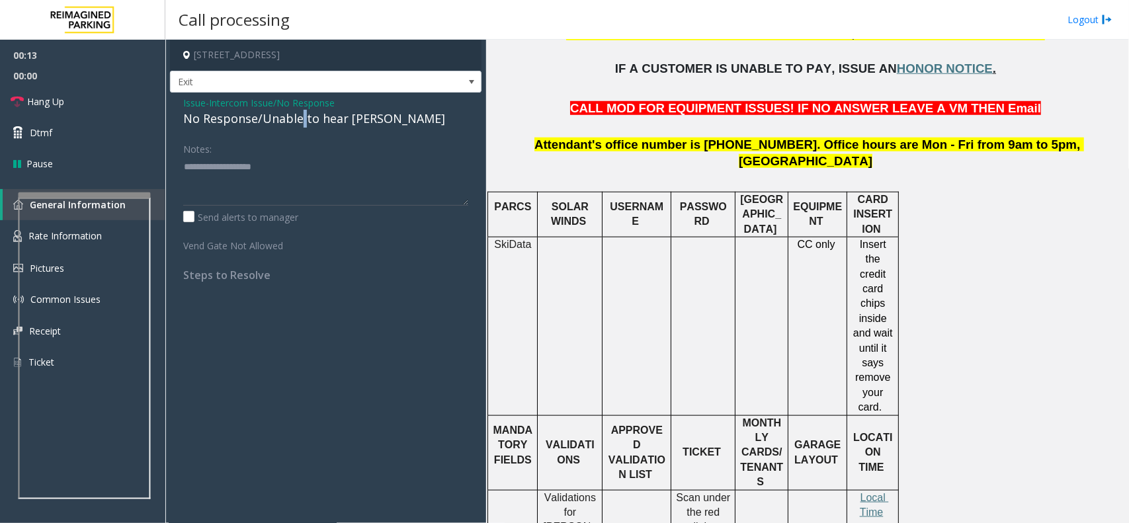
click at [297, 124] on div "No Response/Unable to hear [PERSON_NAME]" at bounding box center [325, 119] width 285 height 18
click at [355, 163] on textarea at bounding box center [325, 181] width 285 height 50
type textarea "**********"
click at [110, 99] on link "Hang Up" at bounding box center [82, 101] width 165 height 31
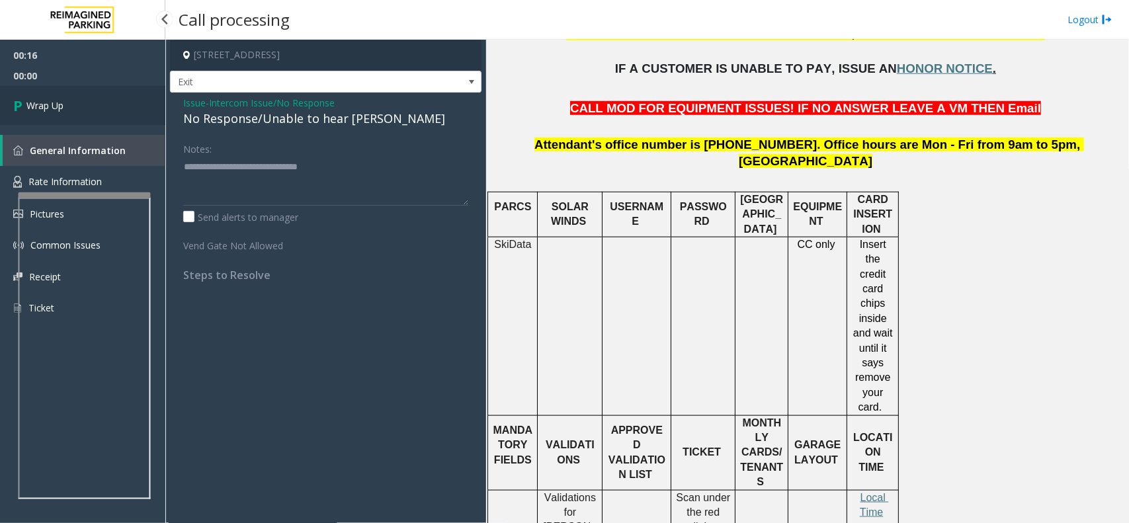
click at [110, 99] on link "Wrap Up" at bounding box center [82, 105] width 165 height 39
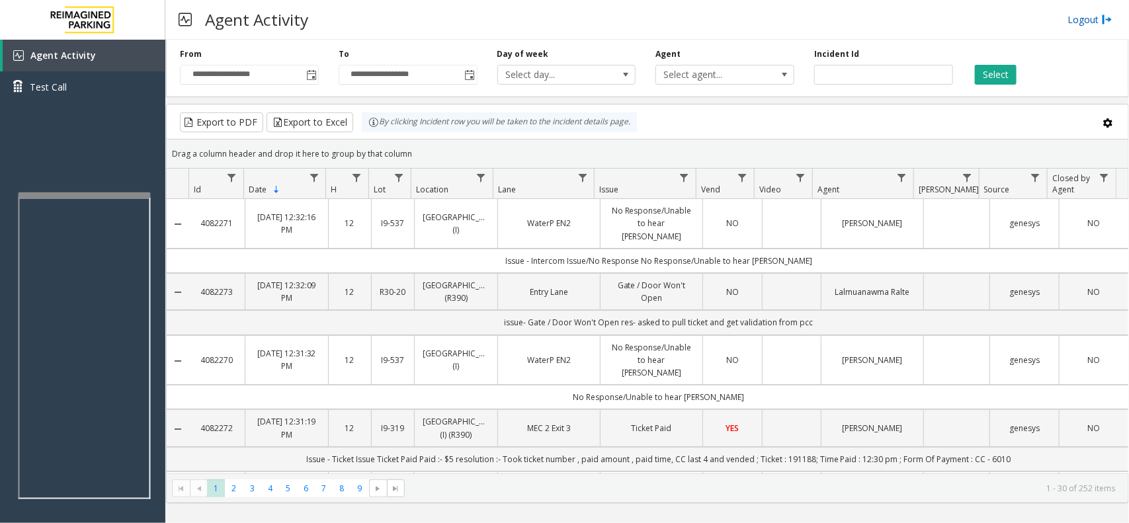
click at [1086, 22] on link "Logout" at bounding box center [1089, 20] width 45 height 14
